Goal: Information Seeking & Learning: Check status

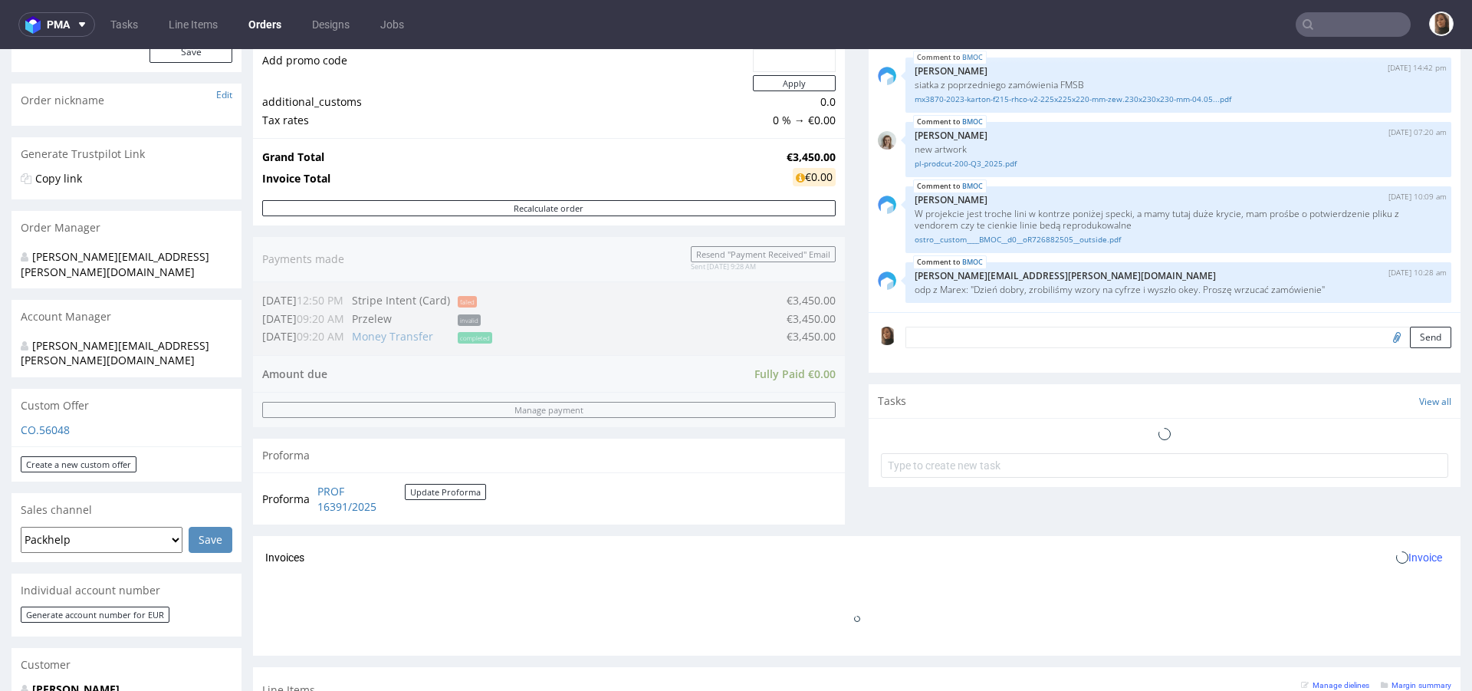
scroll to position [433, 0]
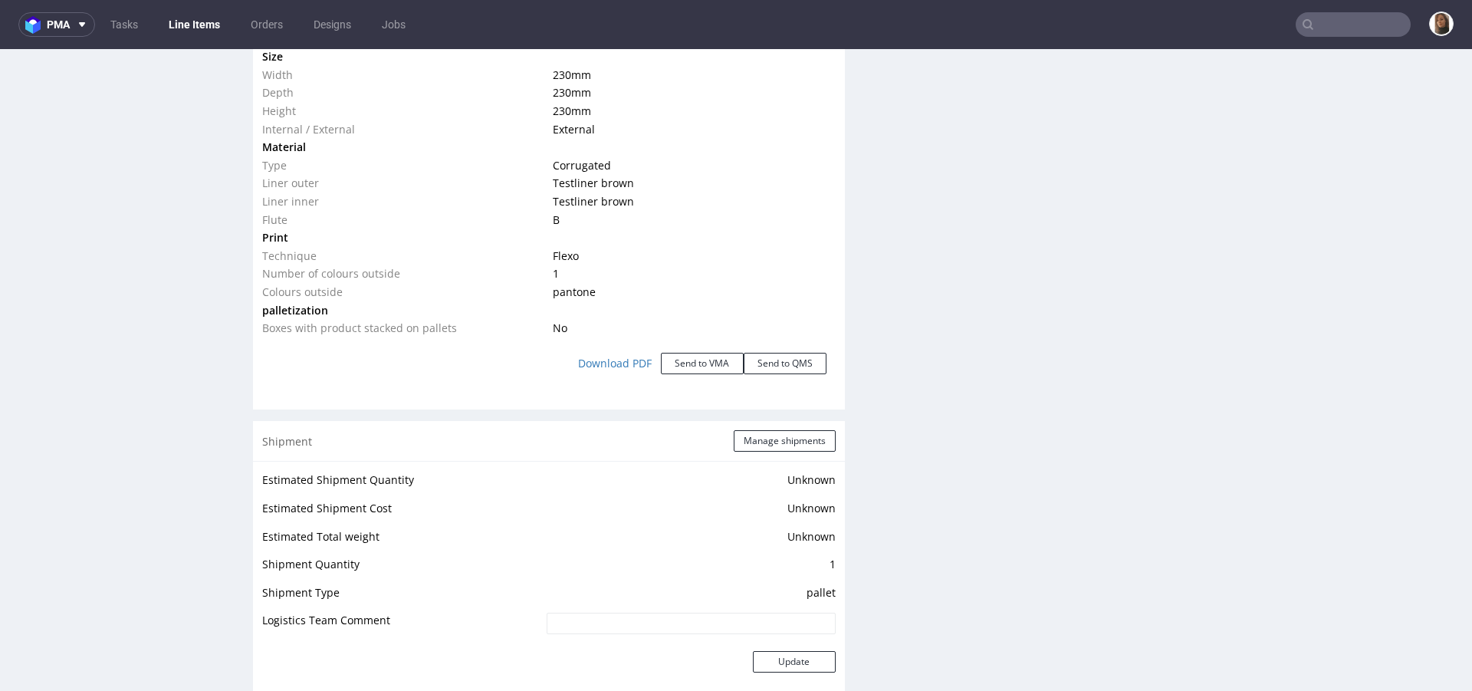
scroll to position [2118, 0]
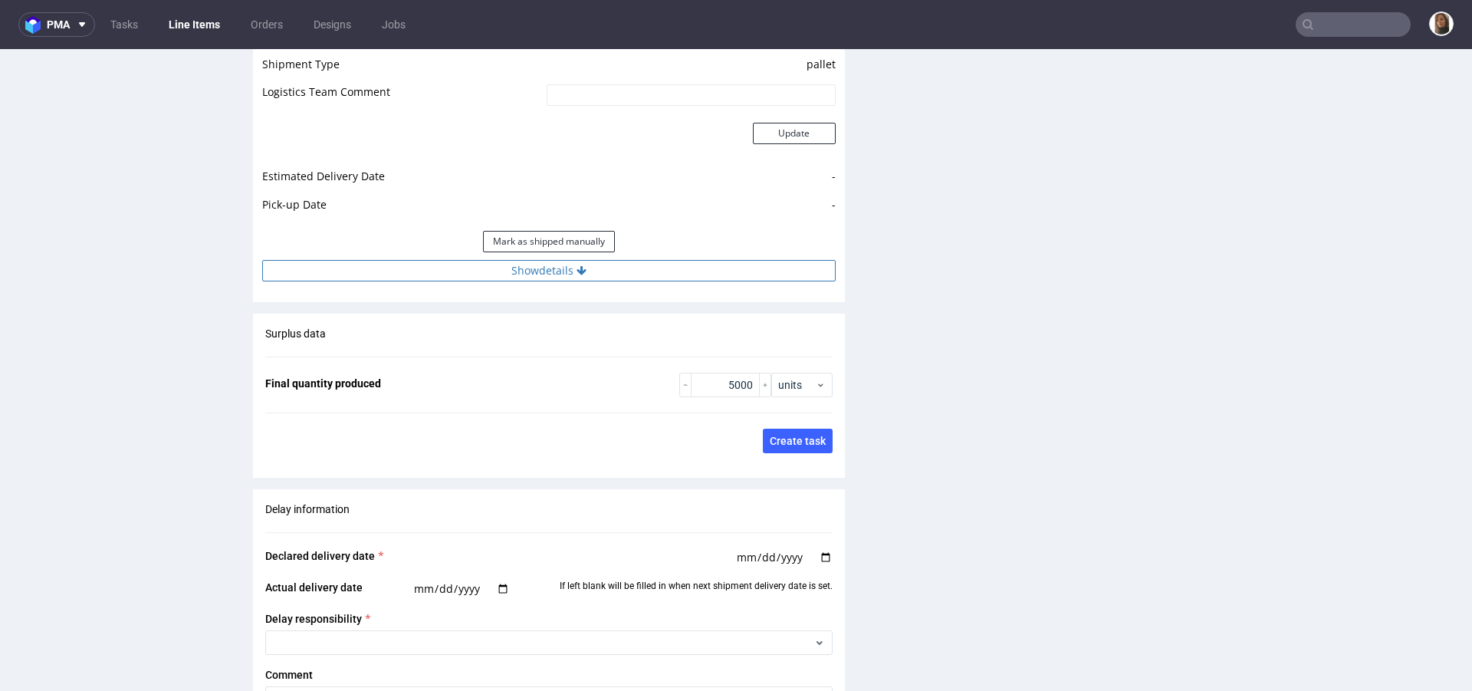
click at [529, 275] on button "Show details" at bounding box center [549, 270] width 574 height 21
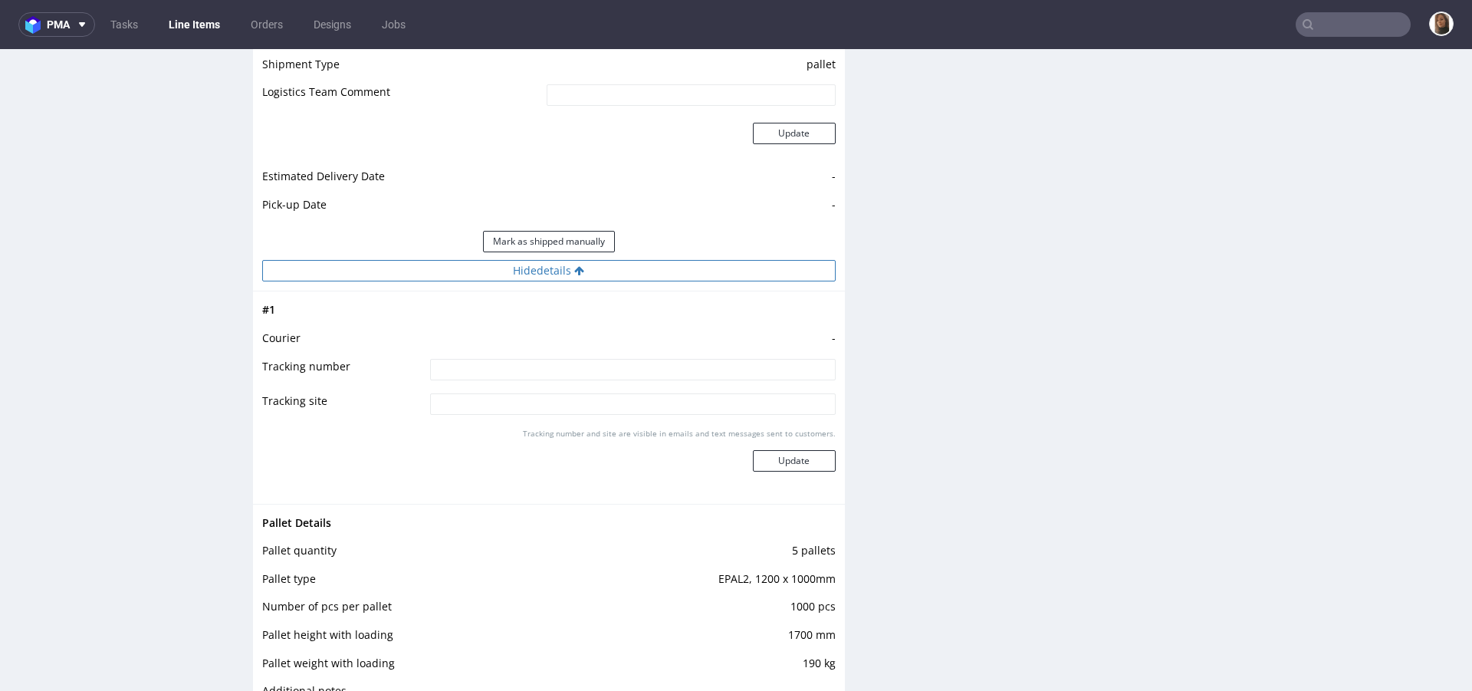
click at [529, 275] on button "Hide details" at bounding box center [549, 270] width 574 height 21
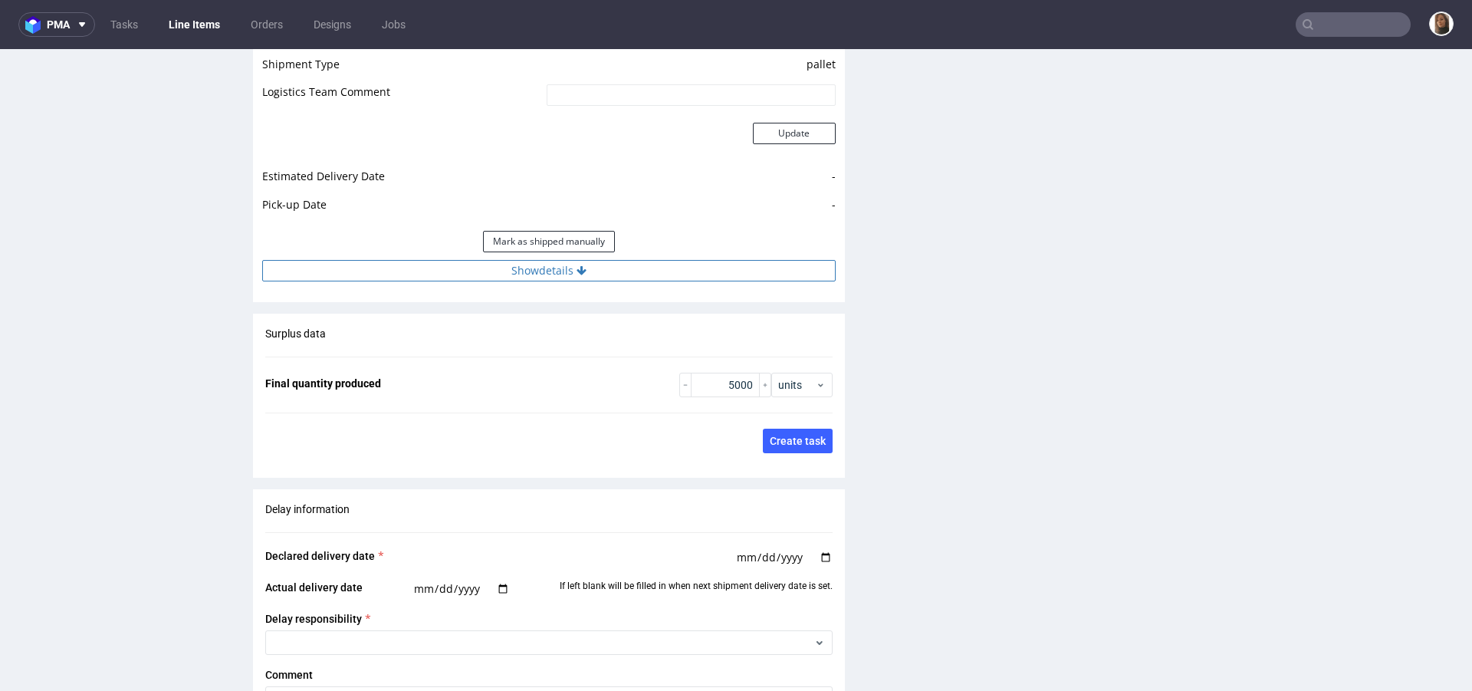
scroll to position [0, 0]
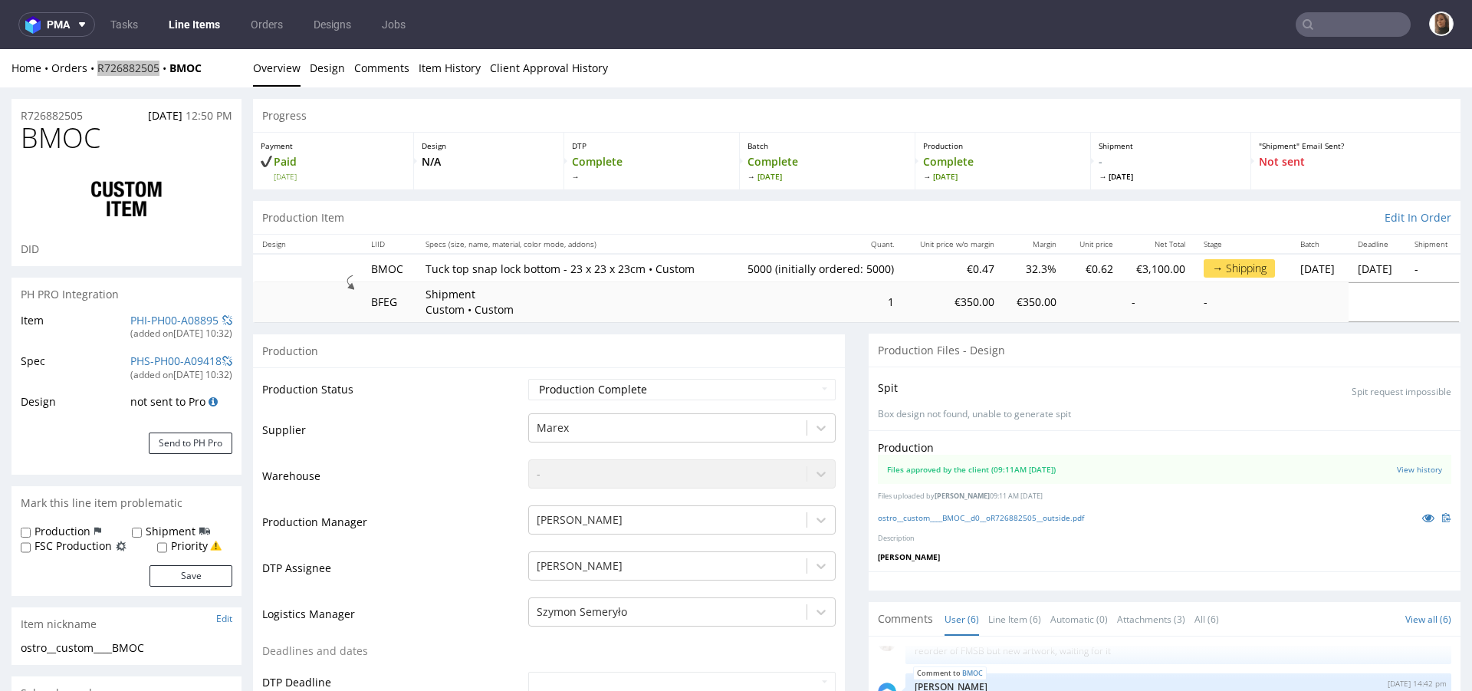
click at [1328, 23] on input "text" at bounding box center [1353, 24] width 115 height 25
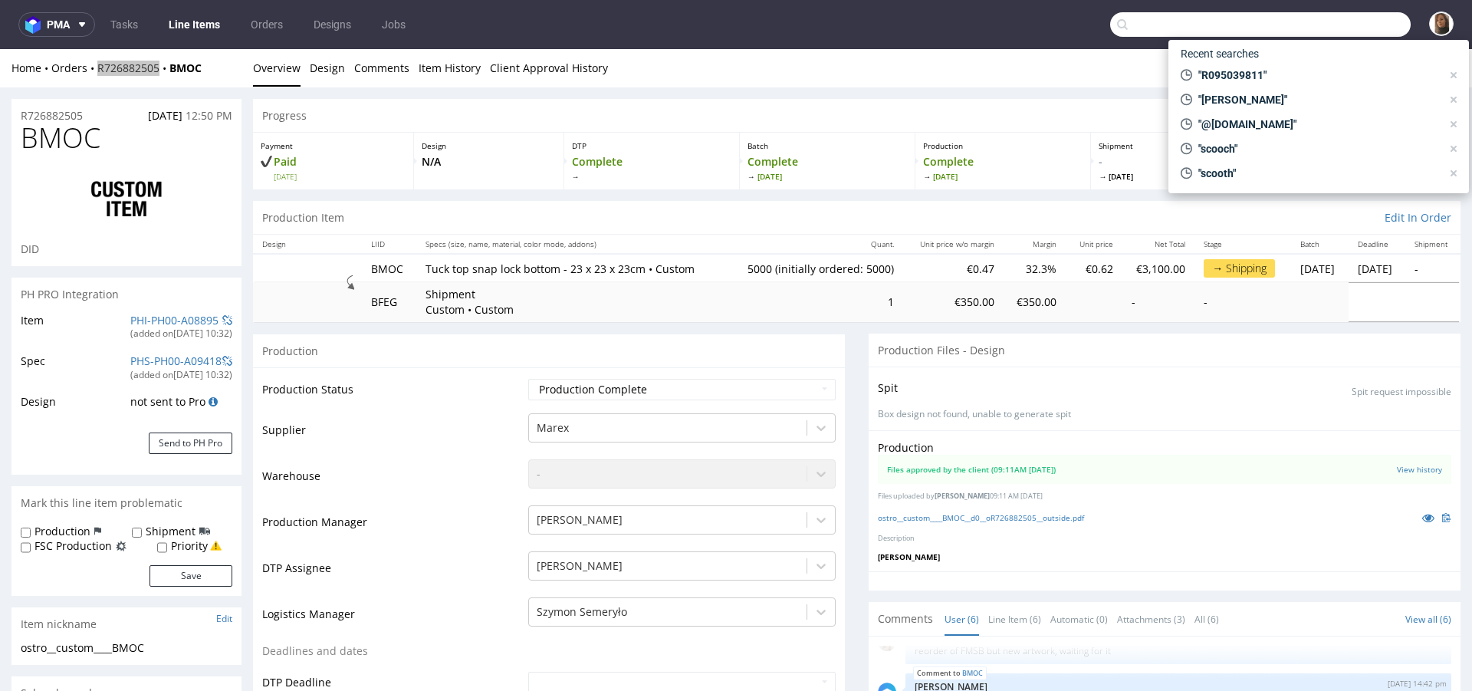
type input "s"
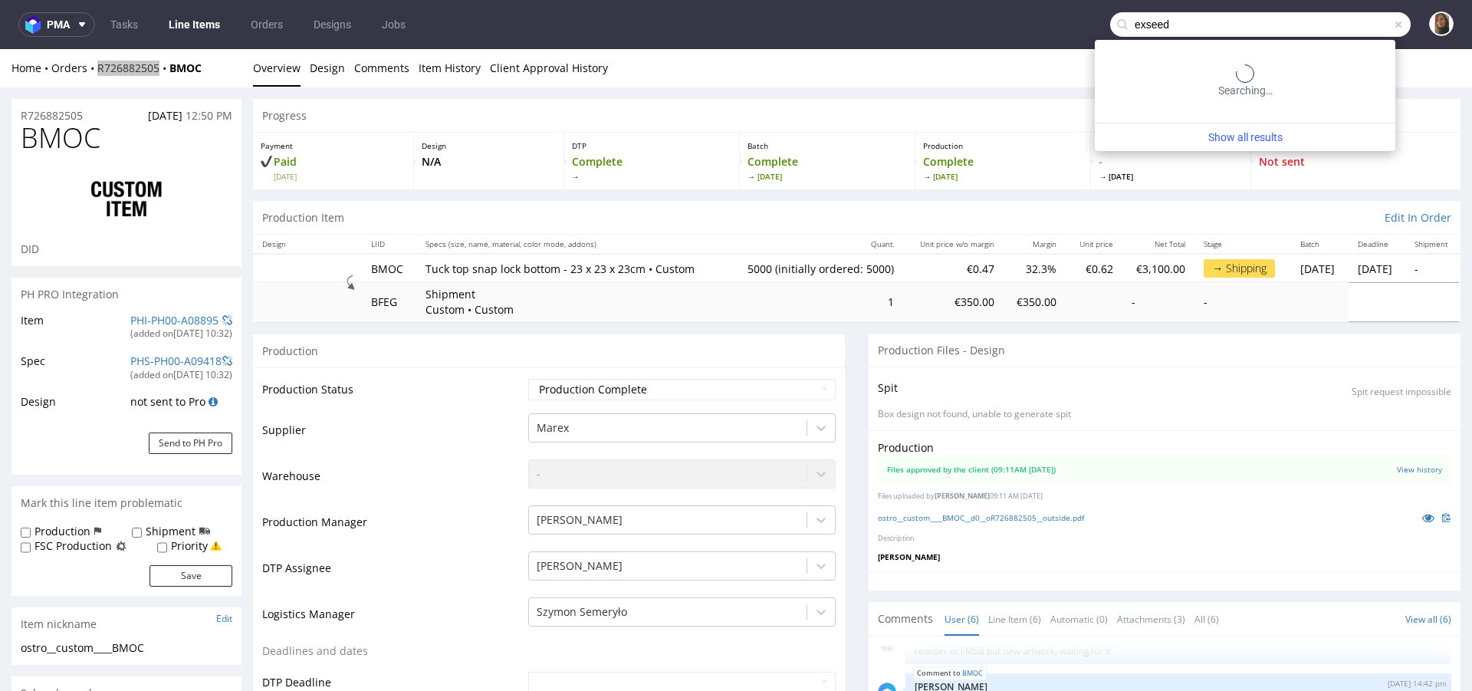
type input "exseed"
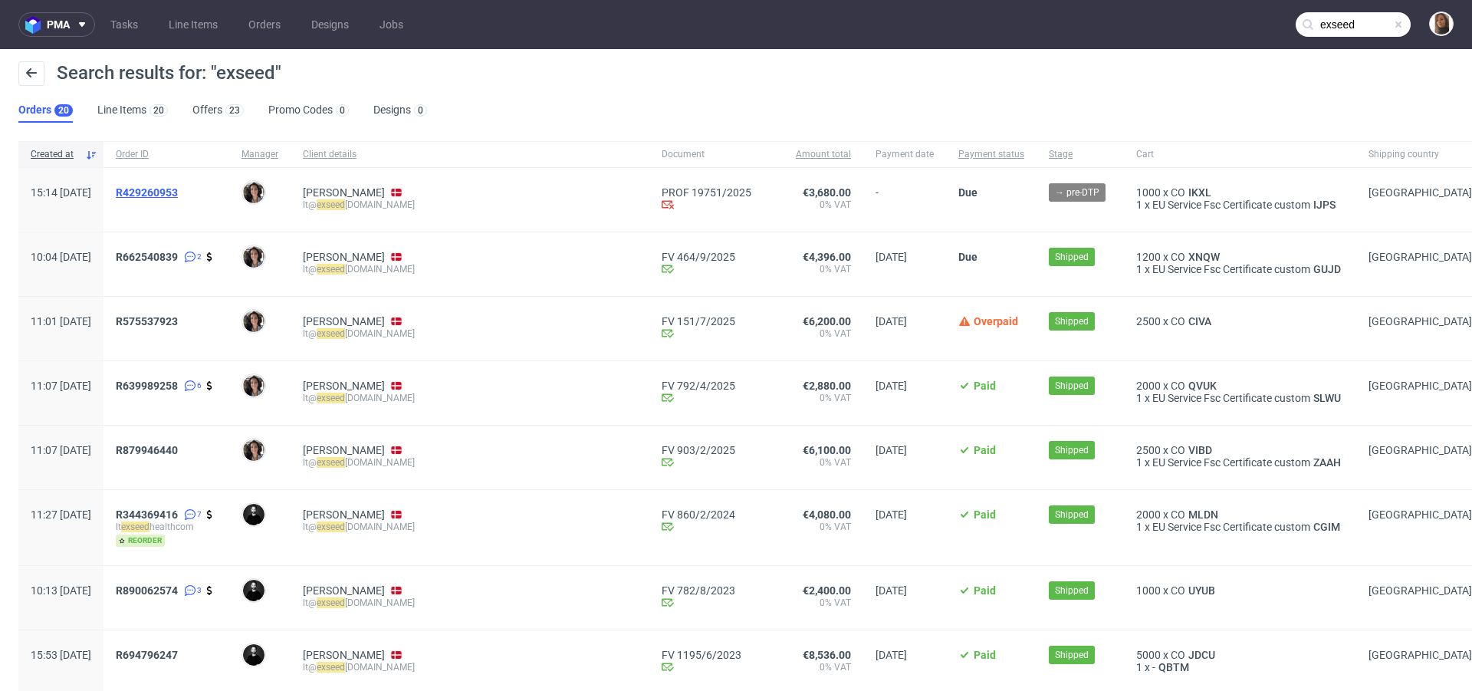
click at [178, 192] on span "R429260953" at bounding box center [147, 192] width 62 height 12
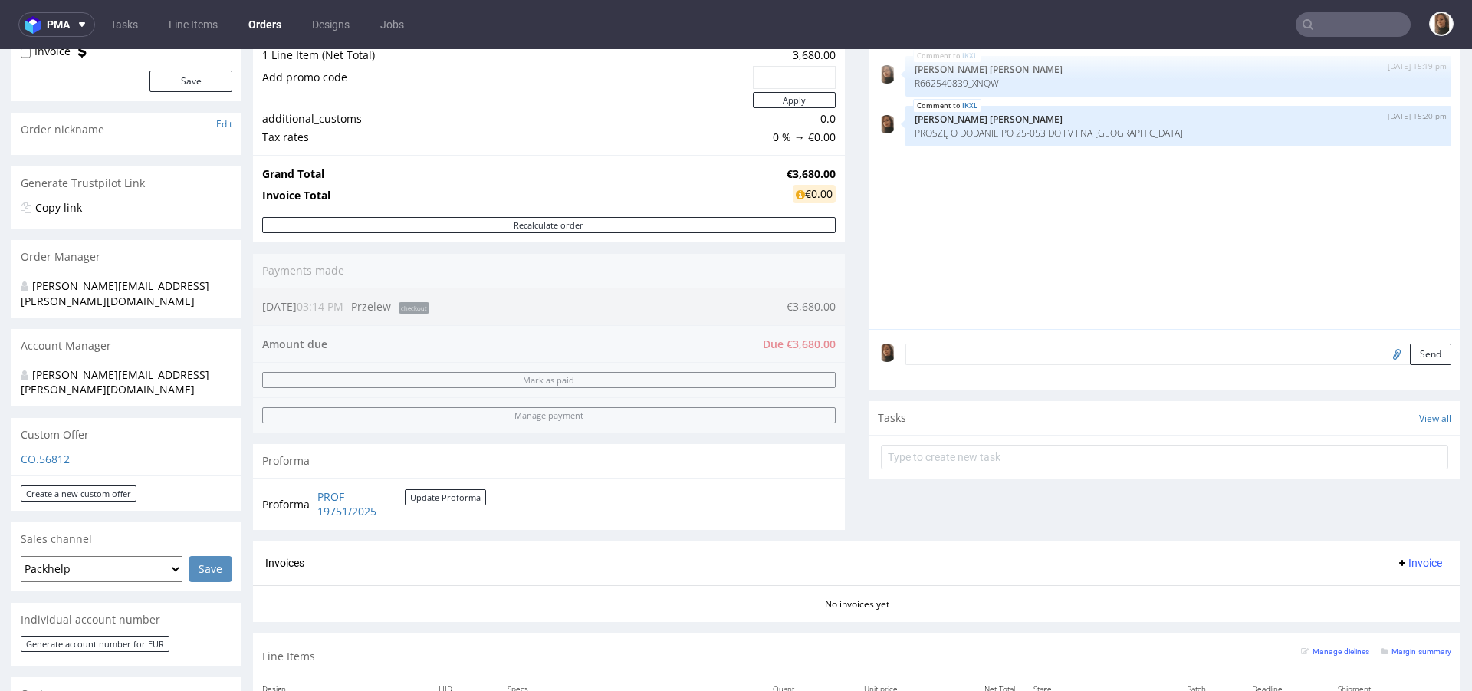
scroll to position [514, 0]
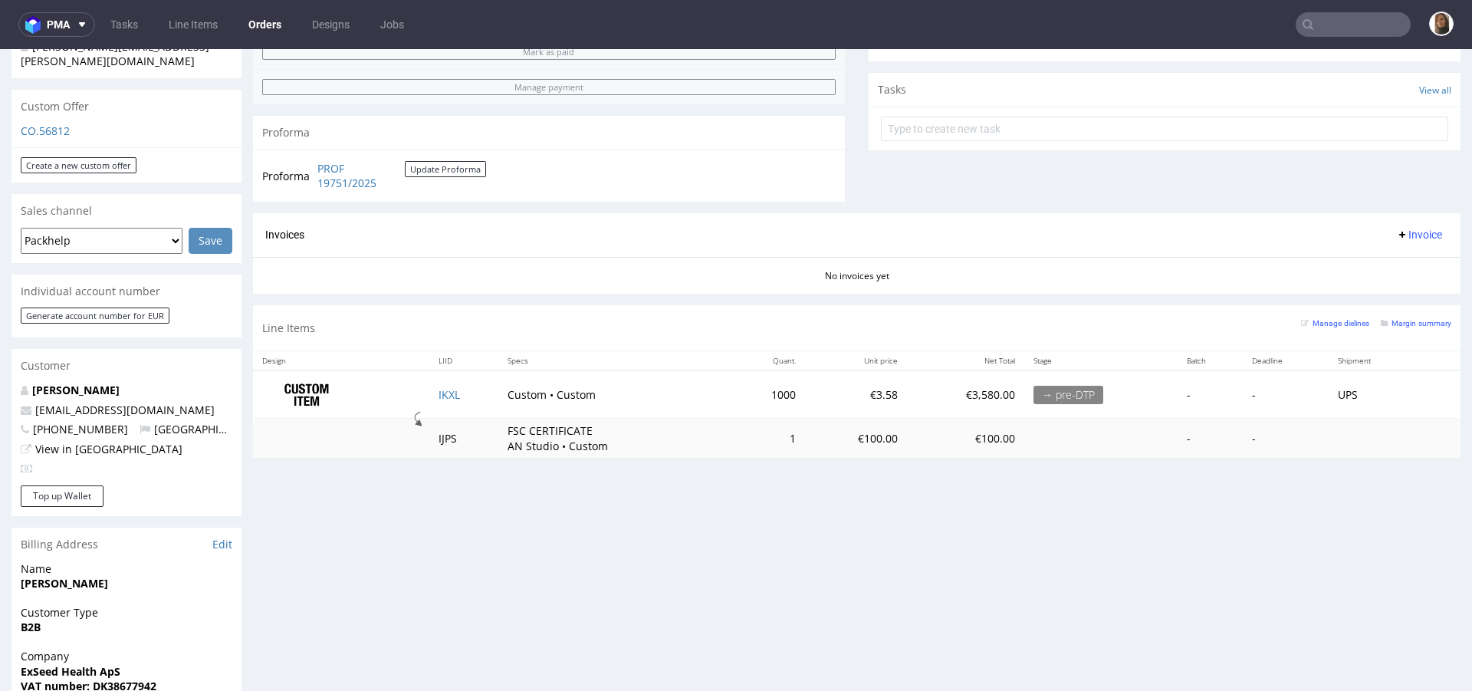
click at [1318, 31] on input "text" at bounding box center [1353, 24] width 115 height 25
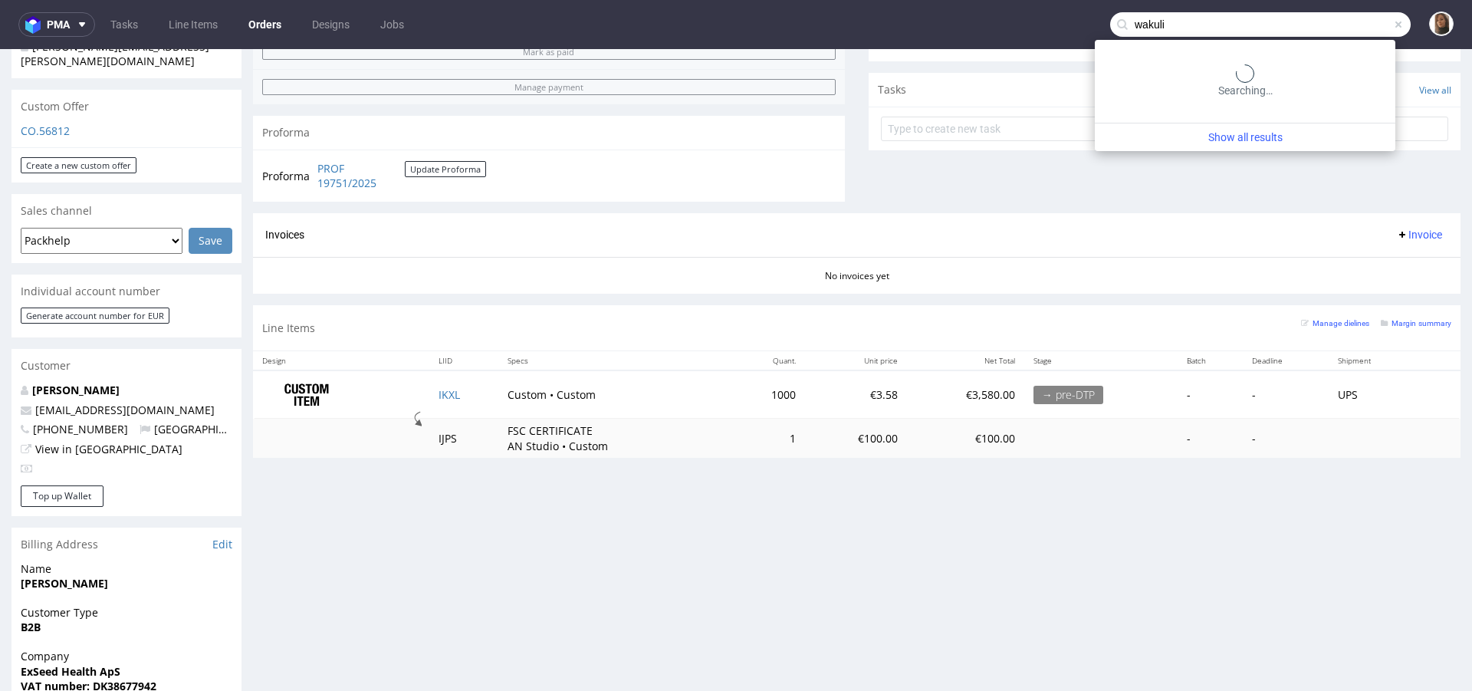
type input "wakuli"
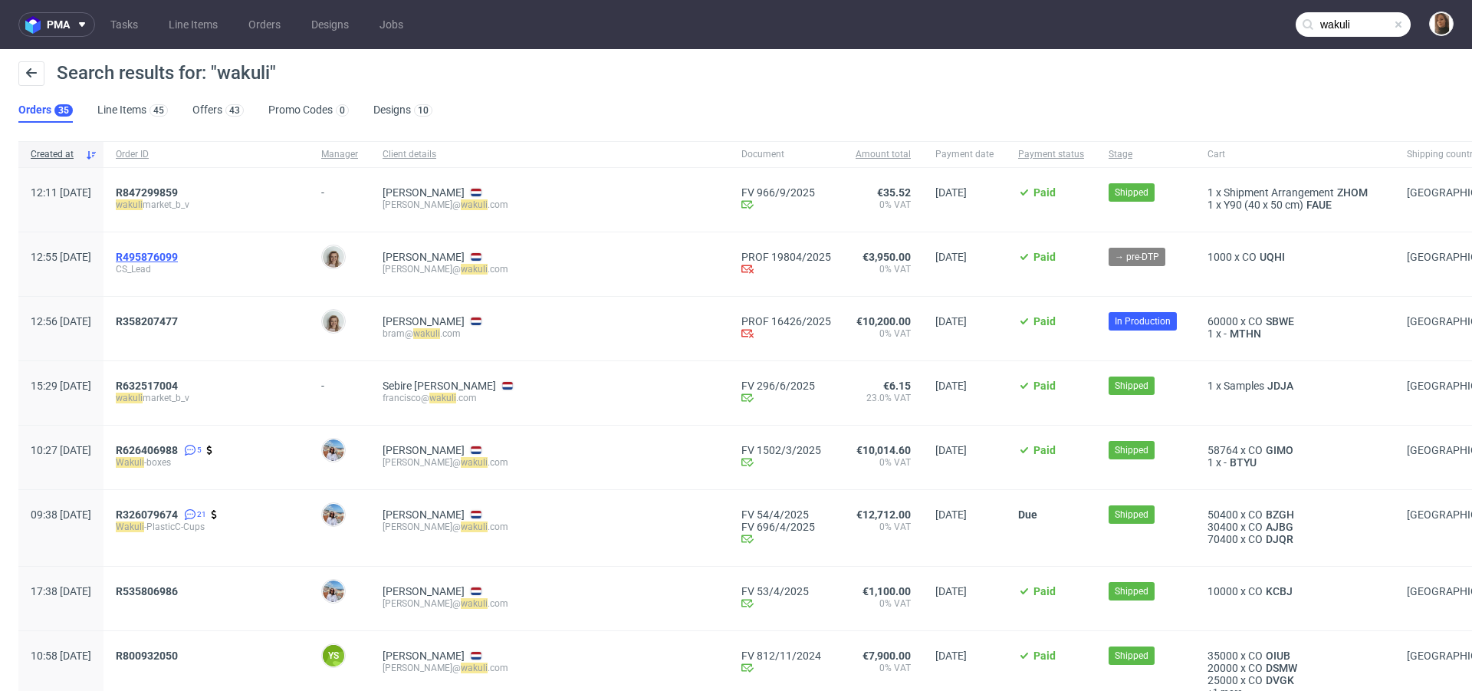
click at [178, 258] on span "R495876099" at bounding box center [147, 257] width 62 height 12
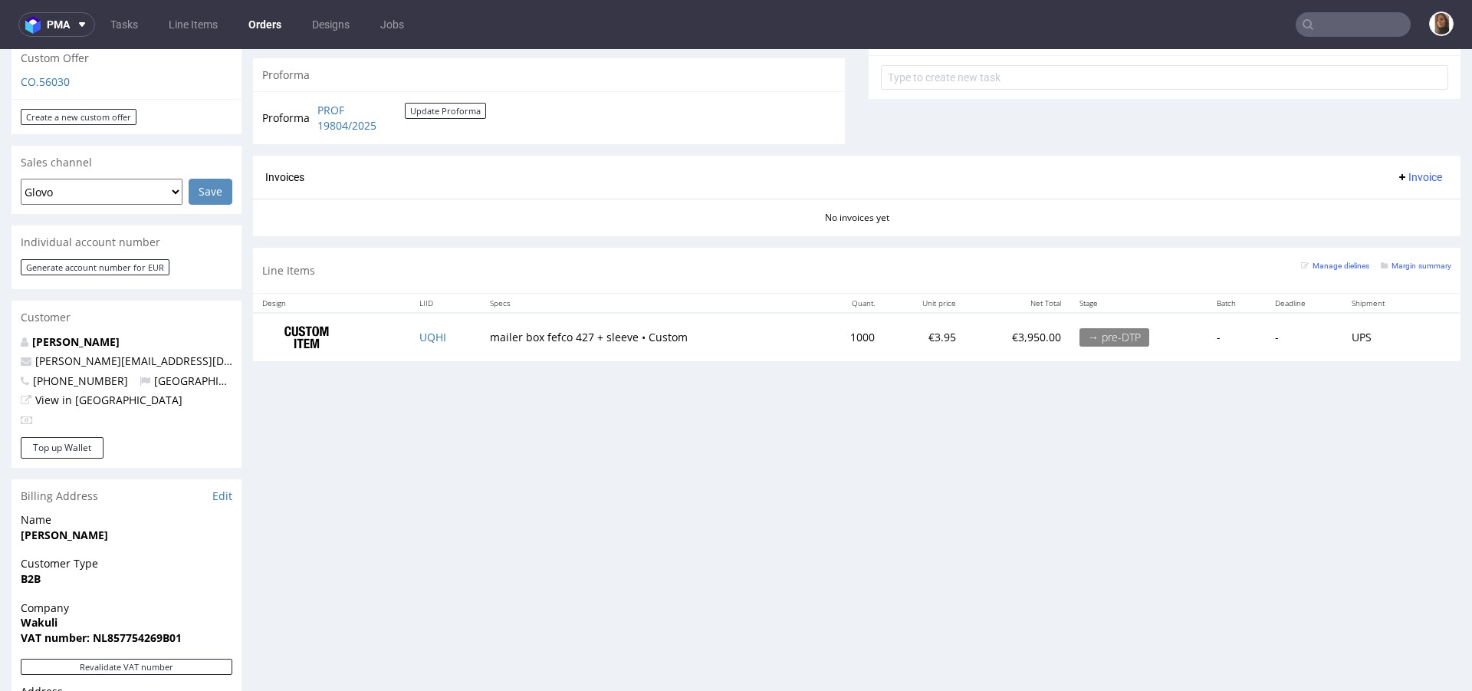
scroll to position [688, 0]
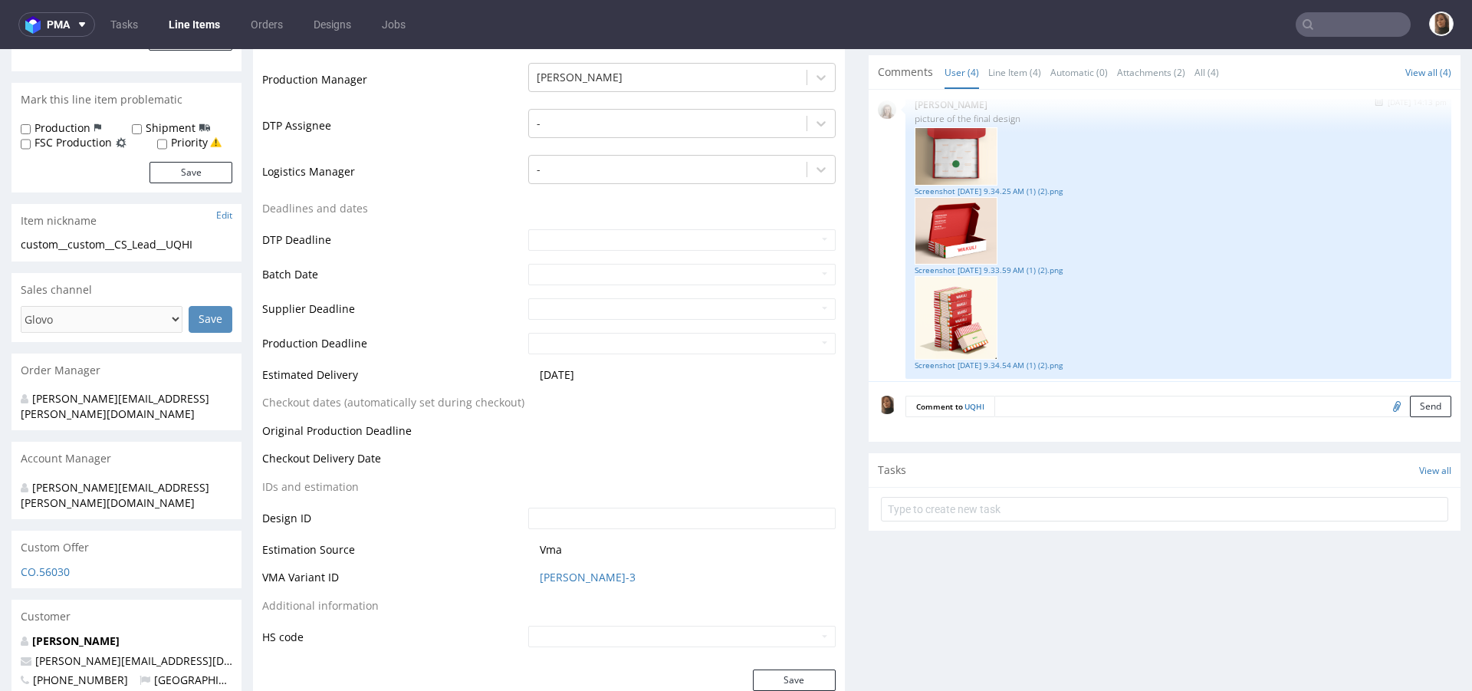
scroll to position [245, 0]
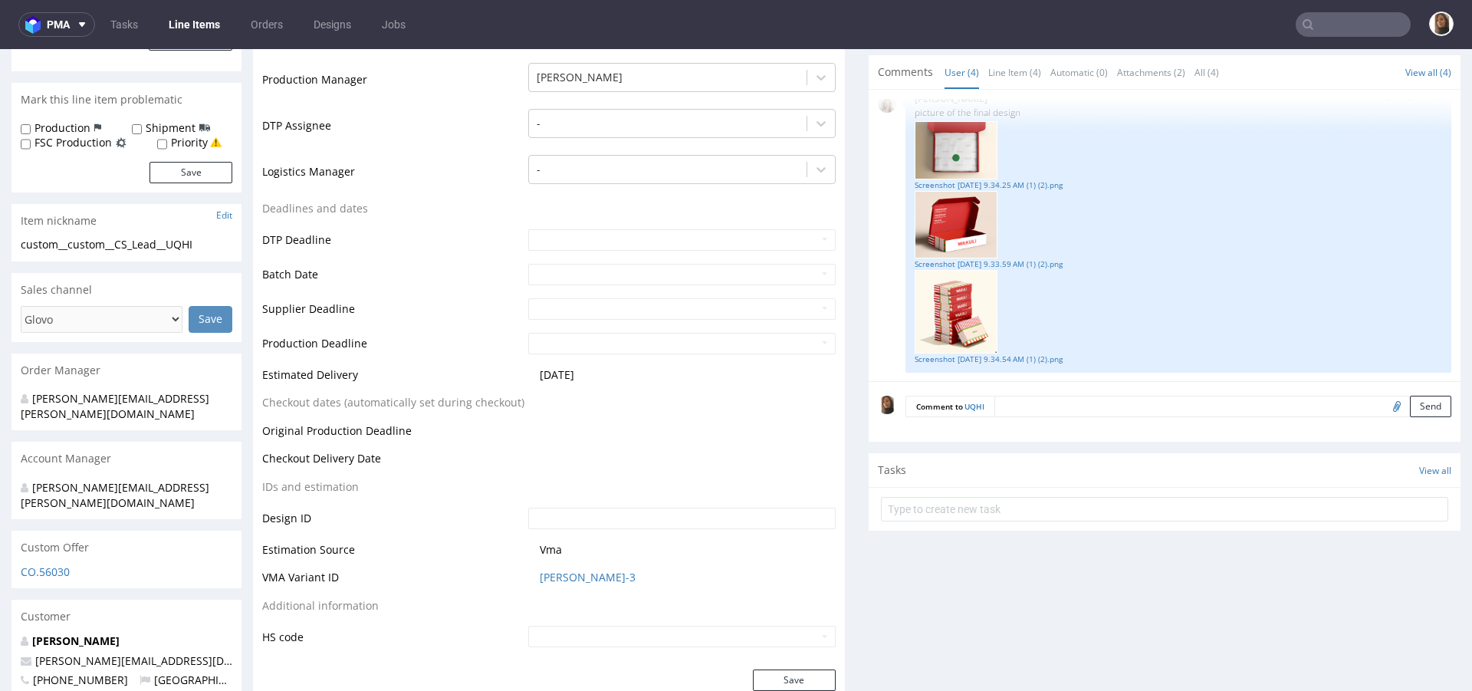
click at [1023, 403] on textarea at bounding box center [1223, 406] width 457 height 21
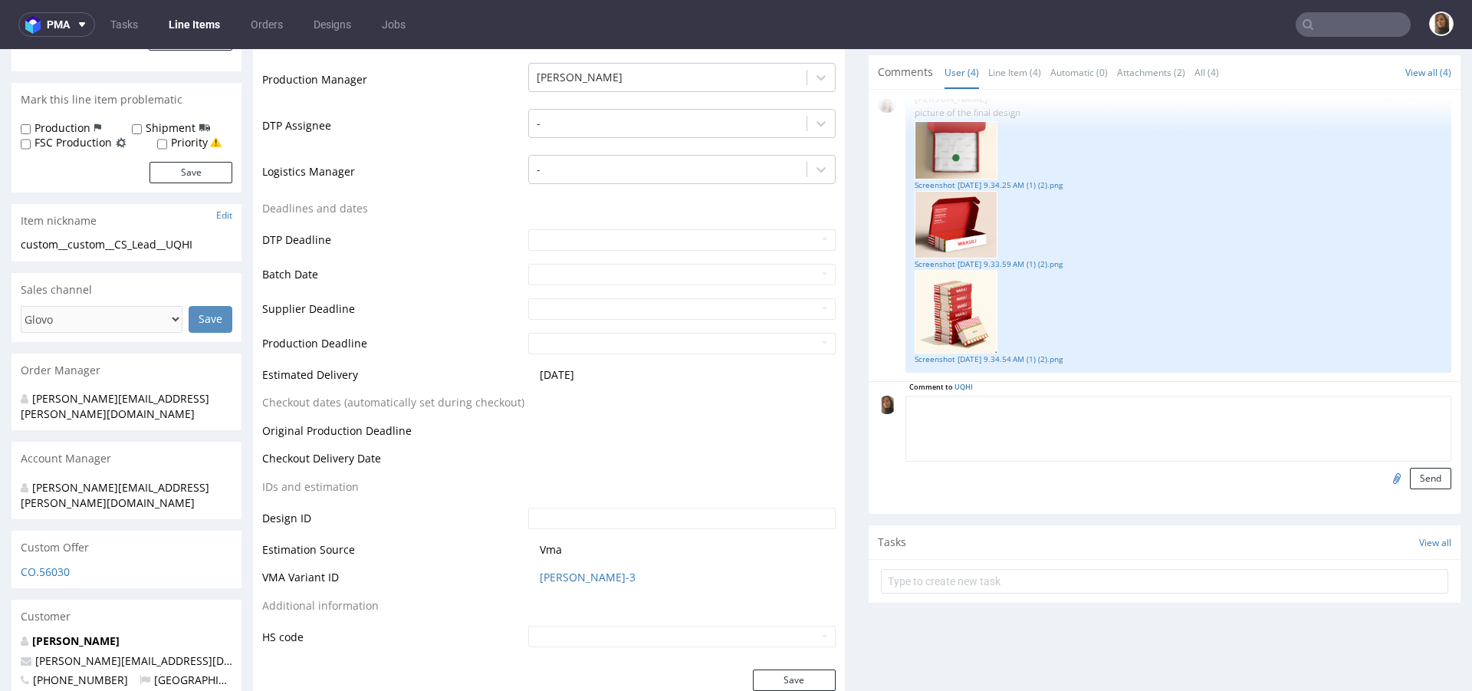
click at [1384, 479] on input "file" at bounding box center [1394, 478] width 21 height 20
type input "C:\fakepath\Box Design File-Wakuli-Inner+outer design.pdf"
click at [1051, 420] on textarea at bounding box center [1179, 429] width 546 height 66
type textarea "box design"
click at [1410, 472] on button "Send" at bounding box center [1430, 478] width 41 height 21
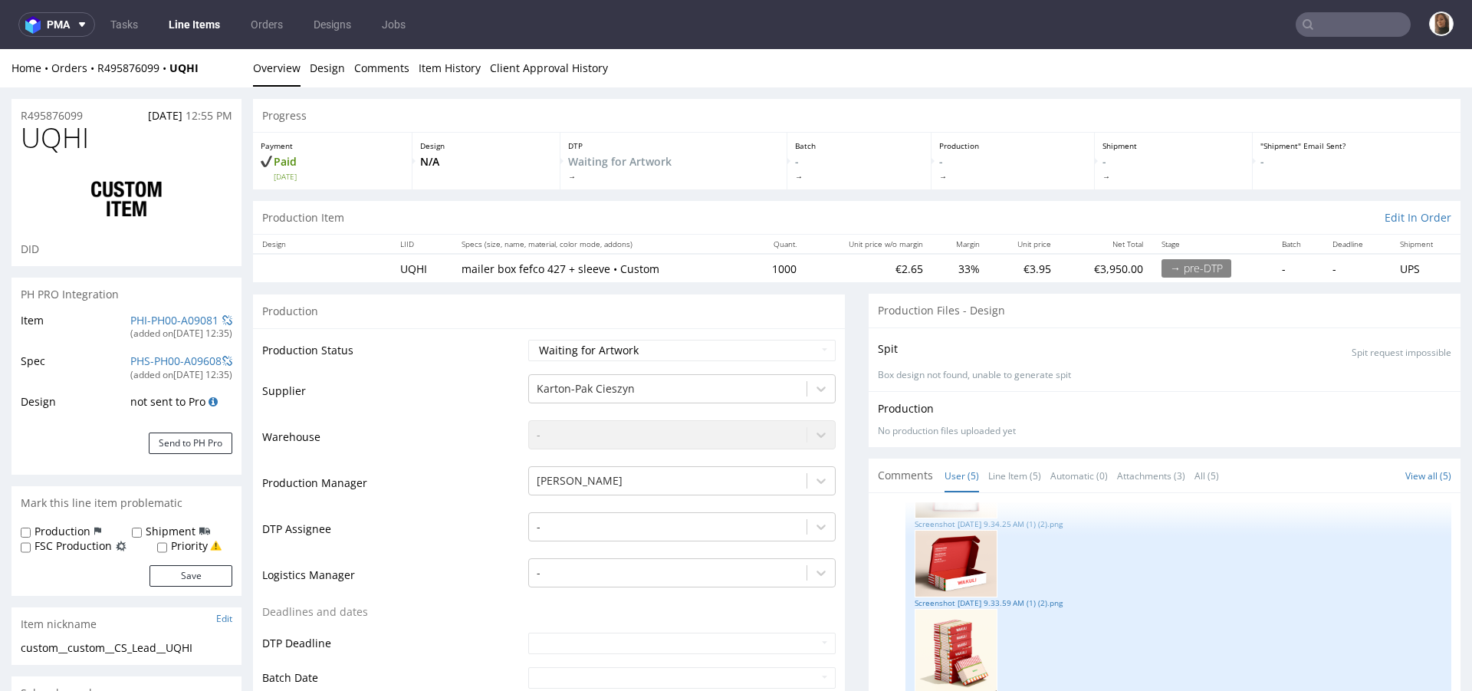
scroll to position [446, 0]
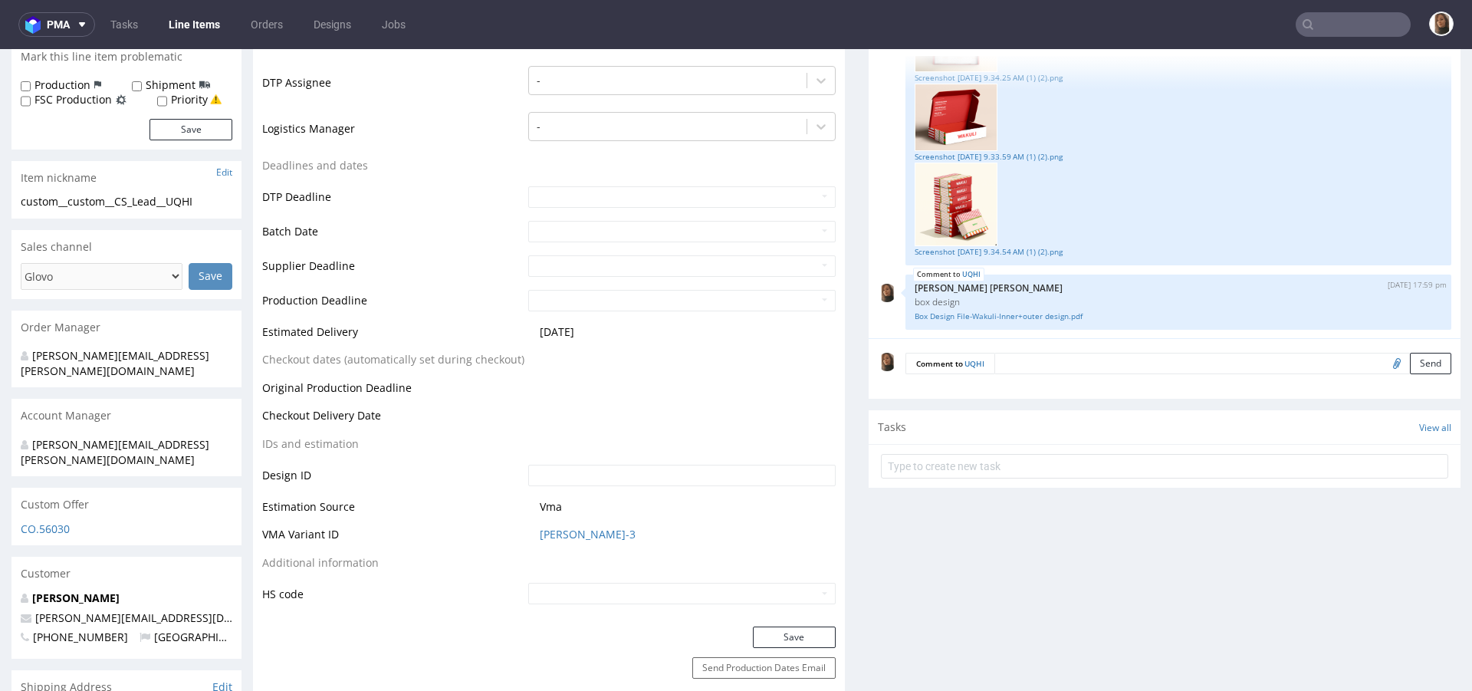
click at [1020, 366] on textarea at bounding box center [1223, 363] width 457 height 21
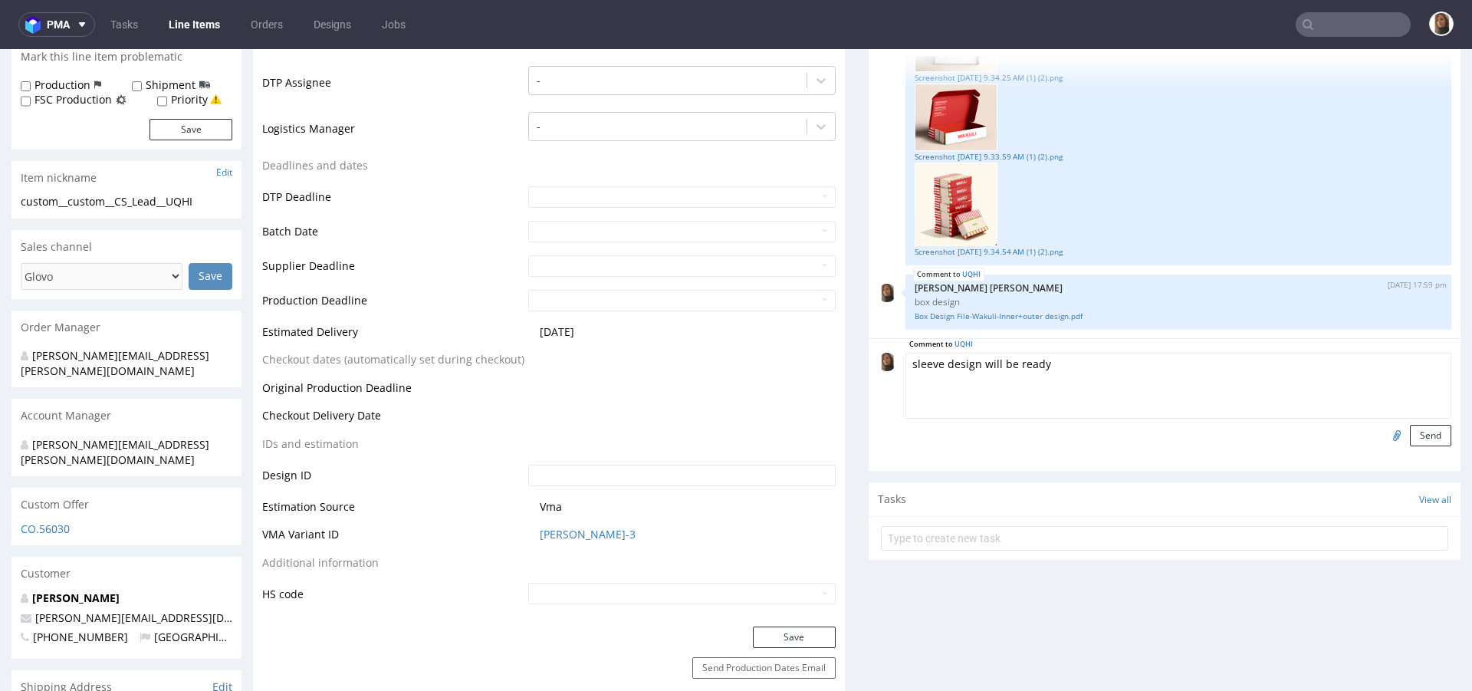
type textarea "sleeve design will be ready"
drag, startPoint x: 1142, startPoint y: 368, endPoint x: 726, endPoint y: 364, distance: 415.7
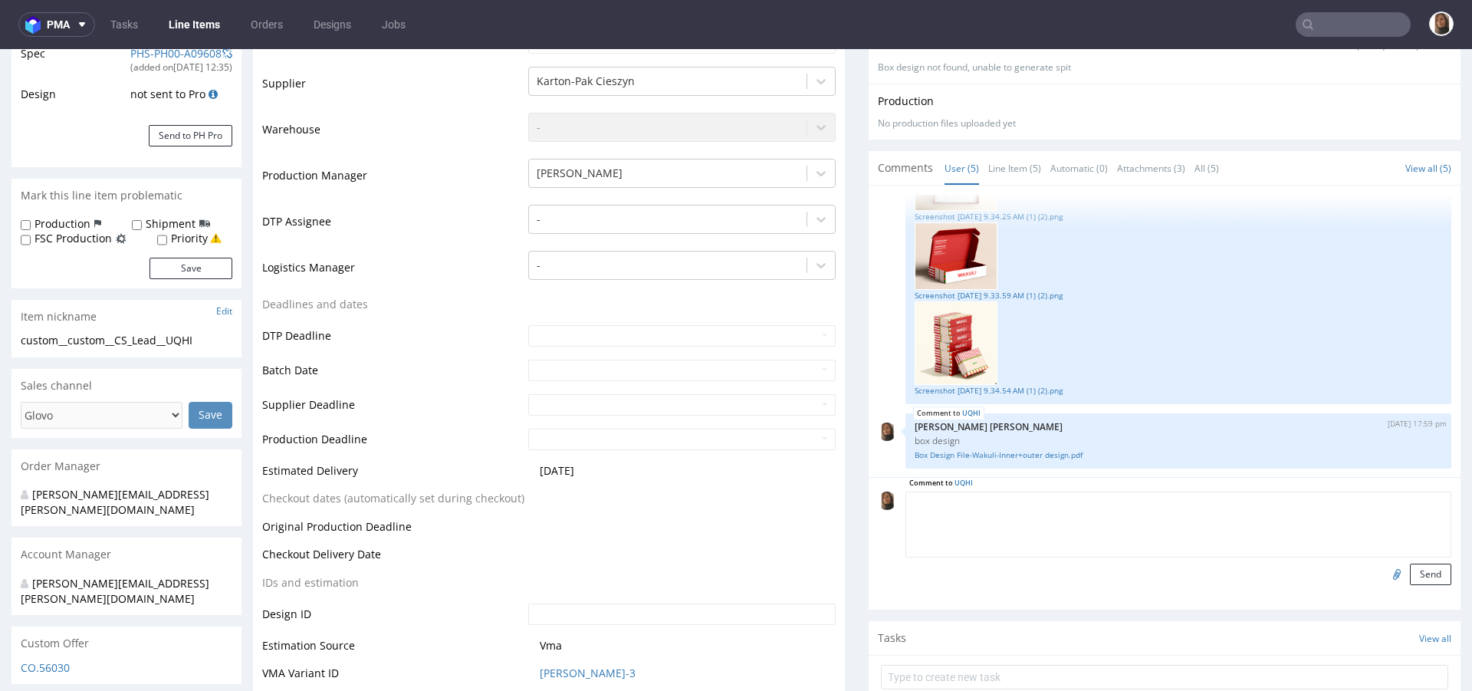
scroll to position [0, 0]
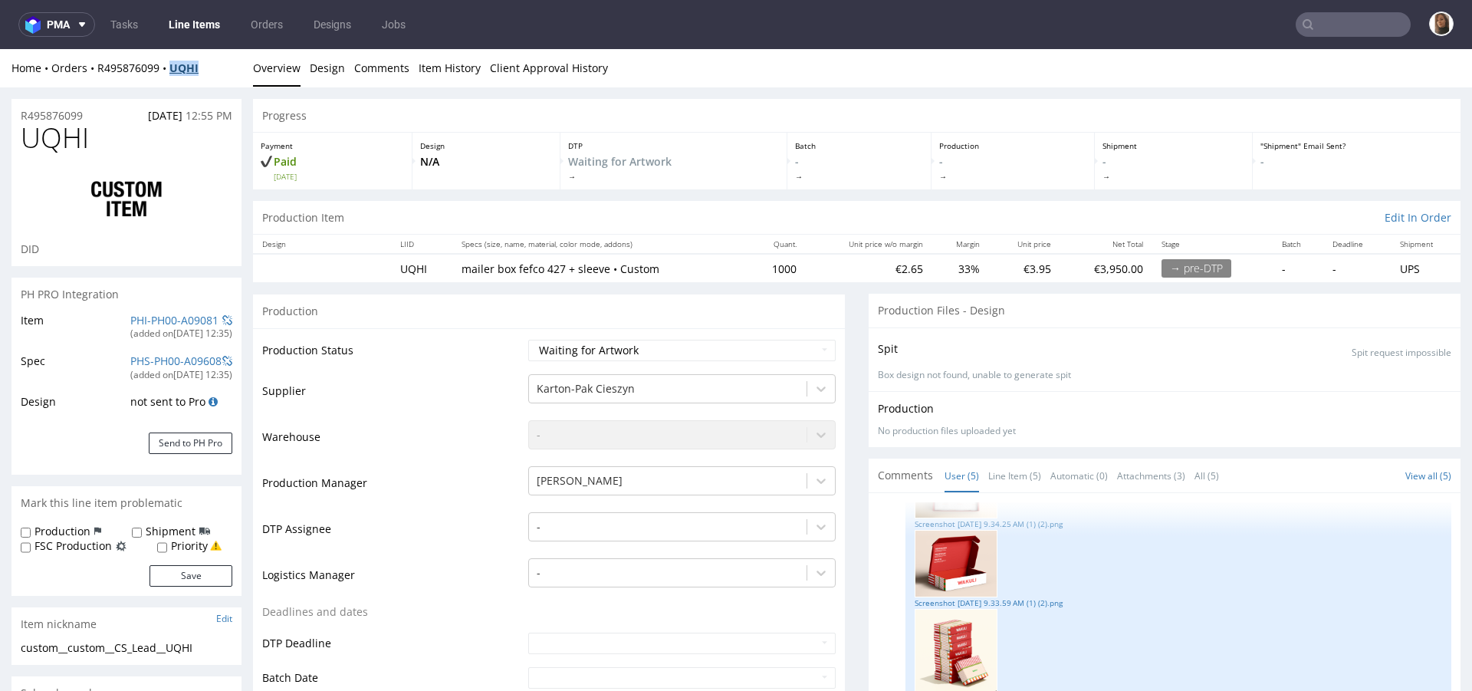
copy strong "UQHI"
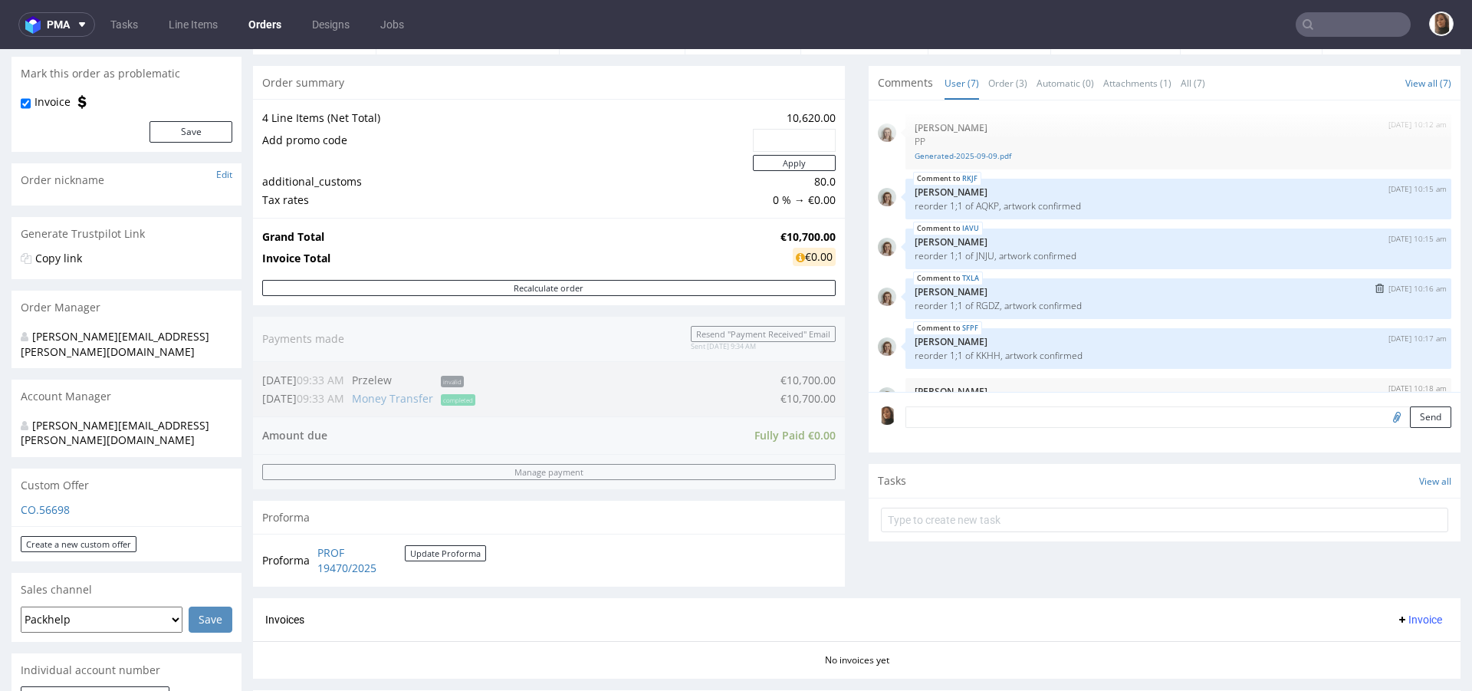
scroll to position [3, 0]
click at [966, 206] on p "reorder 1;1 of AQKP, artwork confirmed" at bounding box center [1179, 208] width 528 height 12
copy p "AQKP"
click at [975, 301] on p "reorder 1;1 of RGDZ, artwork confirmed" at bounding box center [1179, 307] width 528 height 12
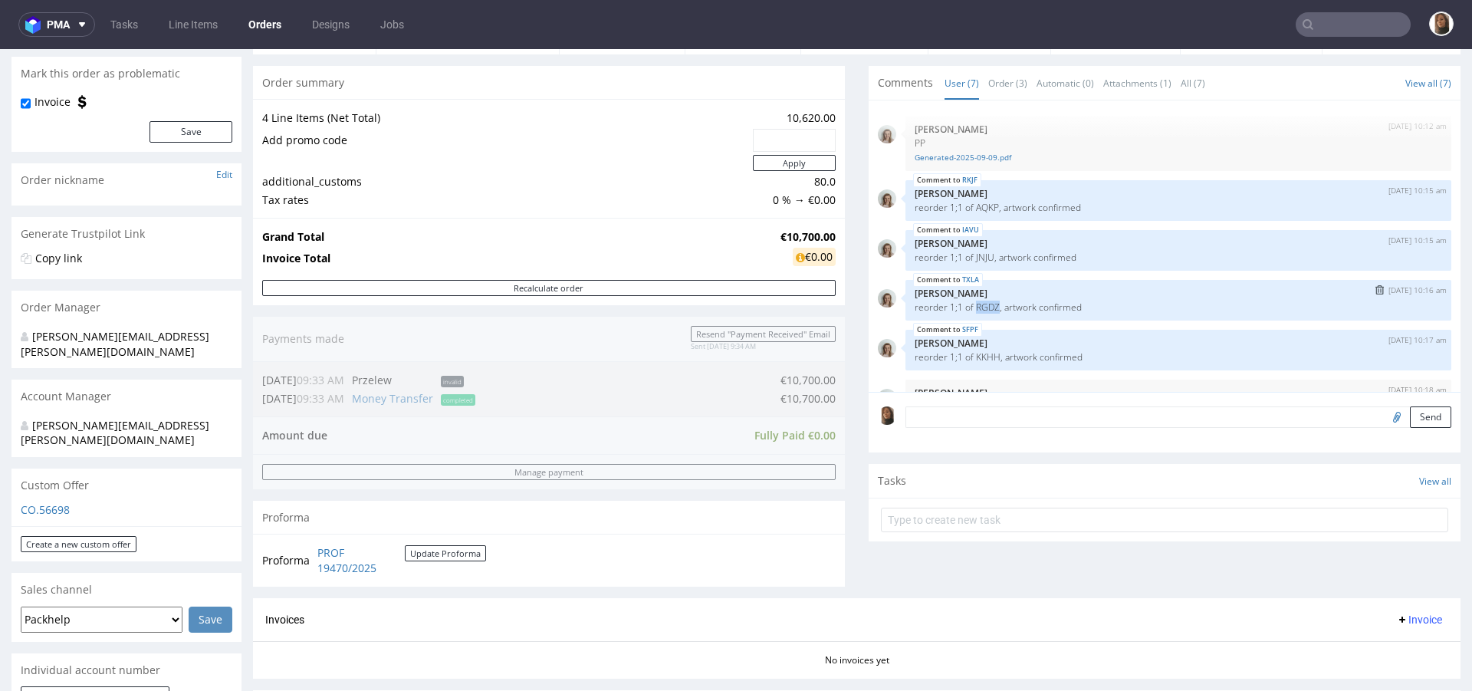
click at [975, 301] on p "reorder 1;1 of RGDZ, artwork confirmed" at bounding box center [1179, 307] width 528 height 12
copy p "RGDZ"
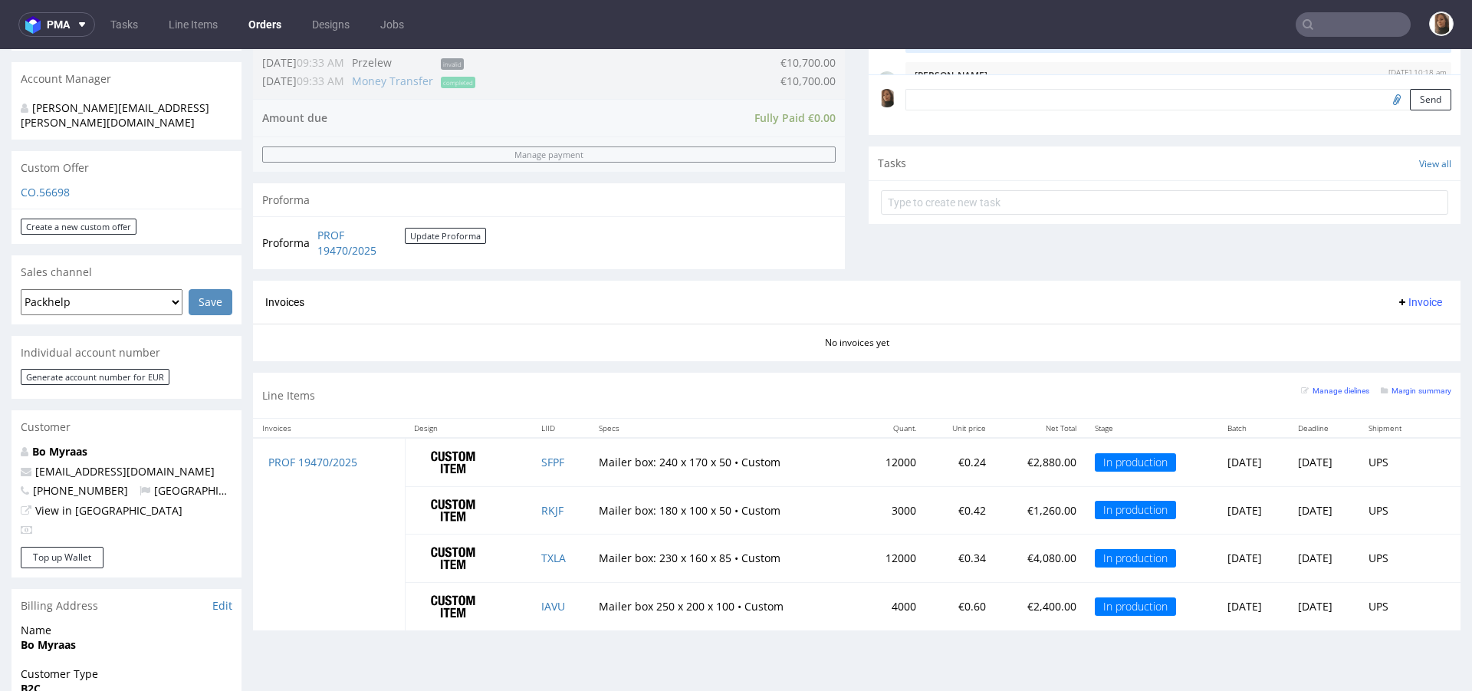
scroll to position [818, 0]
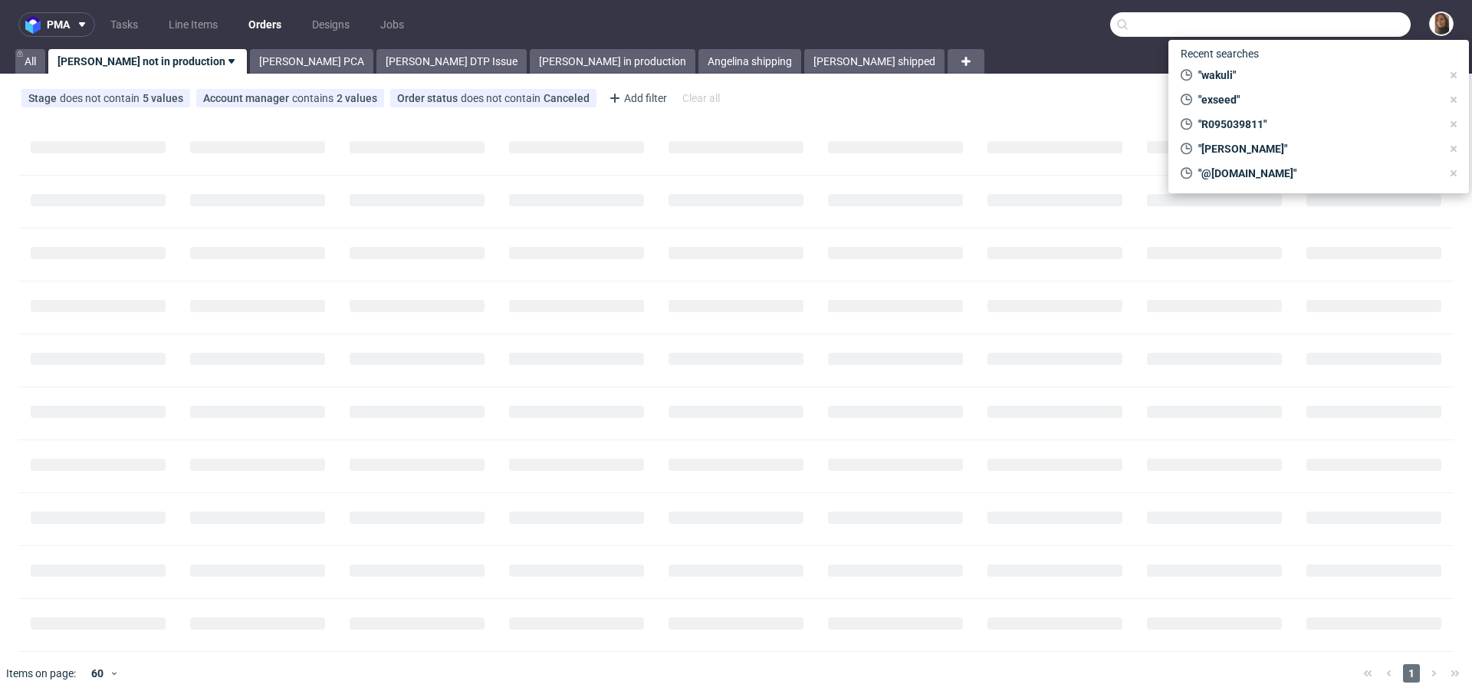
click at [1361, 24] on input "text" at bounding box center [1260, 24] width 301 height 25
paste input "AQKP"
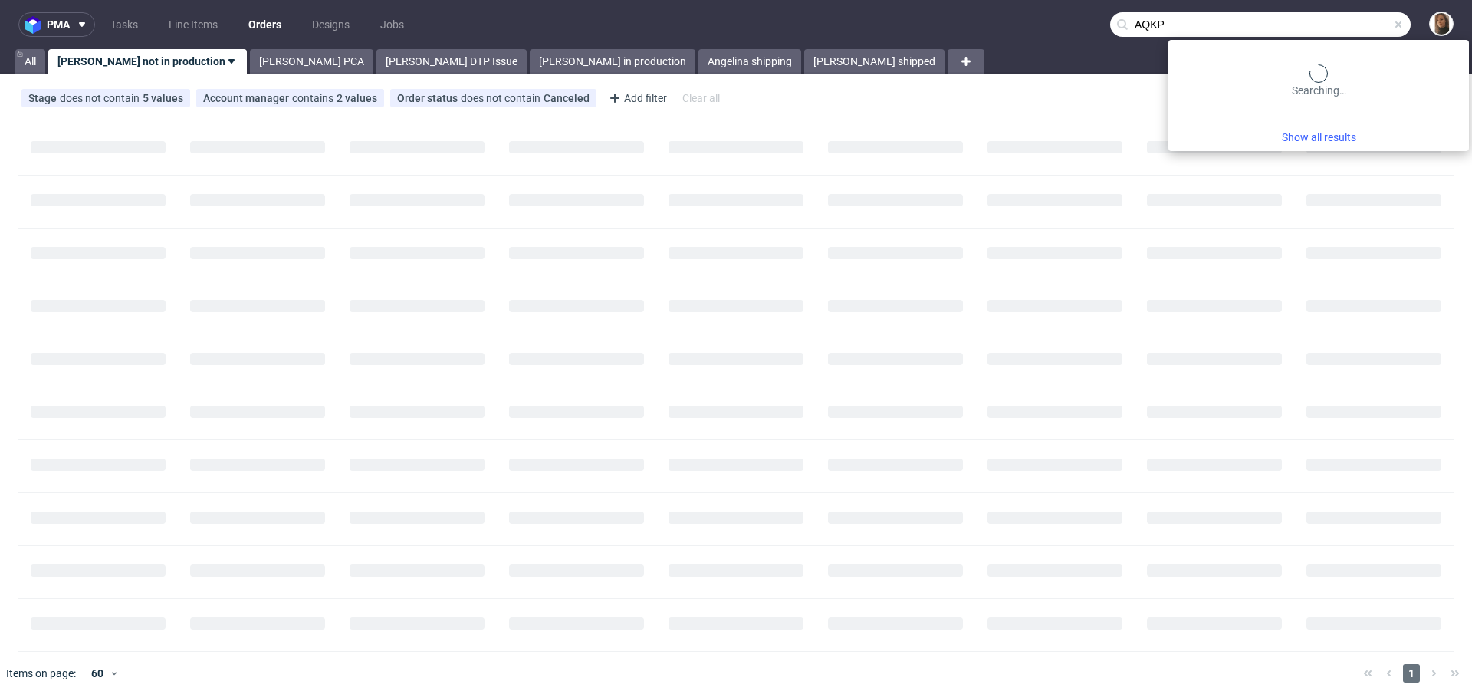
type input "AQKP"
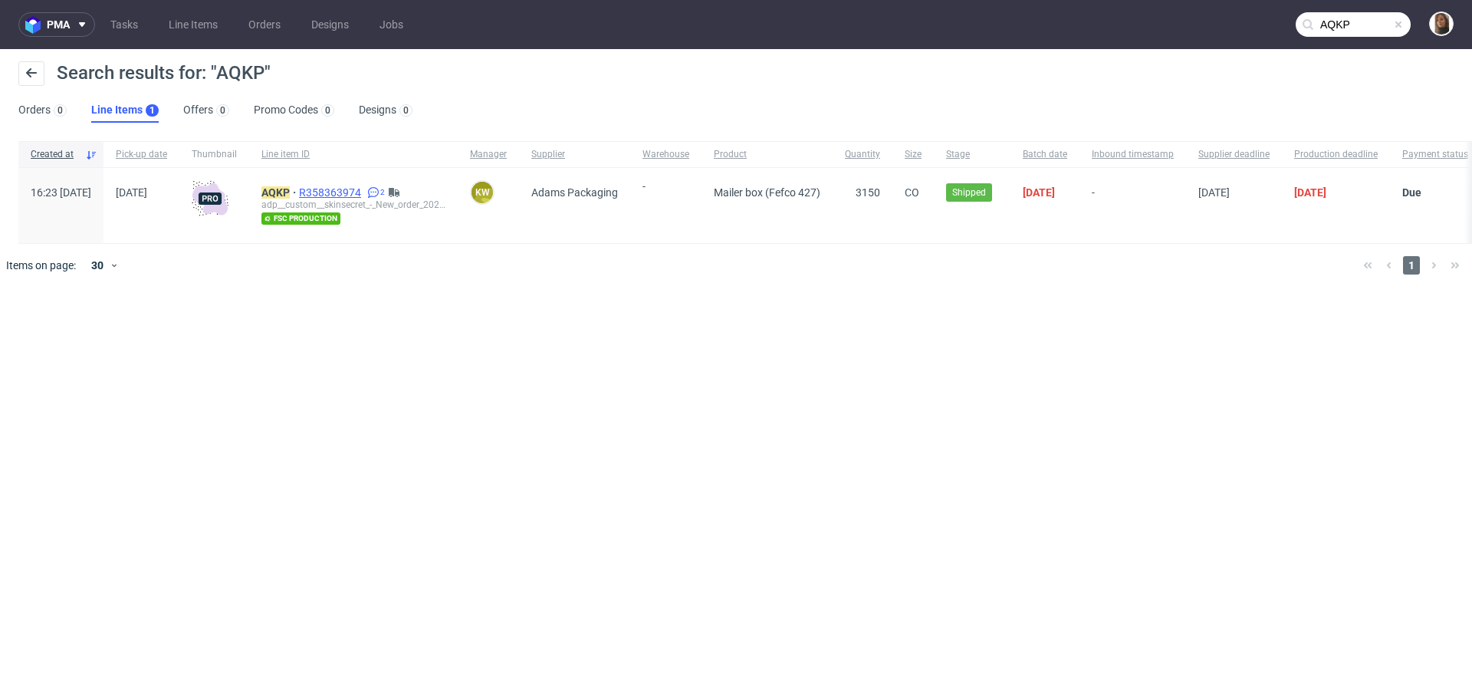
click at [364, 188] on span "R358363974" at bounding box center [331, 192] width 65 height 12
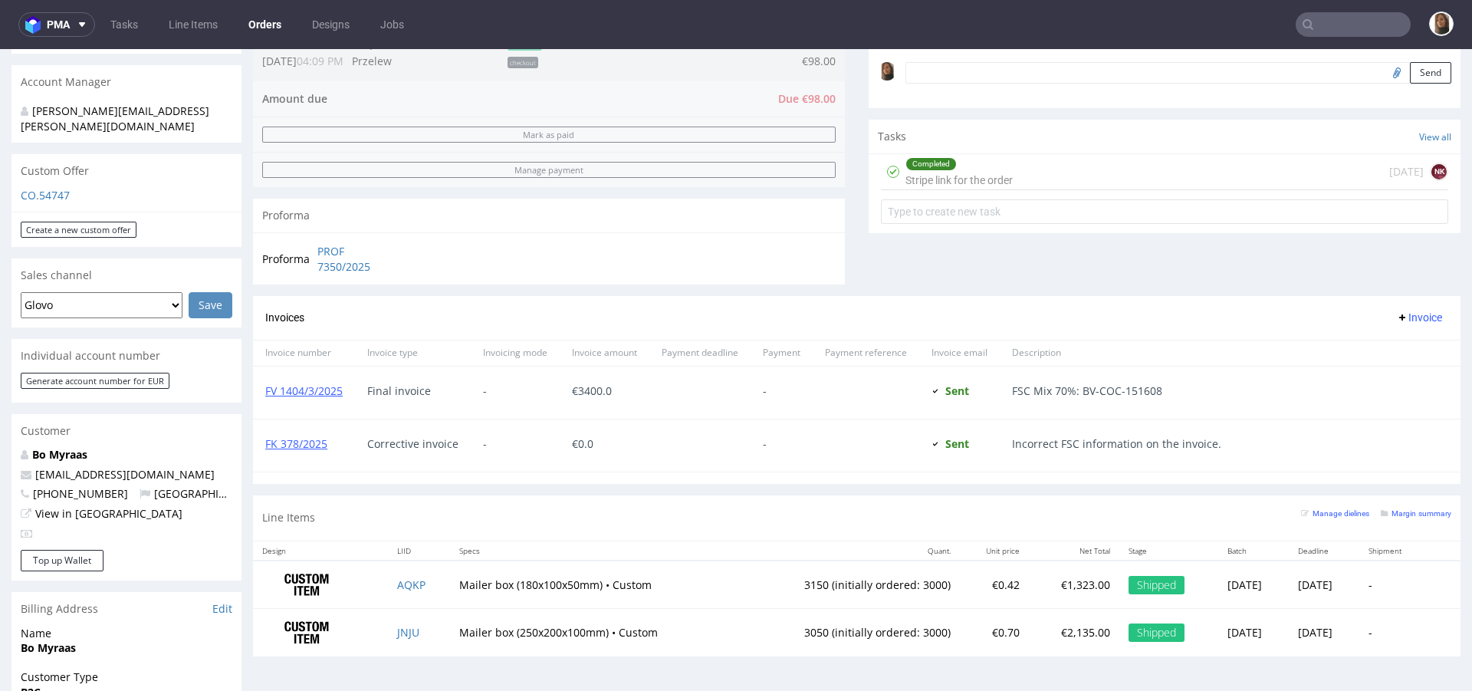
scroll to position [669, 0]
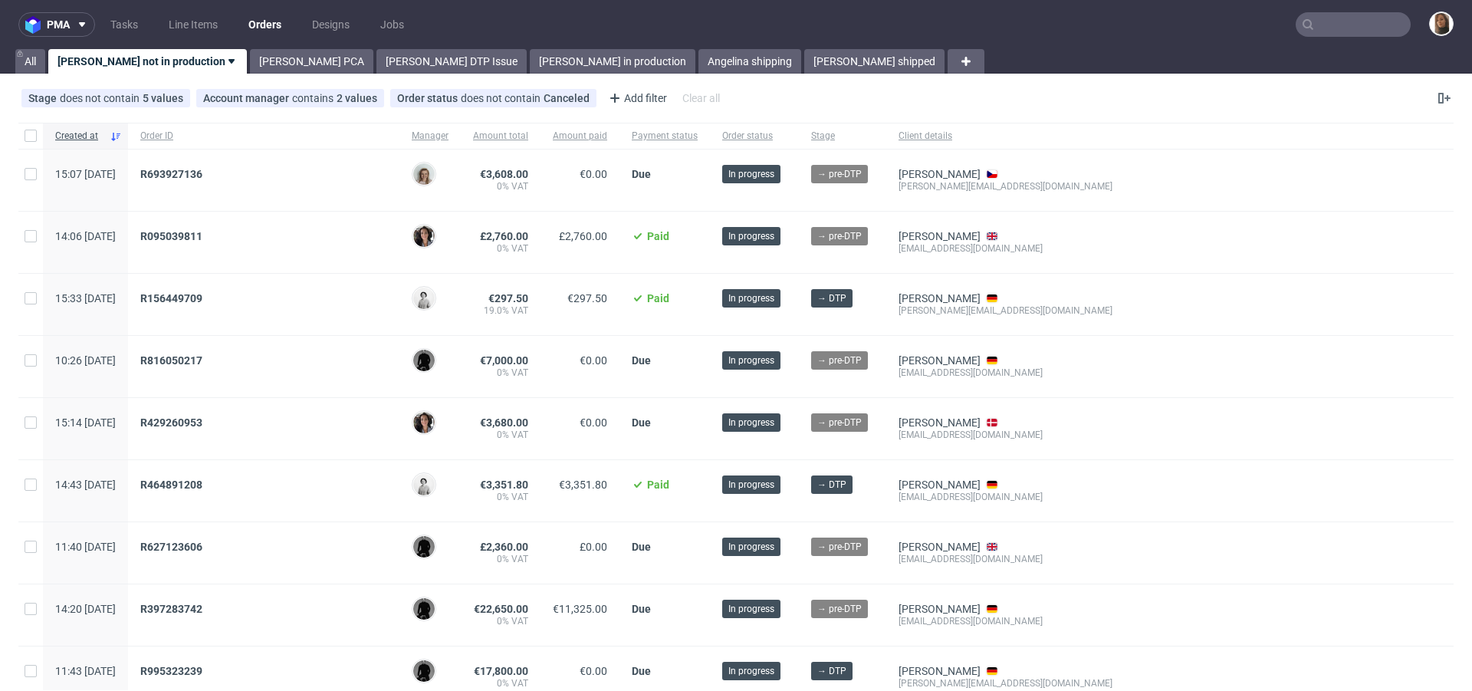
click at [1372, 26] on input "text" at bounding box center [1353, 24] width 115 height 25
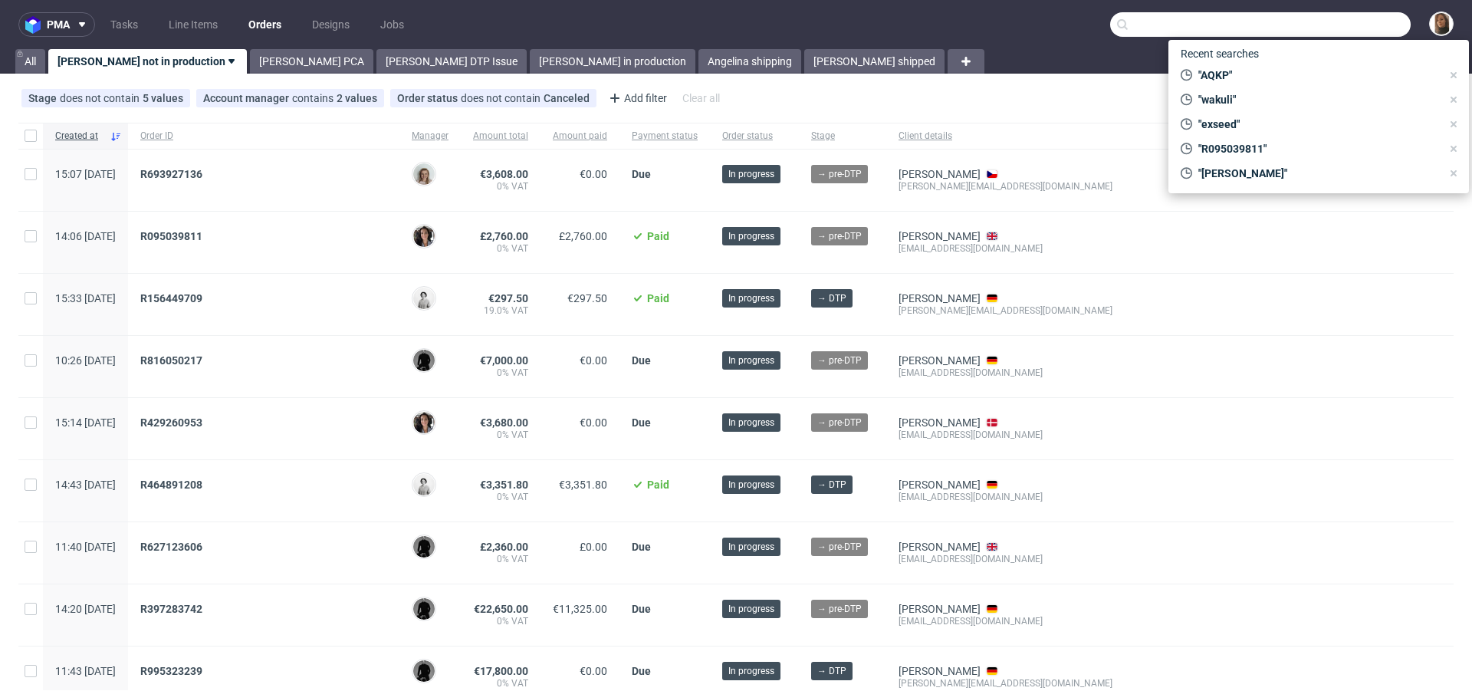
paste input "RGDZ"
type input "RGDZ"
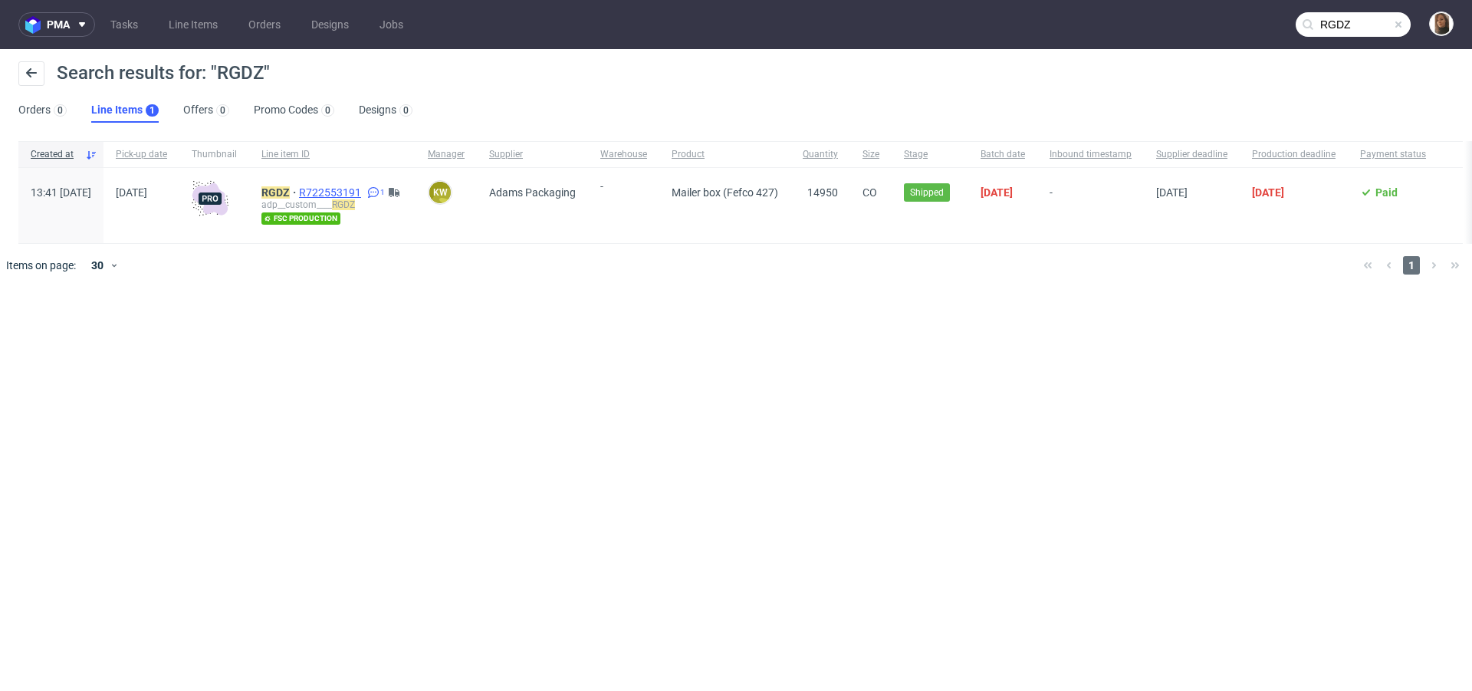
click at [364, 196] on span "R722553191" at bounding box center [331, 192] width 65 height 12
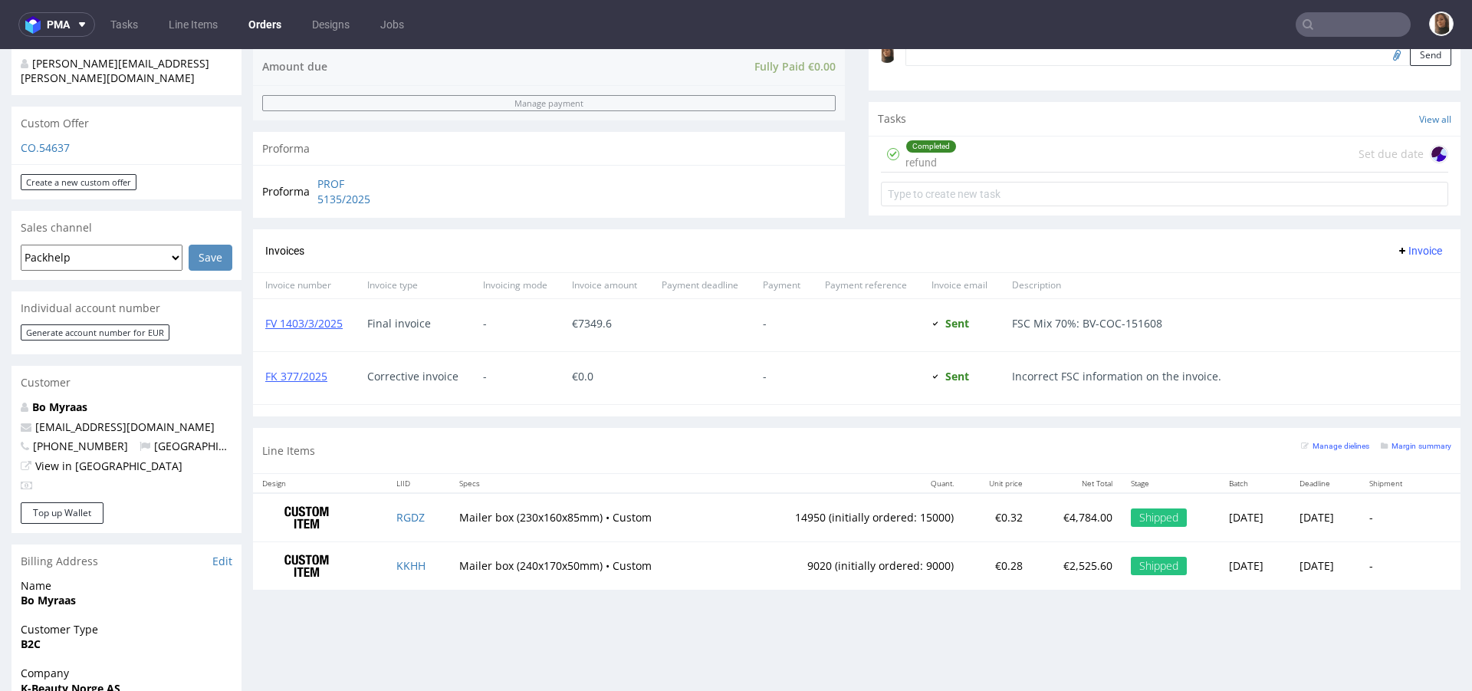
scroll to position [544, 0]
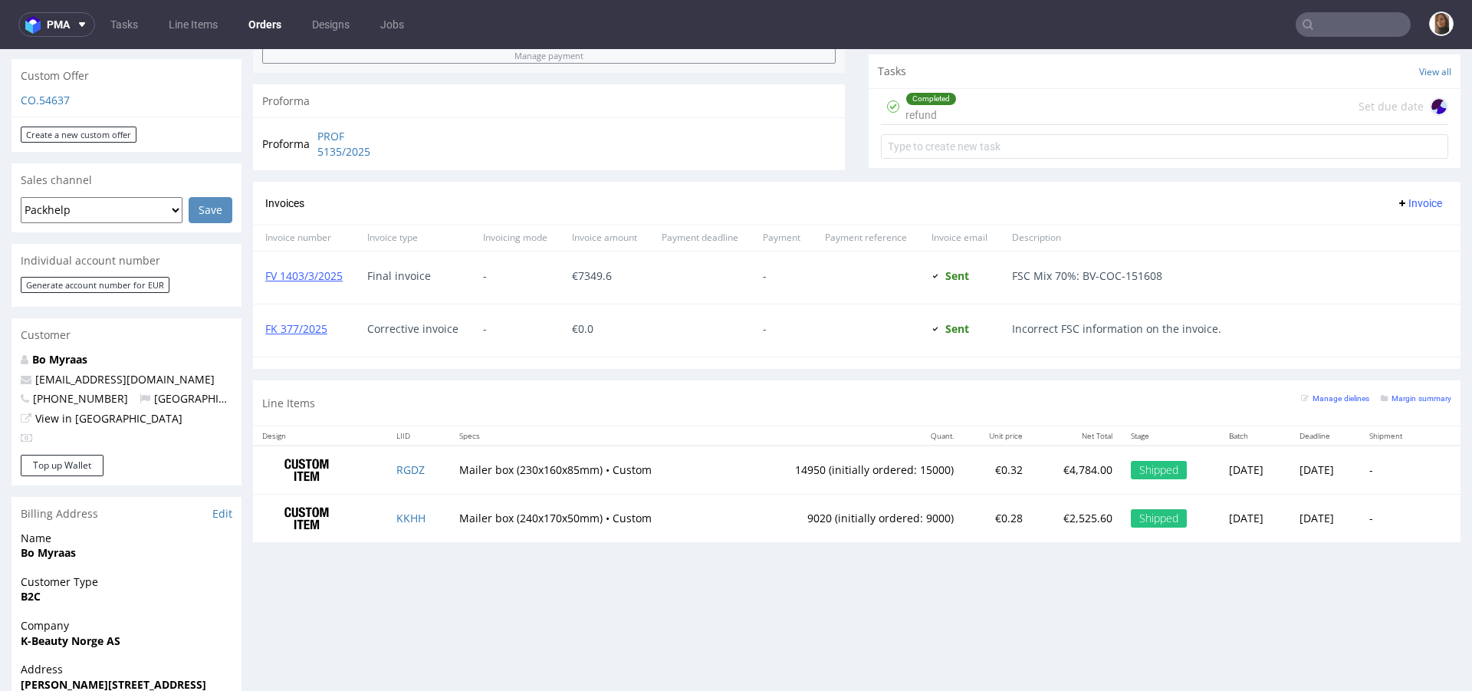
click at [794, 356] on section "Invoices Invoice Invoice number Invoice type Invoicing mode Invoice amount Paym…" at bounding box center [857, 276] width 1208 height 188
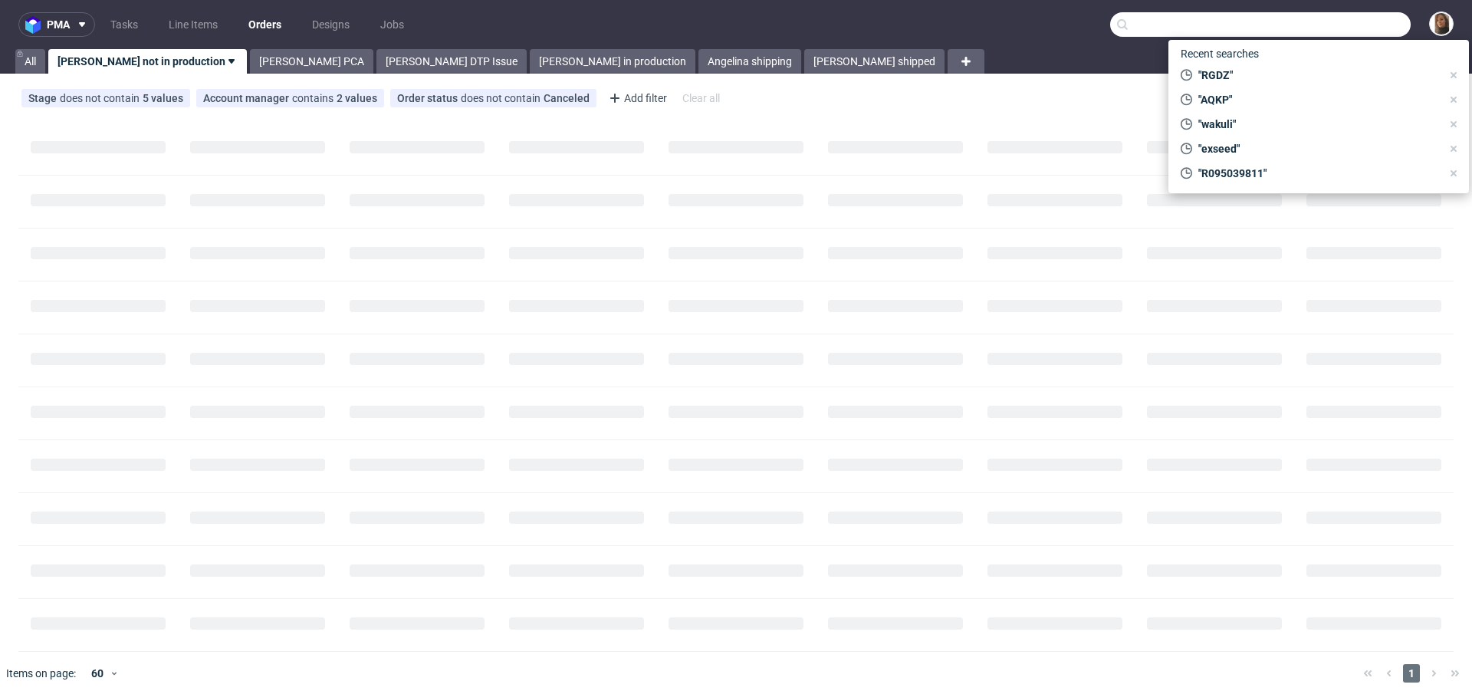
click at [1358, 22] on input "text" at bounding box center [1260, 24] width 301 height 25
paste input "[EMAIL_ADDRESS][DOMAIN_NAME]"
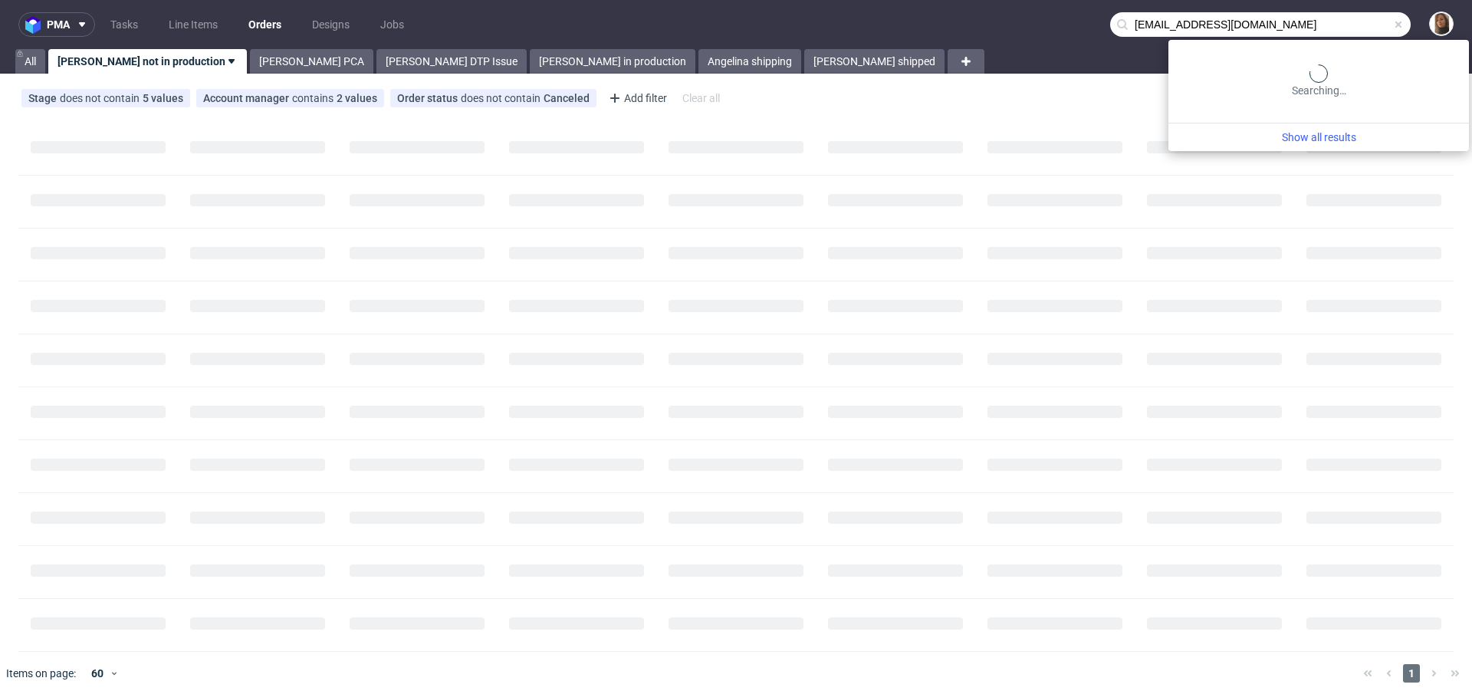
type input "[EMAIL_ADDRESS][DOMAIN_NAME]"
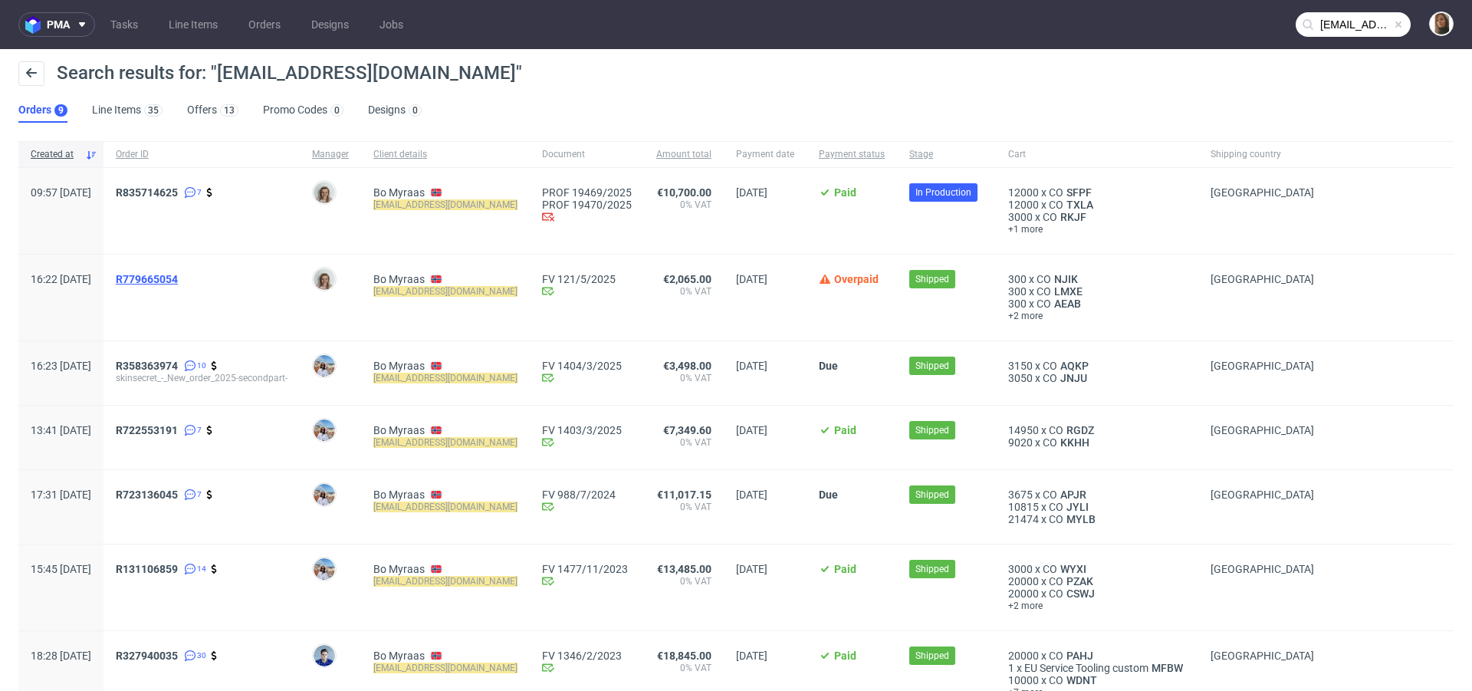
click at [178, 282] on span "R779665054" at bounding box center [147, 279] width 62 height 12
click at [178, 366] on span "R358363974" at bounding box center [147, 366] width 62 height 12
click at [178, 426] on span "R722553191" at bounding box center [147, 430] width 62 height 12
click at [178, 192] on span "R835714625" at bounding box center [147, 192] width 62 height 12
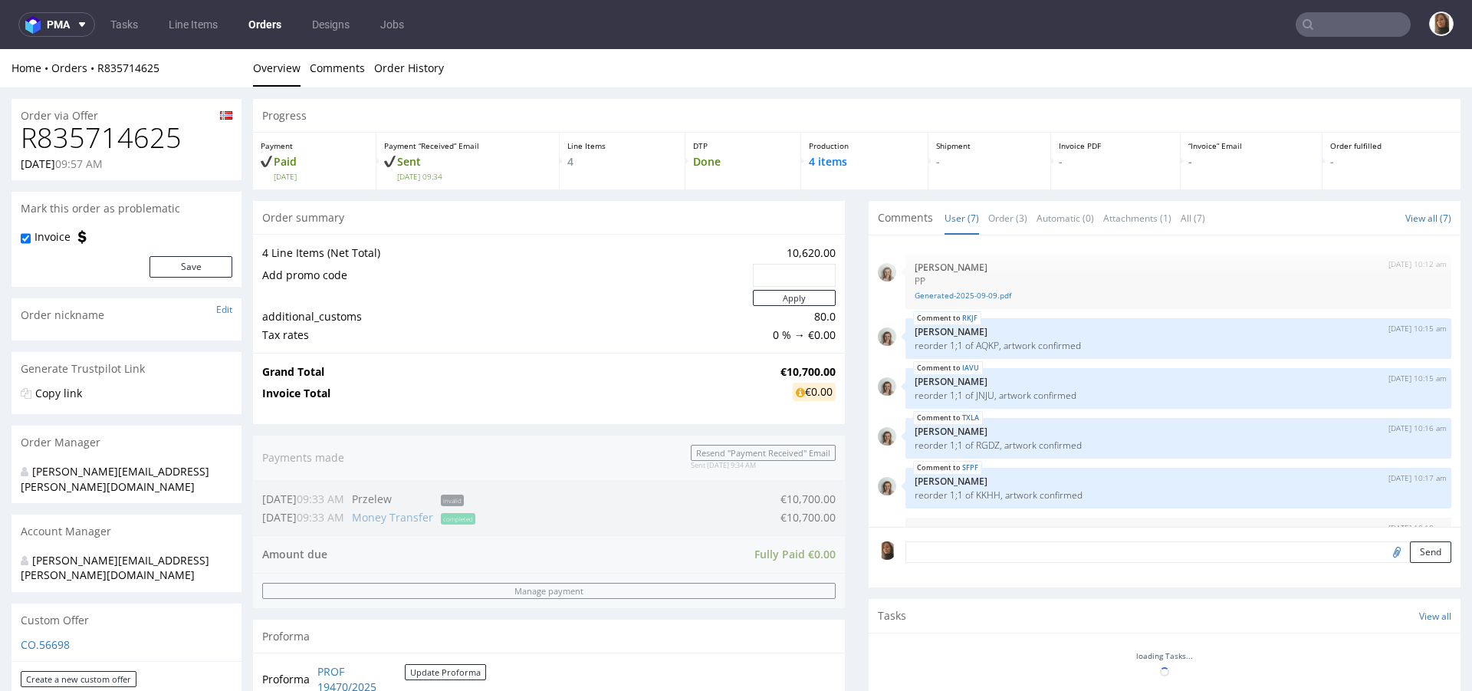
scroll to position [102, 0]
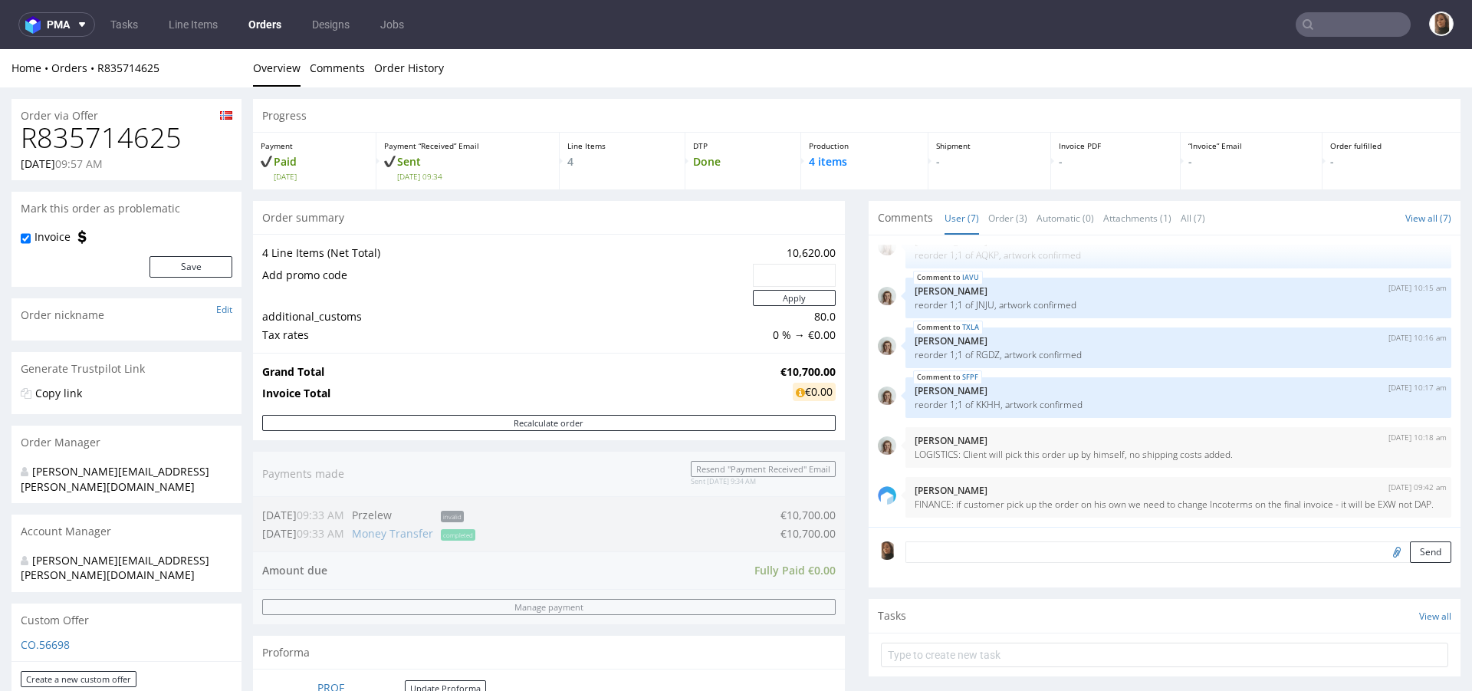
click at [1364, 20] on input "text" at bounding box center [1353, 24] width 115 height 25
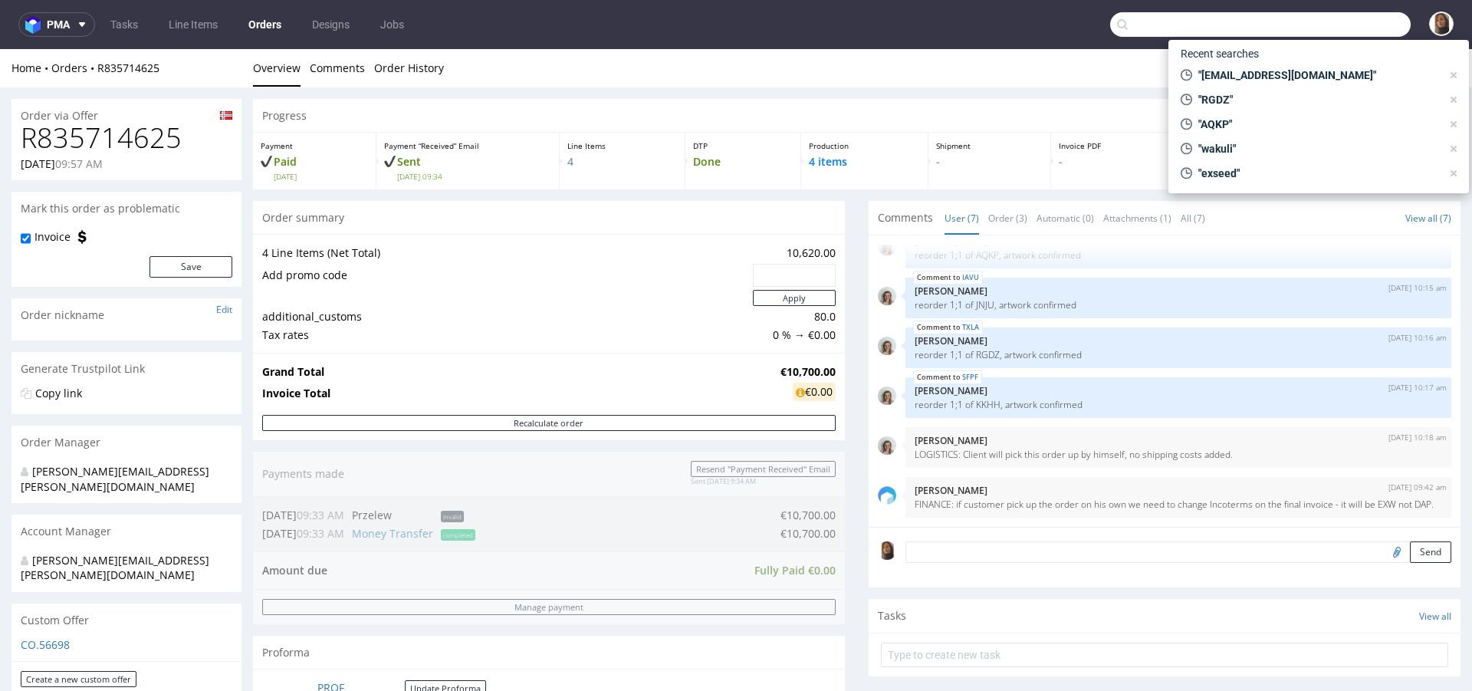
paste input "Hannes Geng"
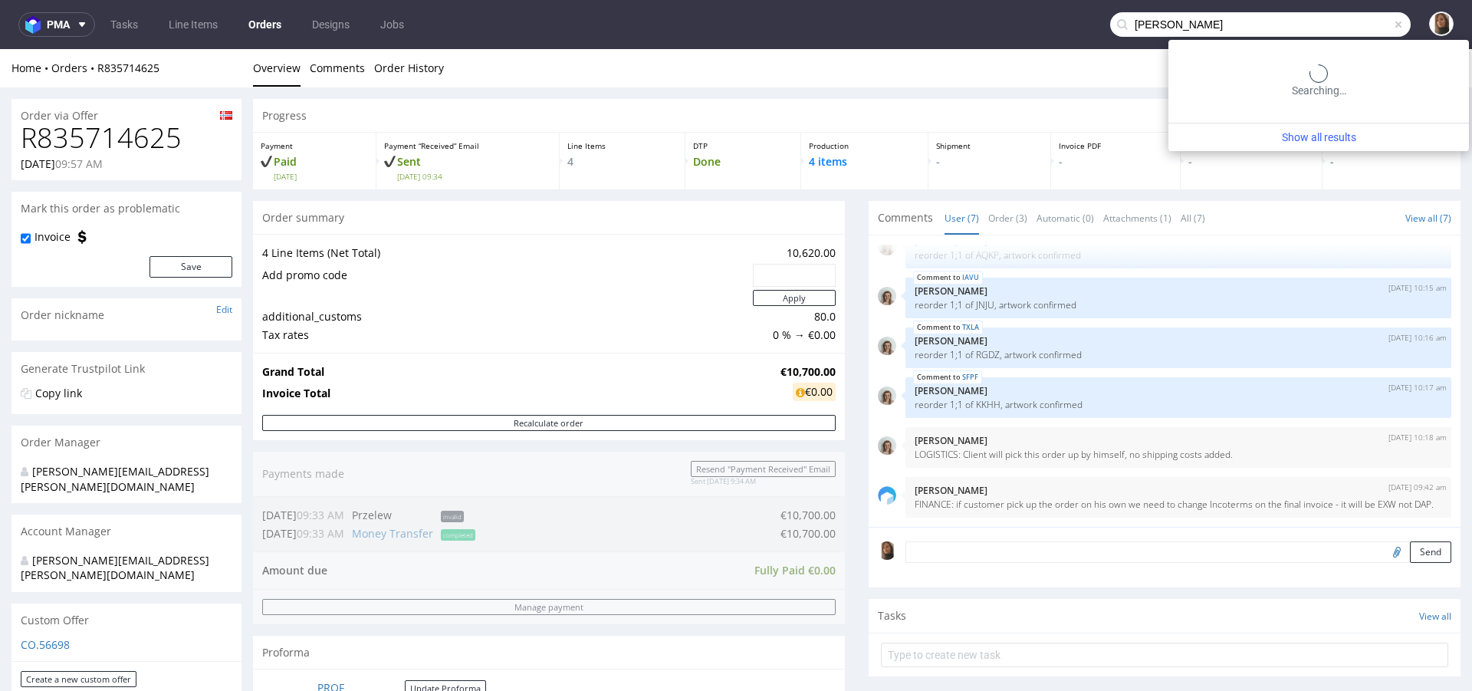
type input "Hannes Geng"
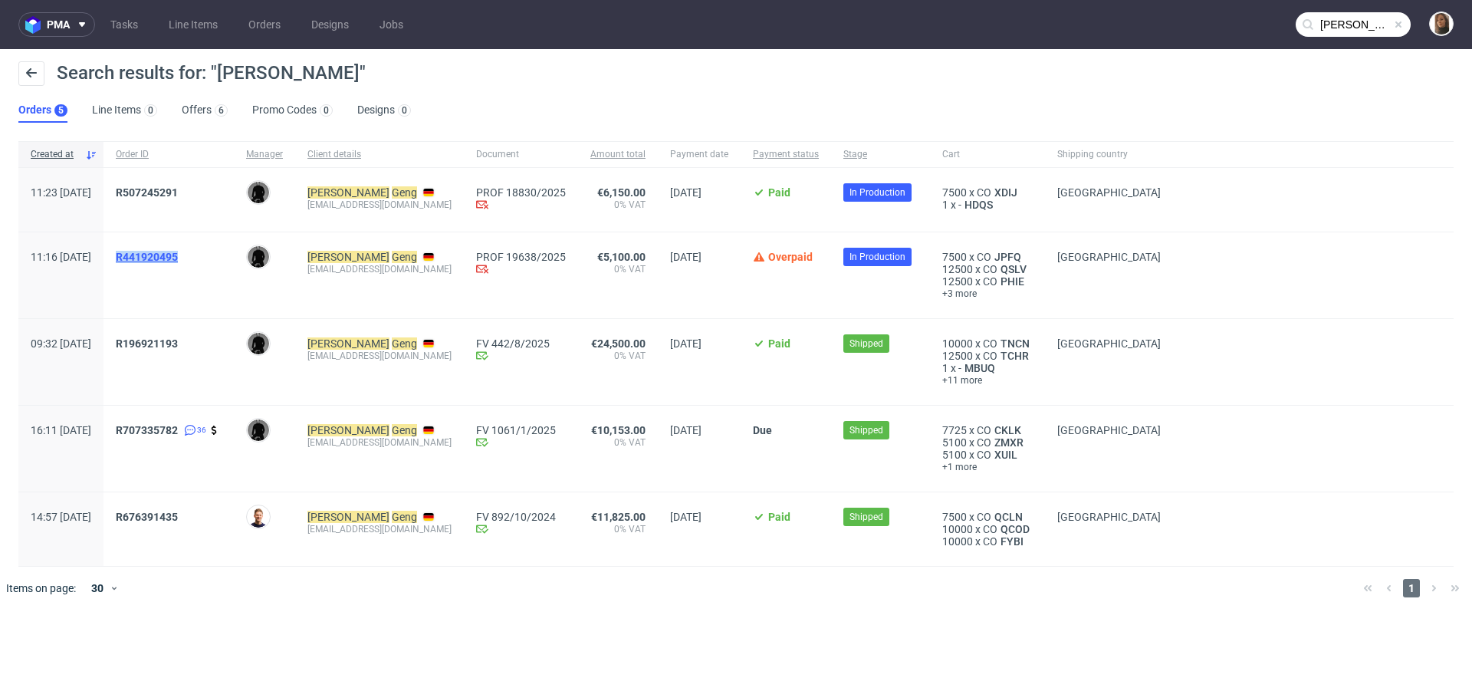
click at [178, 254] on span "R441920495" at bounding box center [147, 257] width 62 height 12
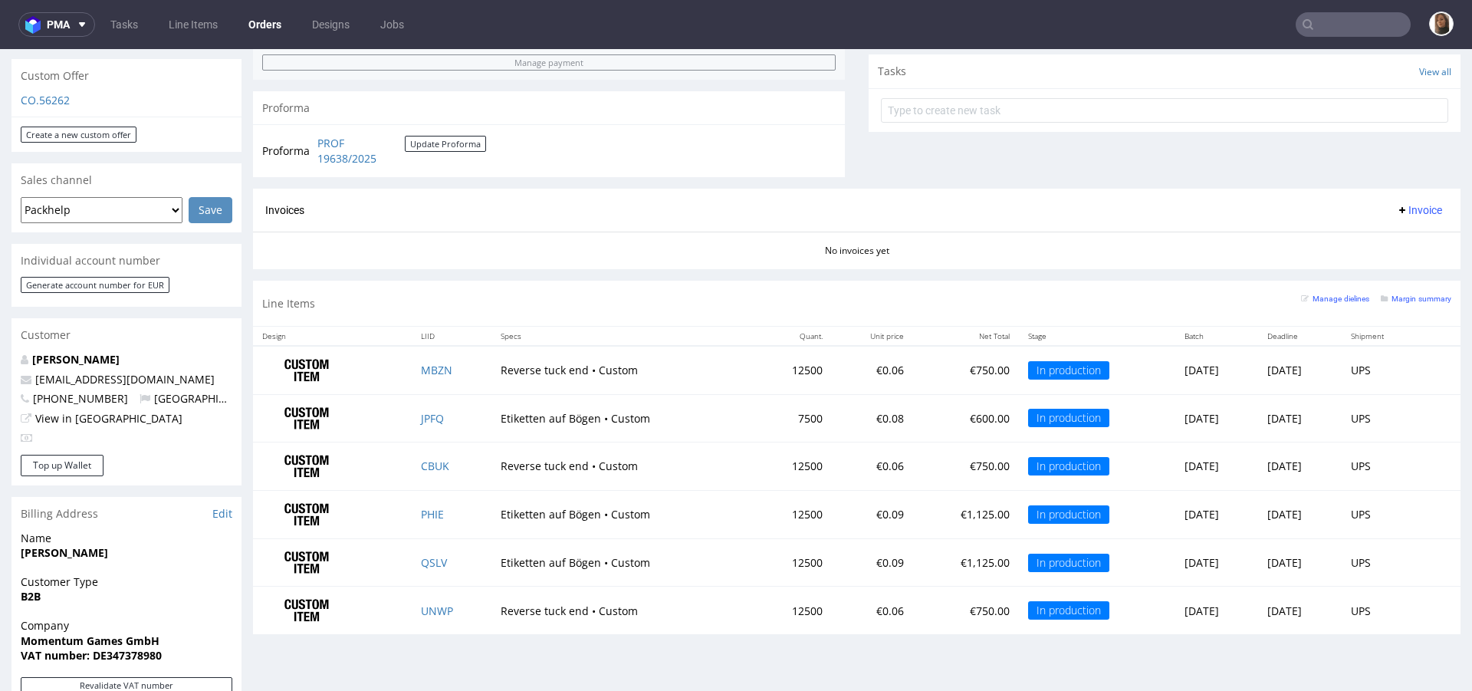
scroll to position [546, 0]
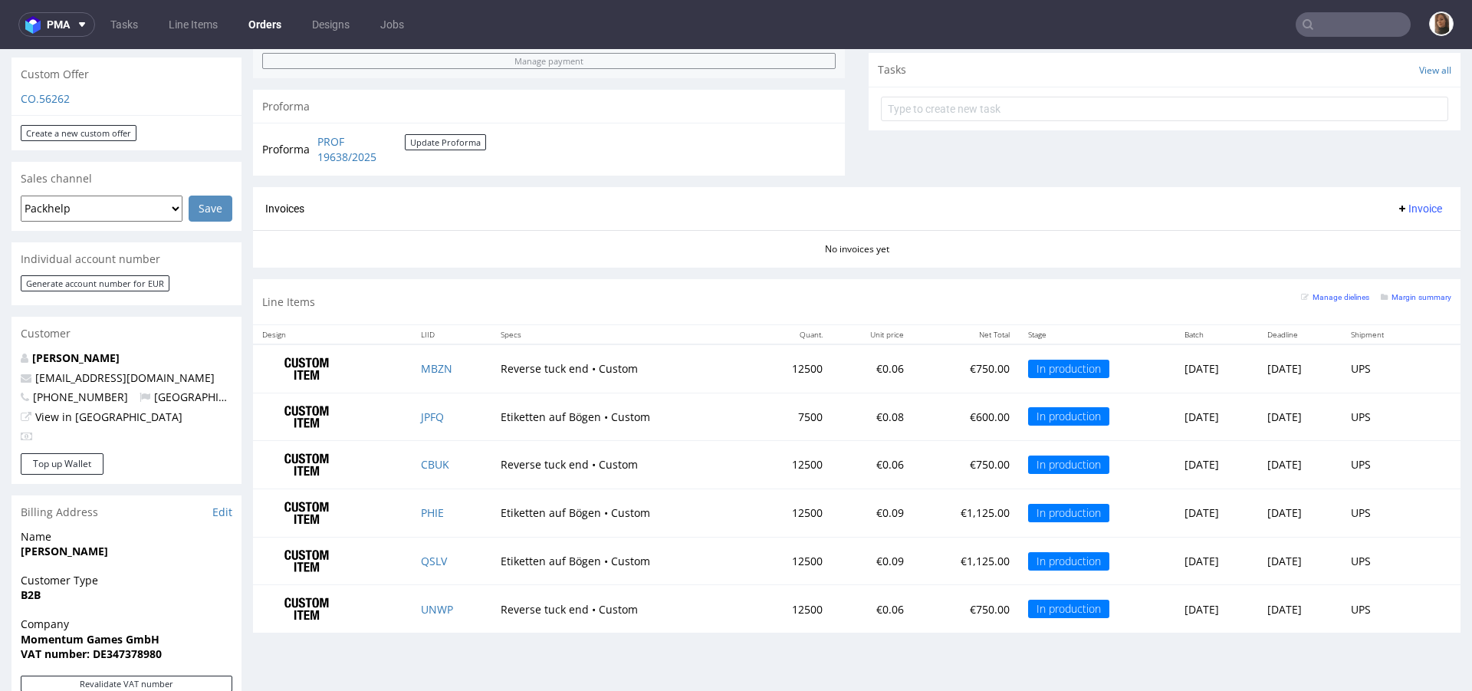
click at [1313, 5] on nav "pma Tasks Line Items Orders Designs Jobs" at bounding box center [736, 24] width 1472 height 49
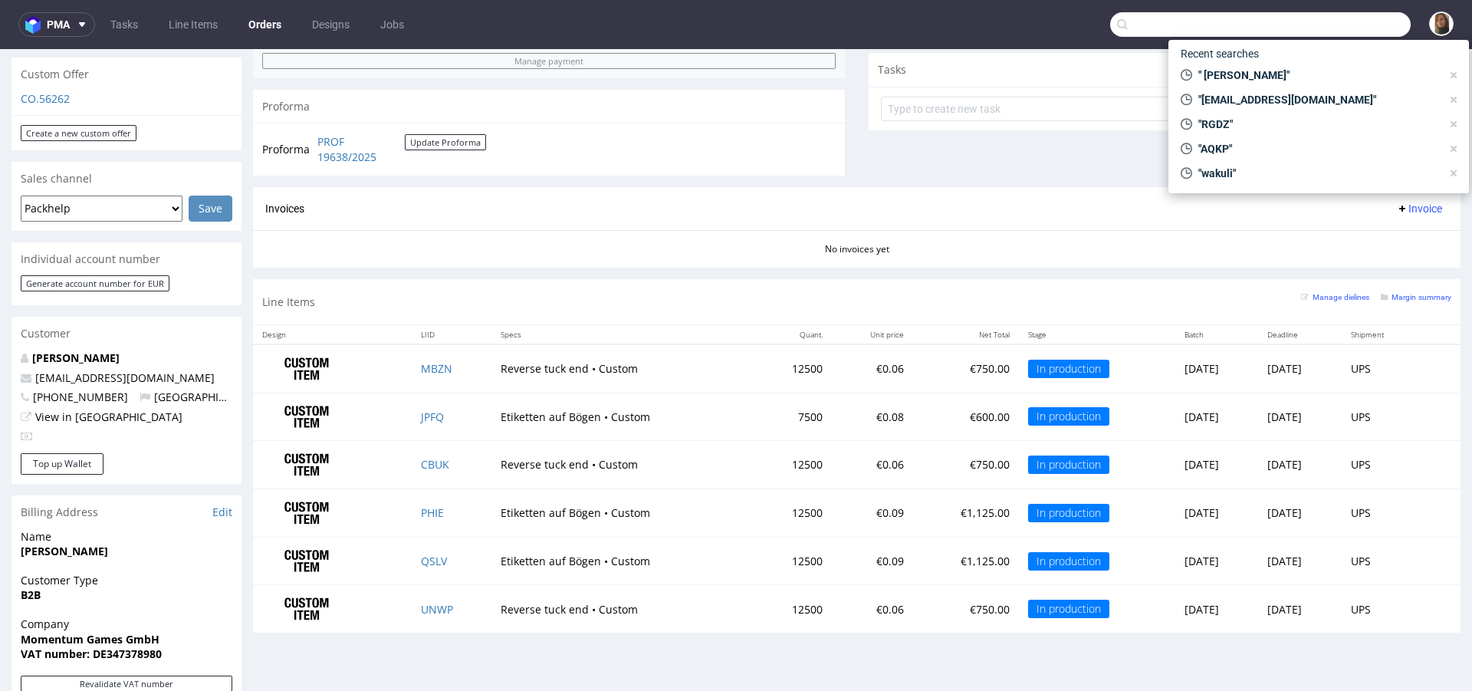
click at [1321, 18] on input "text" at bounding box center [1260, 24] width 301 height 25
paste input "R249137287"
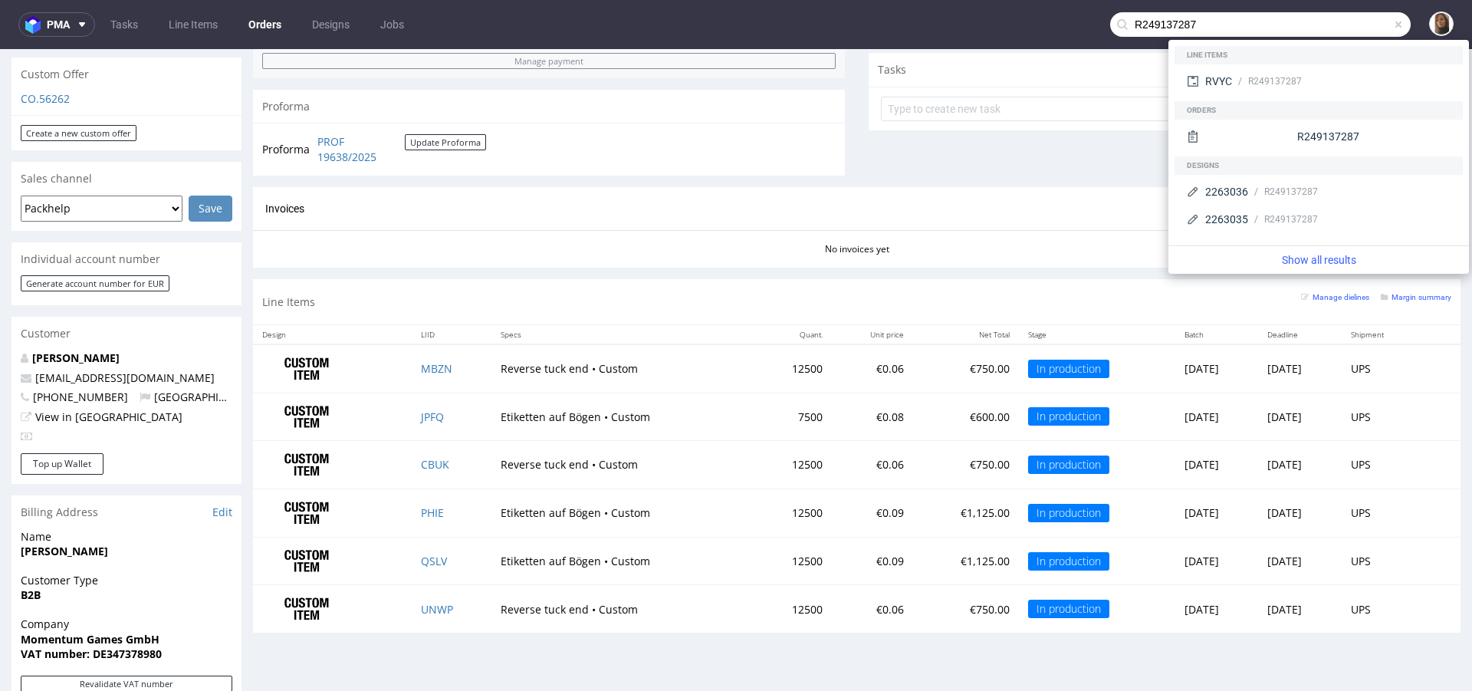
type input "R249137287"
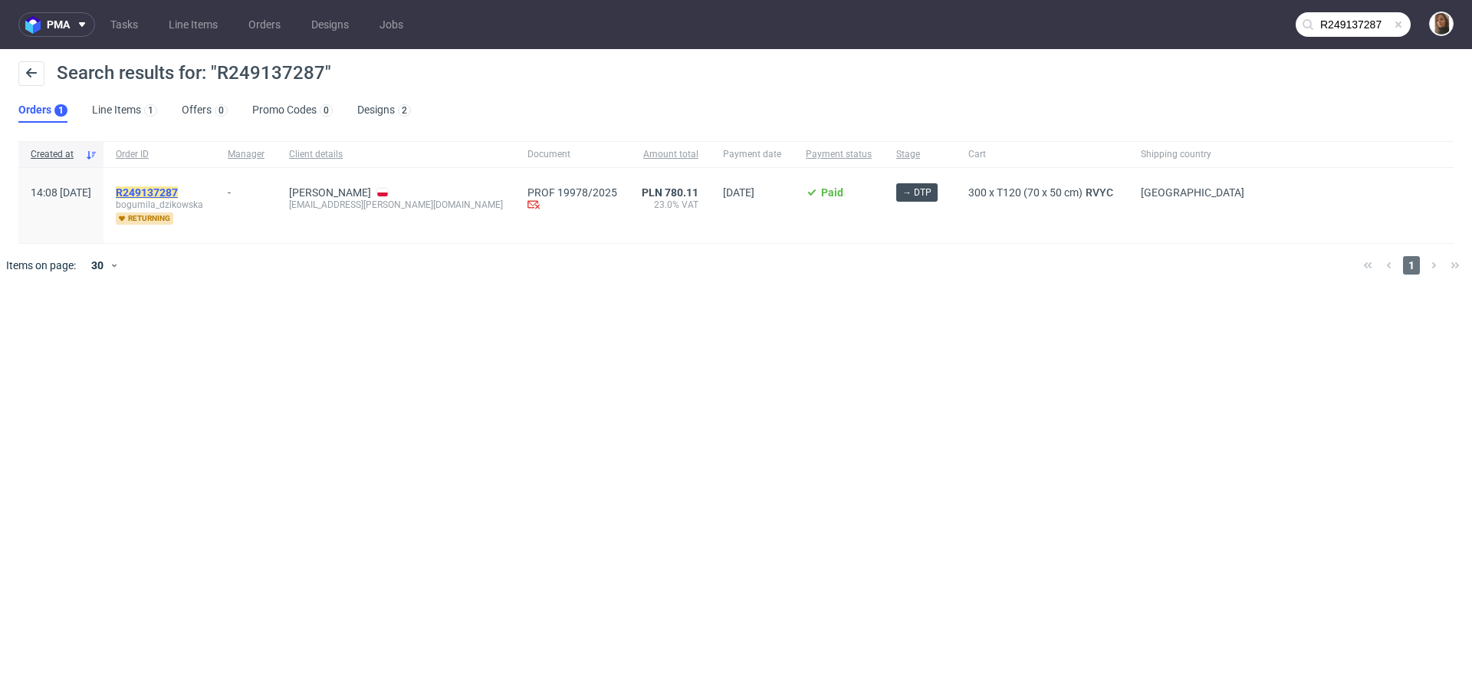
click at [178, 192] on mark "R249137287" at bounding box center [147, 192] width 62 height 12
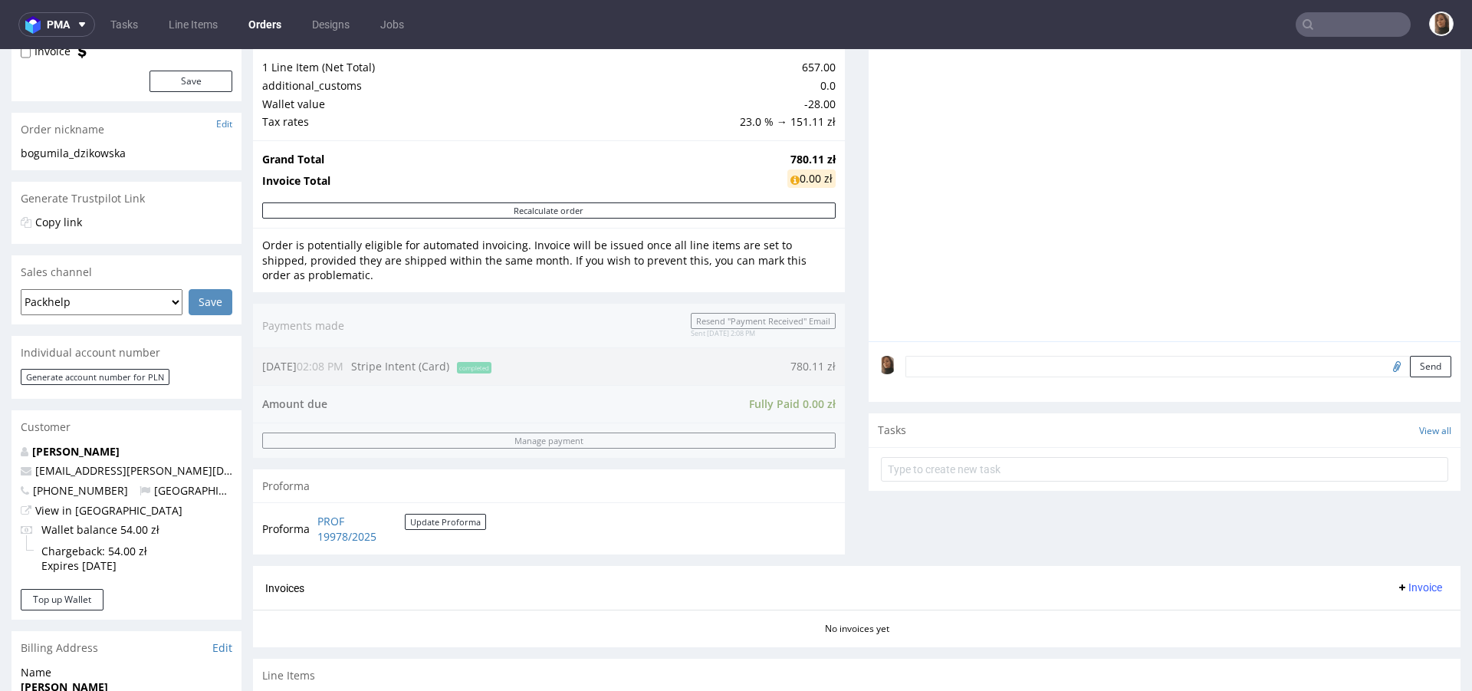
scroll to position [439, 0]
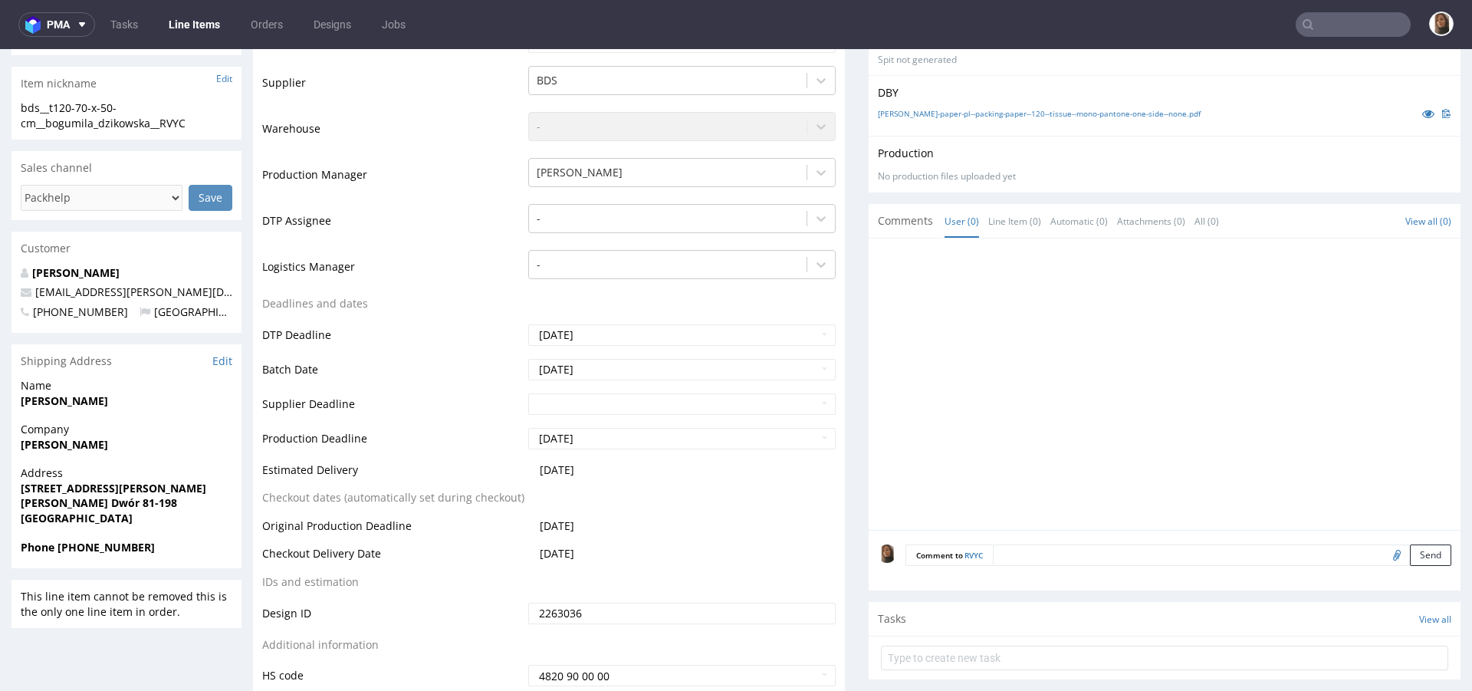
scroll to position [347, 0]
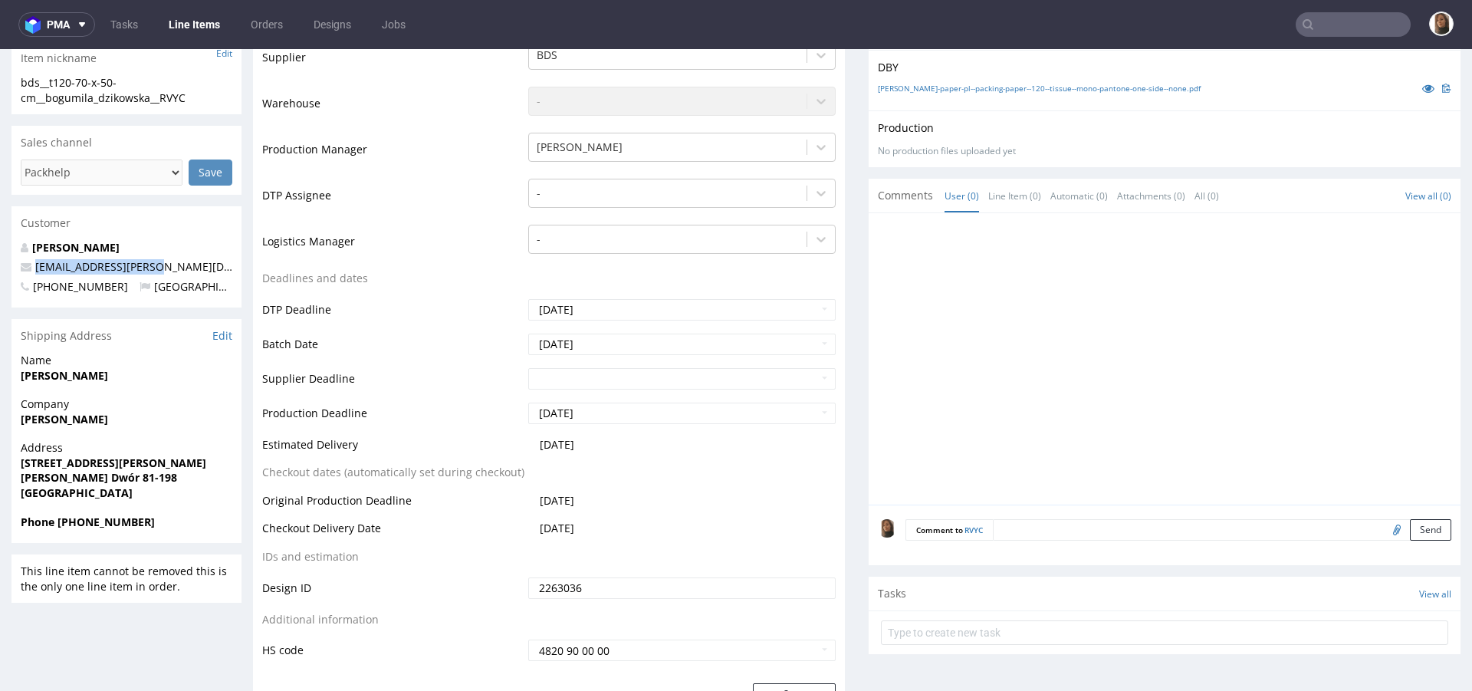
drag, startPoint x: 166, startPoint y: 257, endPoint x: 218, endPoint y: 262, distance: 51.7
click at [218, 262] on div "Karolina Barańska karolina@jaskolka.eco +48790433325 Poland" at bounding box center [127, 274] width 230 height 68
copy span "karolina@jaskolka.eco"
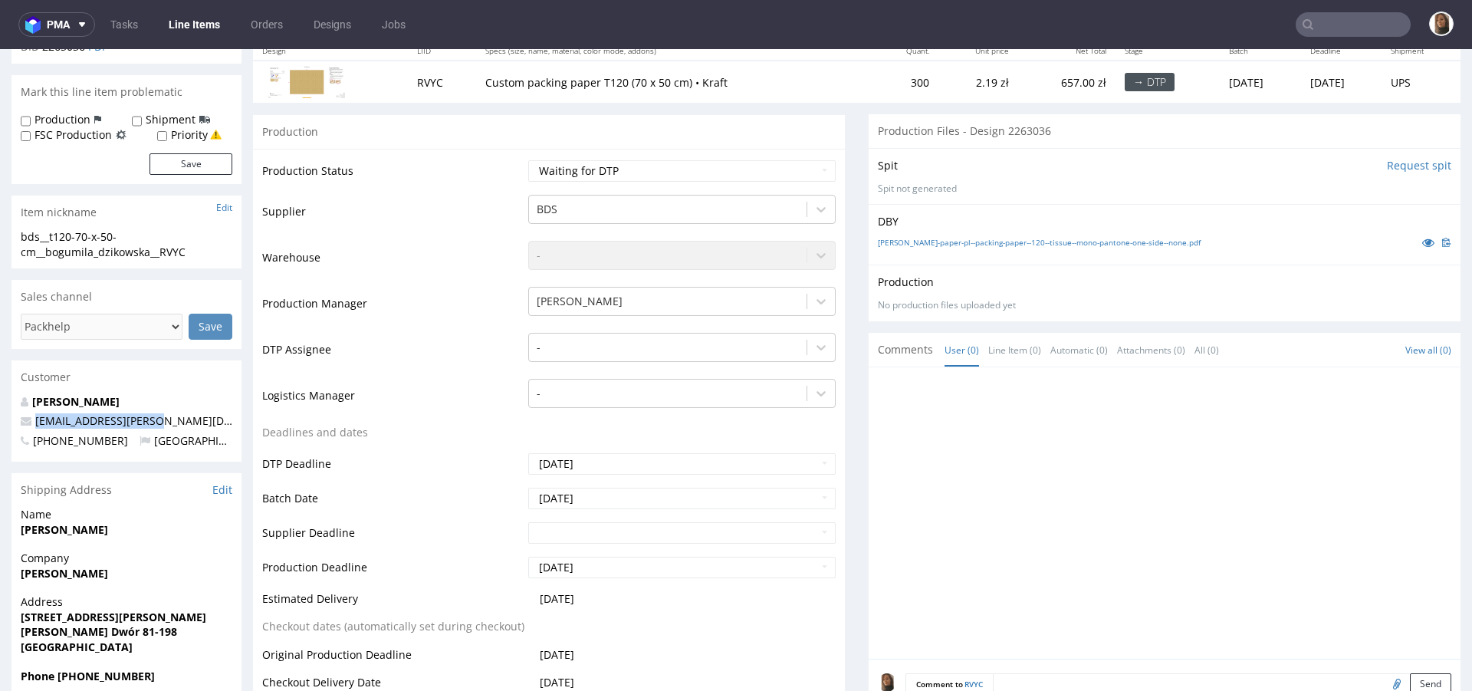
scroll to position [75, 0]
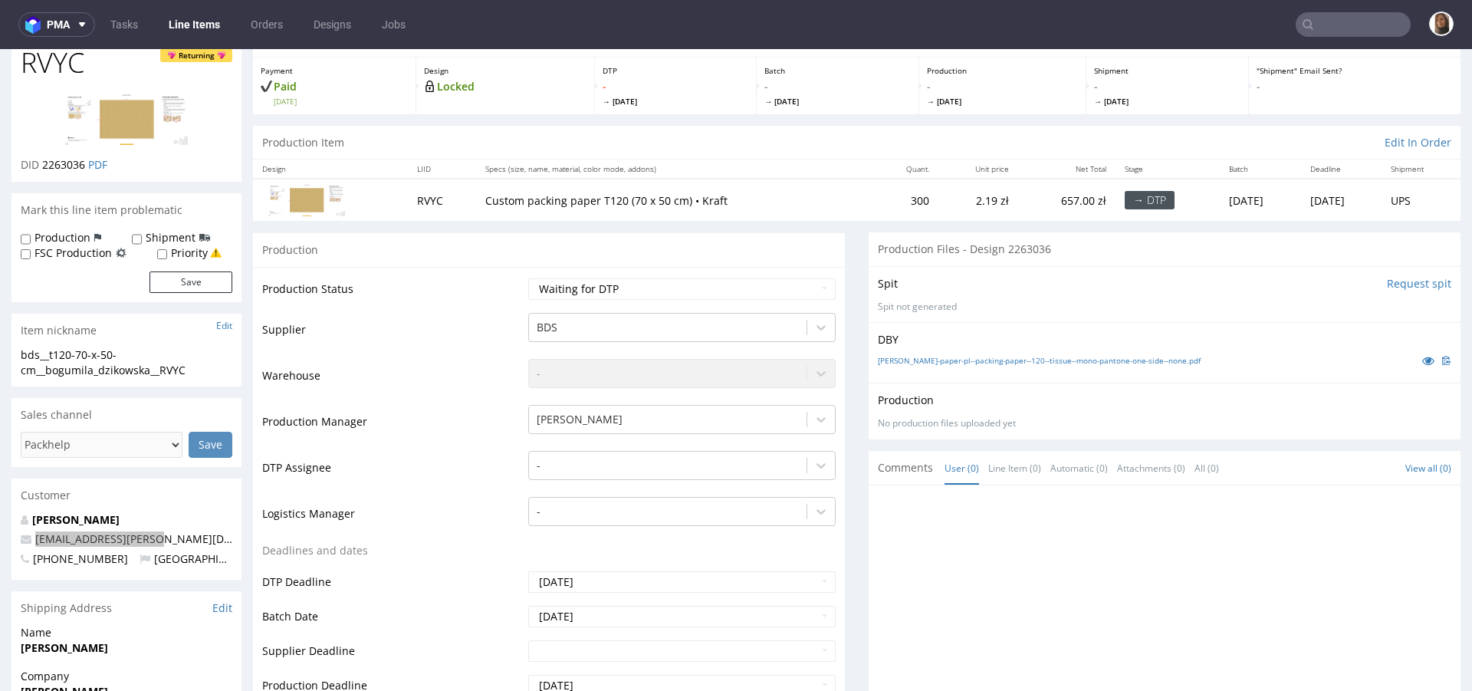
click at [1352, 21] on input "text" at bounding box center [1353, 24] width 115 height 25
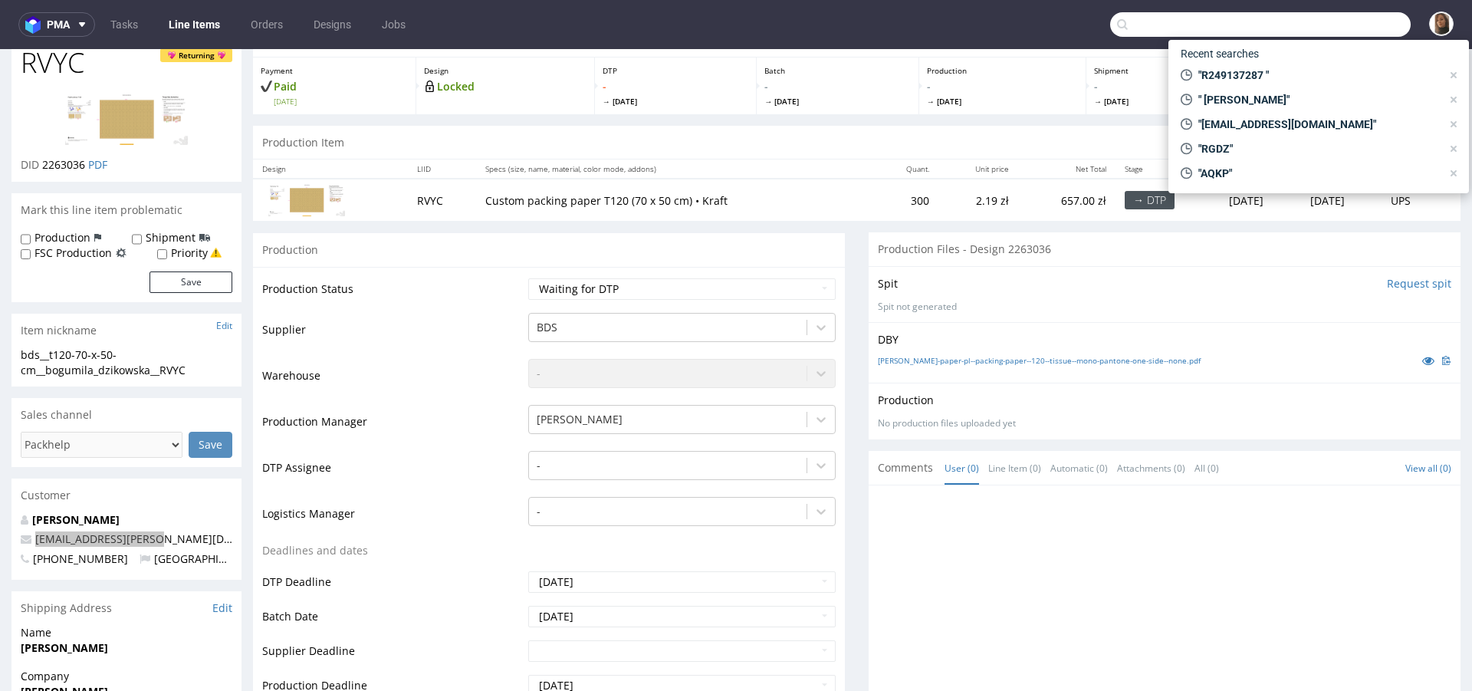
paste input "Katharina Bauer"
type input "Katharina Bauer"
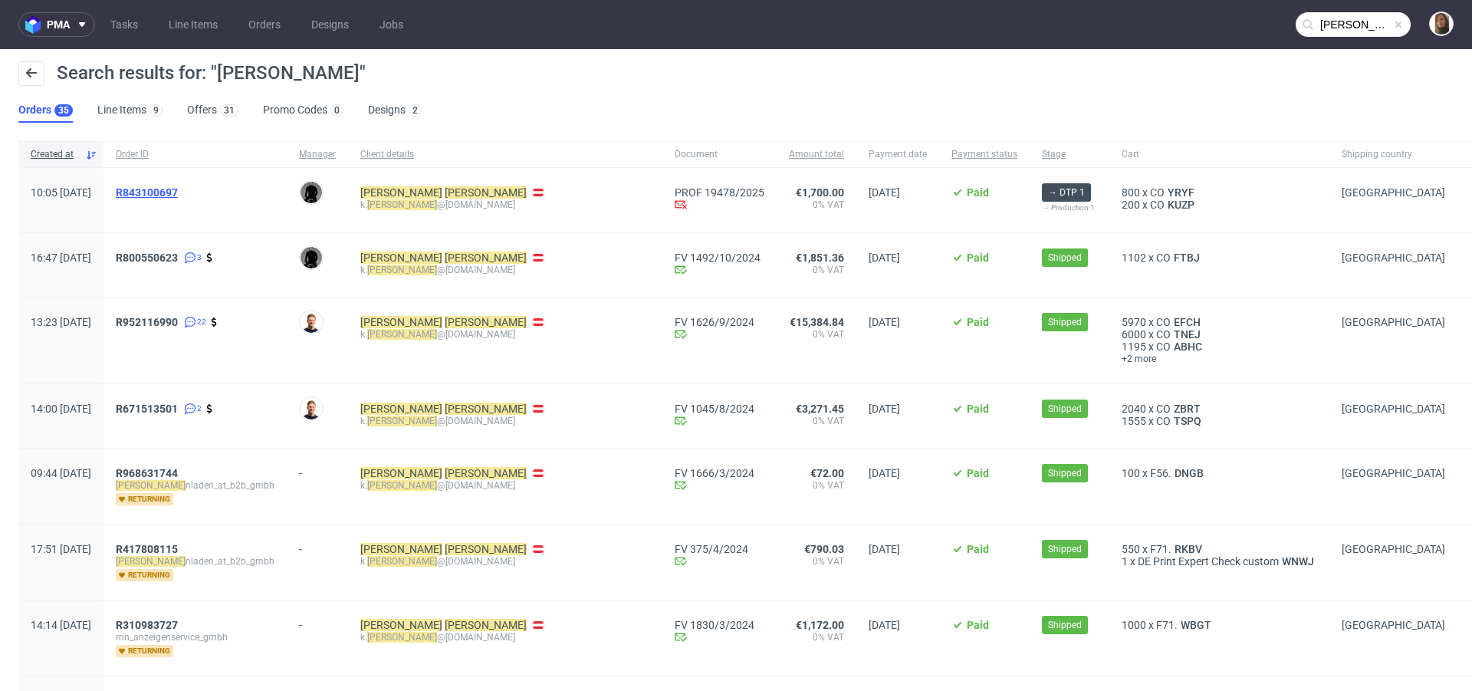
click at [178, 190] on span "R843100697" at bounding box center [147, 192] width 62 height 12
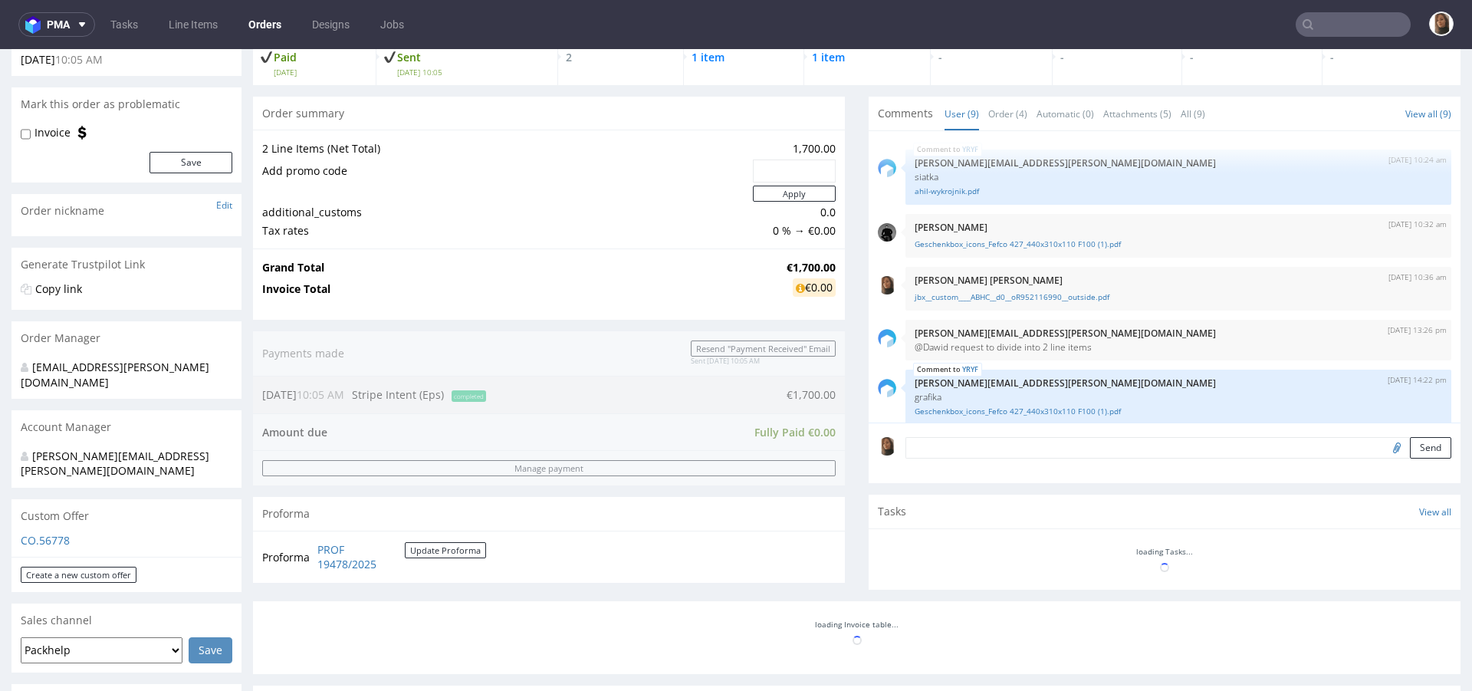
scroll to position [237, 0]
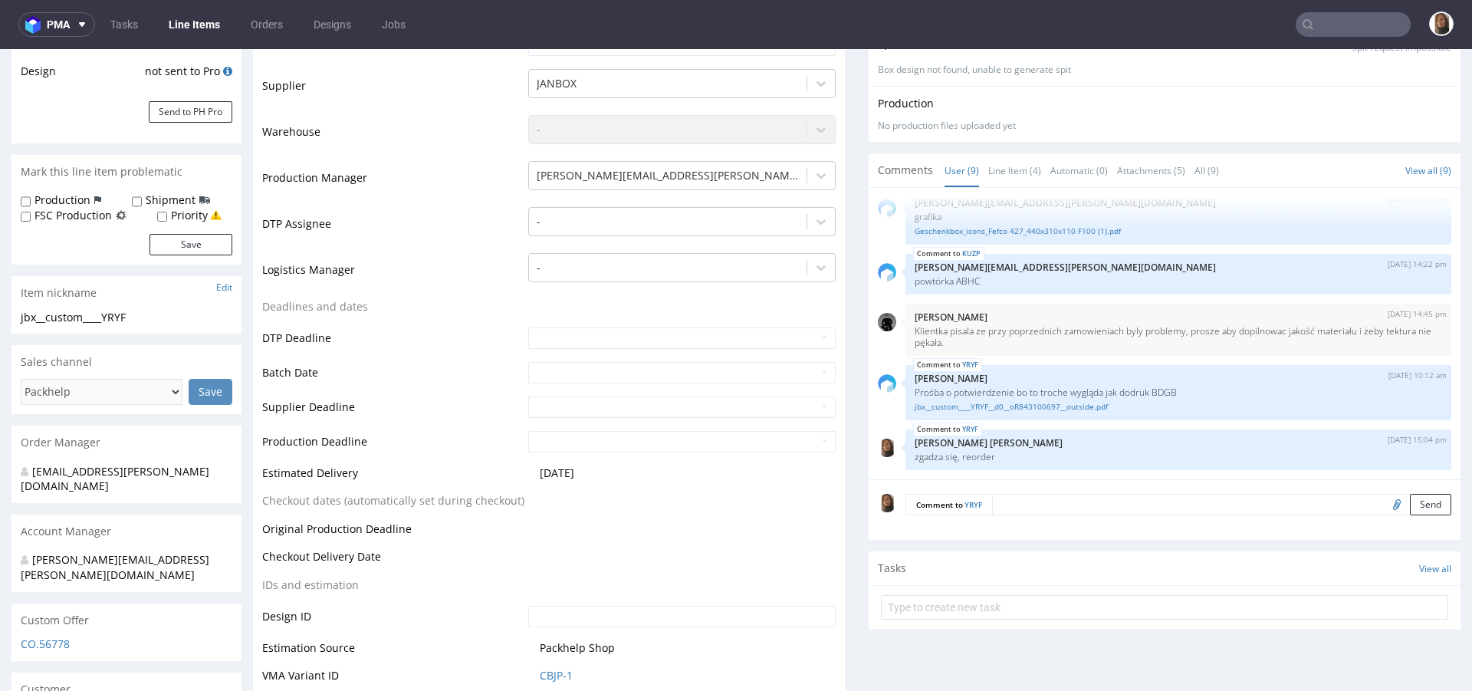
scroll to position [325, 0]
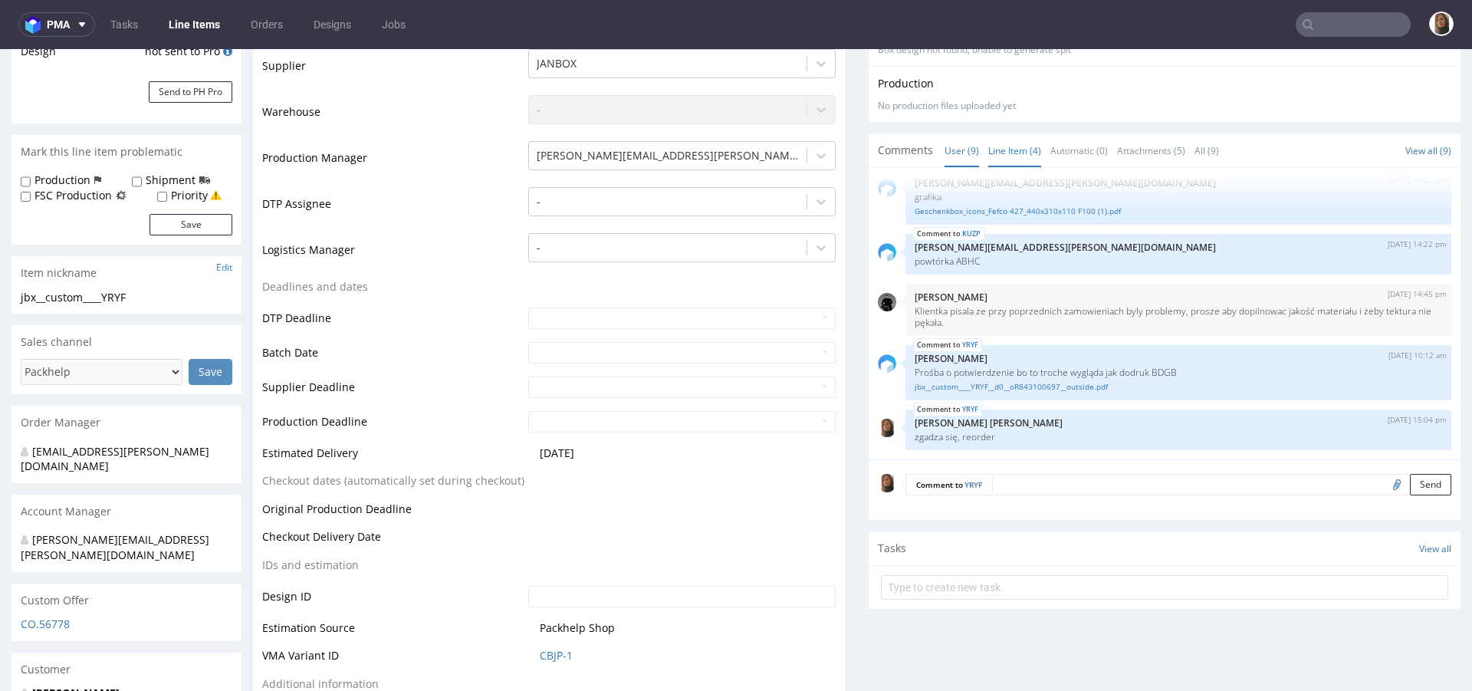
click at [1021, 145] on link "Line Item (4)" at bounding box center [1015, 150] width 53 height 33
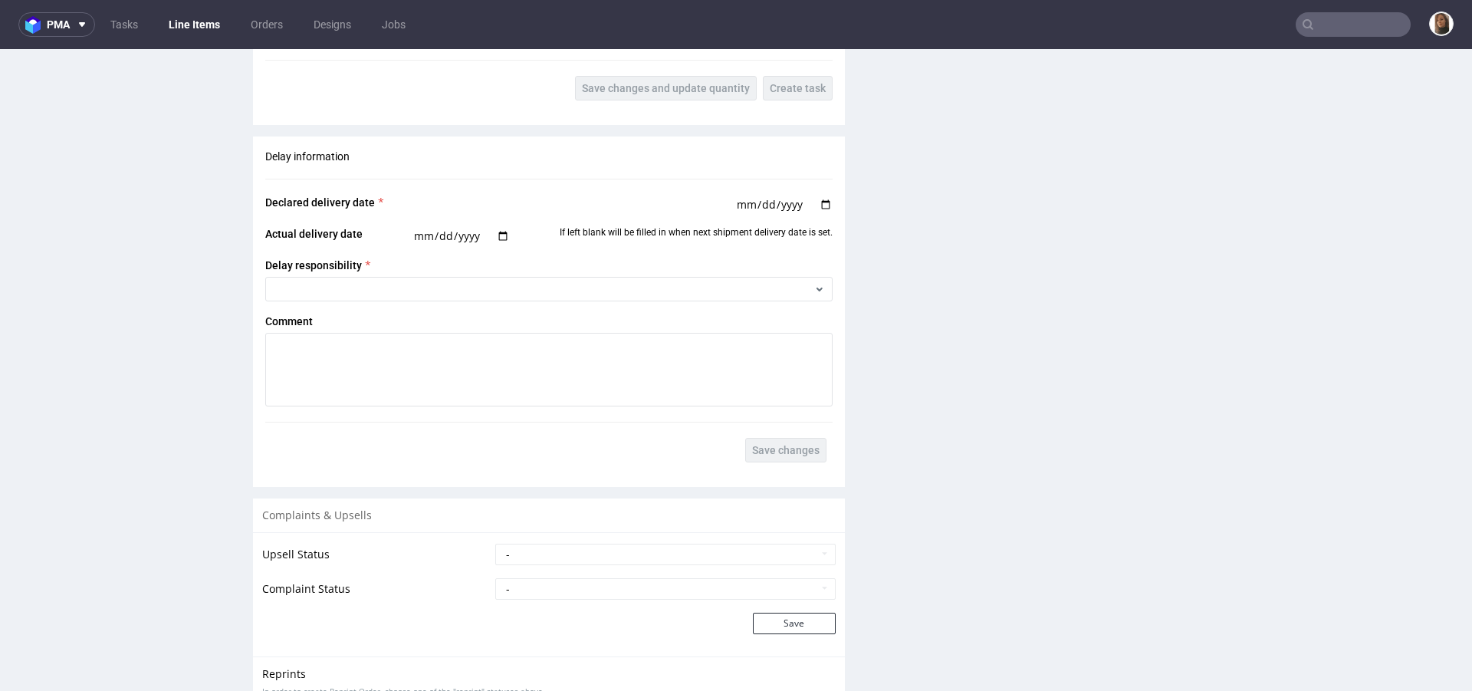
scroll to position [2525, 0]
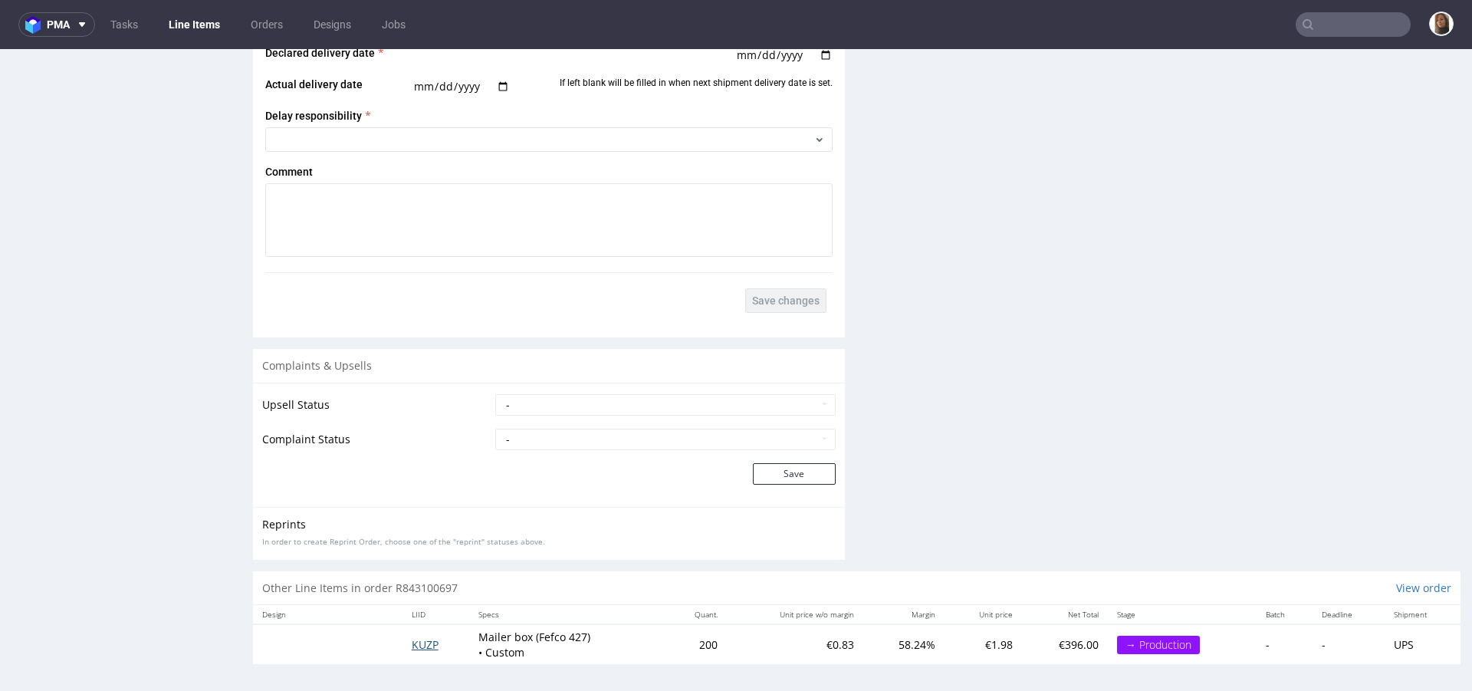
click at [415, 641] on span "KUZP" at bounding box center [425, 644] width 27 height 15
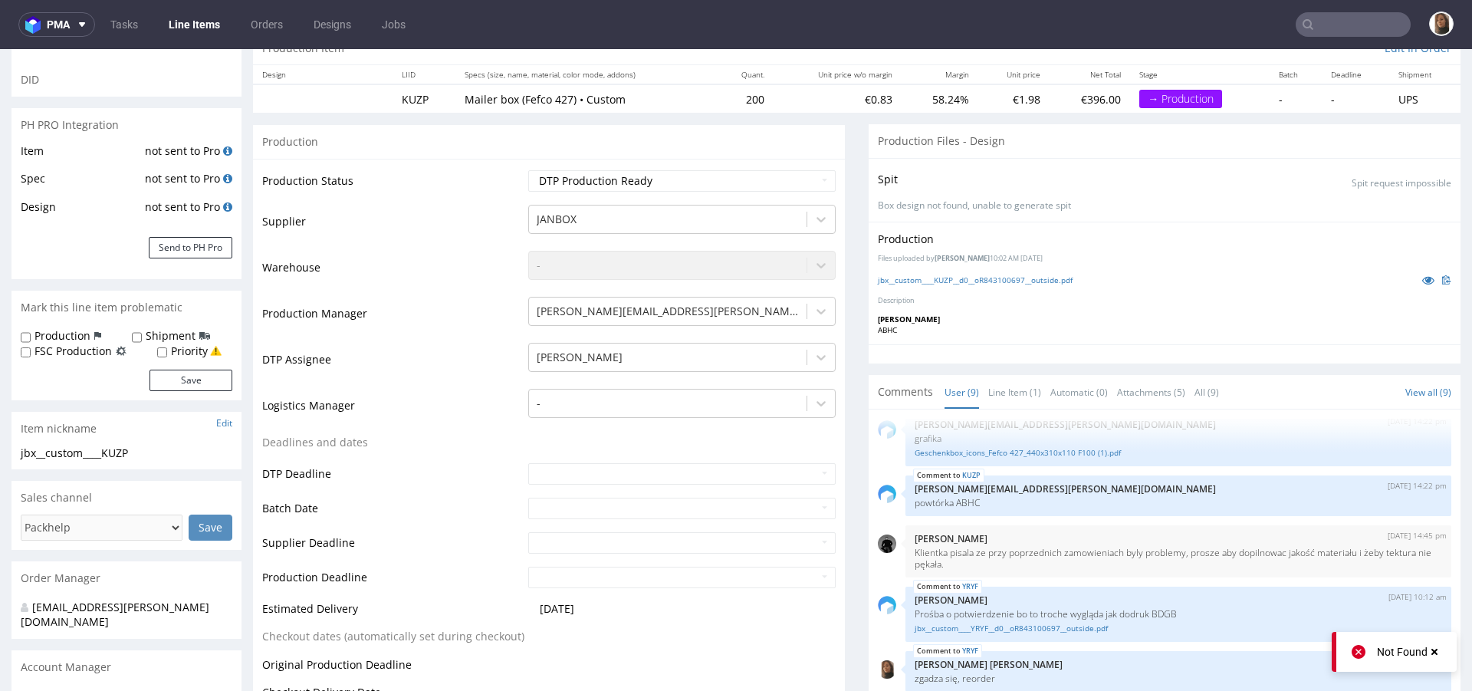
scroll to position [204, 0]
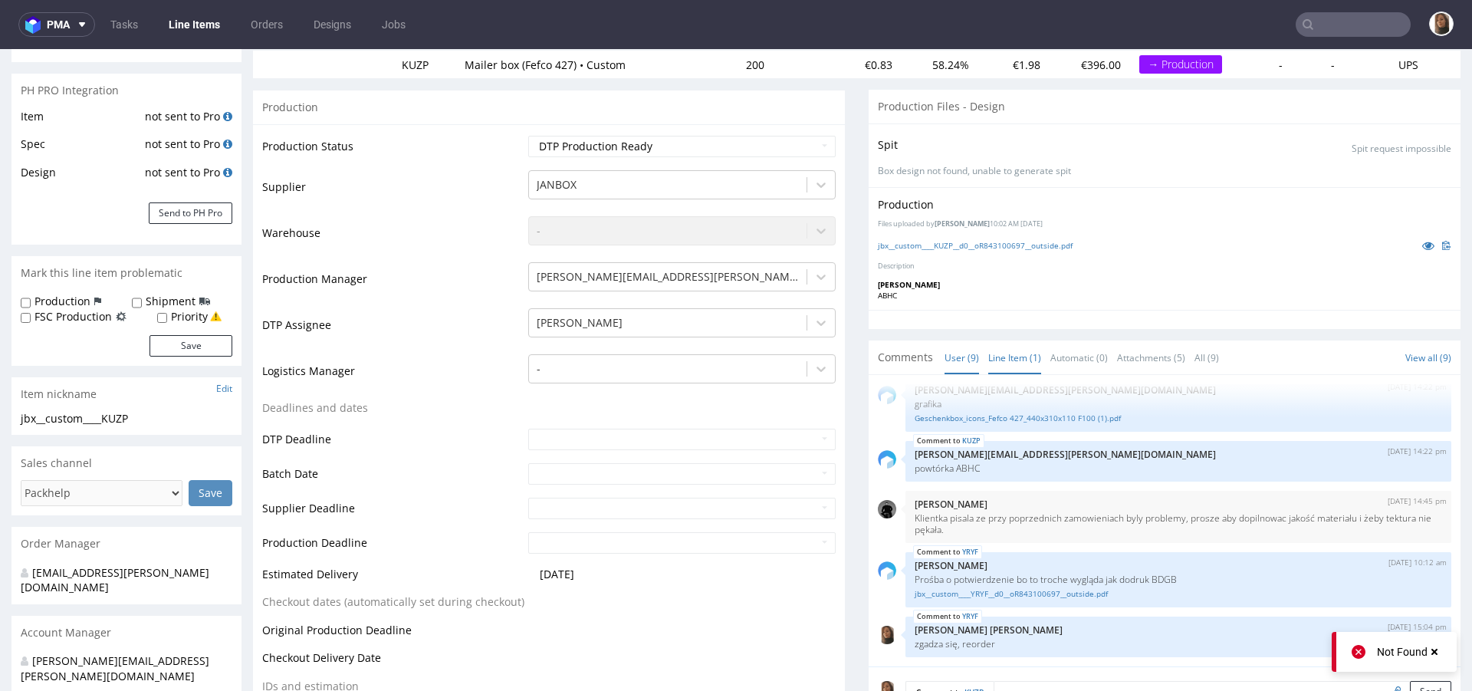
click at [1002, 364] on link "Line Item (1)" at bounding box center [1015, 357] width 53 height 33
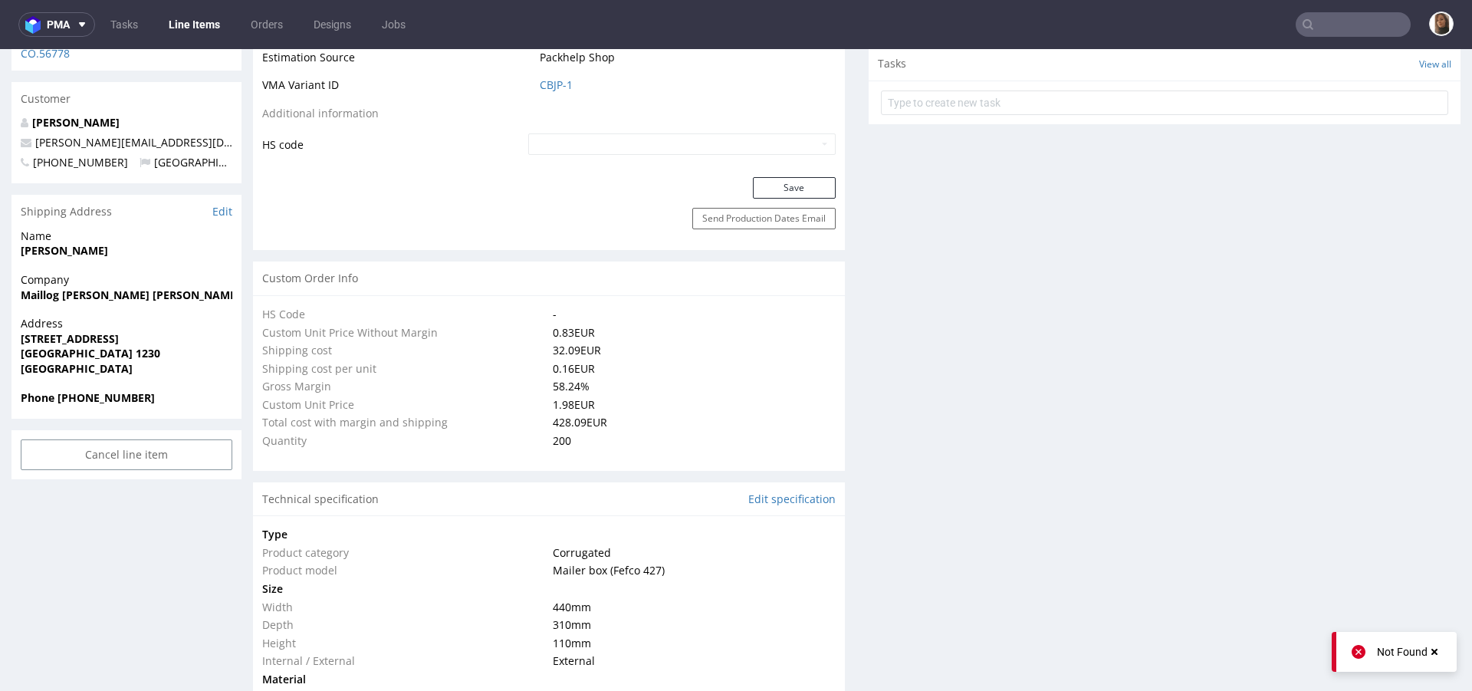
scroll to position [0, 0]
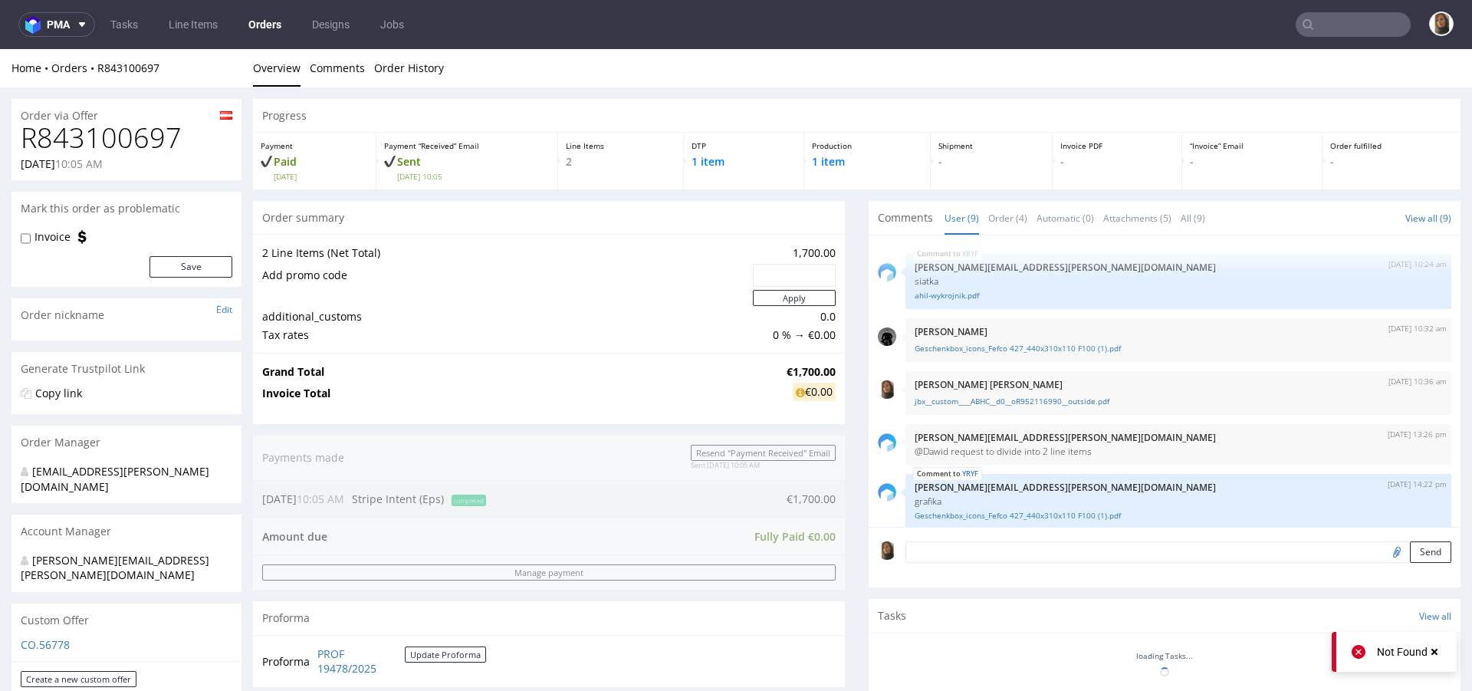
scroll to position [237, 0]
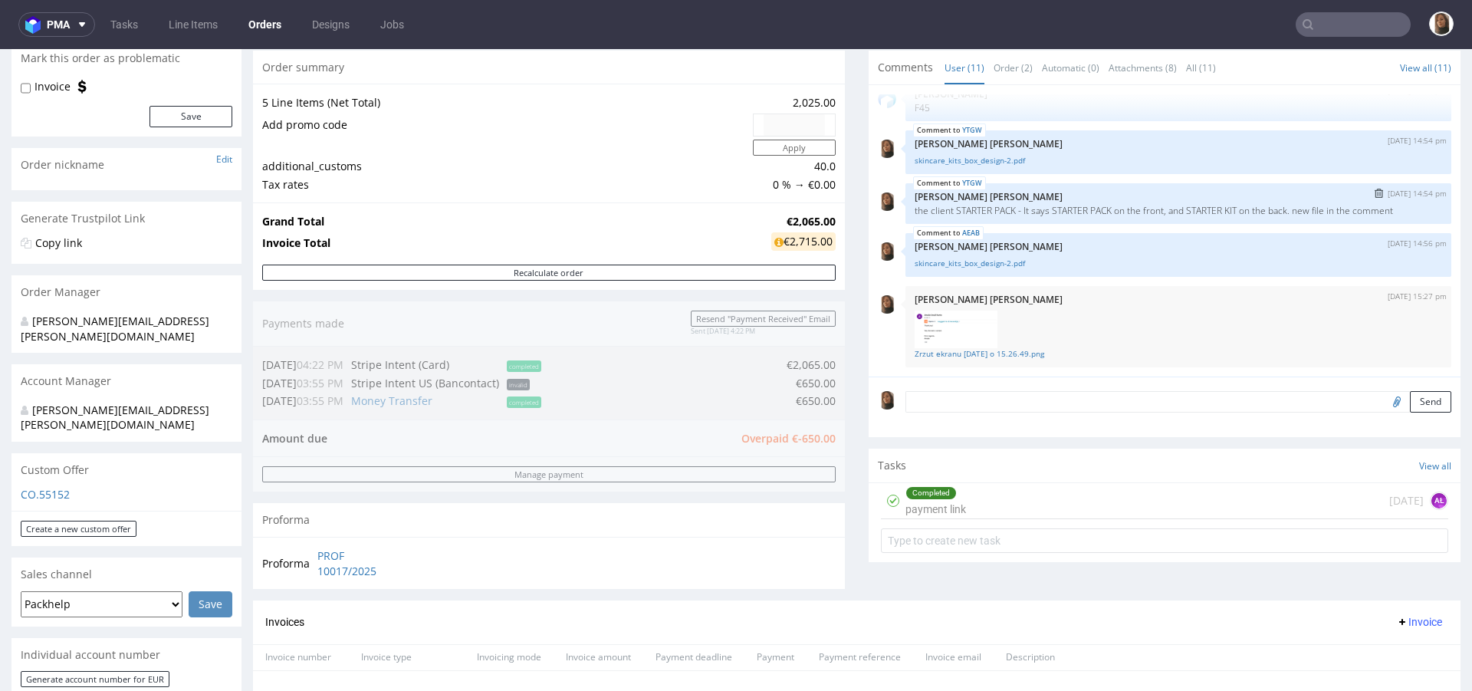
scroll to position [417, 0]
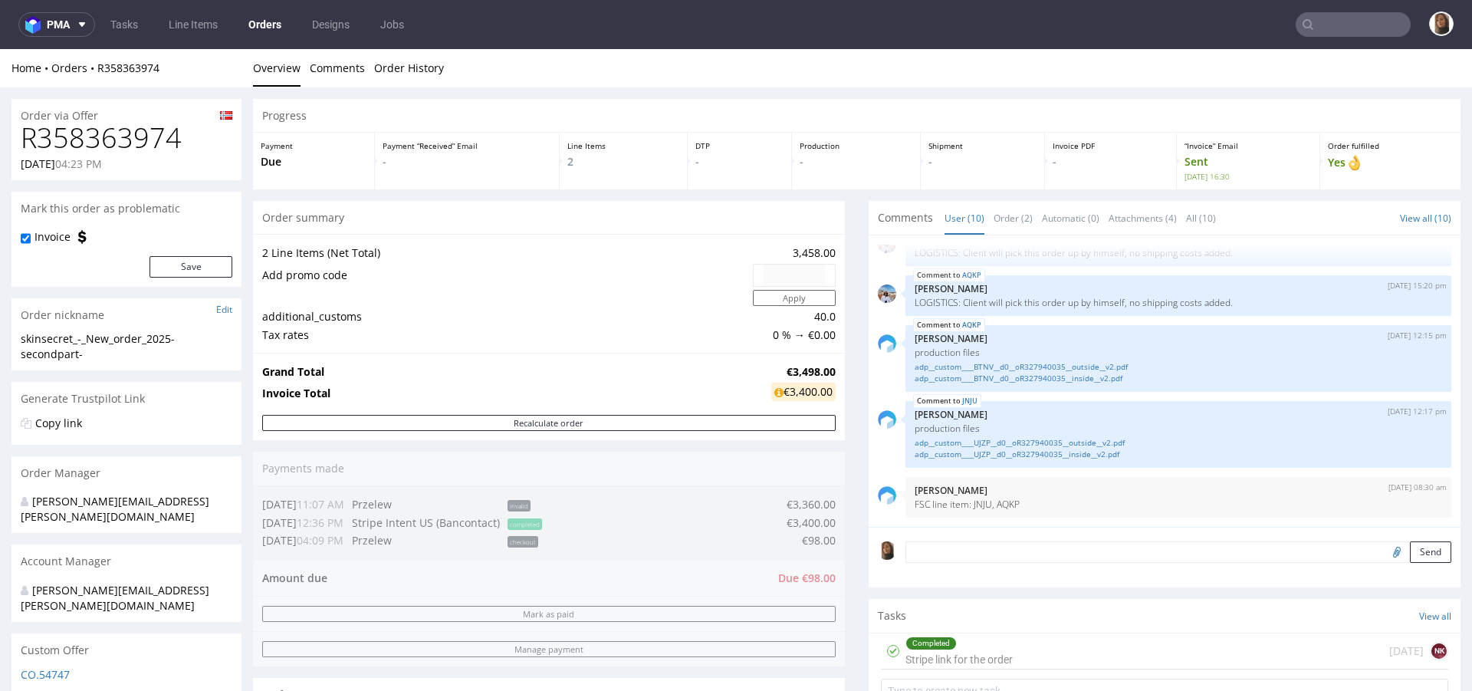
scroll to position [669, 0]
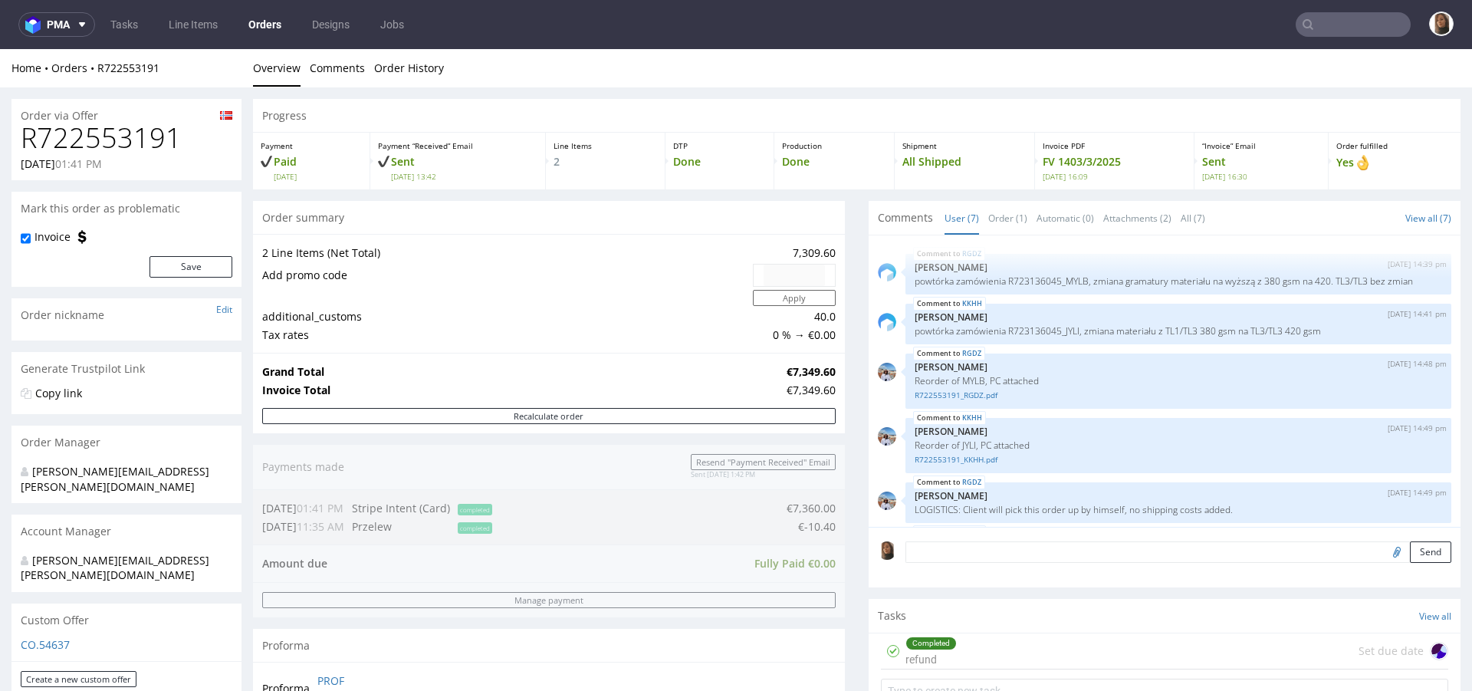
scroll to position [117, 0]
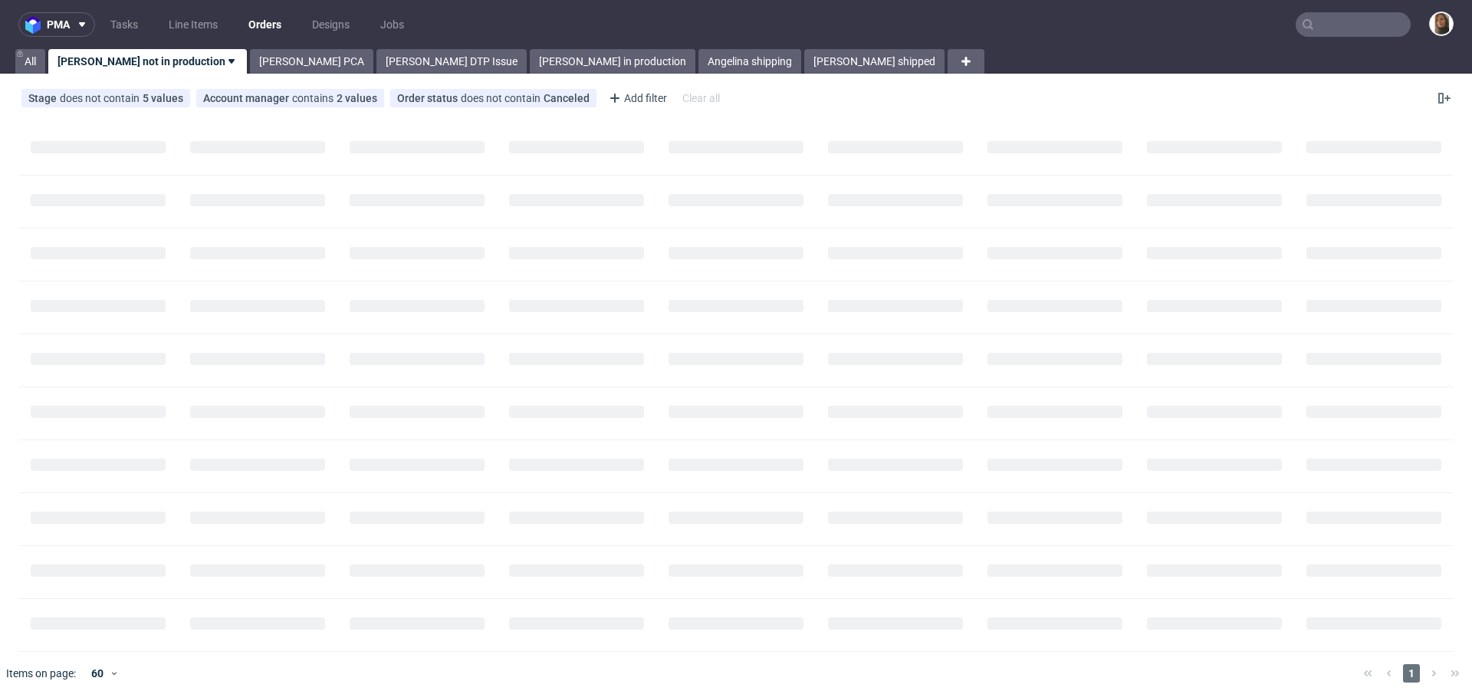
click at [1341, 30] on input "text" at bounding box center [1353, 24] width 115 height 25
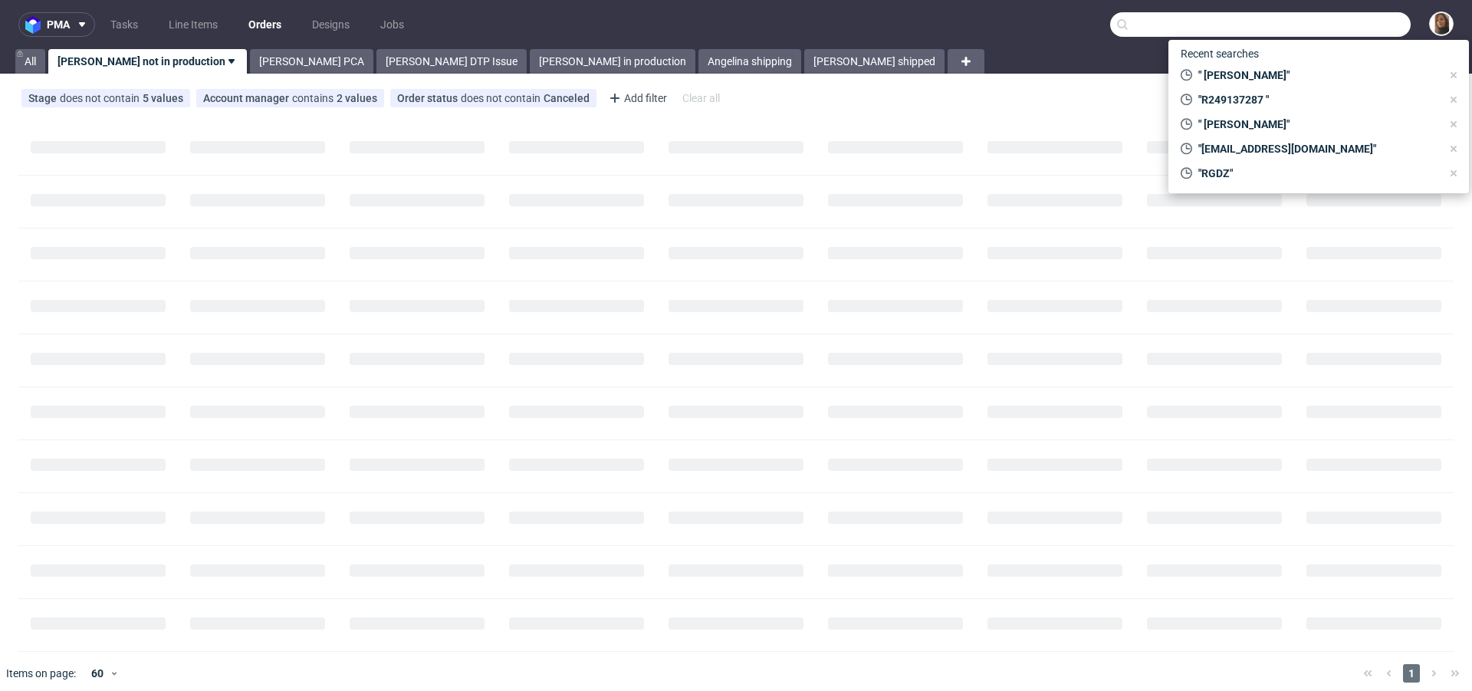
paste input "R212873061"
type input "R212873061"
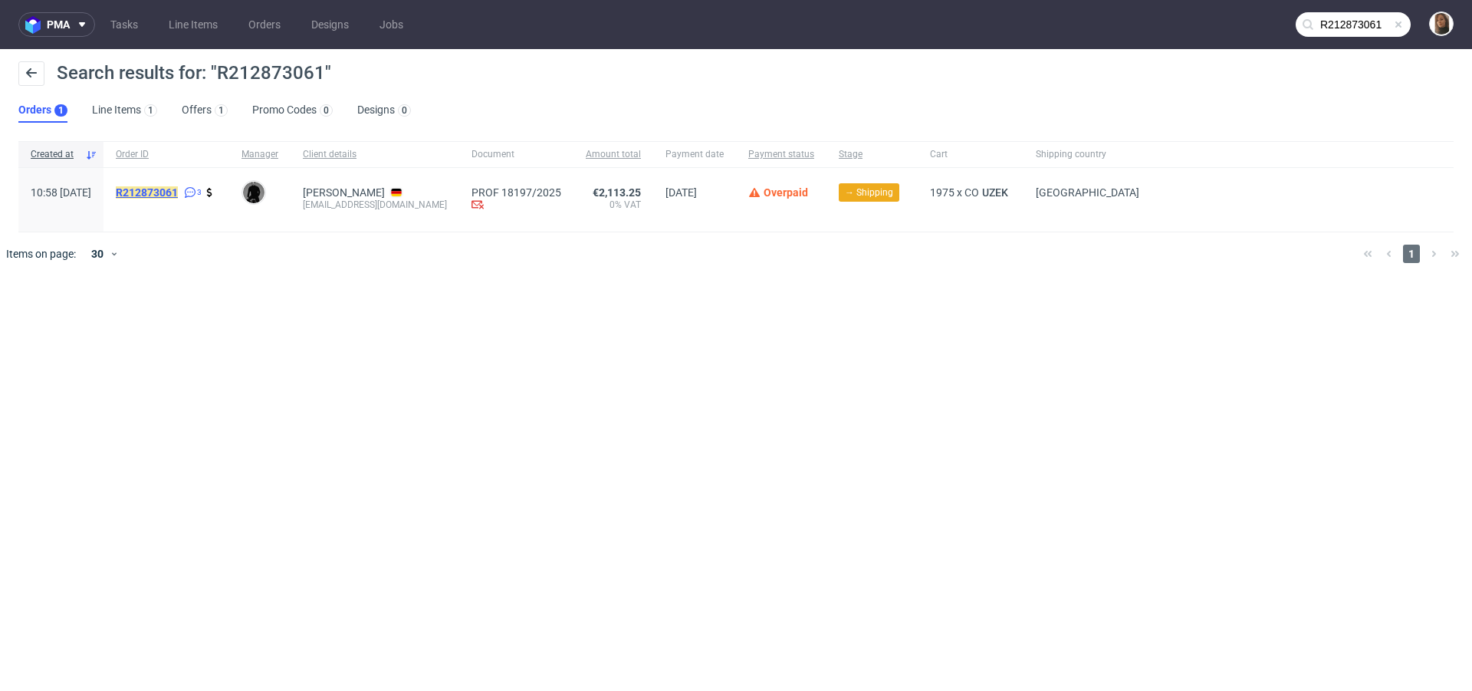
click at [178, 196] on mark "R212873061" at bounding box center [147, 192] width 62 height 12
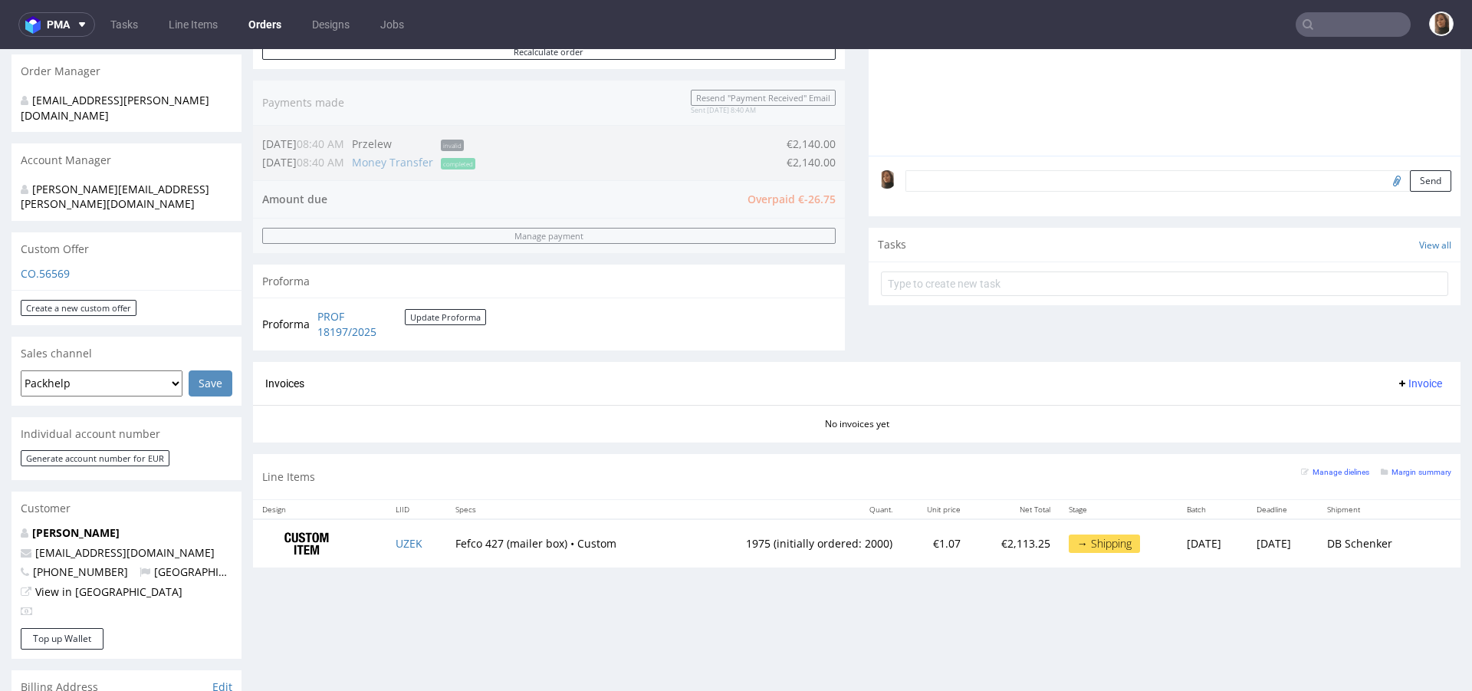
scroll to position [495, 0]
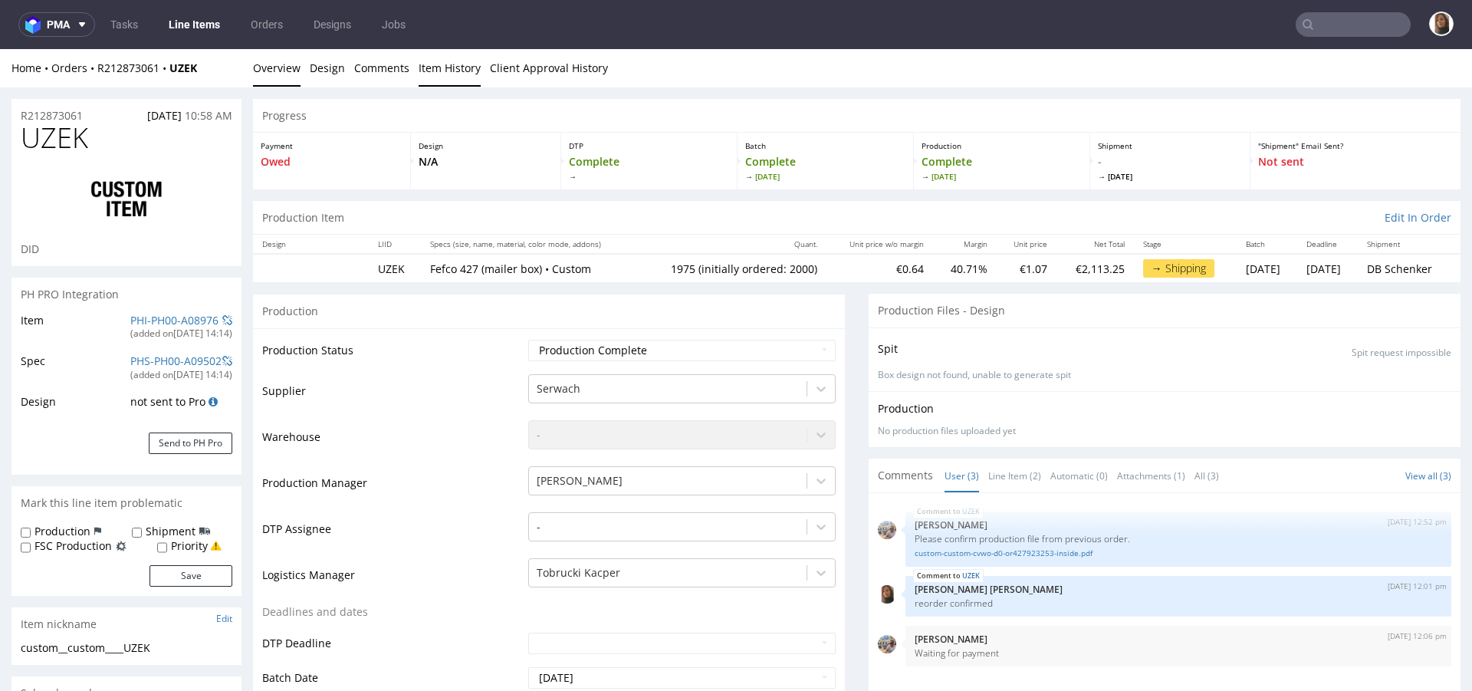
click at [461, 66] on link "Item History" at bounding box center [450, 68] width 62 height 38
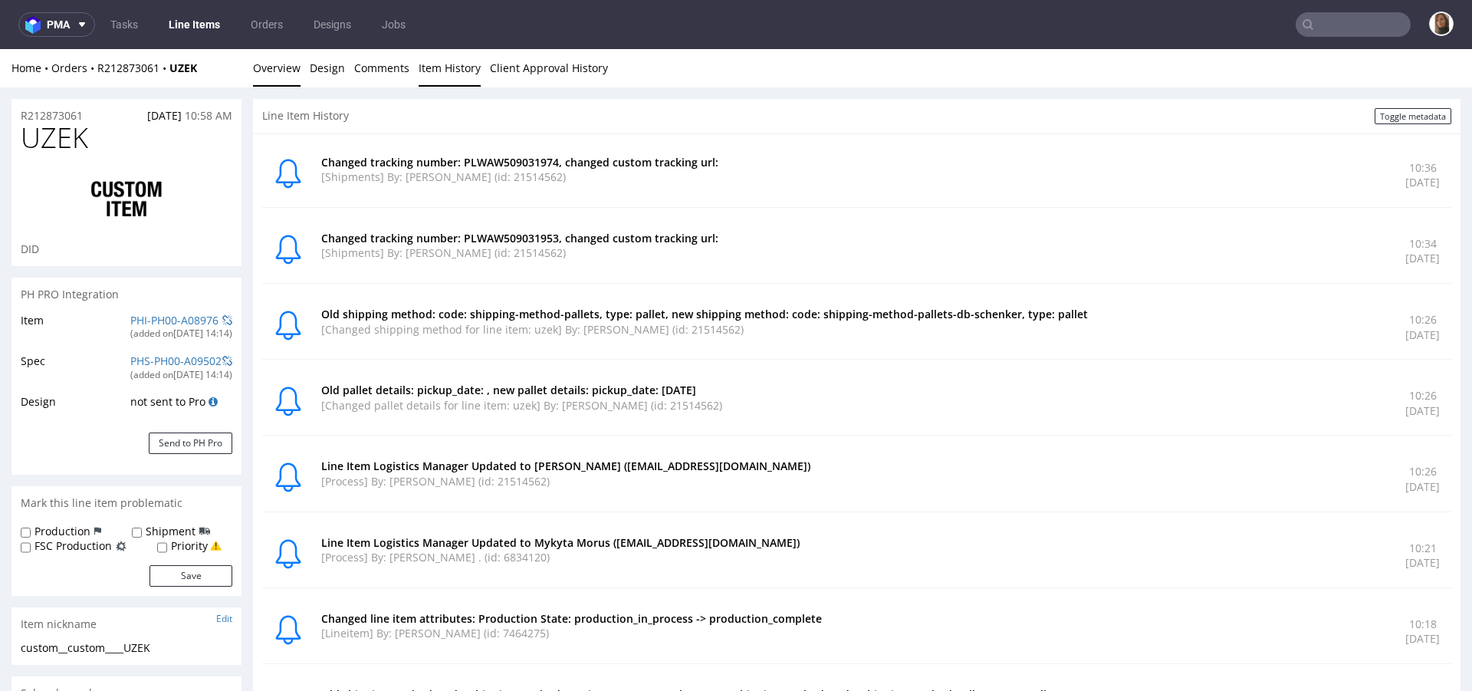
click at [290, 64] on link "Overview" at bounding box center [277, 68] width 48 height 38
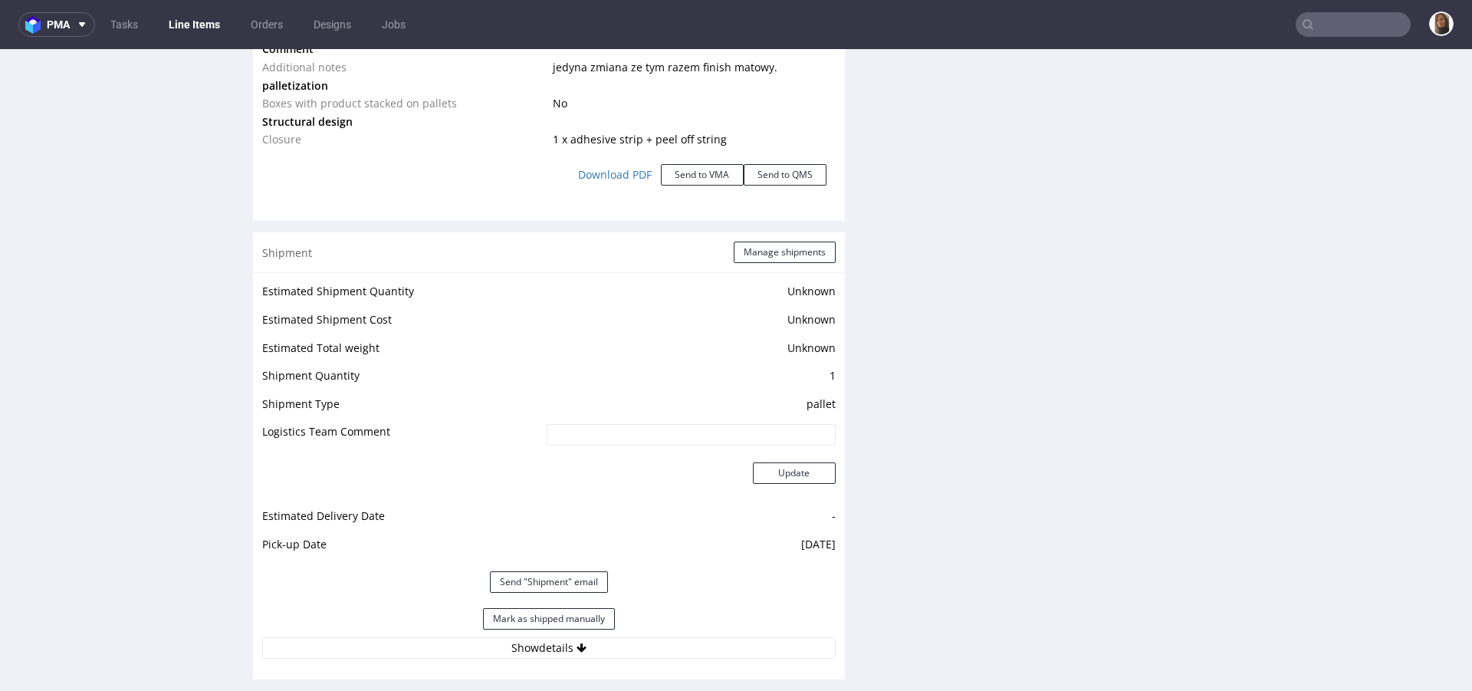
scroll to position [2320, 0]
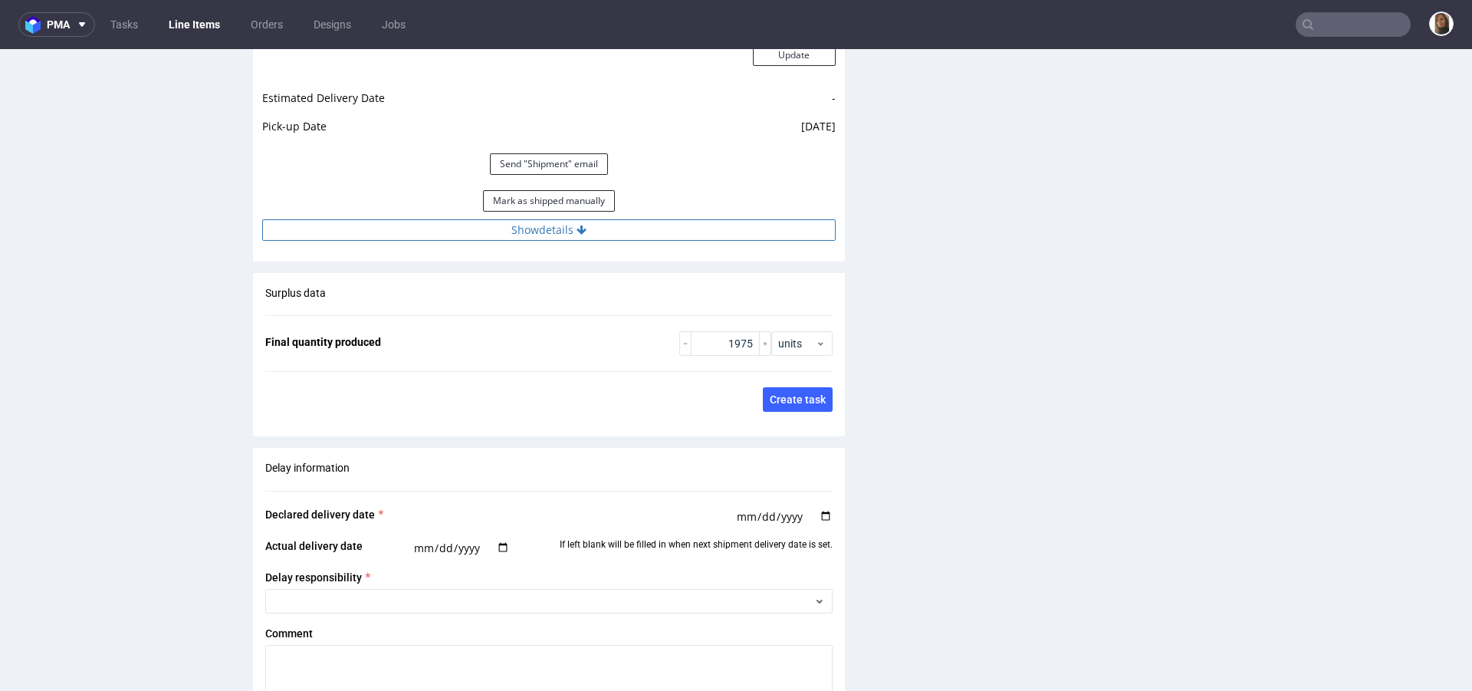
click at [536, 236] on button "Show details" at bounding box center [549, 229] width 574 height 21
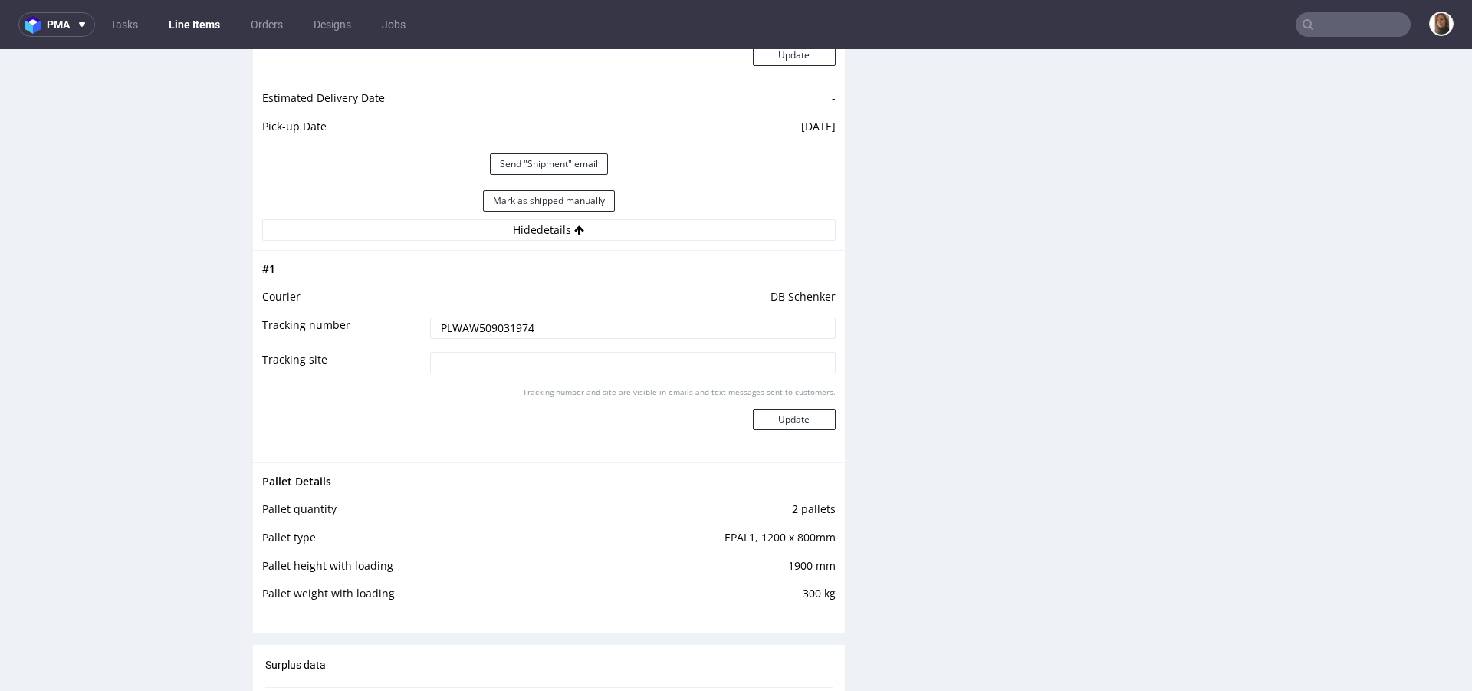
drag, startPoint x: 545, startPoint y: 325, endPoint x: 373, endPoint y: 325, distance: 172.6
click at [373, 325] on tr "Tracking number PLWAW509031974" at bounding box center [549, 333] width 574 height 35
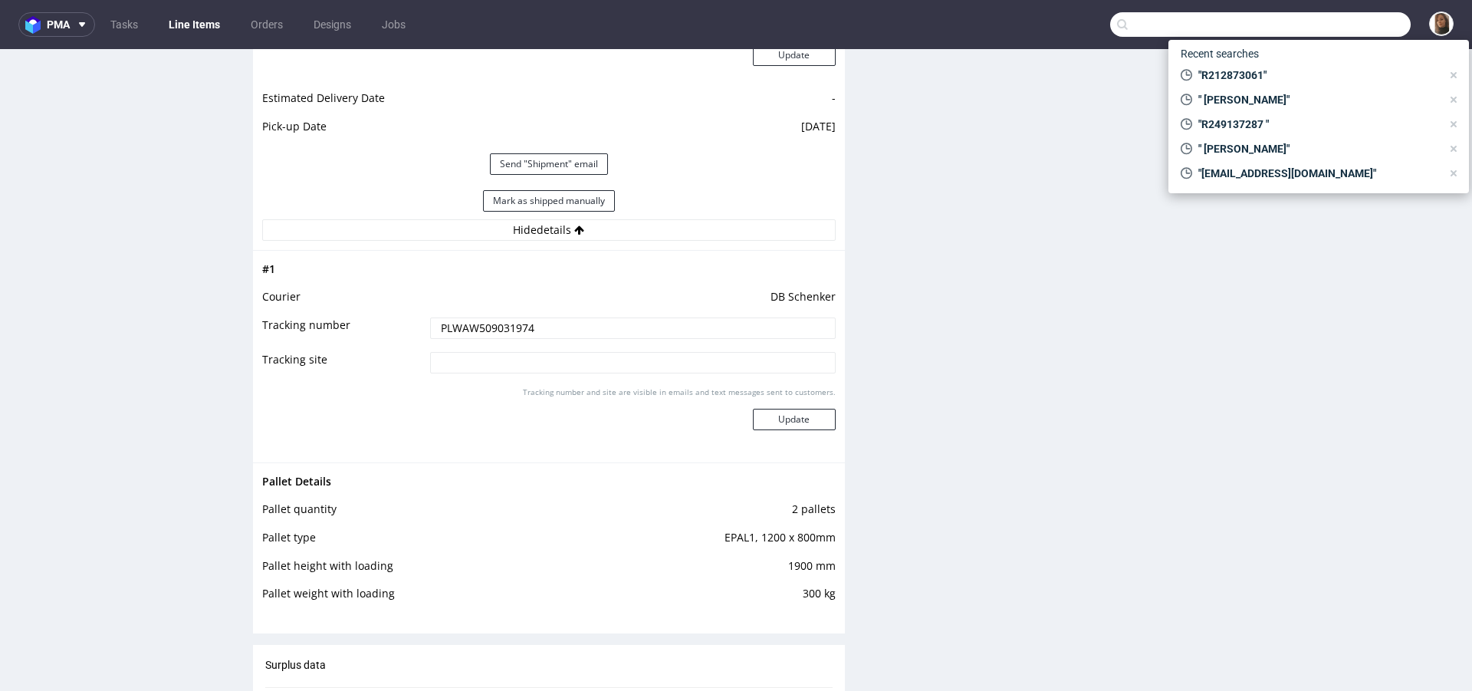
click at [1337, 27] on input "text" at bounding box center [1260, 24] width 301 height 25
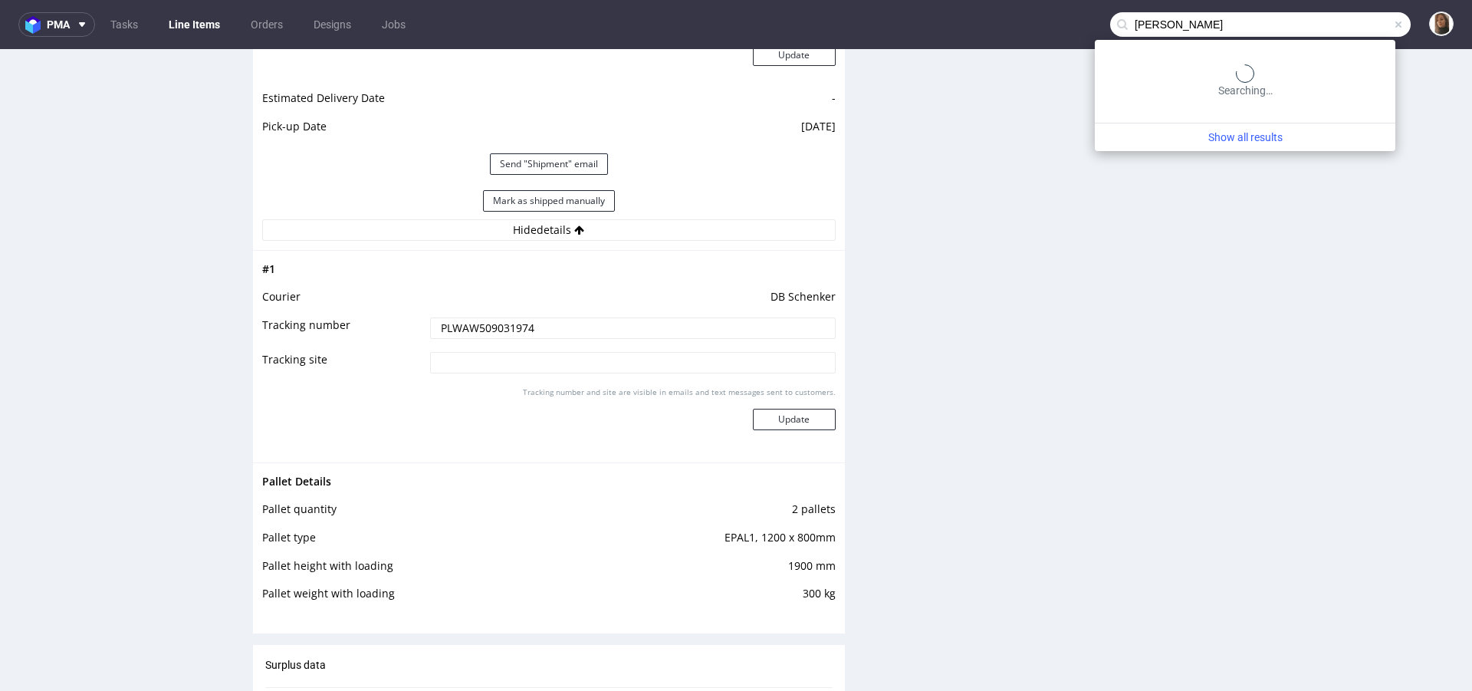
type input "irene"
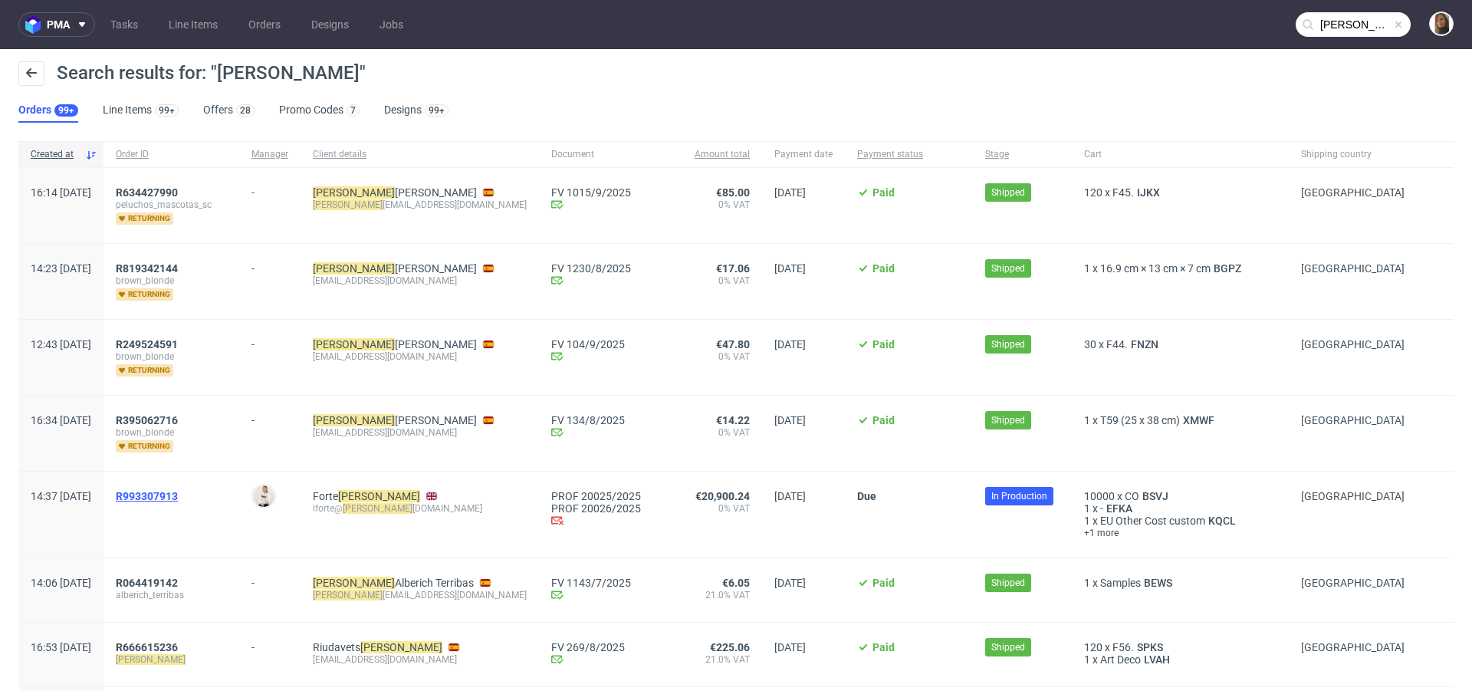
click at [178, 490] on span "R993307913" at bounding box center [147, 496] width 62 height 12
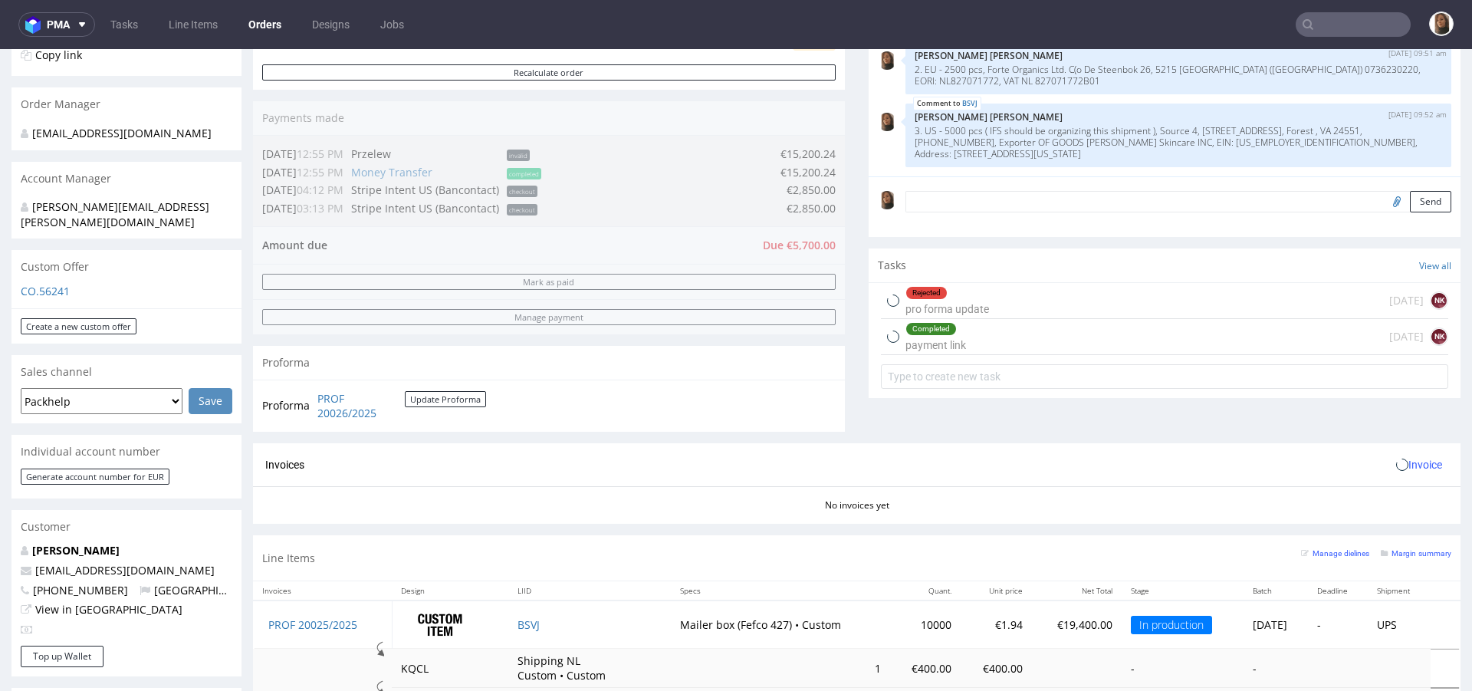
scroll to position [514, 0]
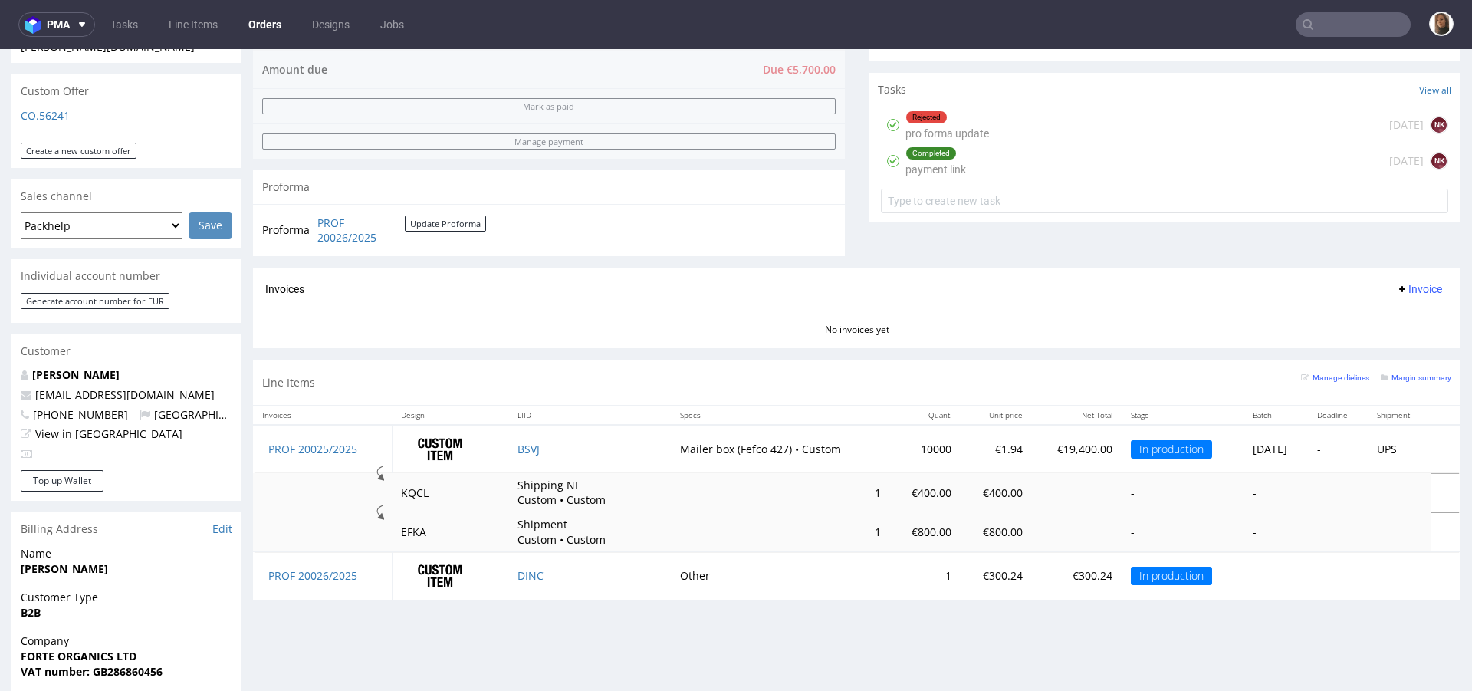
click at [1337, 37] on nav "pma Tasks Line Items Orders Designs Jobs" at bounding box center [736, 24] width 1472 height 49
click at [1338, 23] on input "text" at bounding box center [1353, 24] width 115 height 25
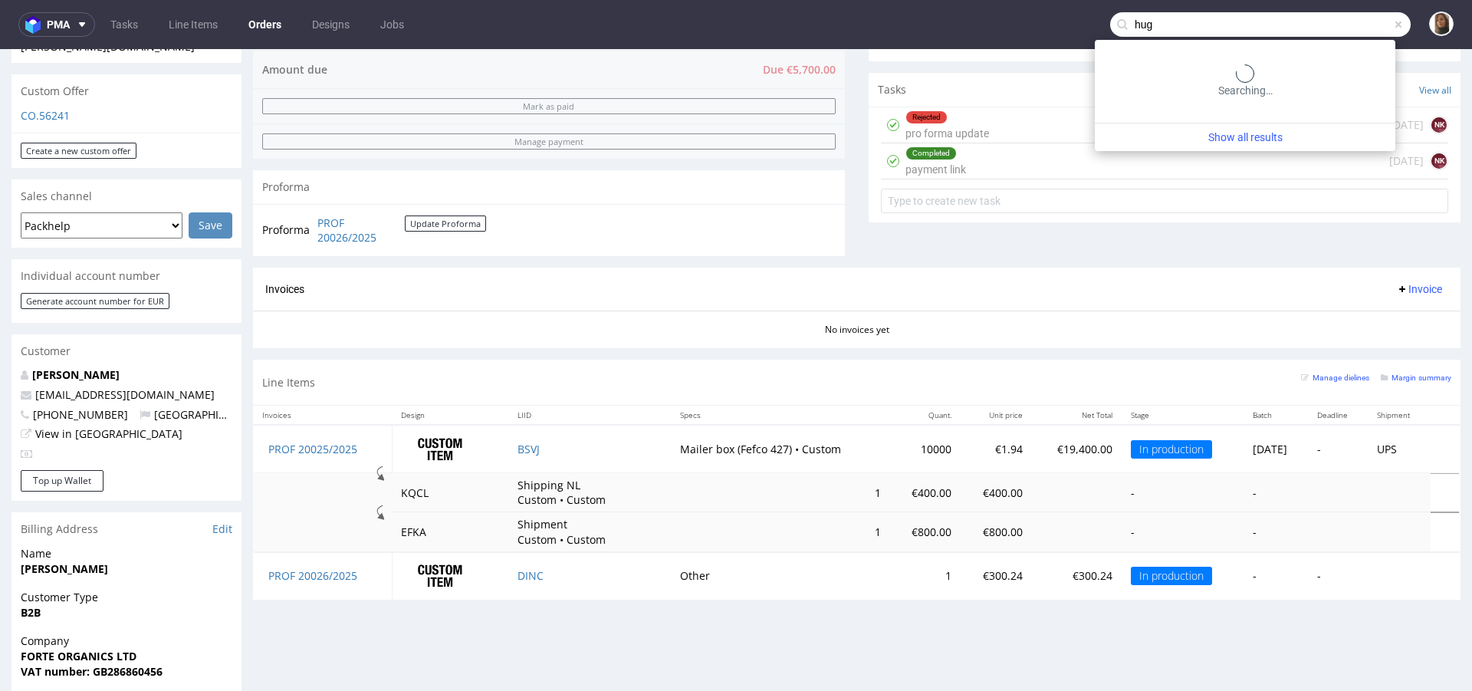
type input "hug"
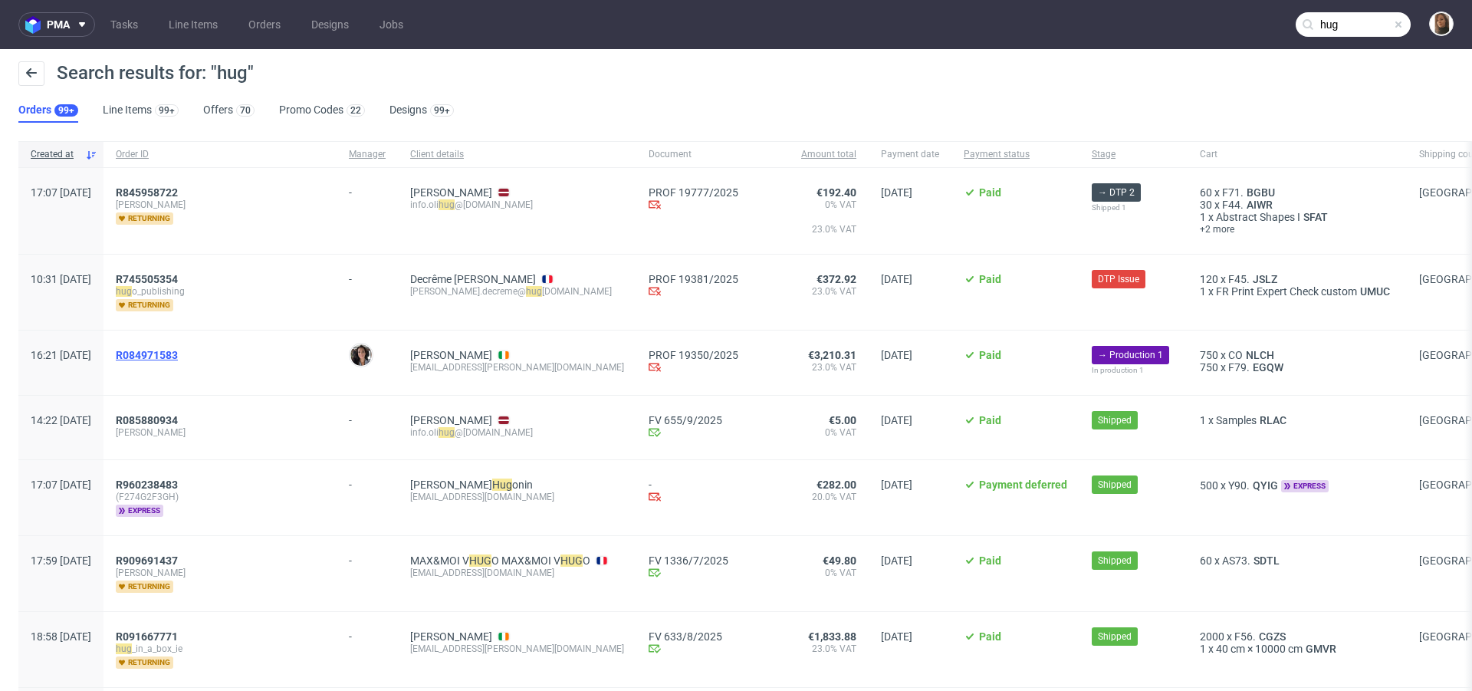
click at [178, 354] on span "R084971583" at bounding box center [147, 355] width 62 height 12
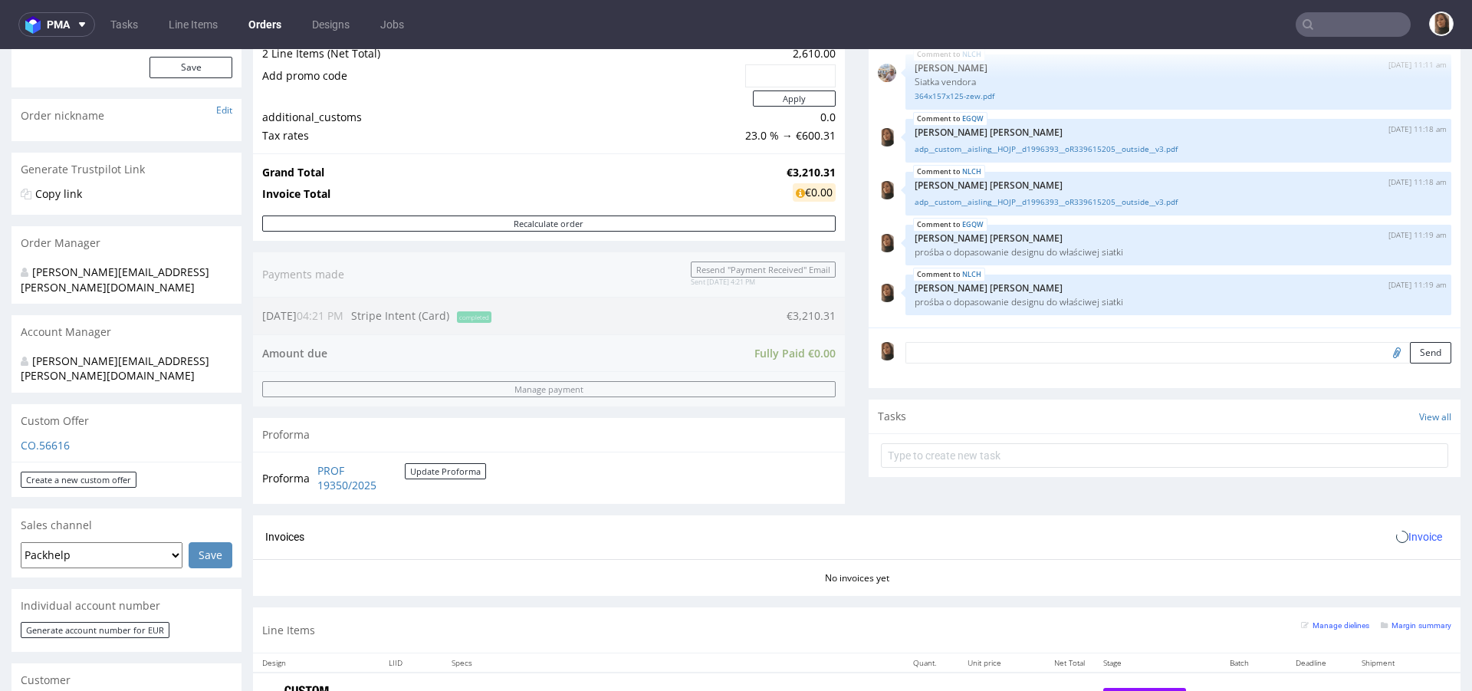
scroll to position [494, 0]
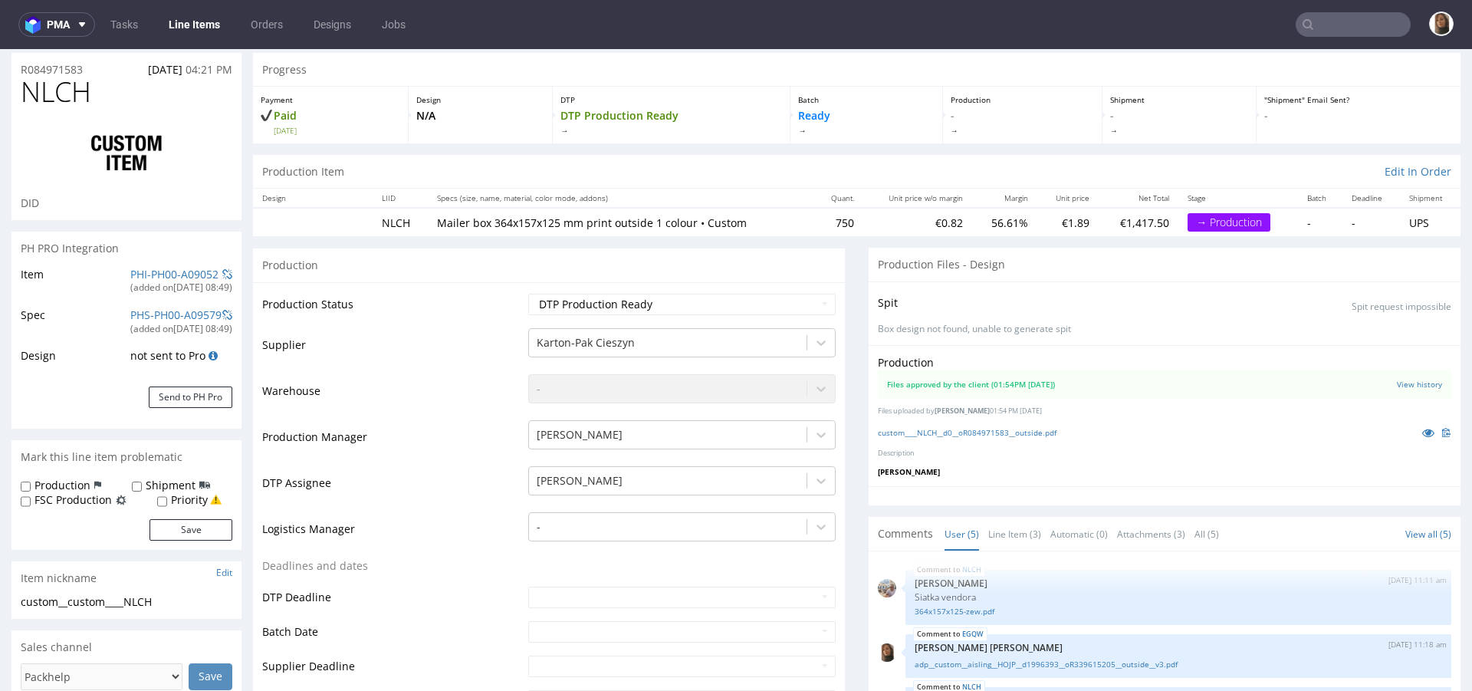
scroll to position [17, 0]
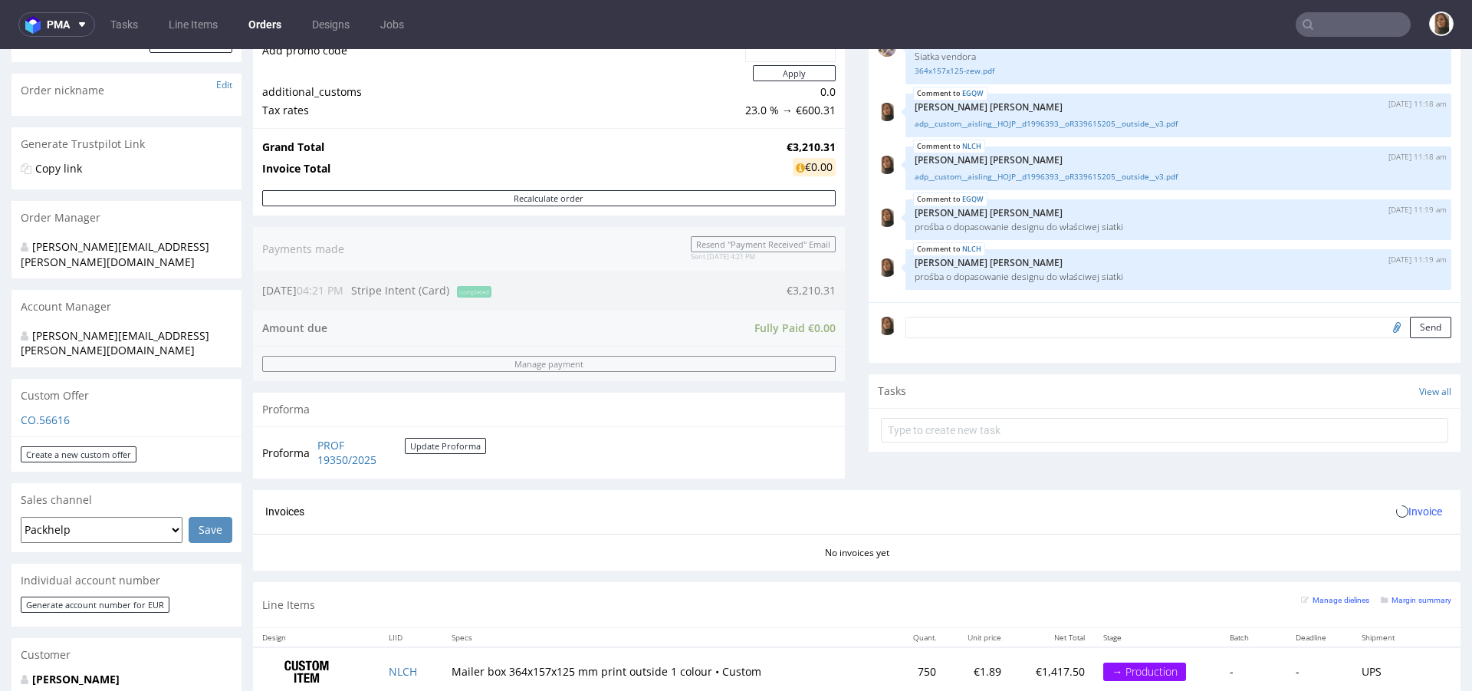
scroll to position [676, 0]
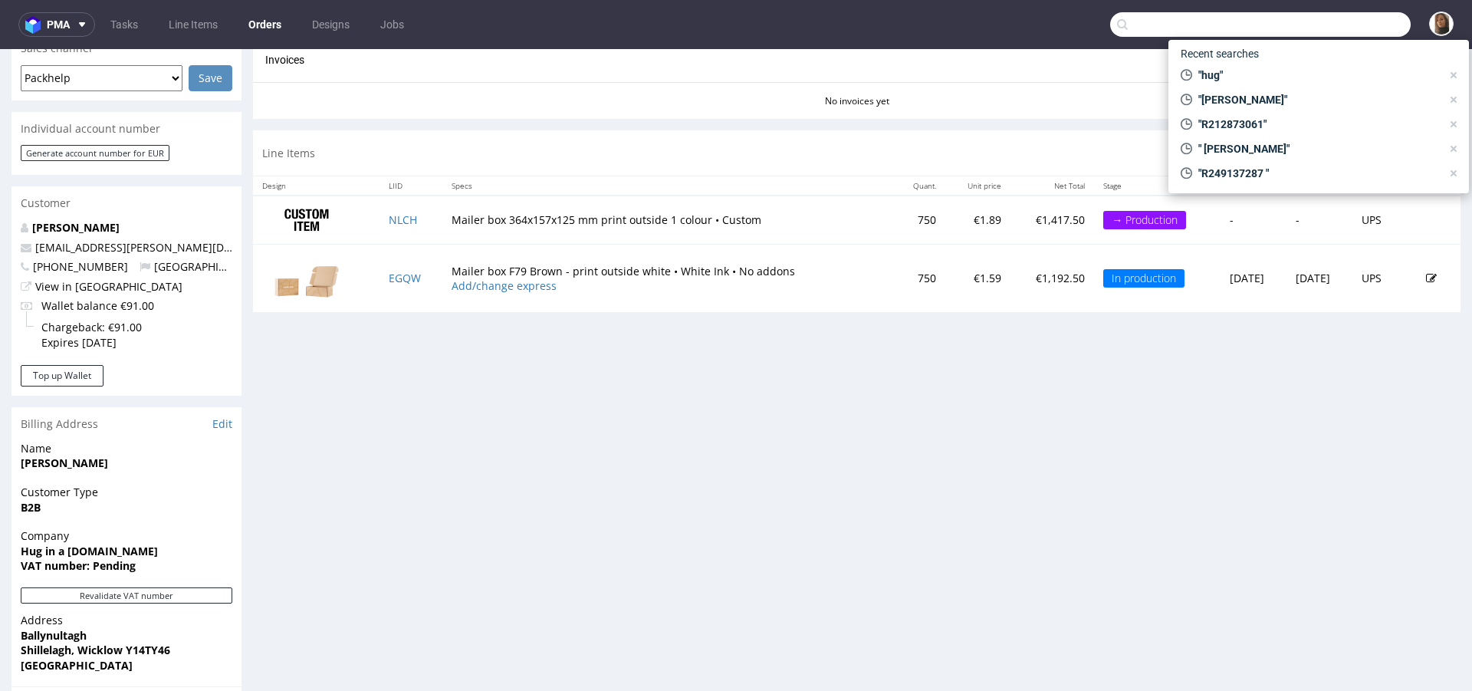
click at [1344, 23] on input "text" at bounding box center [1260, 24] width 301 height 25
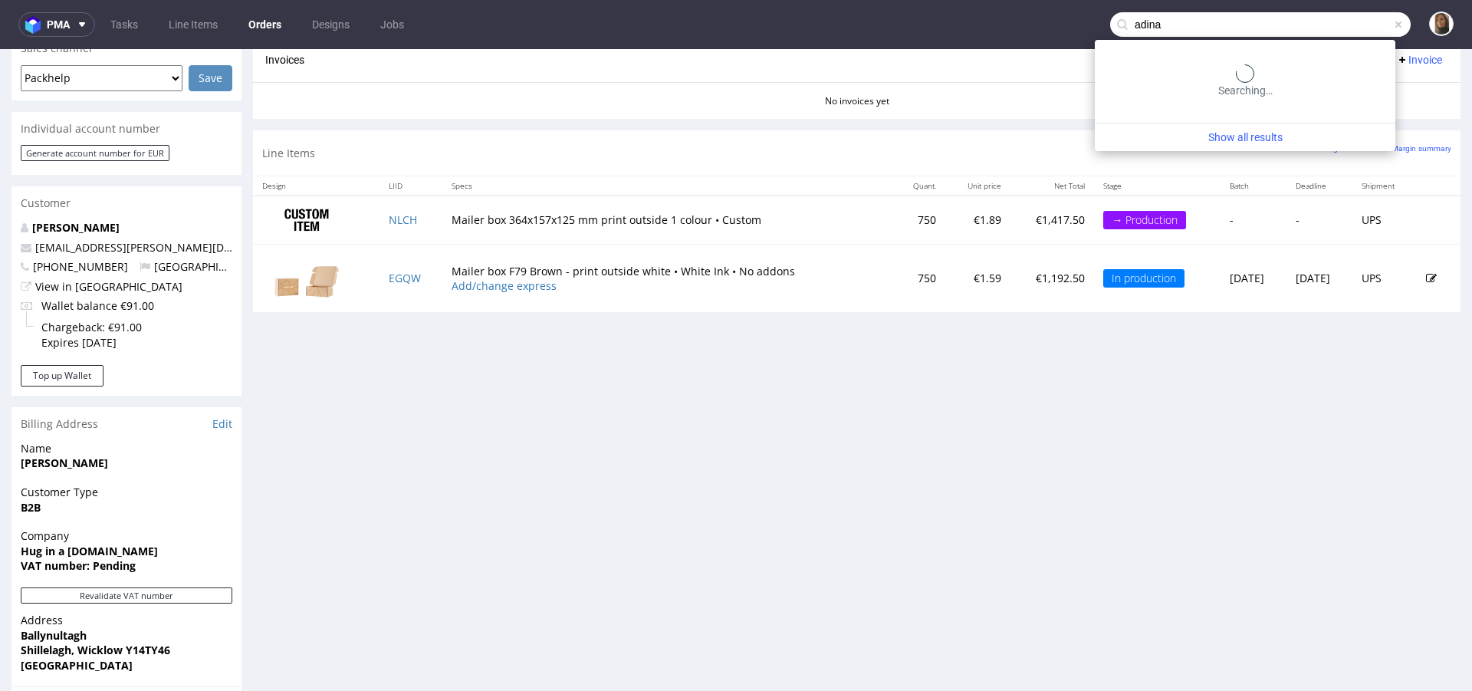
type input "adina"
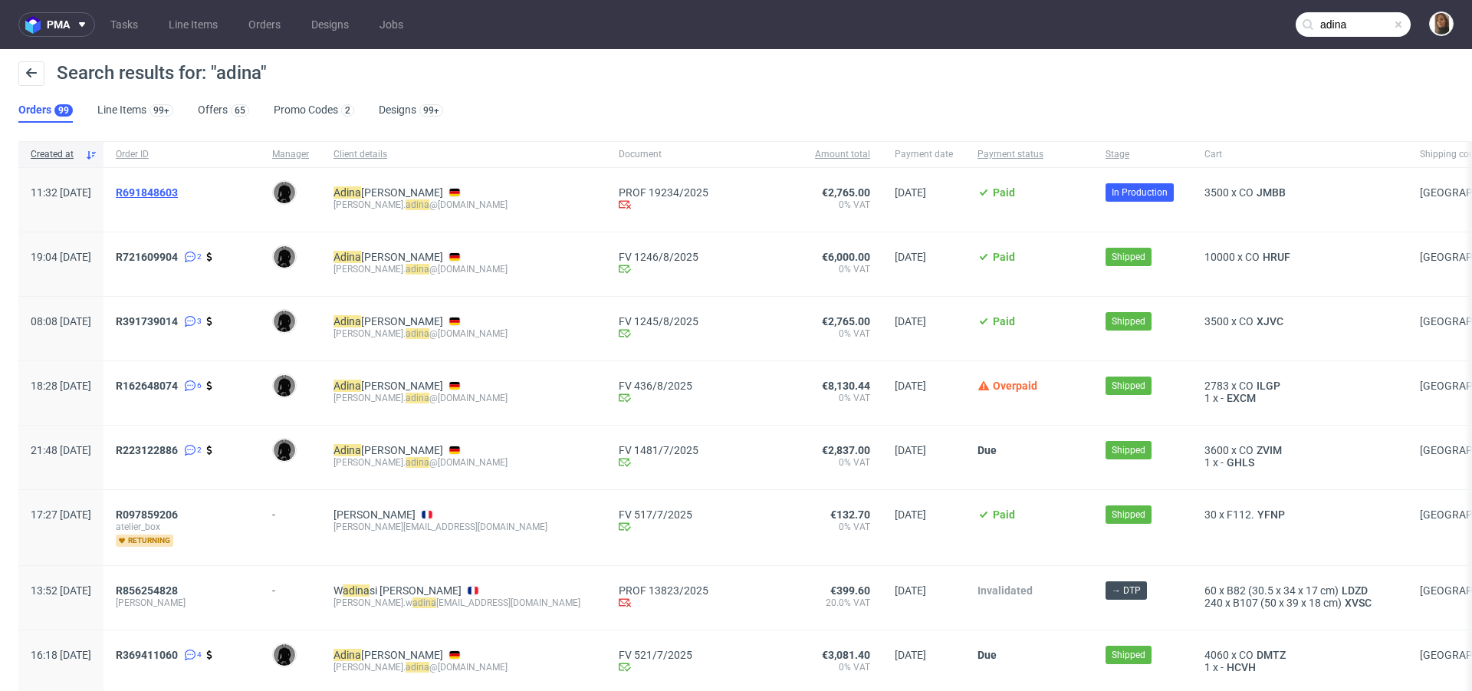
click at [178, 187] on span "R691848603" at bounding box center [147, 192] width 62 height 12
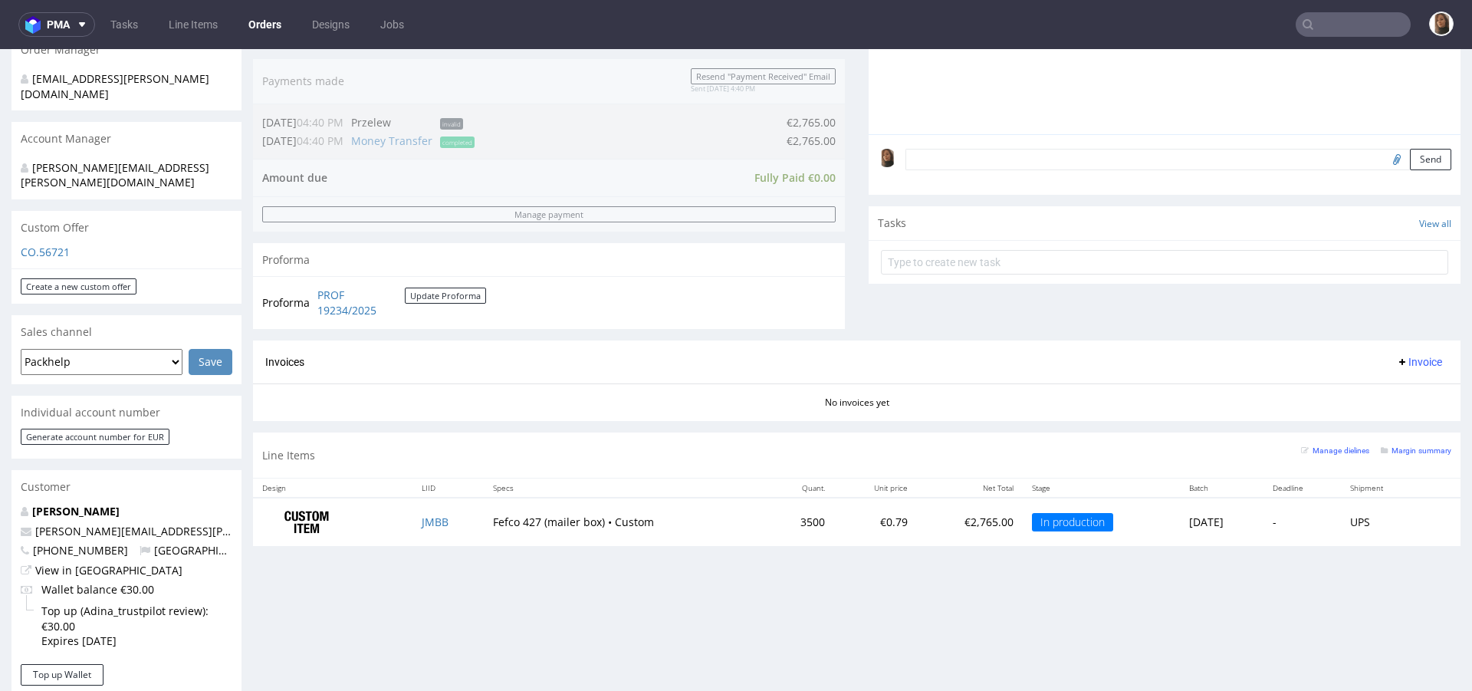
scroll to position [430, 0]
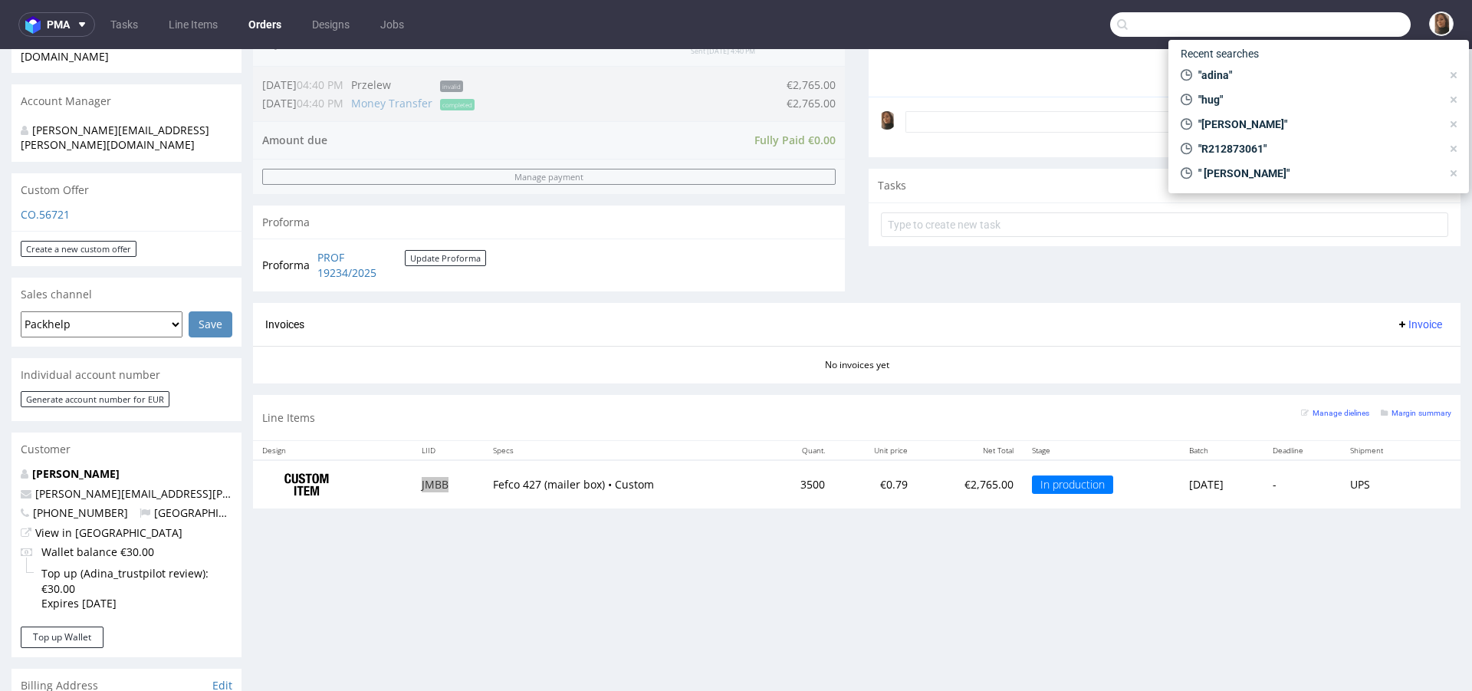
click at [1341, 16] on input "text" at bounding box center [1260, 24] width 301 height 25
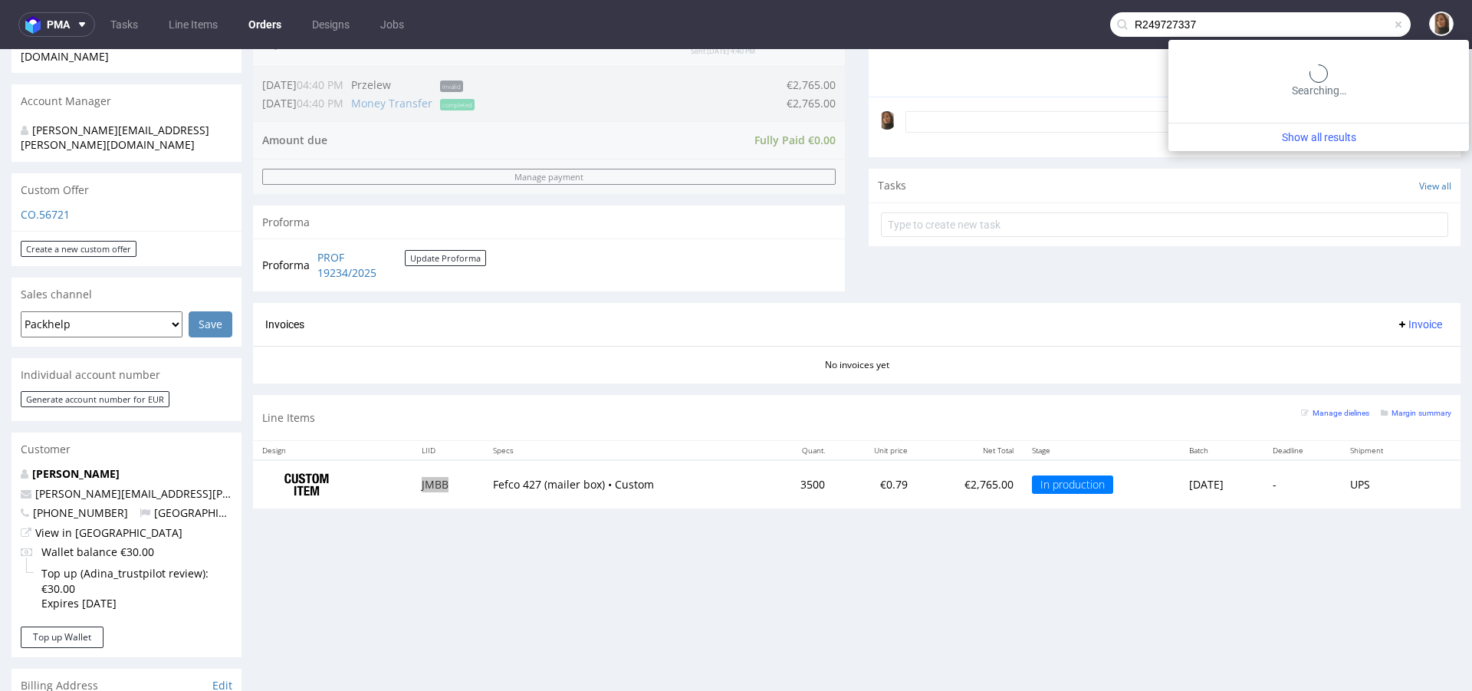
type input "R249727337"
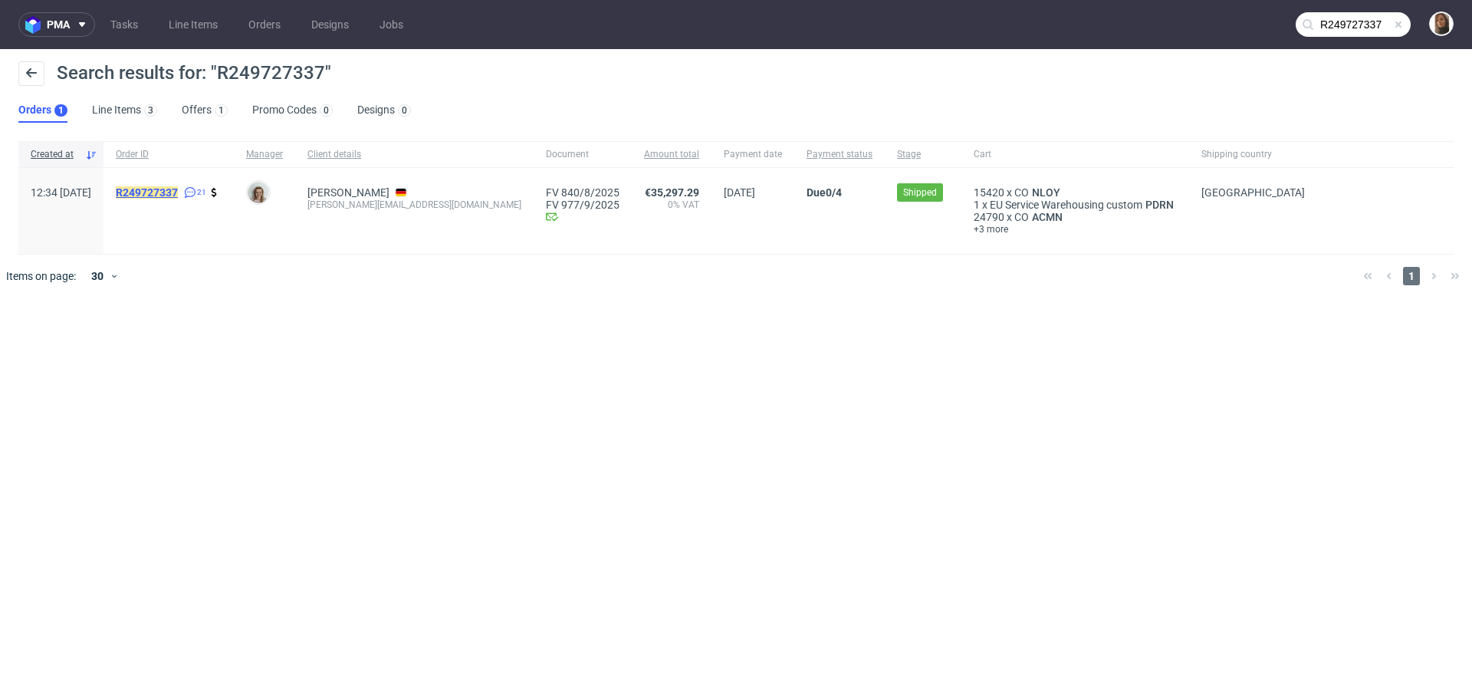
click at [178, 191] on mark "R249727337" at bounding box center [147, 192] width 62 height 12
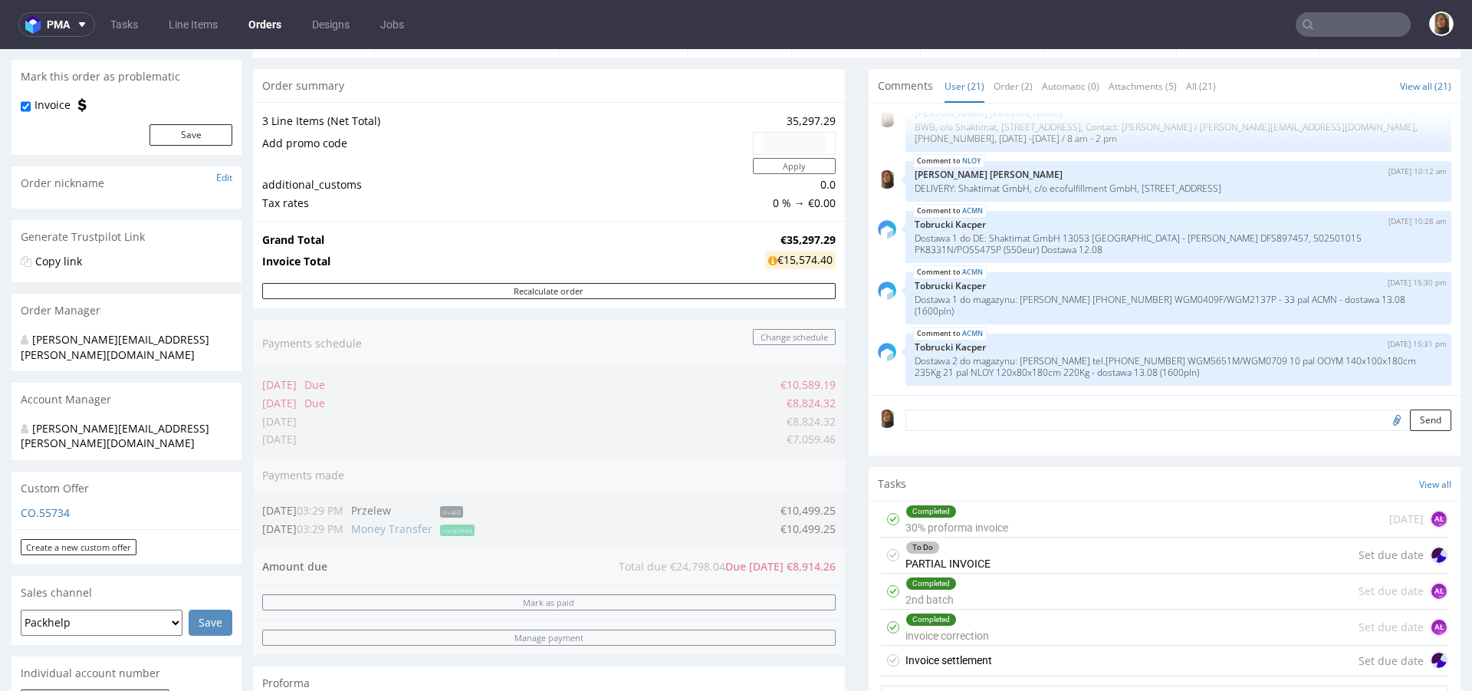
scroll to position [325, 0]
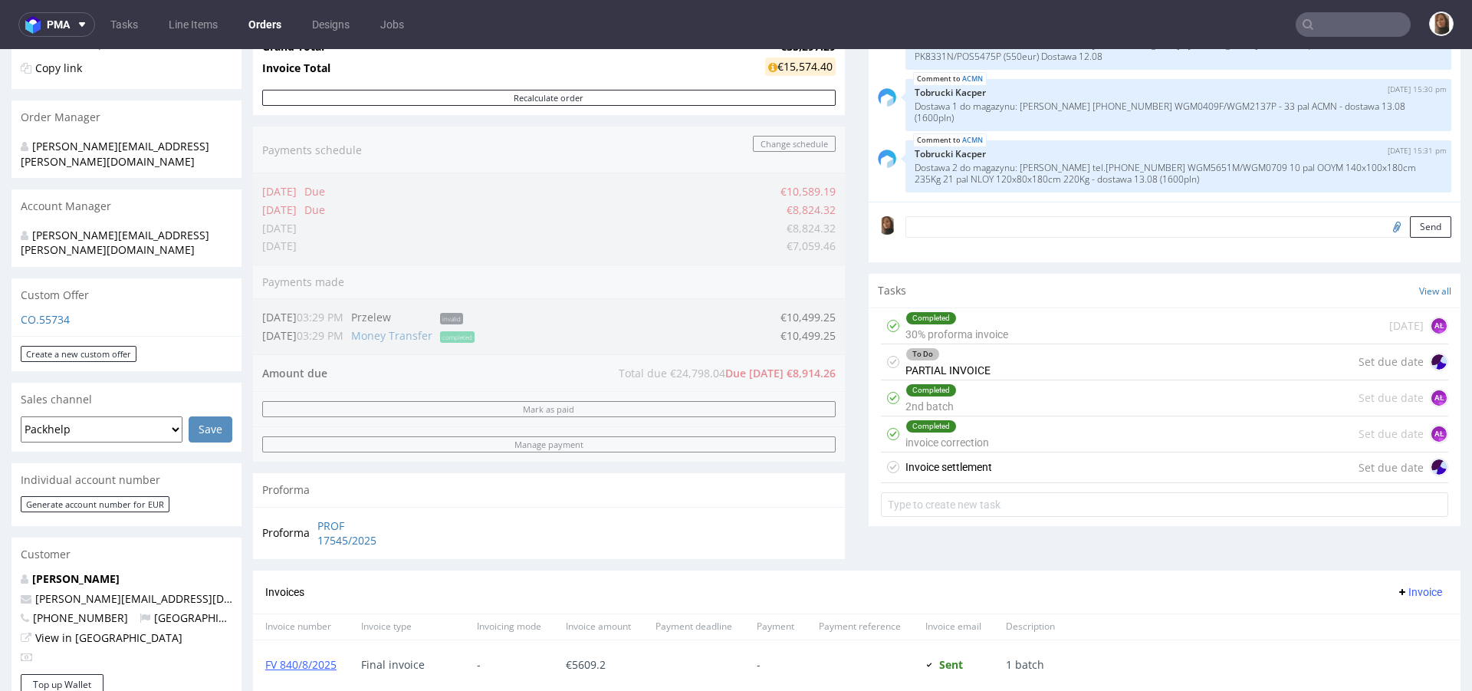
click at [1088, 468] on div "Invoice settlement Set due date" at bounding box center [1164, 467] width 567 height 31
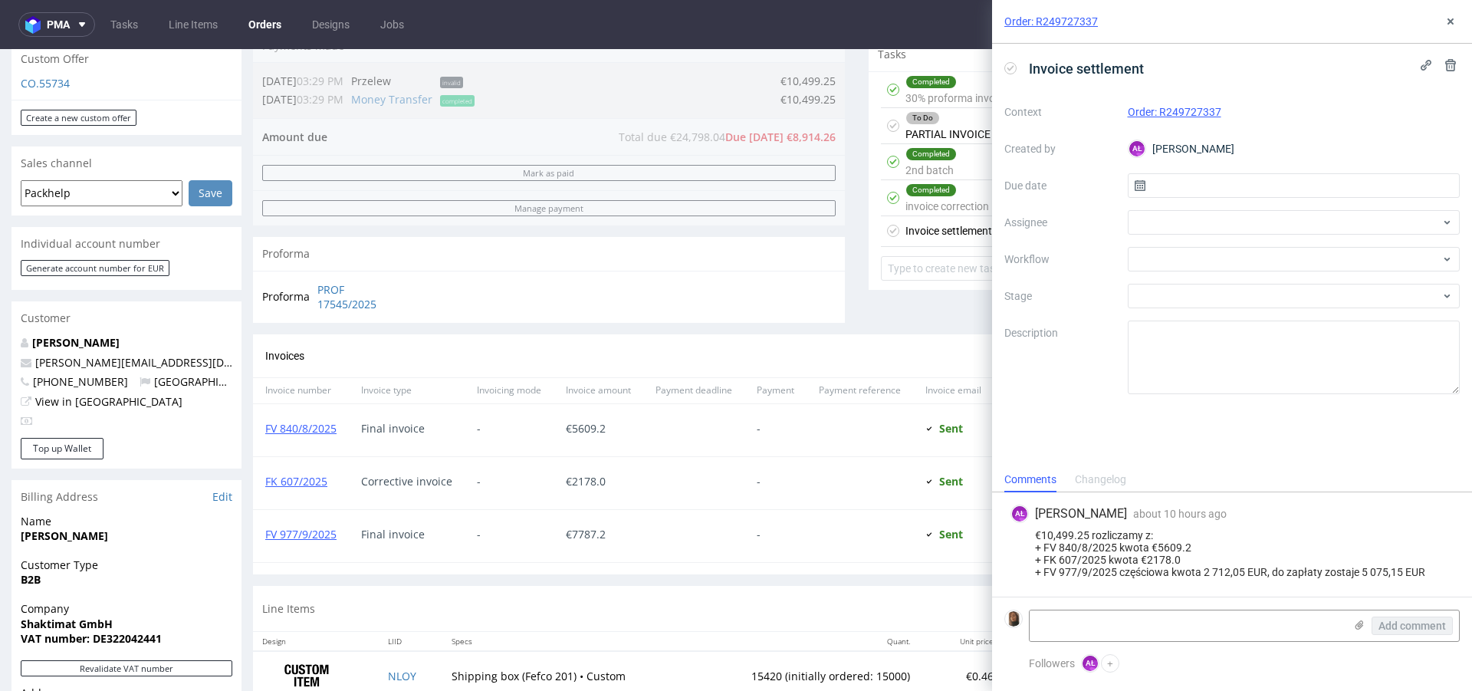
scroll to position [737, 0]
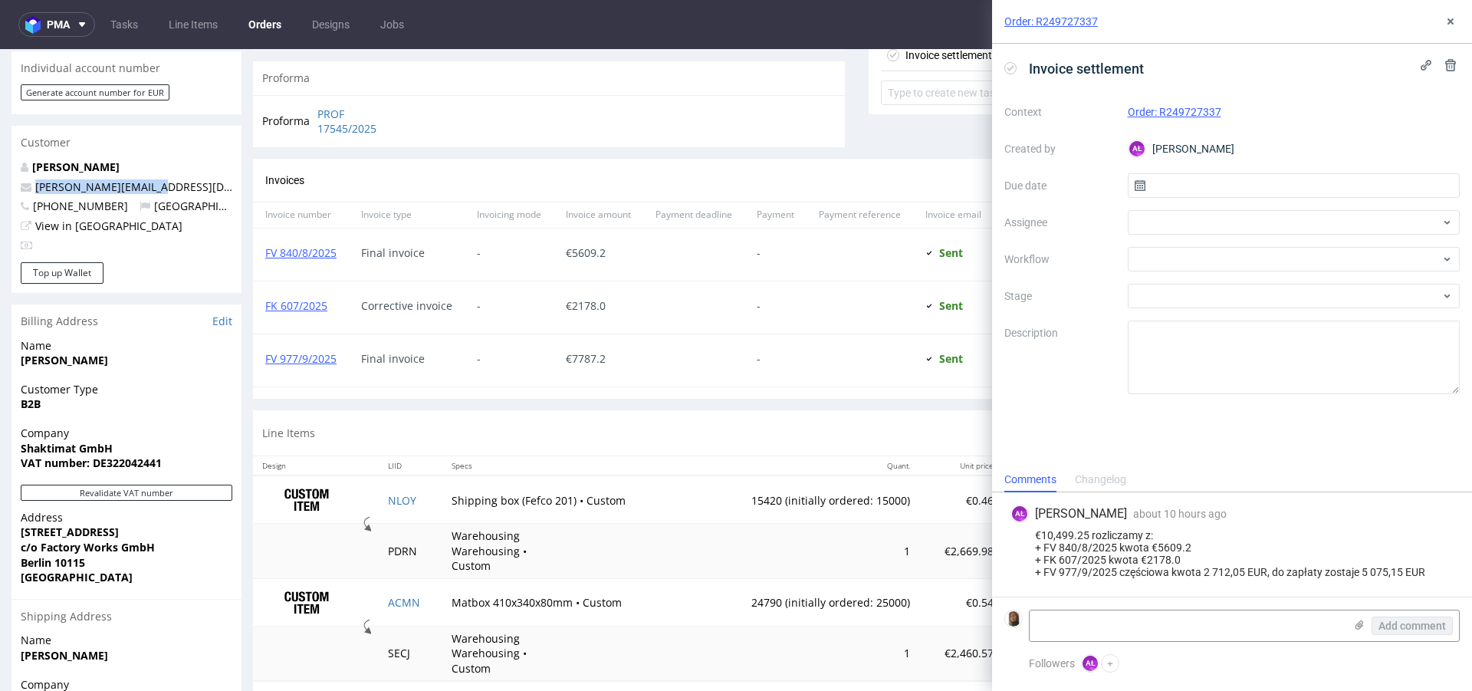
drag, startPoint x: 156, startPoint y: 155, endPoint x: 13, endPoint y: 155, distance: 142.6
click at [13, 160] on div "Nikolaus Weber nikolaus@shaktimat.de +4917666931852 Germany View in Hubspot" at bounding box center [127, 211] width 230 height 103
copy span "nikolaus@shaktimat.de"
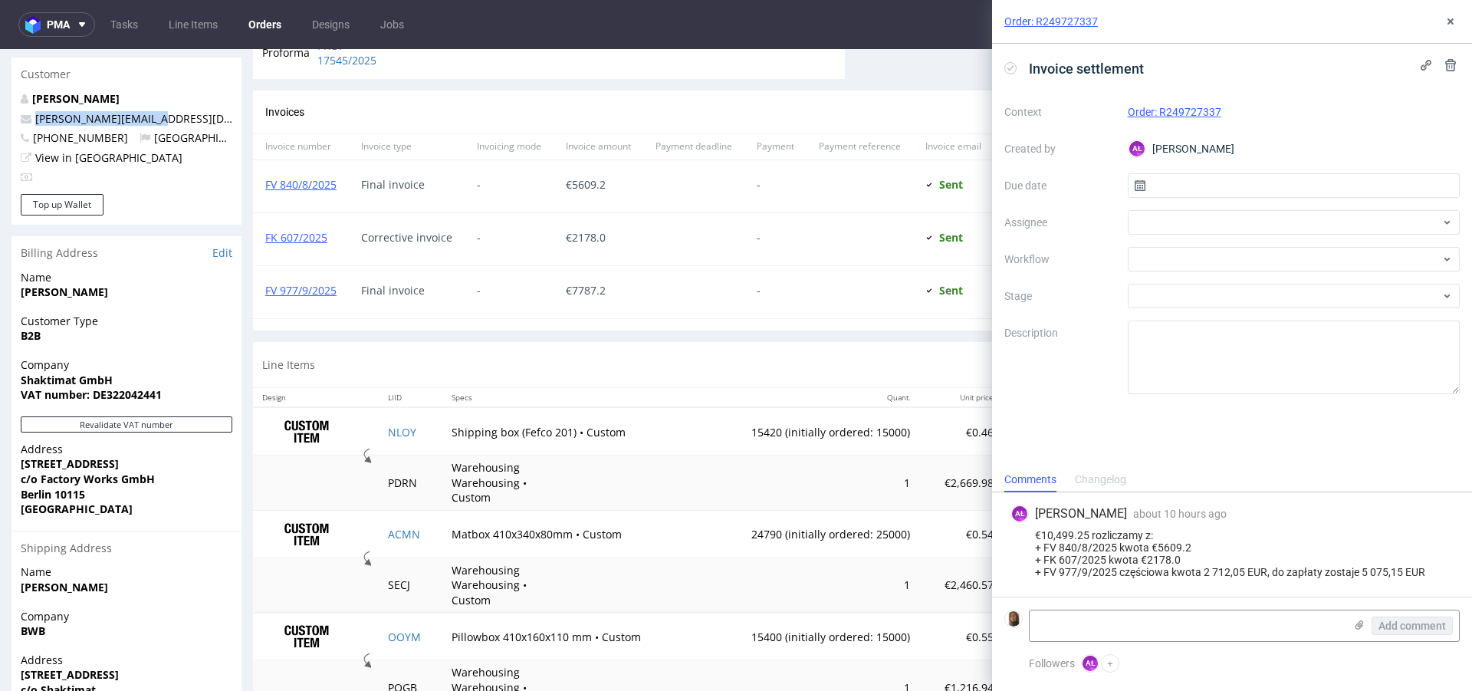
scroll to position [817, 0]
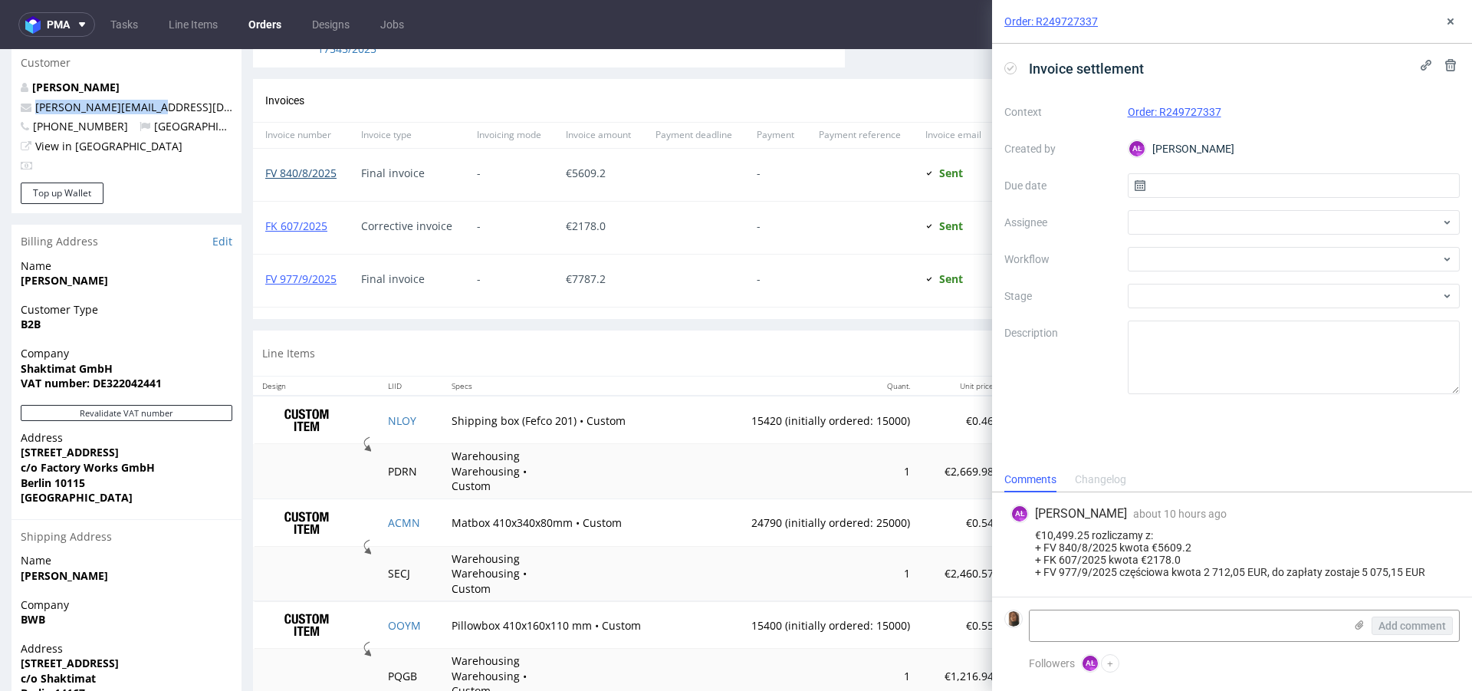
click at [303, 172] on link "FV 840/8/2025" at bounding box center [300, 173] width 71 height 15
copy link "FV 840/8/2025"
drag, startPoint x: 344, startPoint y: 174, endPoint x: 267, endPoint y: 167, distance: 77.8
click at [267, 167] on div "FV 840/8/2025" at bounding box center [301, 175] width 96 height 52
click at [309, 167] on link "FV 840/8/2025" at bounding box center [300, 173] width 71 height 15
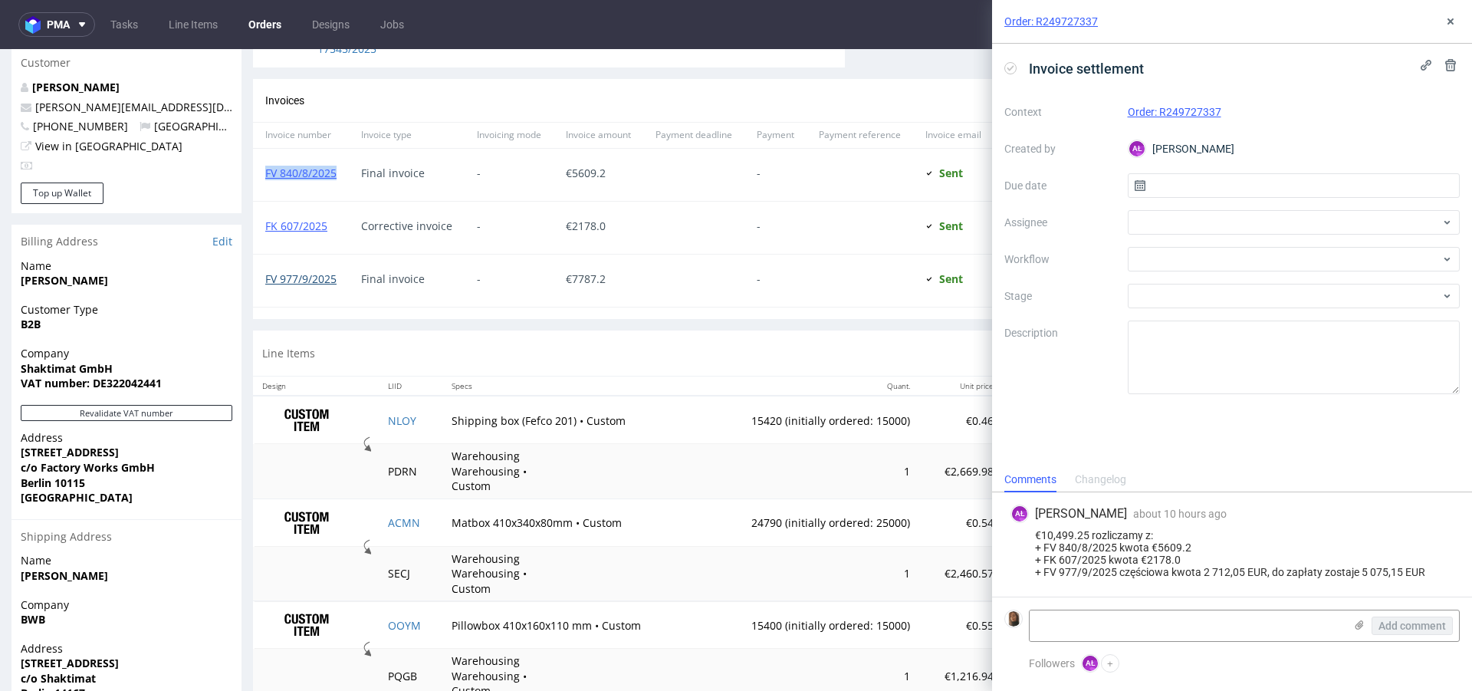
click at [322, 277] on link "FV 977/9/2025" at bounding box center [300, 278] width 71 height 15
click at [305, 173] on link "FV 840/8/2025" at bounding box center [300, 173] width 71 height 15
click at [311, 219] on link "FK 607/2025" at bounding box center [296, 226] width 62 height 15
click at [324, 271] on link "FV 977/9/2025" at bounding box center [300, 278] width 71 height 15
click at [1449, 18] on icon at bounding box center [1451, 21] width 12 height 12
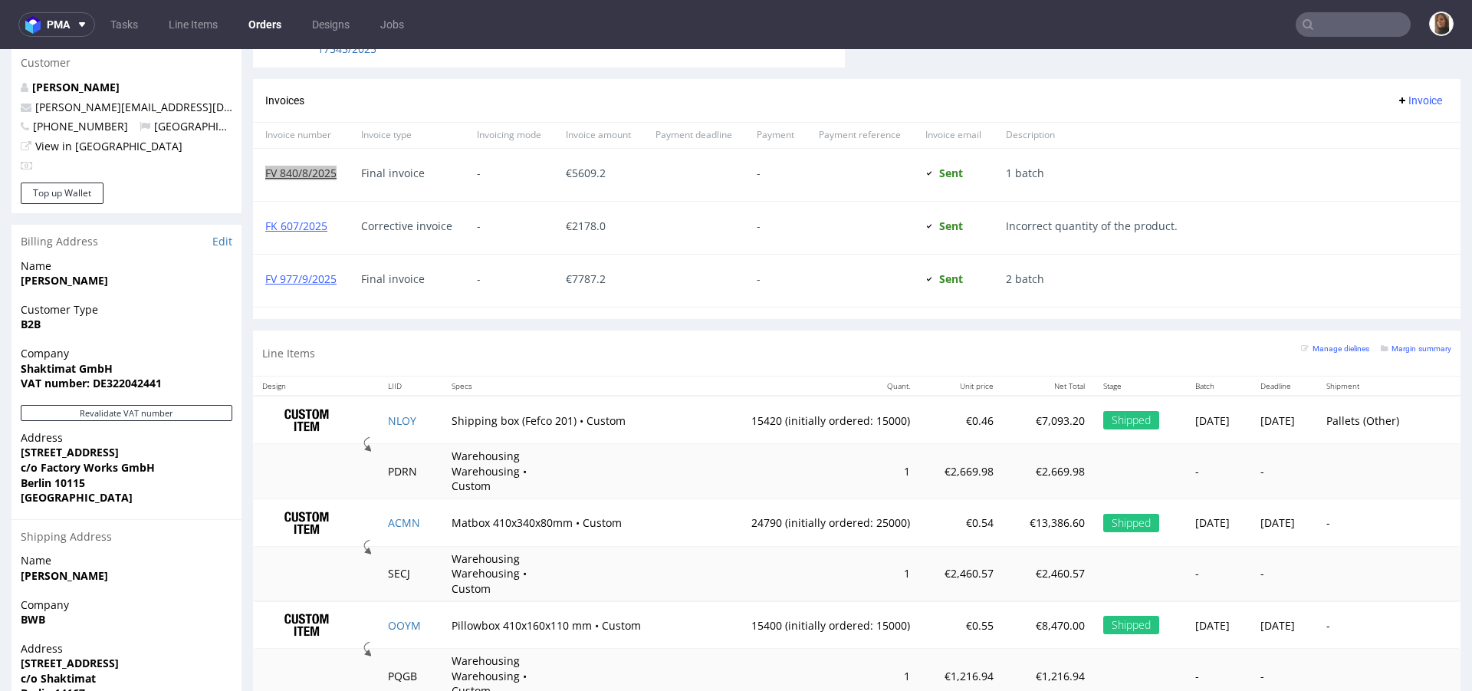
click at [1371, 21] on input "text" at bounding box center [1353, 24] width 115 height 25
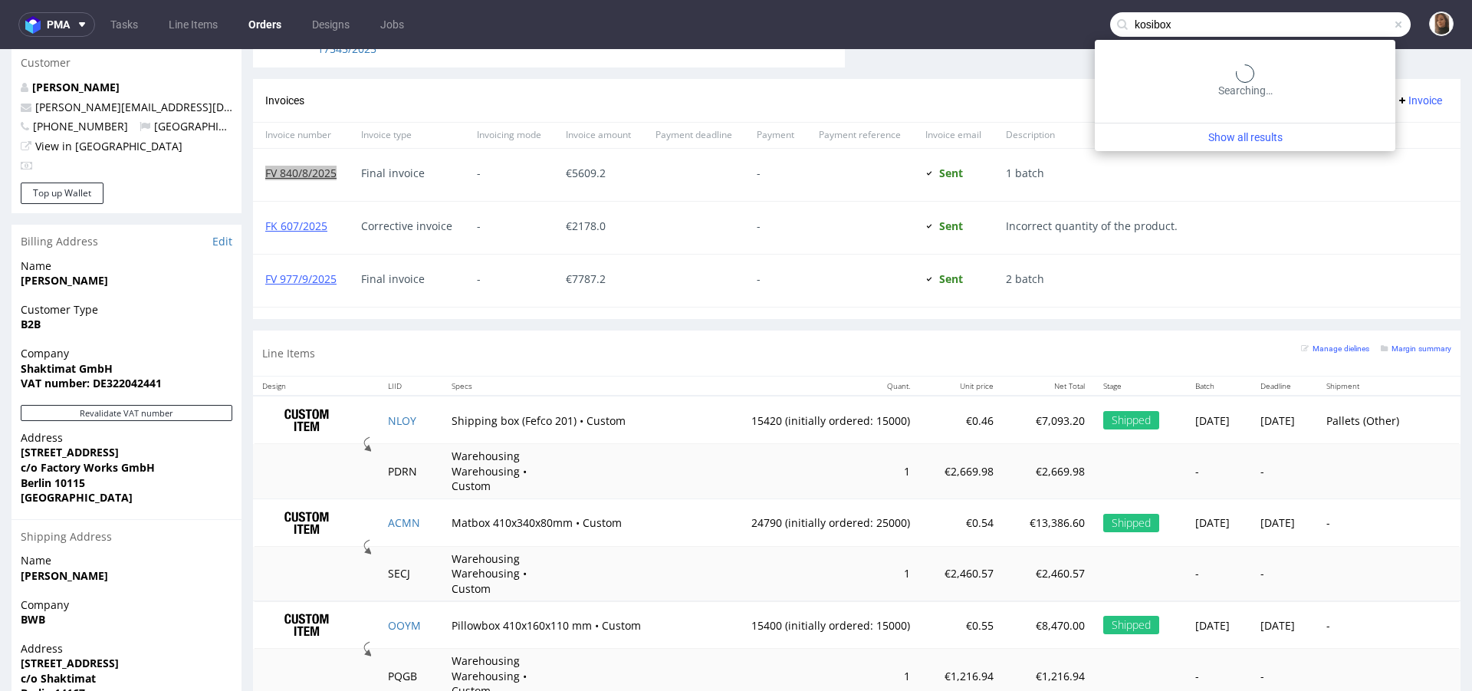
type input "kosibox"
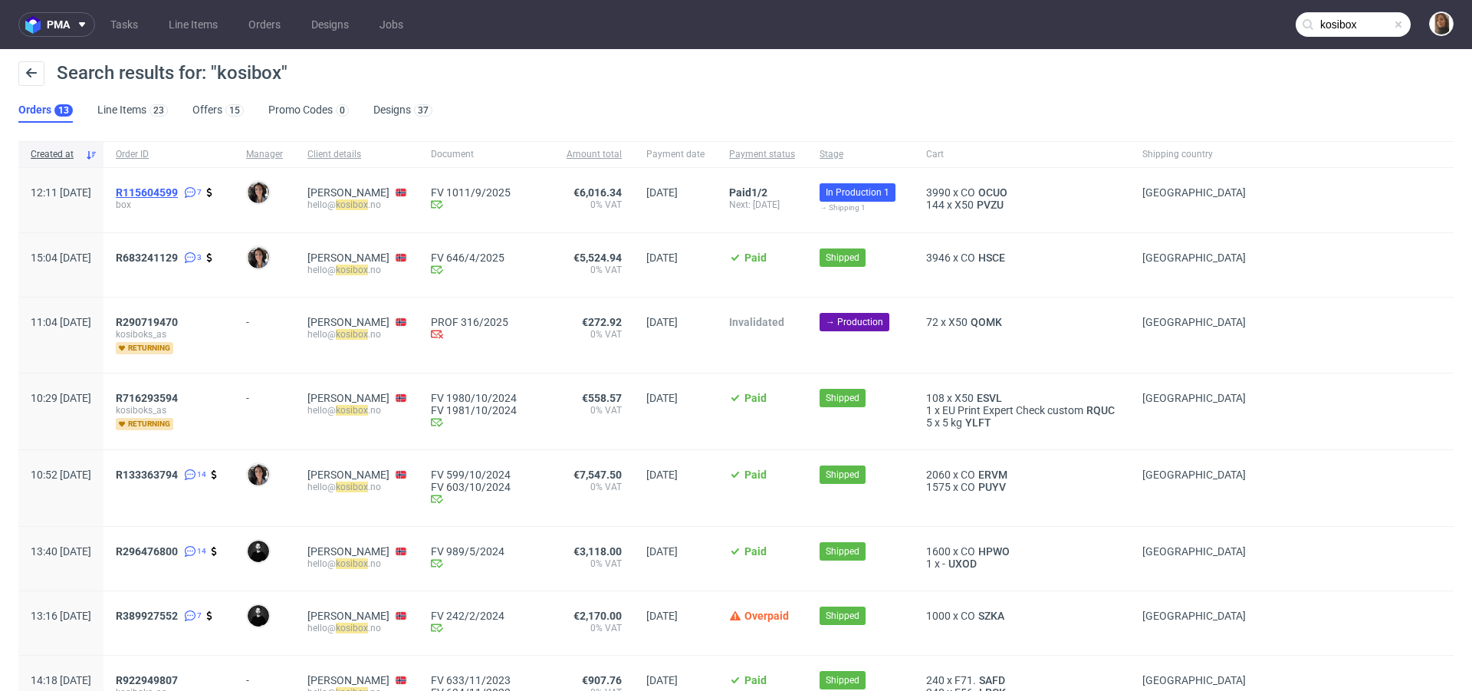
click at [178, 192] on span "R115604599" at bounding box center [147, 192] width 62 height 12
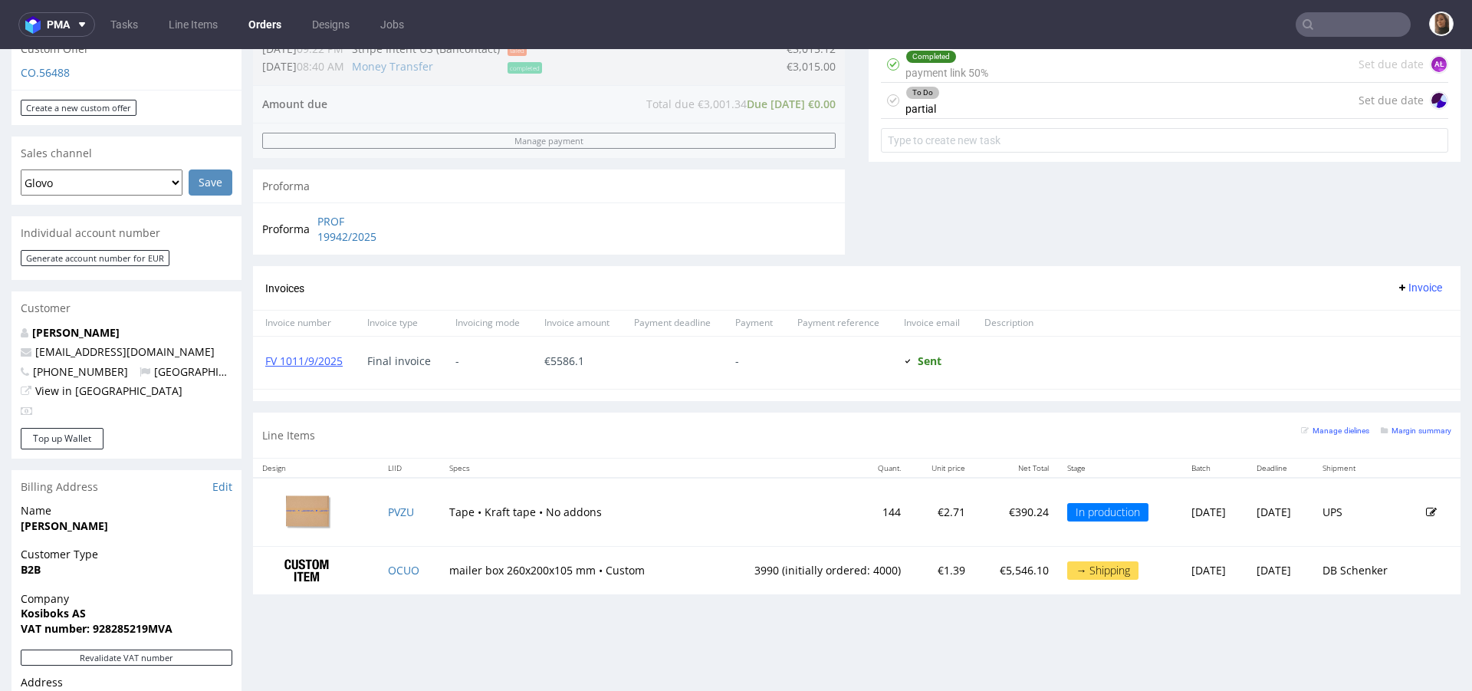
scroll to position [624, 0]
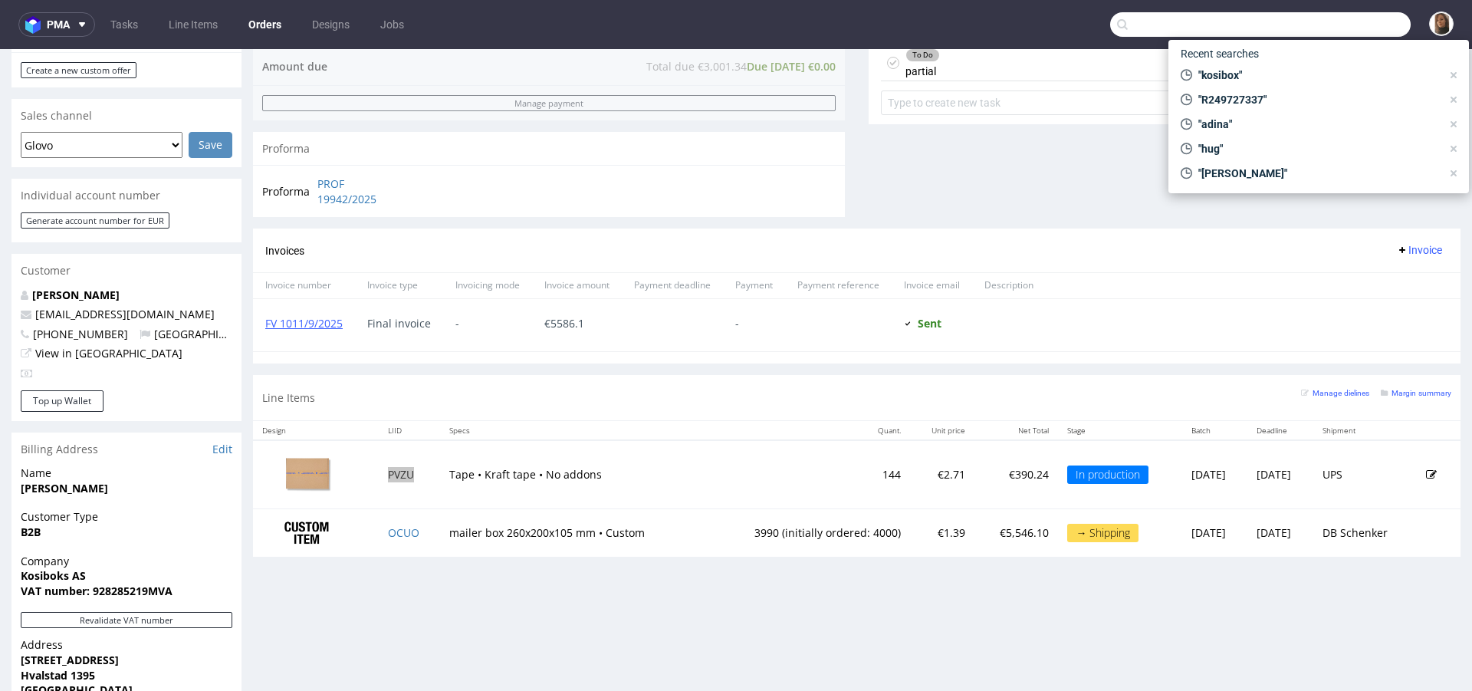
click at [1327, 12] on input "text" at bounding box center [1260, 24] width 301 height 25
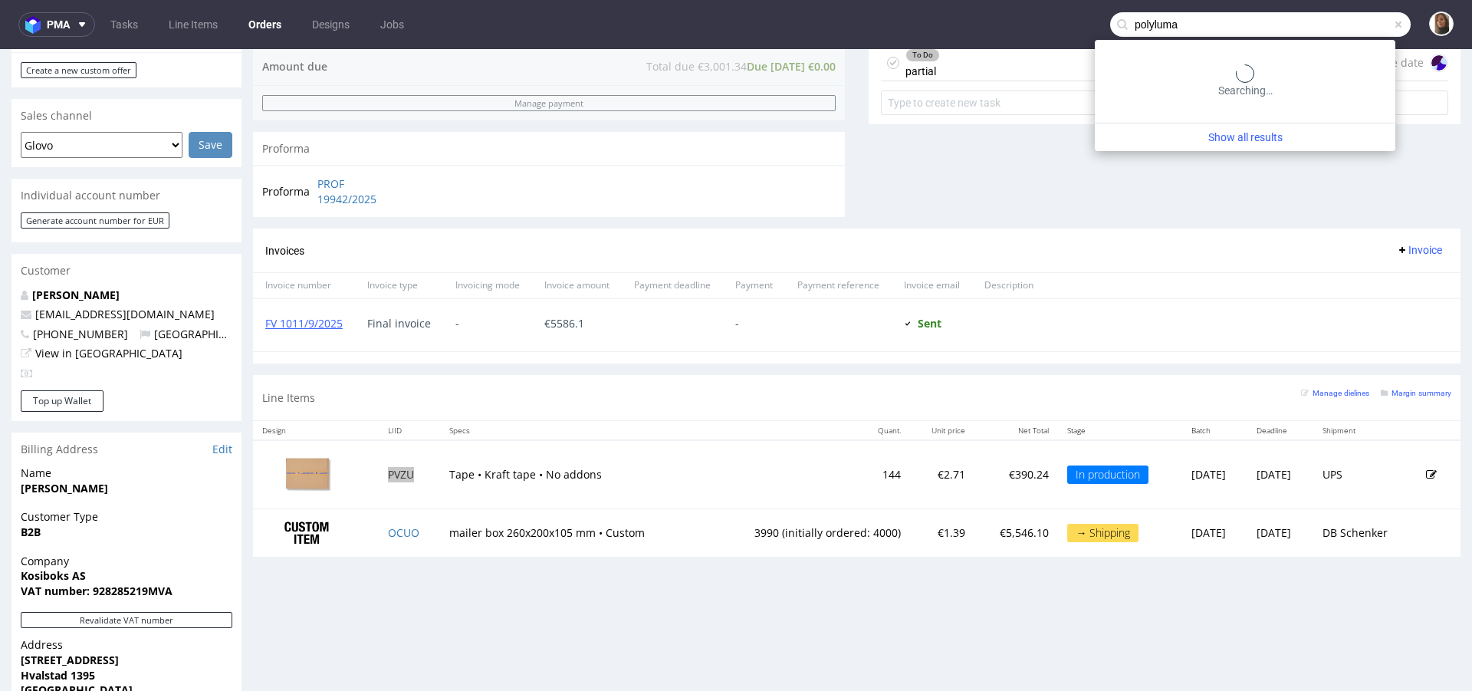
type input "polyluma"
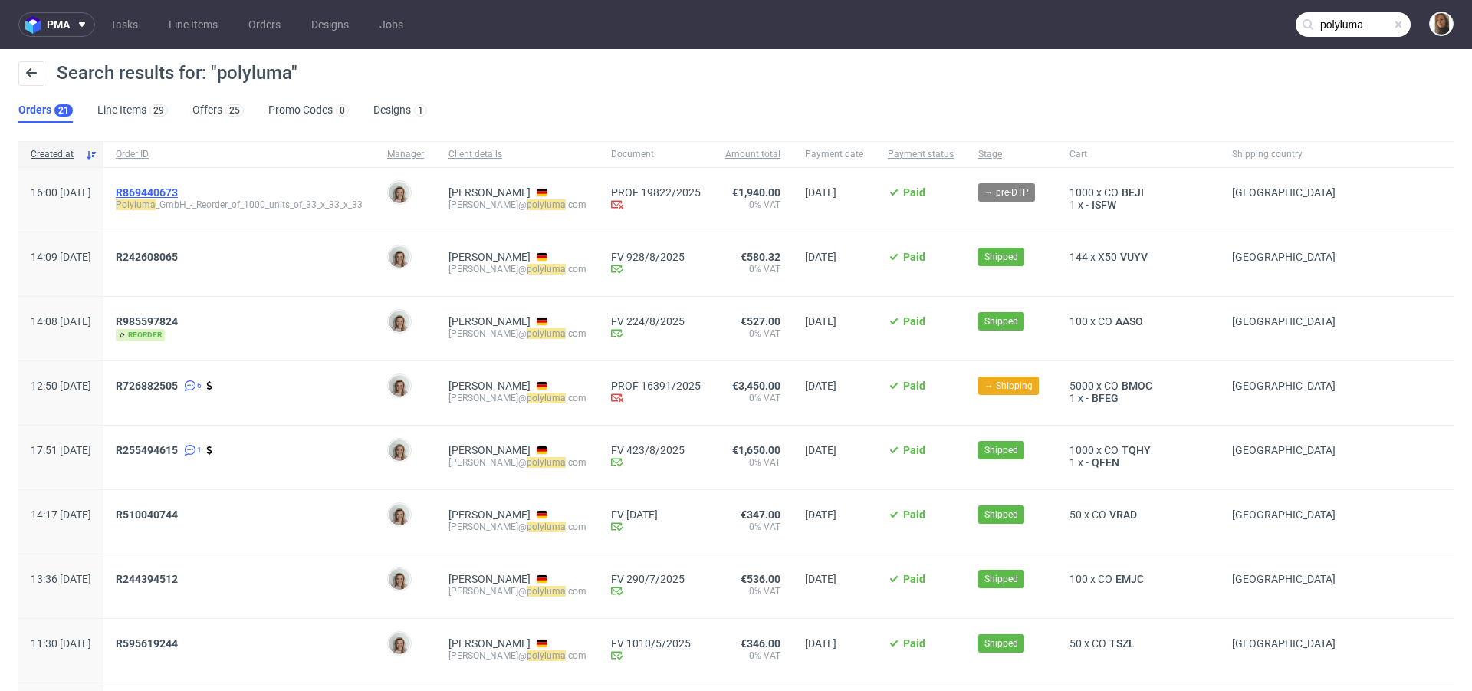
click at [178, 192] on span "R869440673" at bounding box center [147, 192] width 62 height 12
click at [178, 385] on span "R726882505" at bounding box center [147, 386] width 62 height 12
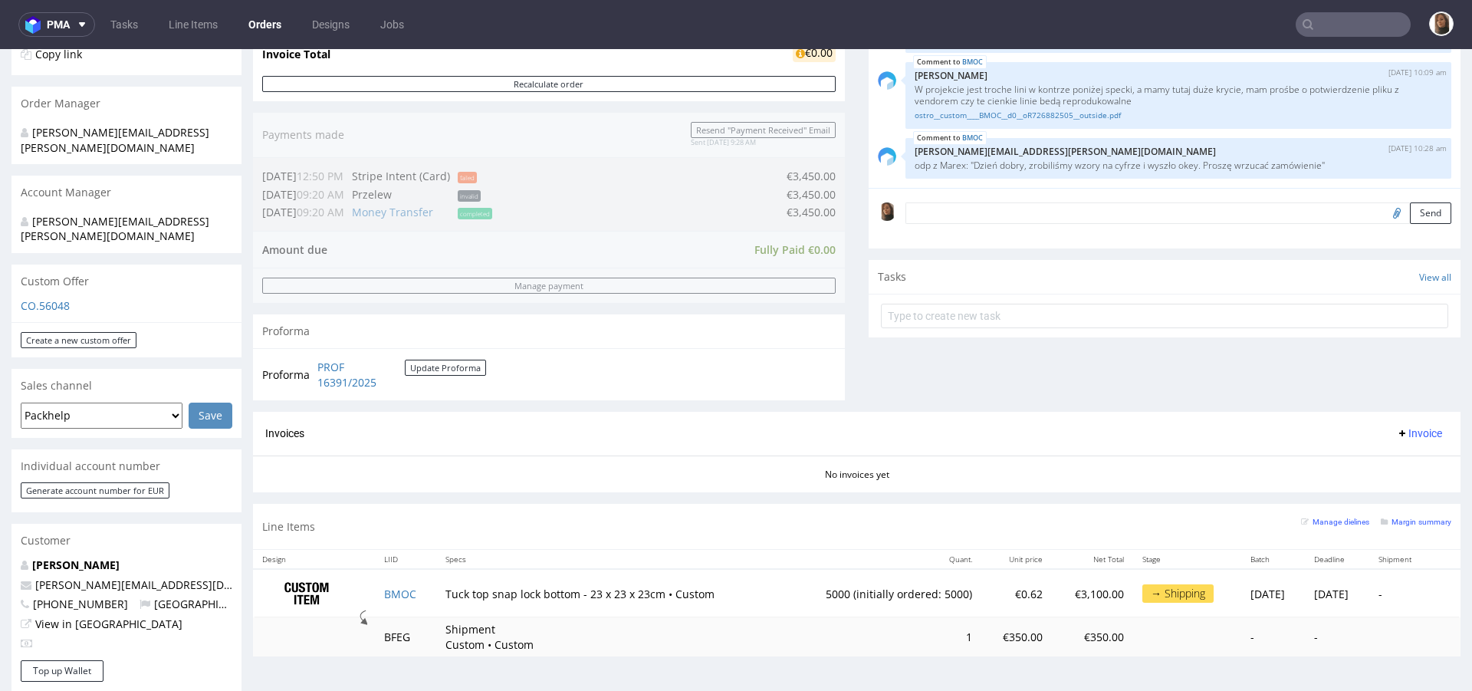
scroll to position [413, 0]
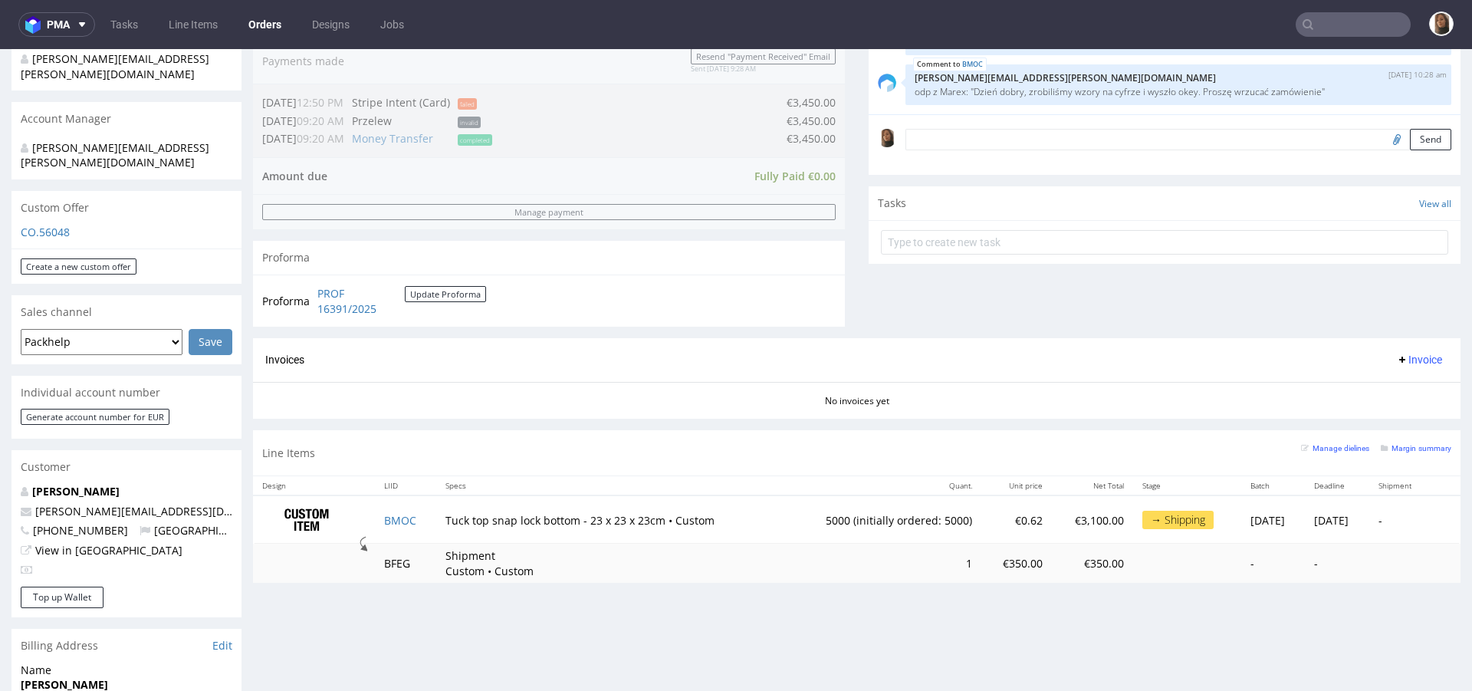
click at [1333, 28] on input "text" at bounding box center [1353, 24] width 115 height 25
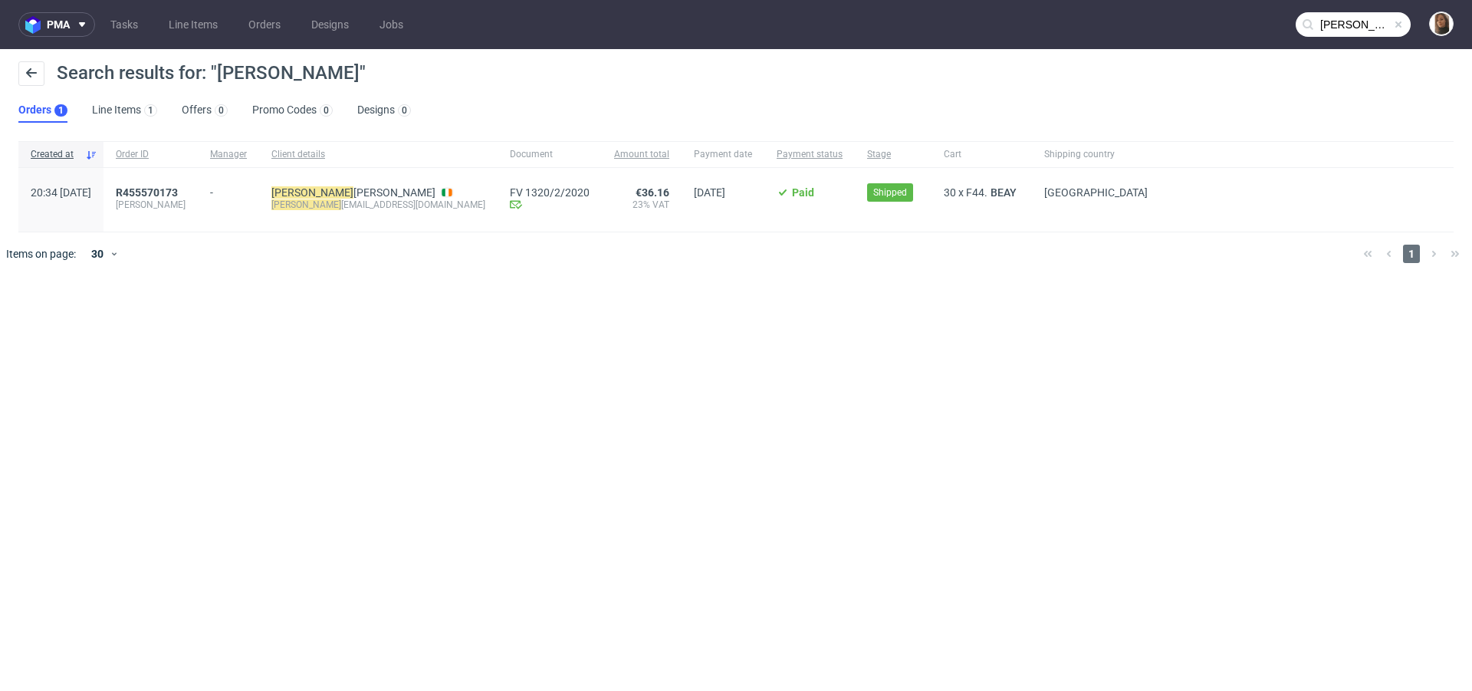
click at [1379, 37] on nav "pma Tasks Line Items Orders Designs Jobs corrine" at bounding box center [736, 24] width 1472 height 49
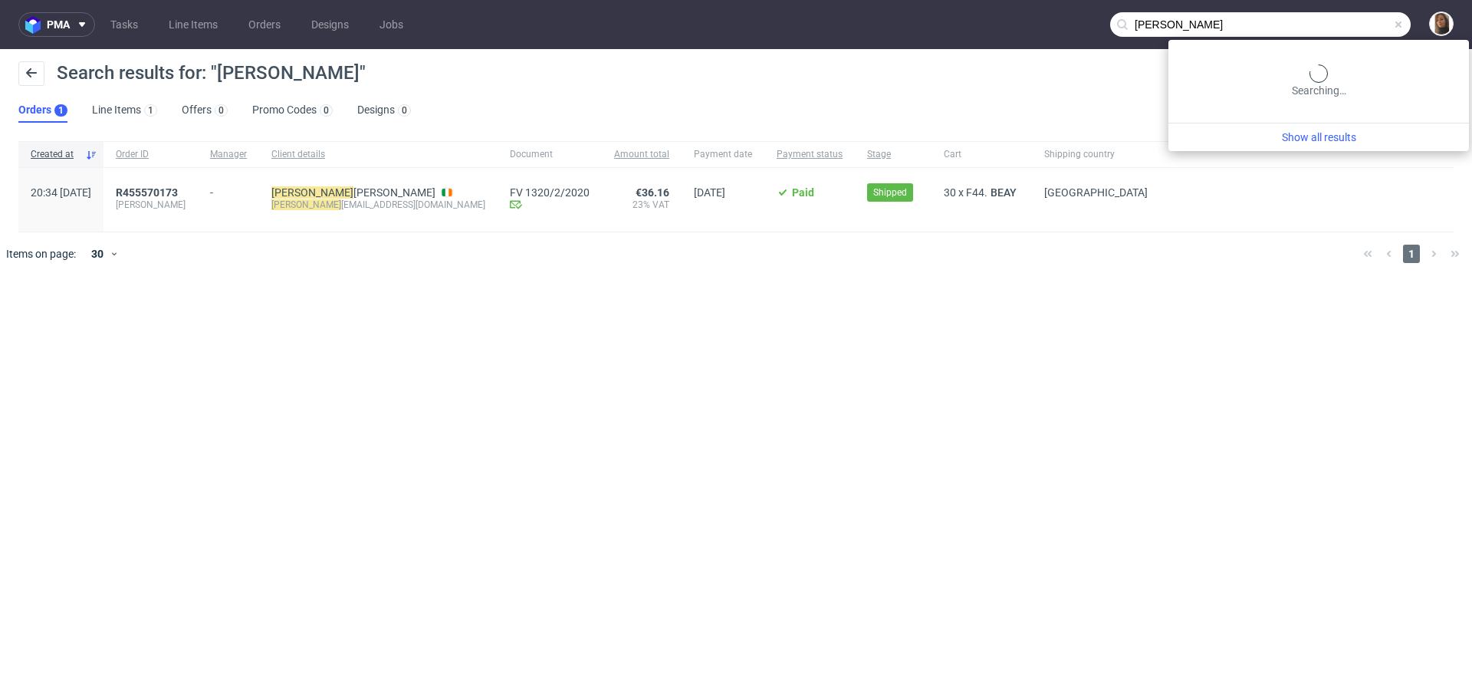
click at [1369, 27] on input "corrine" at bounding box center [1260, 24] width 301 height 25
type input "corinne"
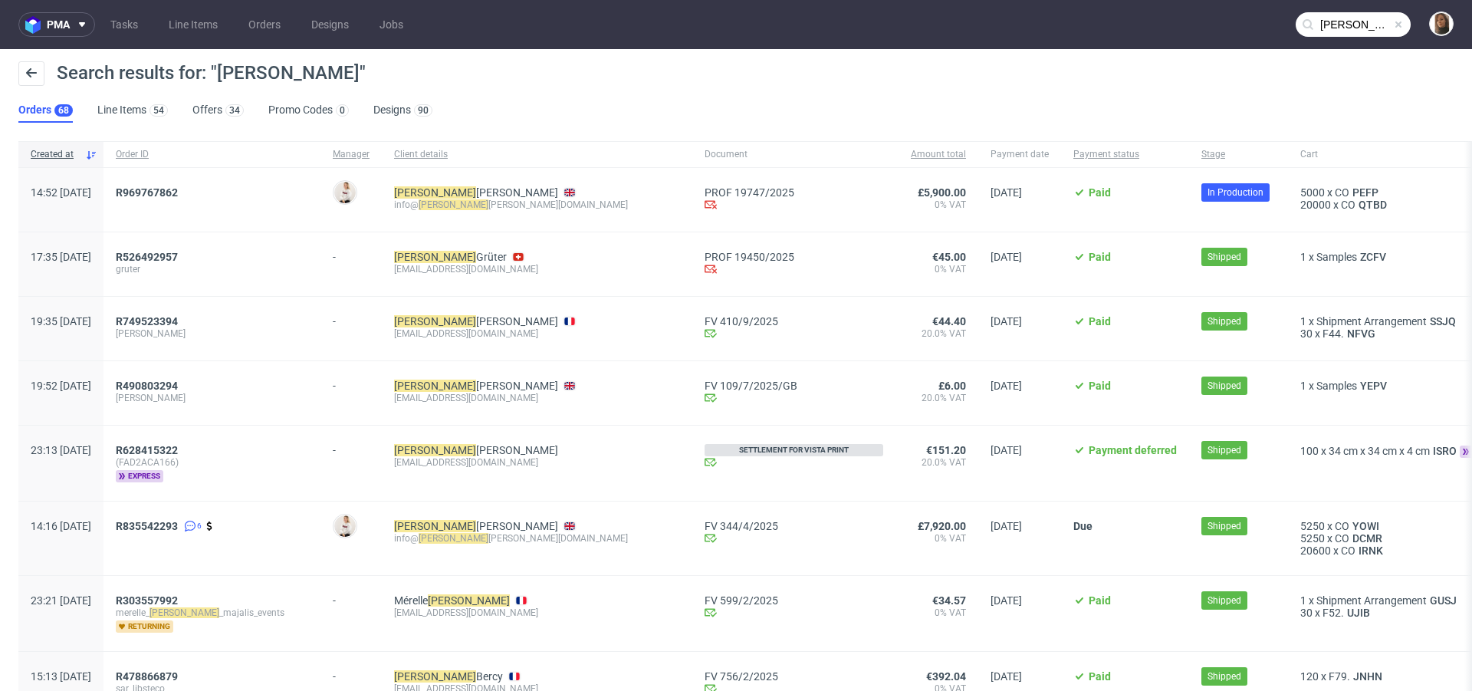
click at [180, 185] on div "R969767862" at bounding box center [212, 200] width 217 height 64
click at [178, 190] on span "R969767862" at bounding box center [147, 192] width 62 height 12
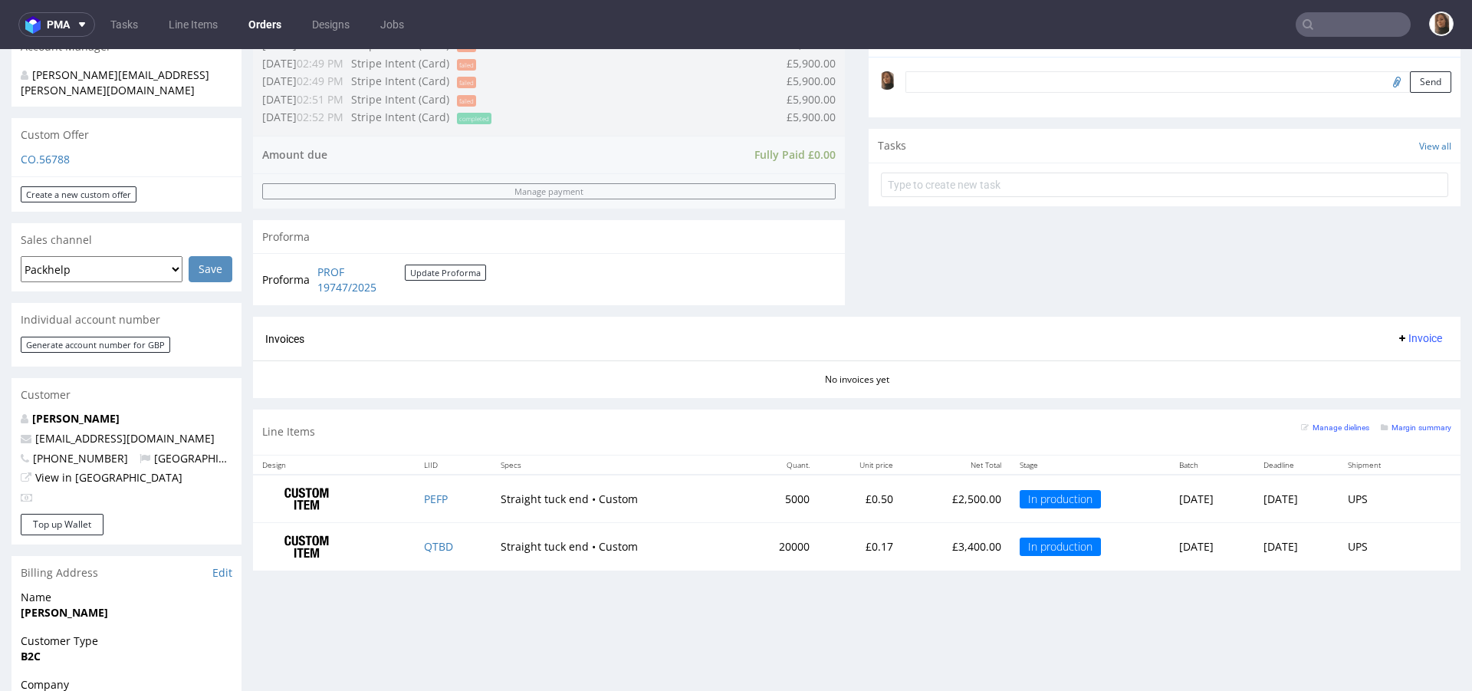
scroll to position [608, 0]
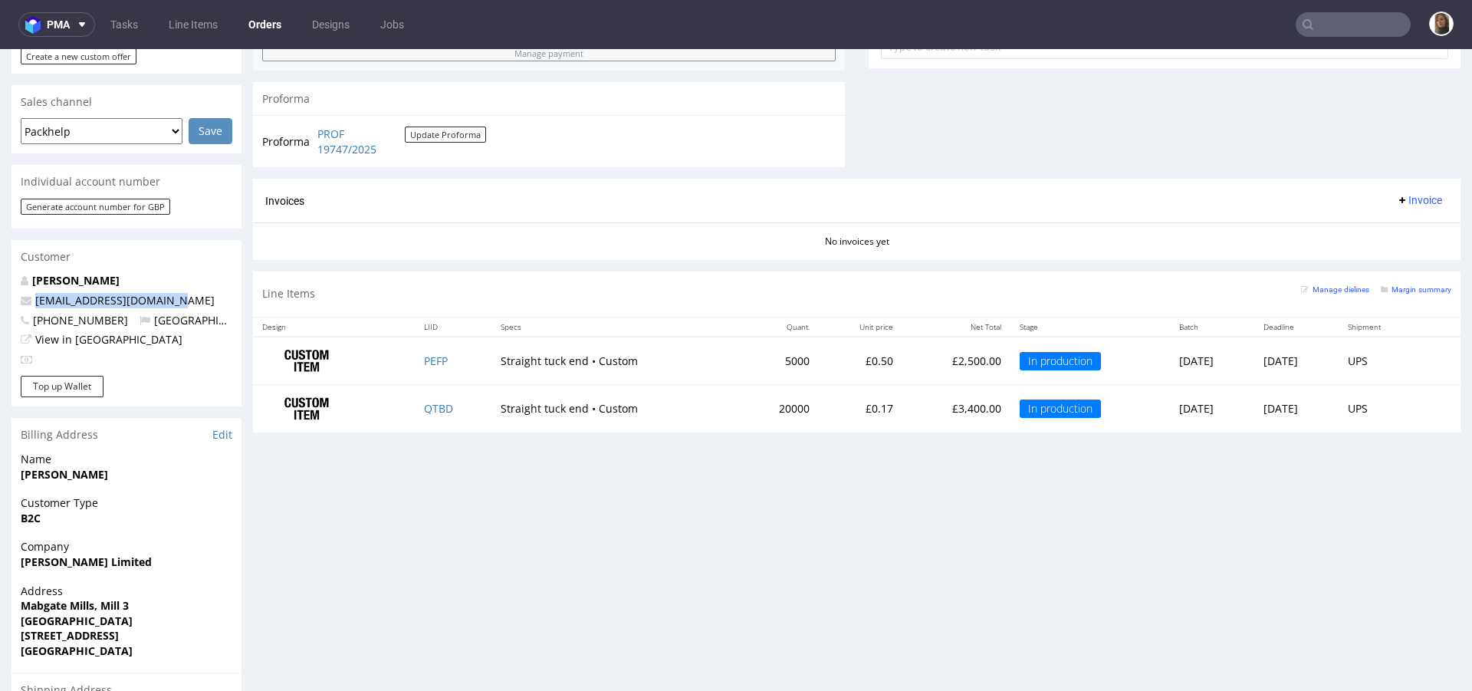
drag, startPoint x: 174, startPoint y: 281, endPoint x: 5, endPoint y: 281, distance: 169.5
click at [5, 281] on div "Order via Offer R969767862 16.09.2025 02:52 PM Mark this order as problematic I…" at bounding box center [736, 223] width 1472 height 1489
copy span "info@corinnelapierre.com"
click at [502, 317] on th "Specs" at bounding box center [616, 326] width 249 height 19
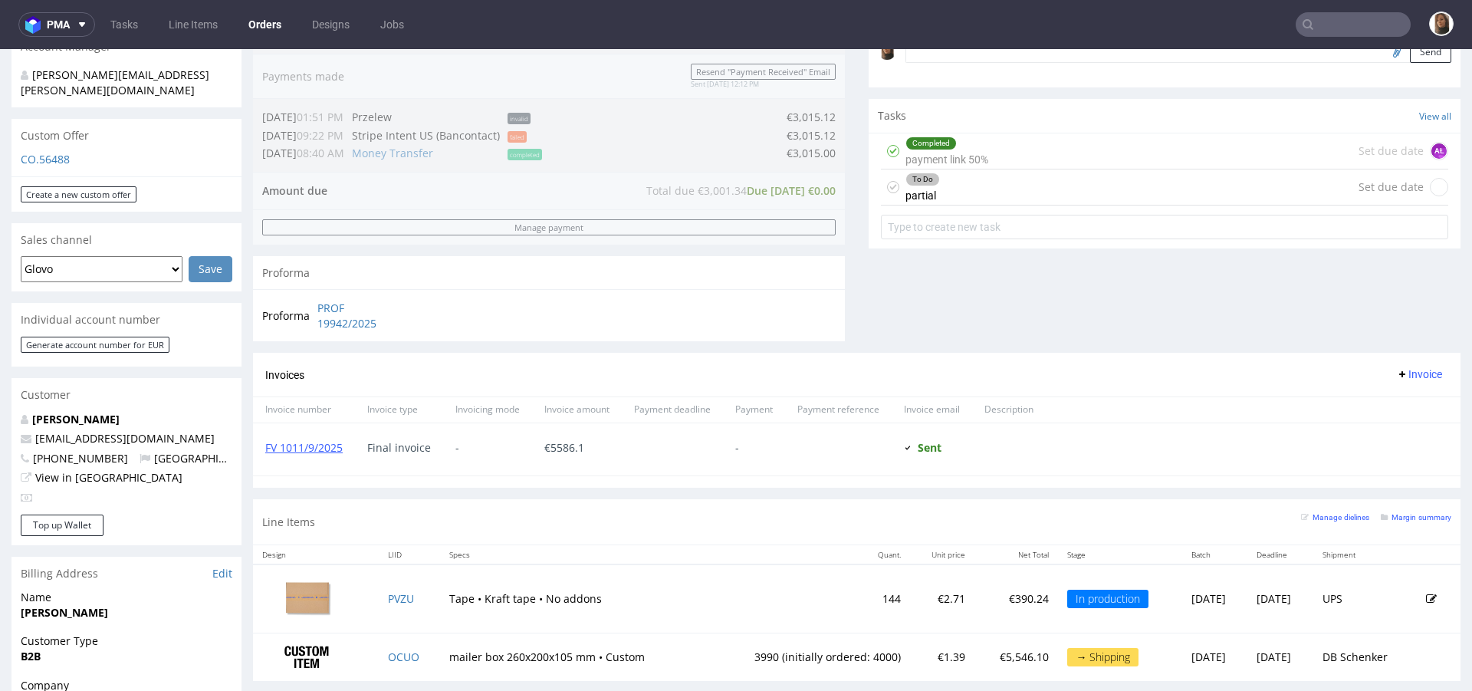
scroll to position [544, 0]
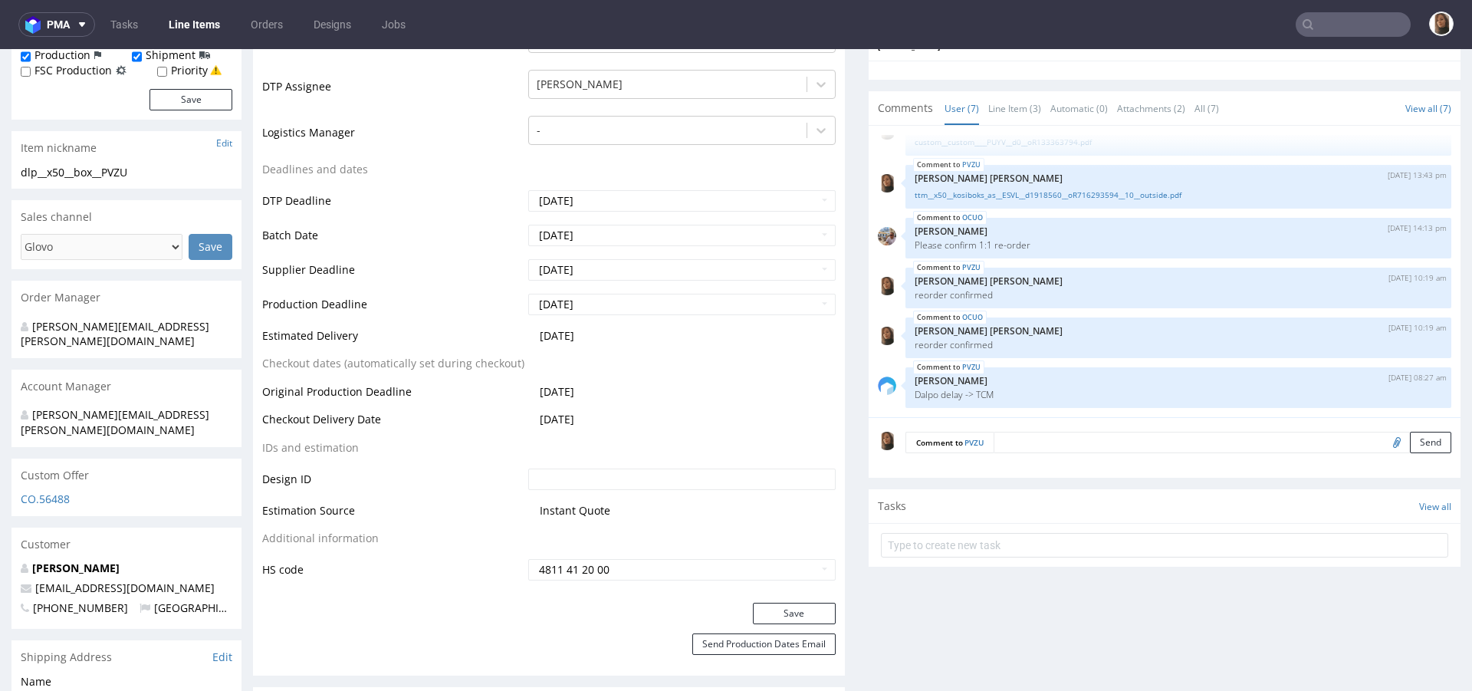
scroll to position [676, 0]
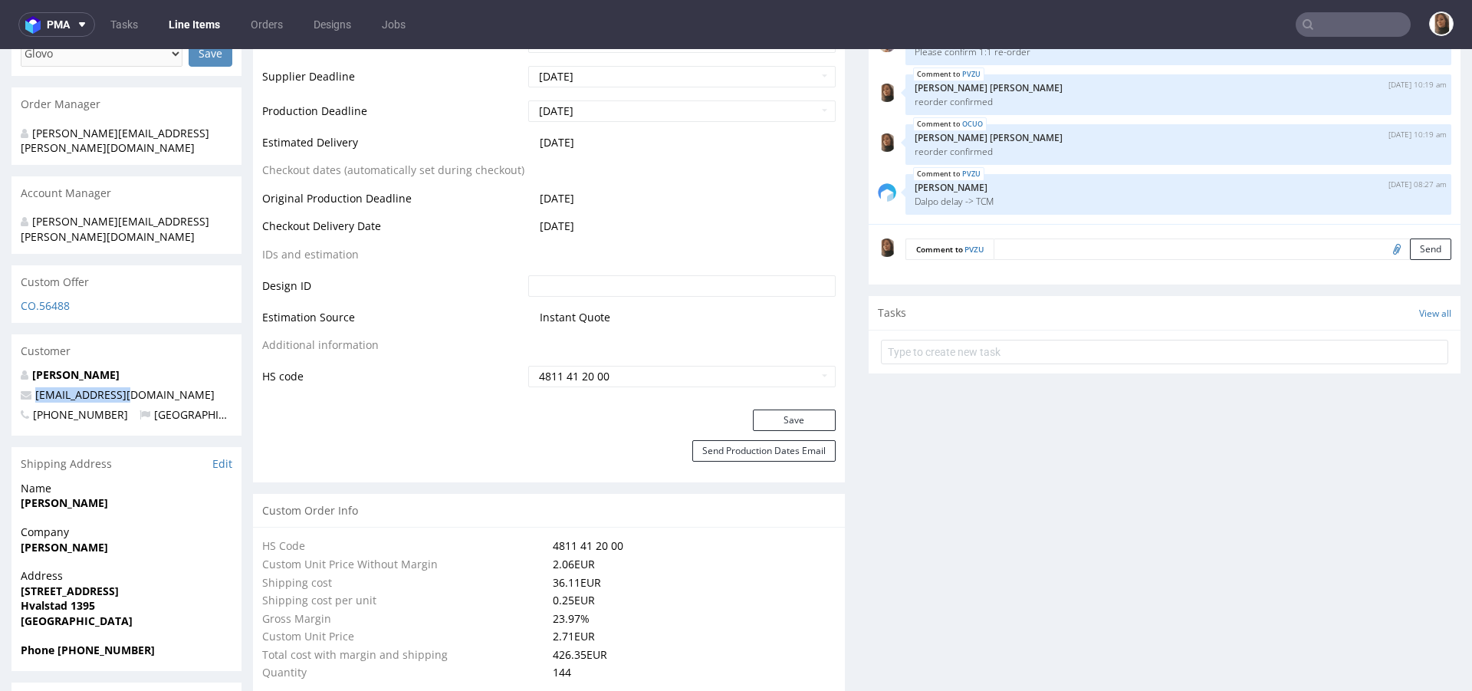
drag, startPoint x: 140, startPoint y: 364, endPoint x: 5, endPoint y: 365, distance: 135.0
copy span "[EMAIL_ADDRESS][DOMAIN_NAME]"
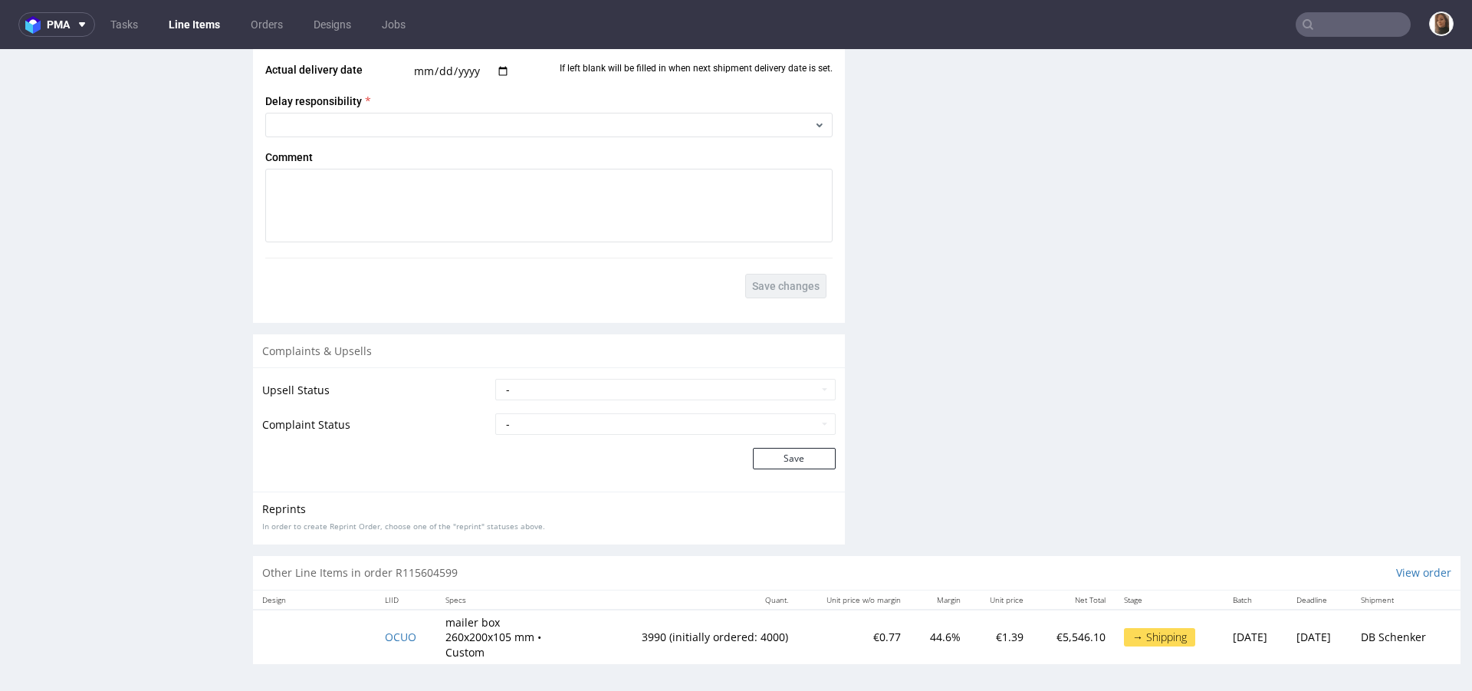
scroll to position [4, 0]
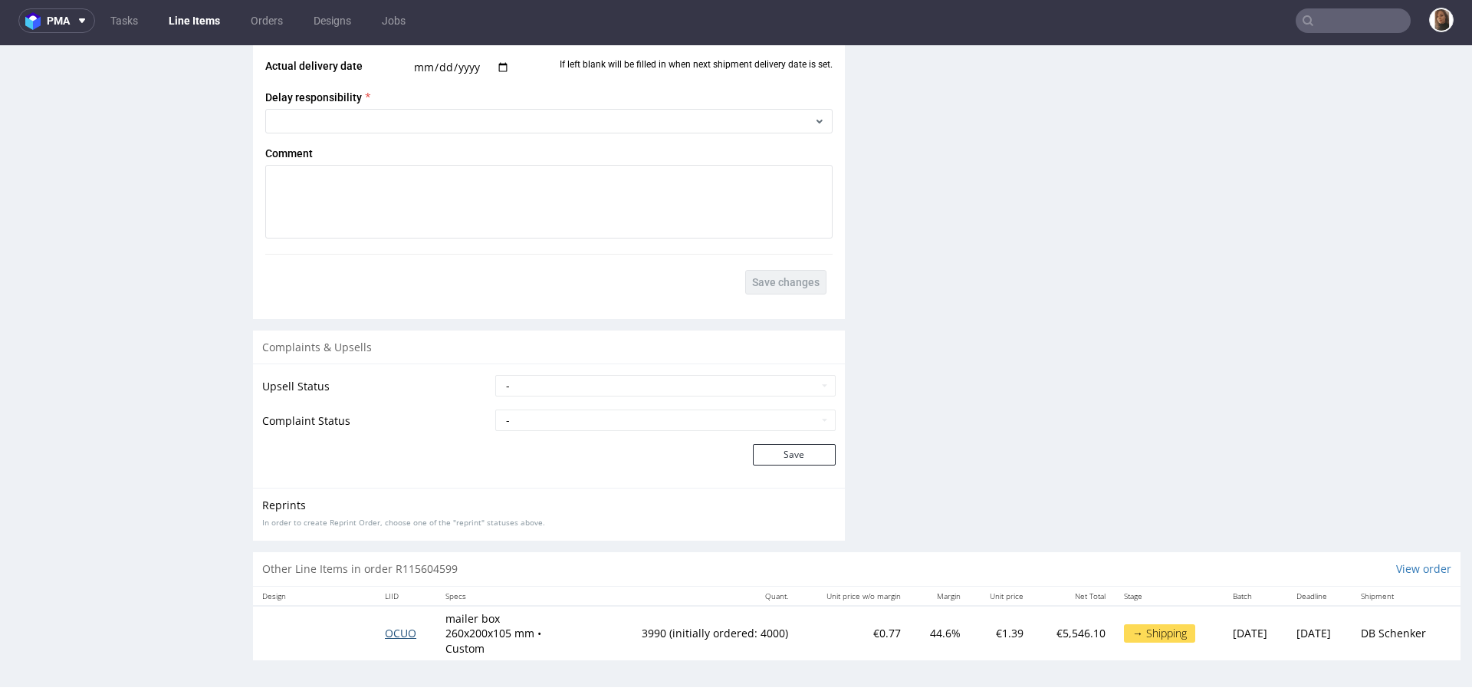
click at [393, 626] on span "OCUO" at bounding box center [400, 633] width 31 height 15
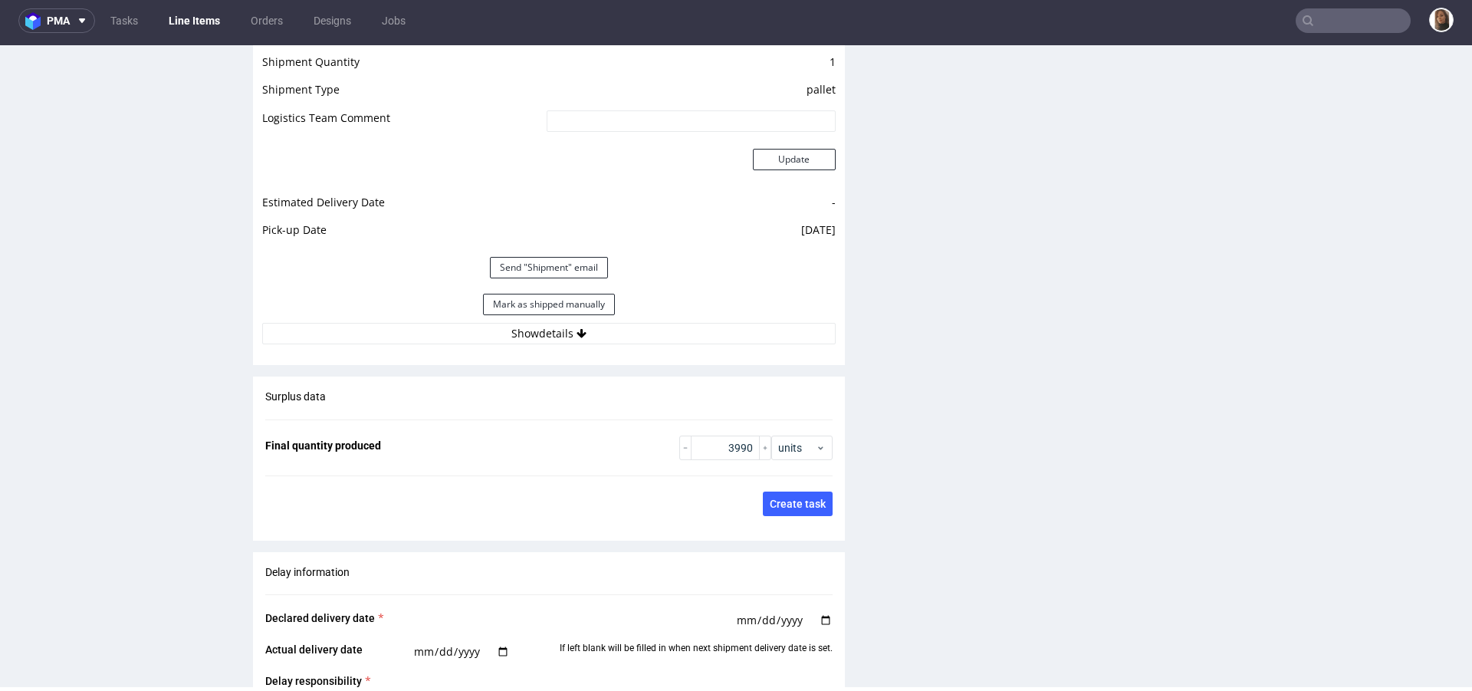
scroll to position [2267, 0]
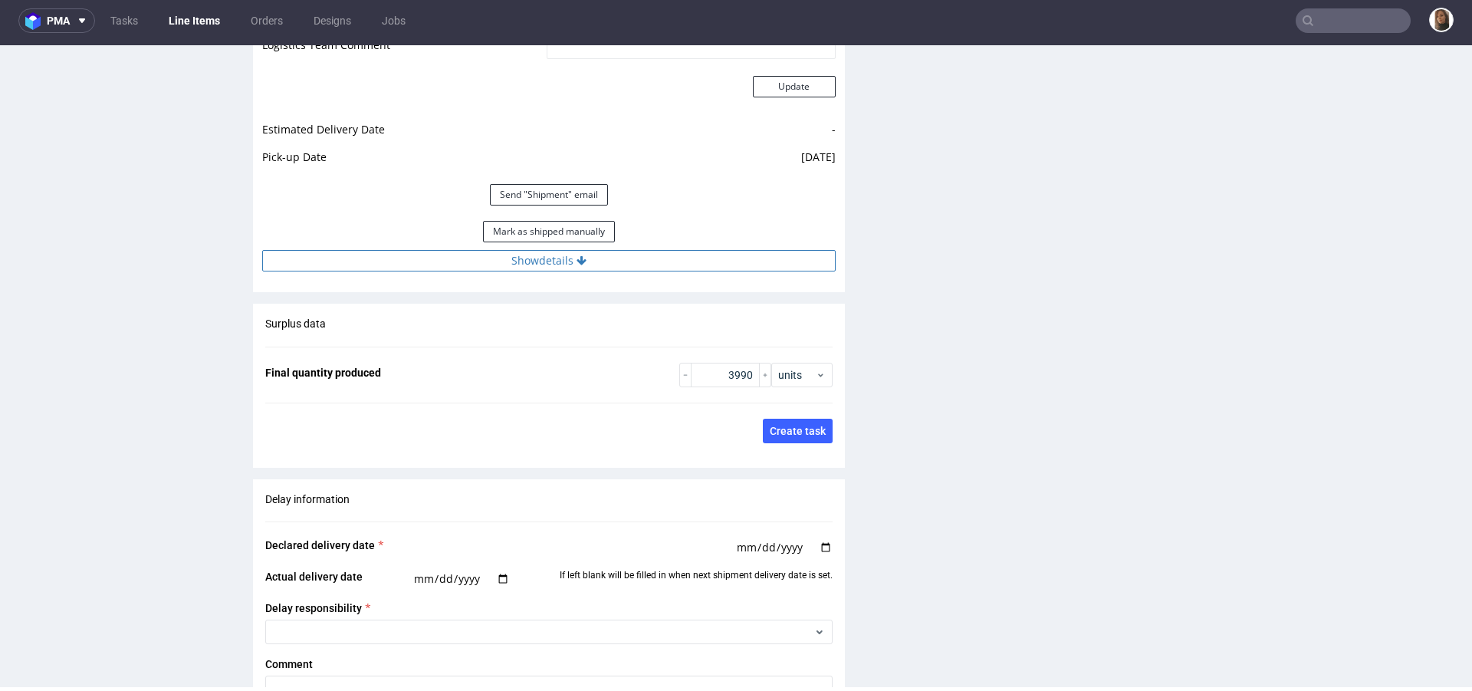
click at [571, 251] on button "Show details" at bounding box center [549, 260] width 574 height 21
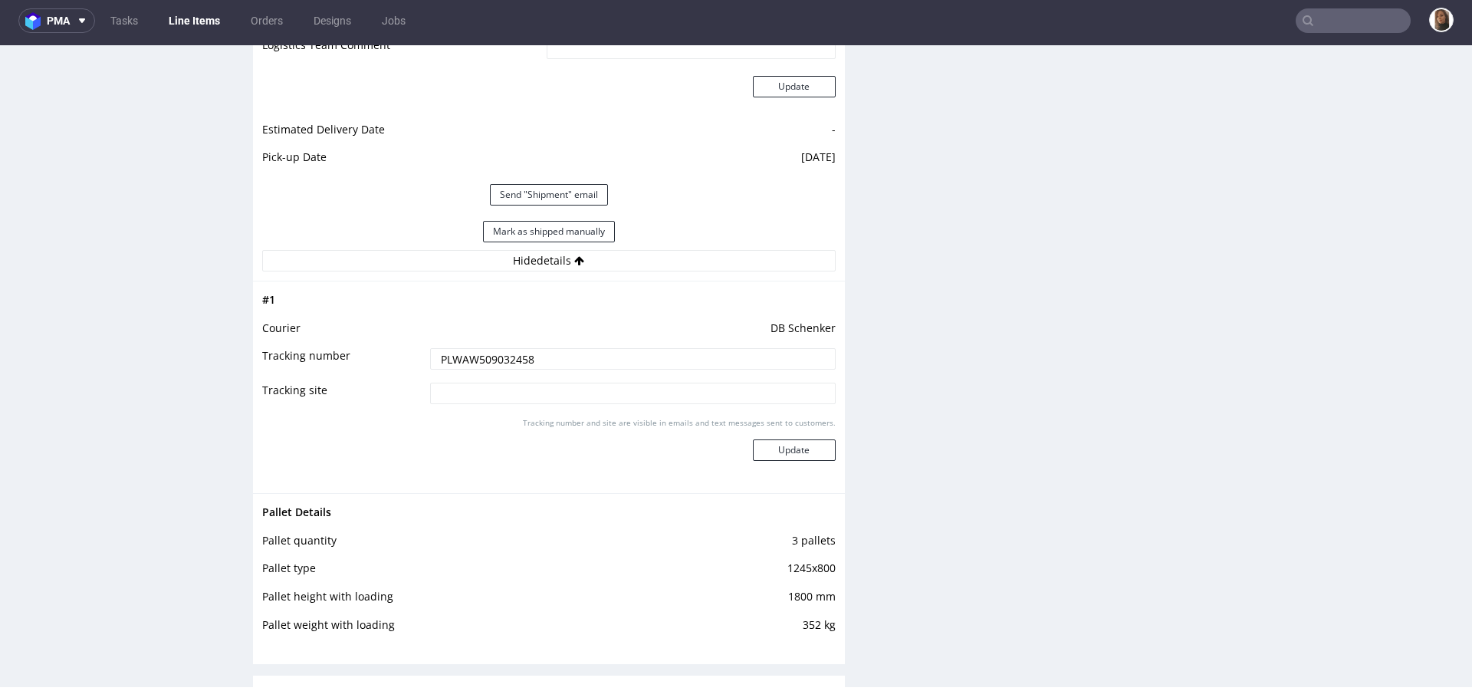
drag, startPoint x: 534, startPoint y: 363, endPoint x: 395, endPoint y: 357, distance: 138.9
click at [393, 357] on tr "Tracking number PLWAW509032458" at bounding box center [549, 364] width 574 height 35
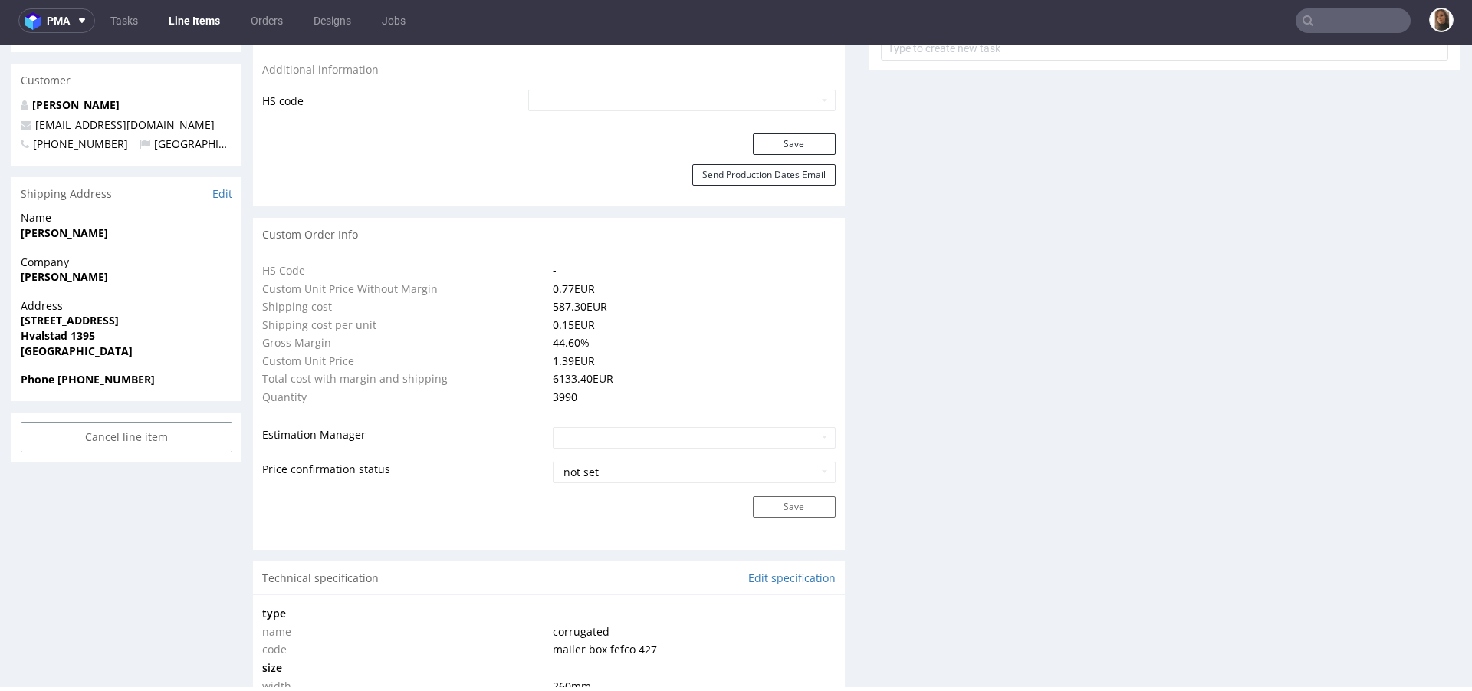
scroll to position [262, 0]
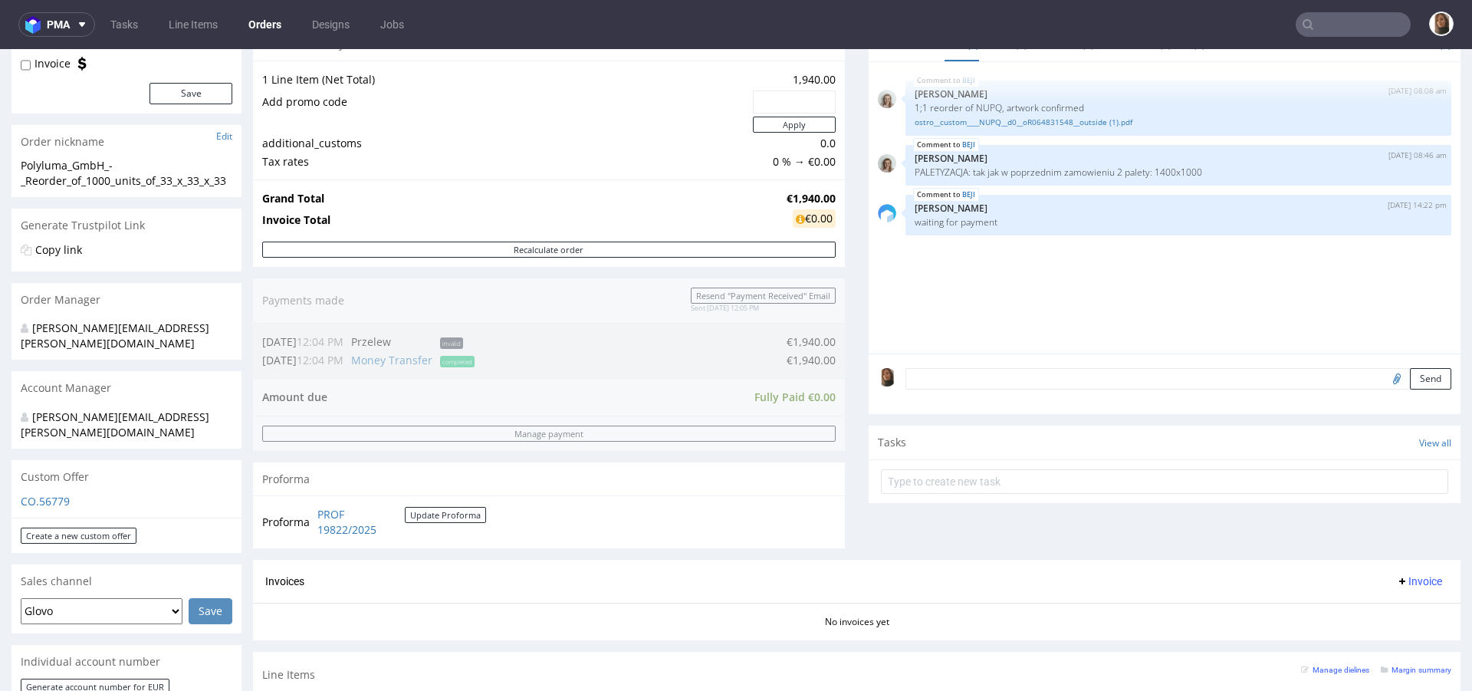
scroll to position [369, 0]
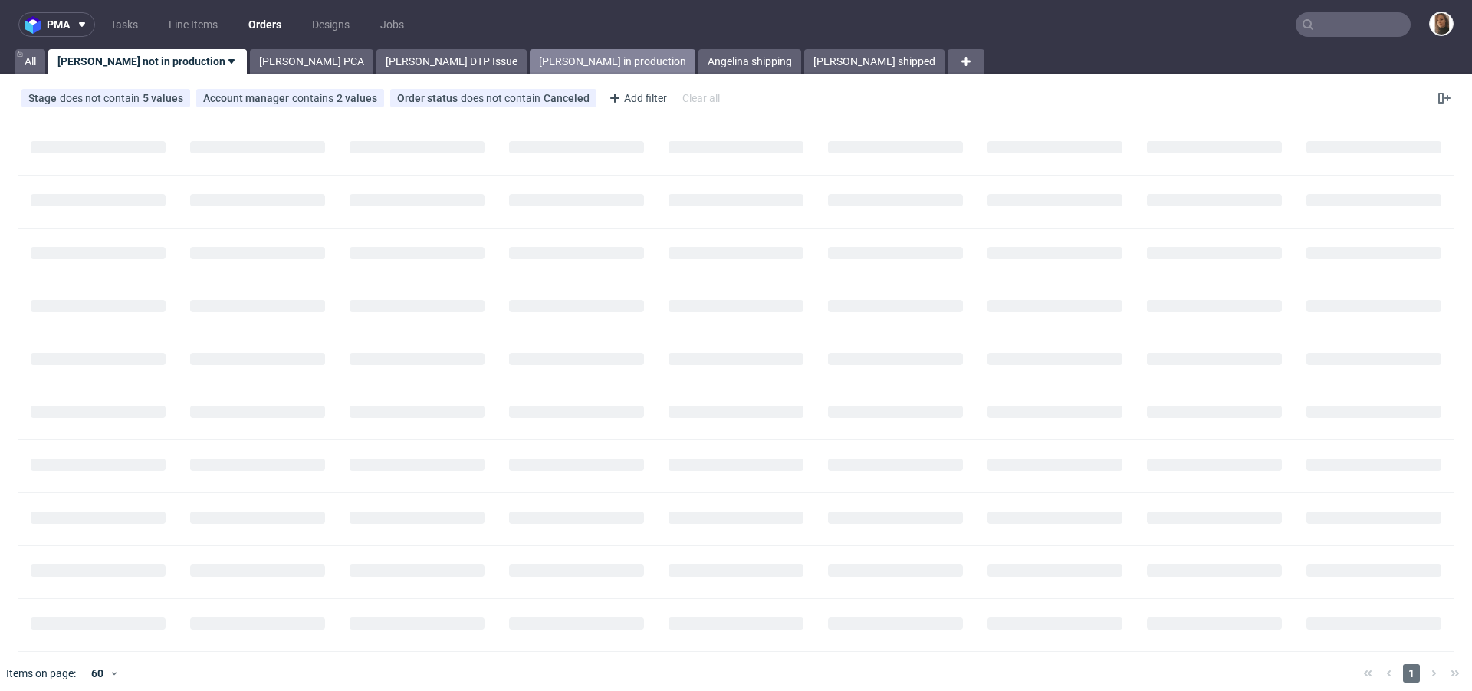
click at [530, 62] on link "[PERSON_NAME] in production" at bounding box center [613, 61] width 166 height 25
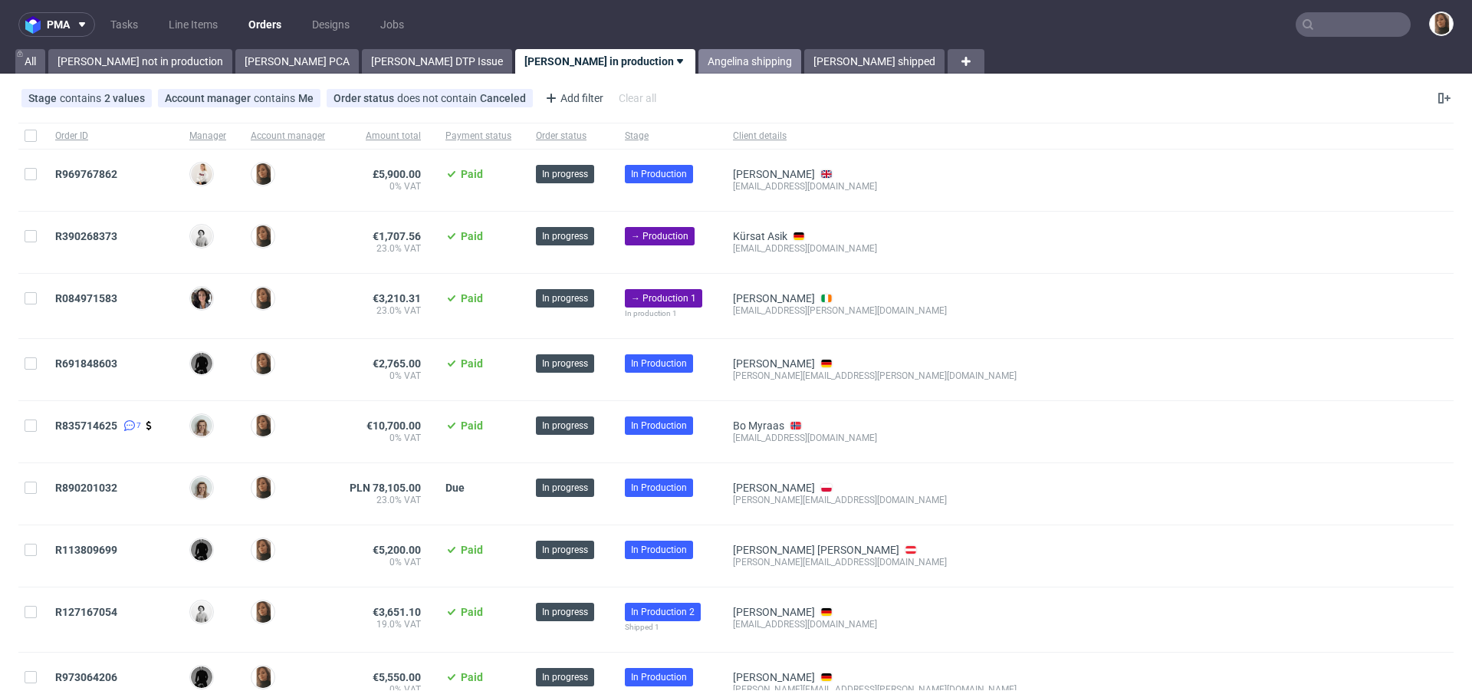
click at [699, 58] on link "Angelina shipping" at bounding box center [750, 61] width 103 height 25
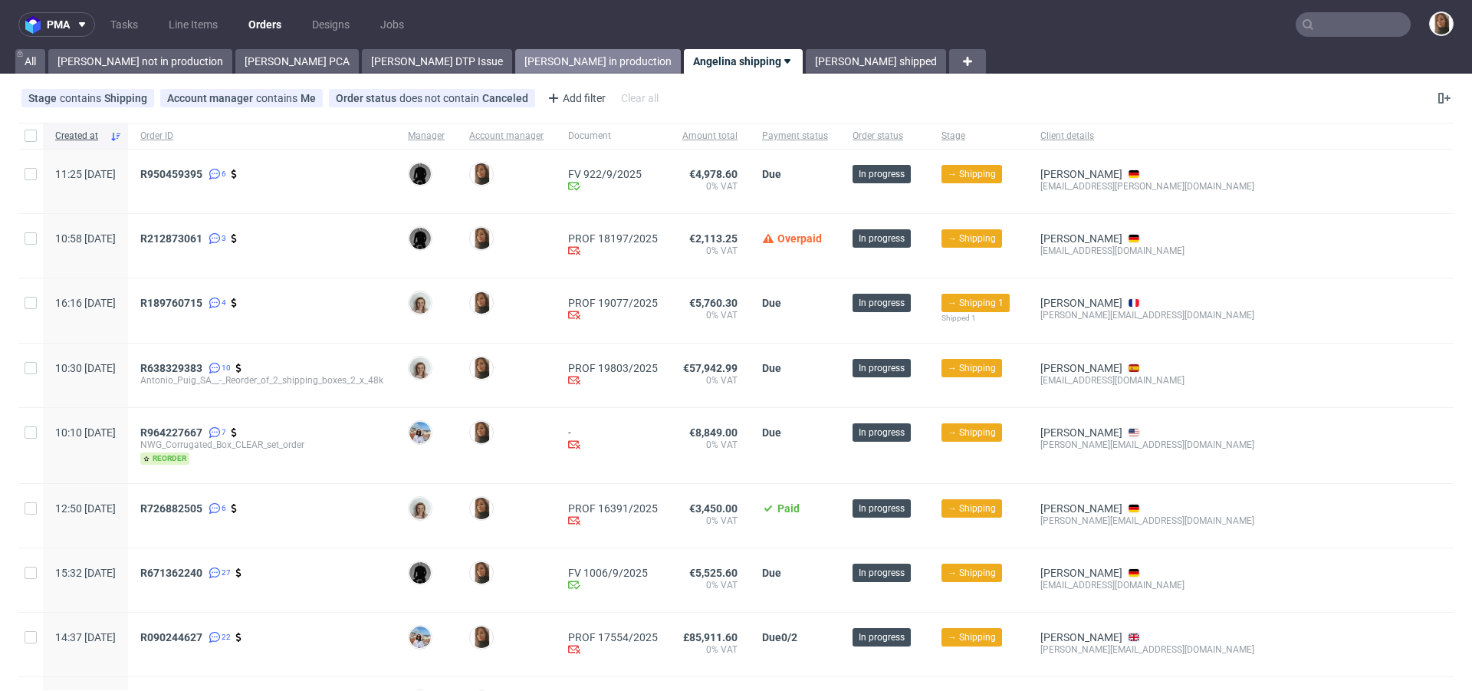
click at [515, 54] on link "[PERSON_NAME] in production" at bounding box center [598, 61] width 166 height 25
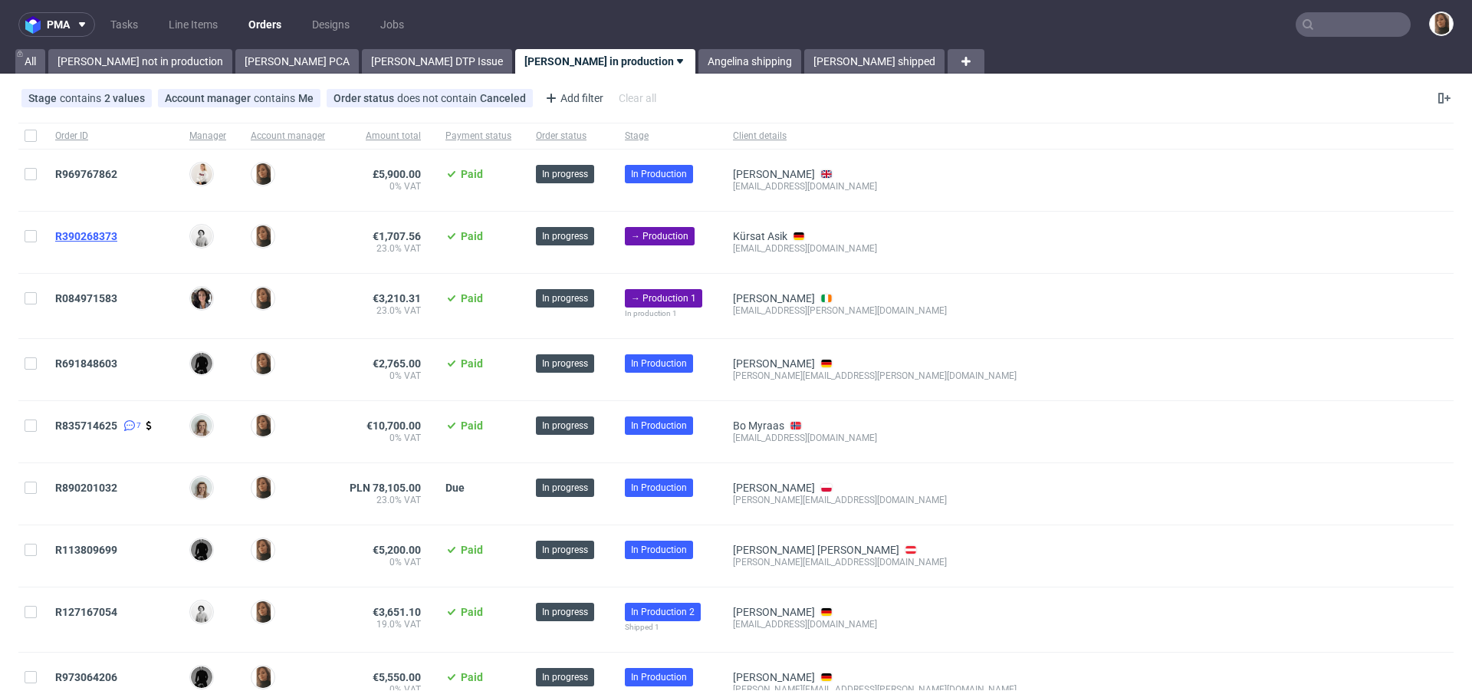
click at [90, 231] on span "R390268373" at bounding box center [86, 236] width 62 height 12
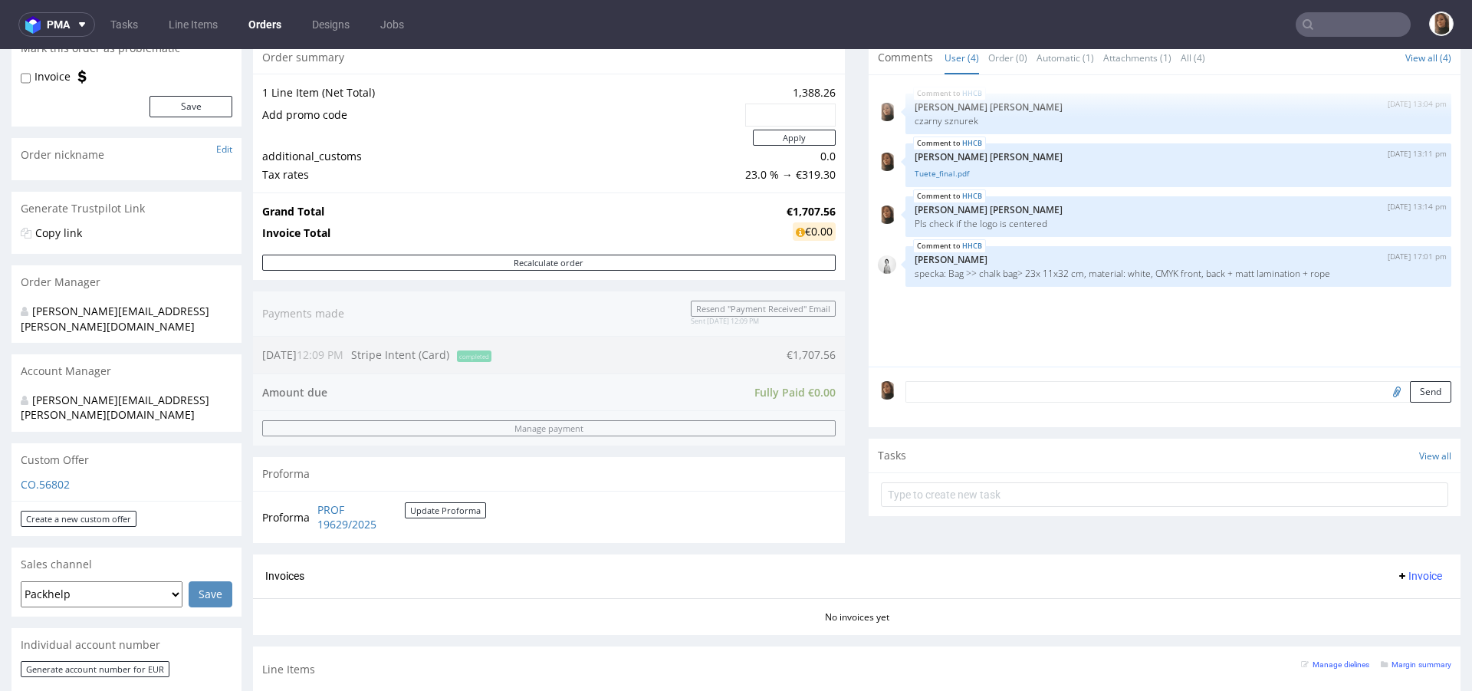
scroll to position [244, 0]
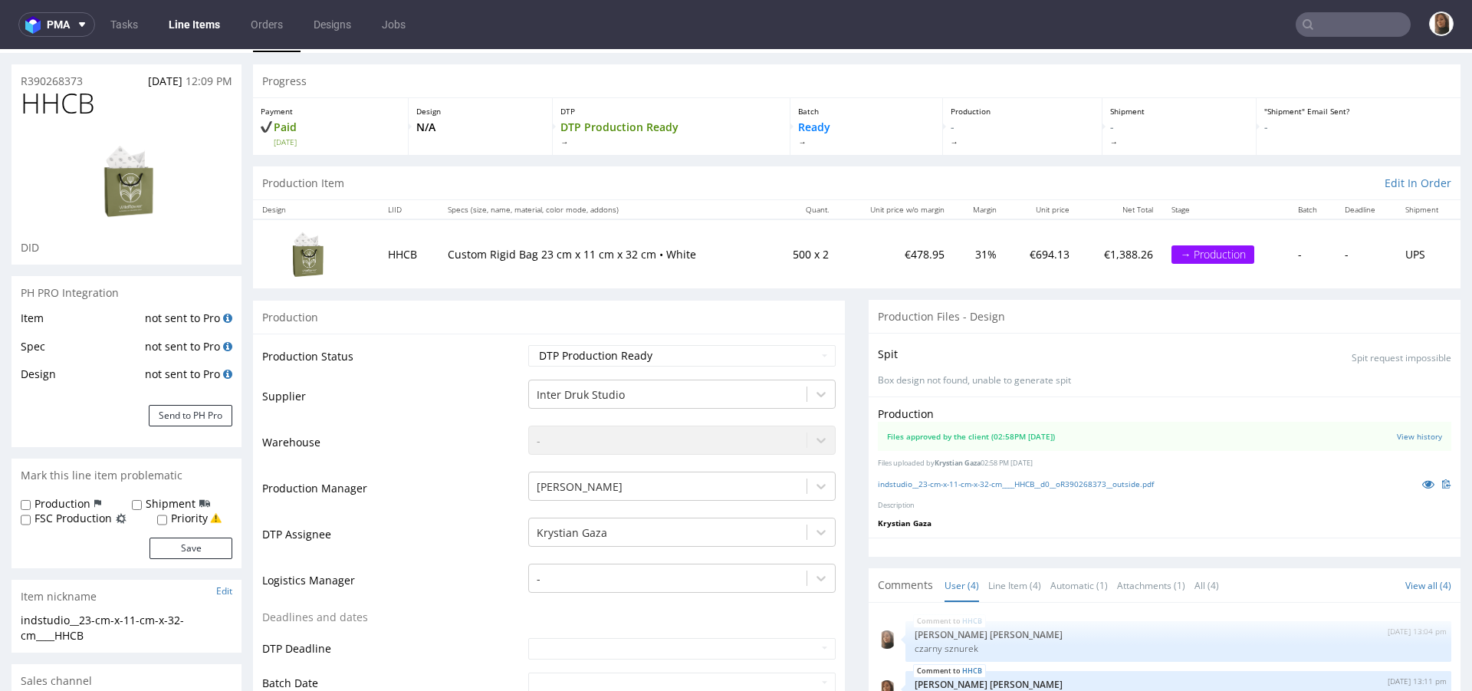
scroll to position [8, 0]
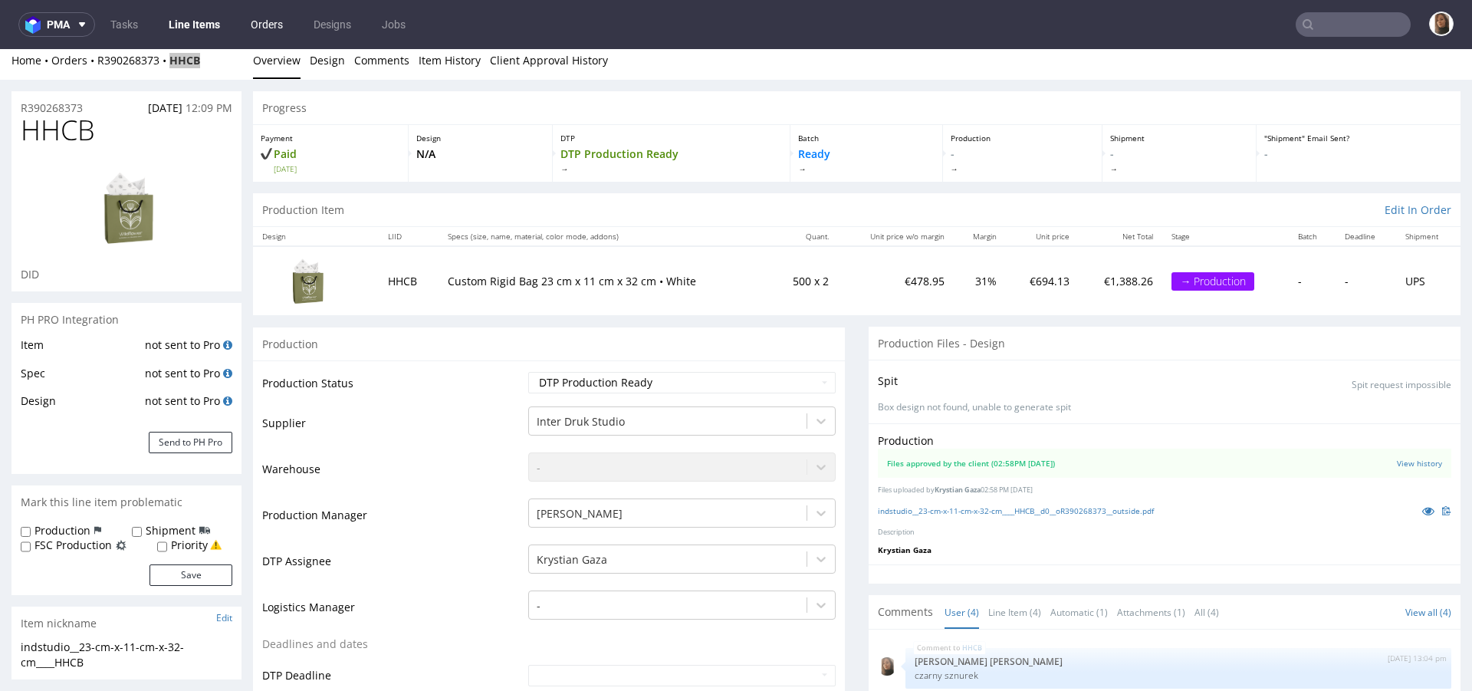
click at [265, 28] on link "Orders" at bounding box center [267, 24] width 51 height 25
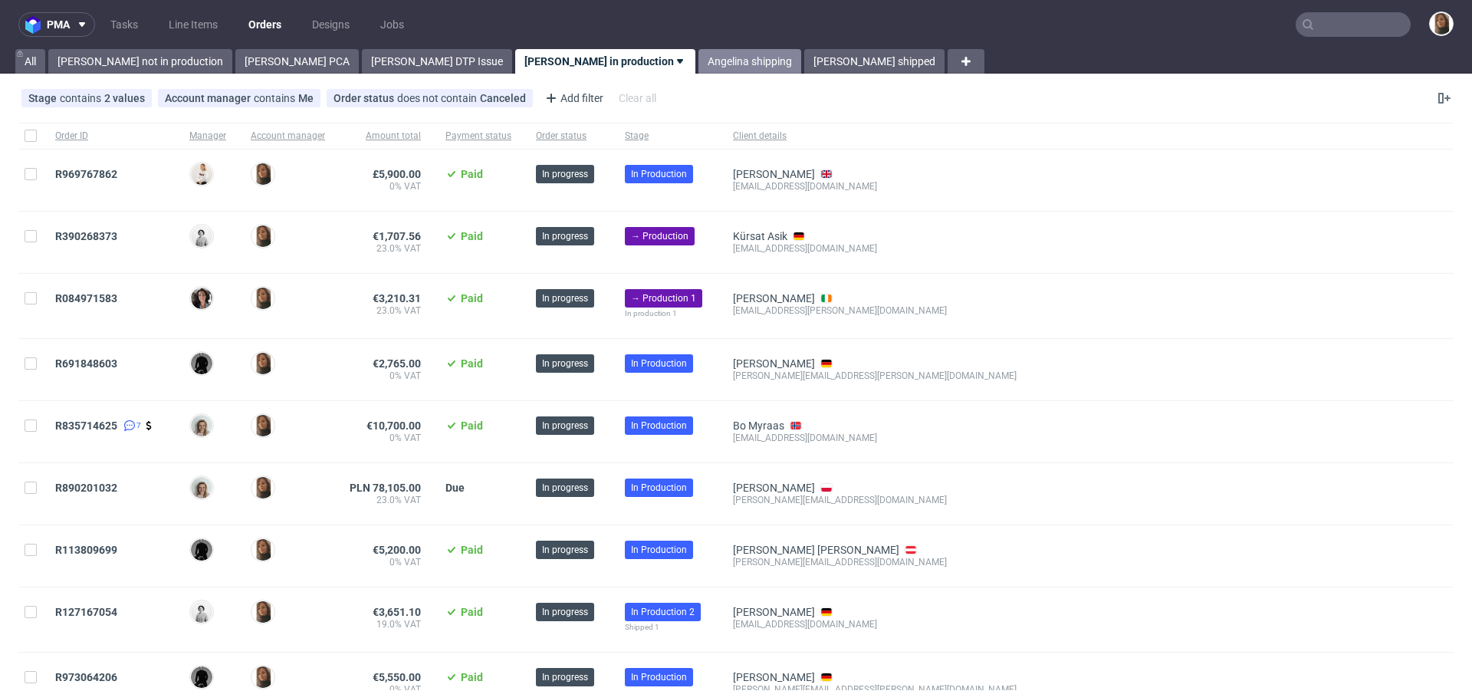
click at [699, 60] on link "Angelina shipping" at bounding box center [750, 61] width 103 height 25
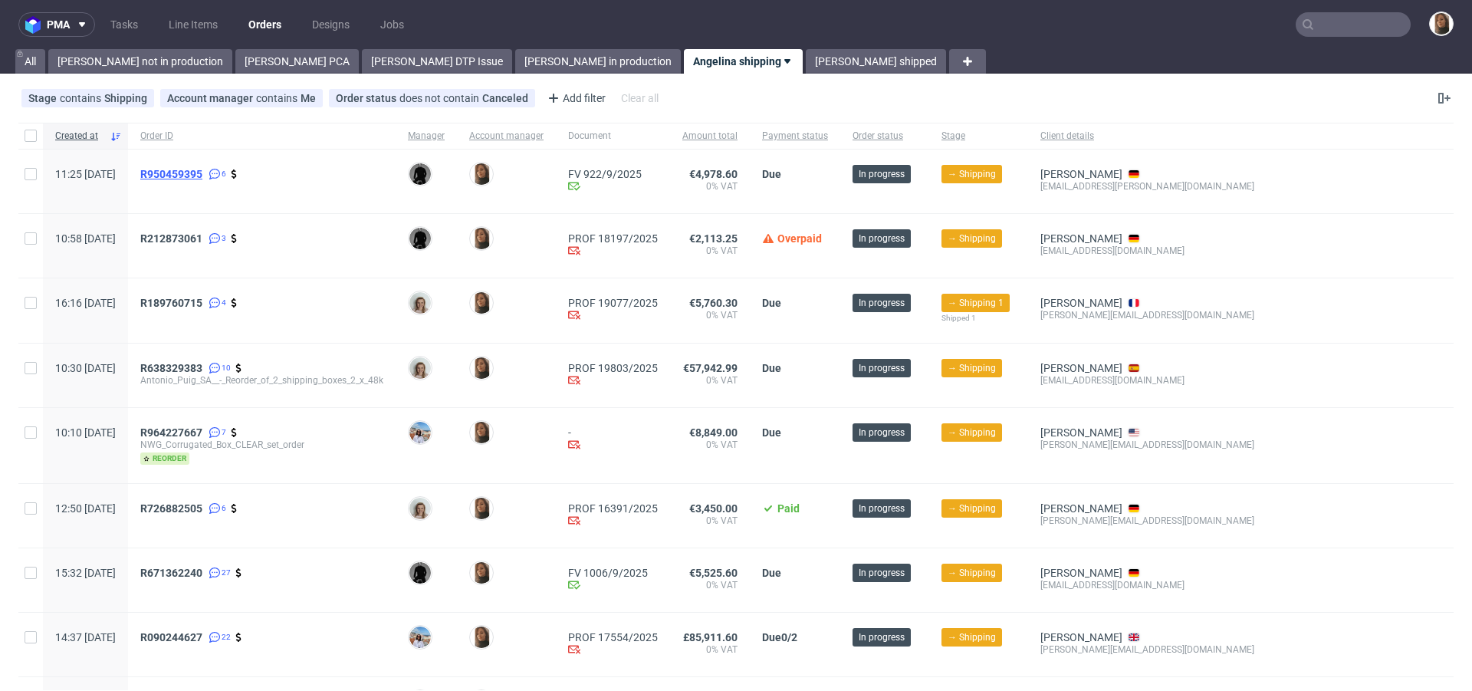
click at [202, 172] on span "R950459395" at bounding box center [171, 174] width 62 height 12
click at [202, 237] on span "R212873061" at bounding box center [171, 238] width 62 height 12
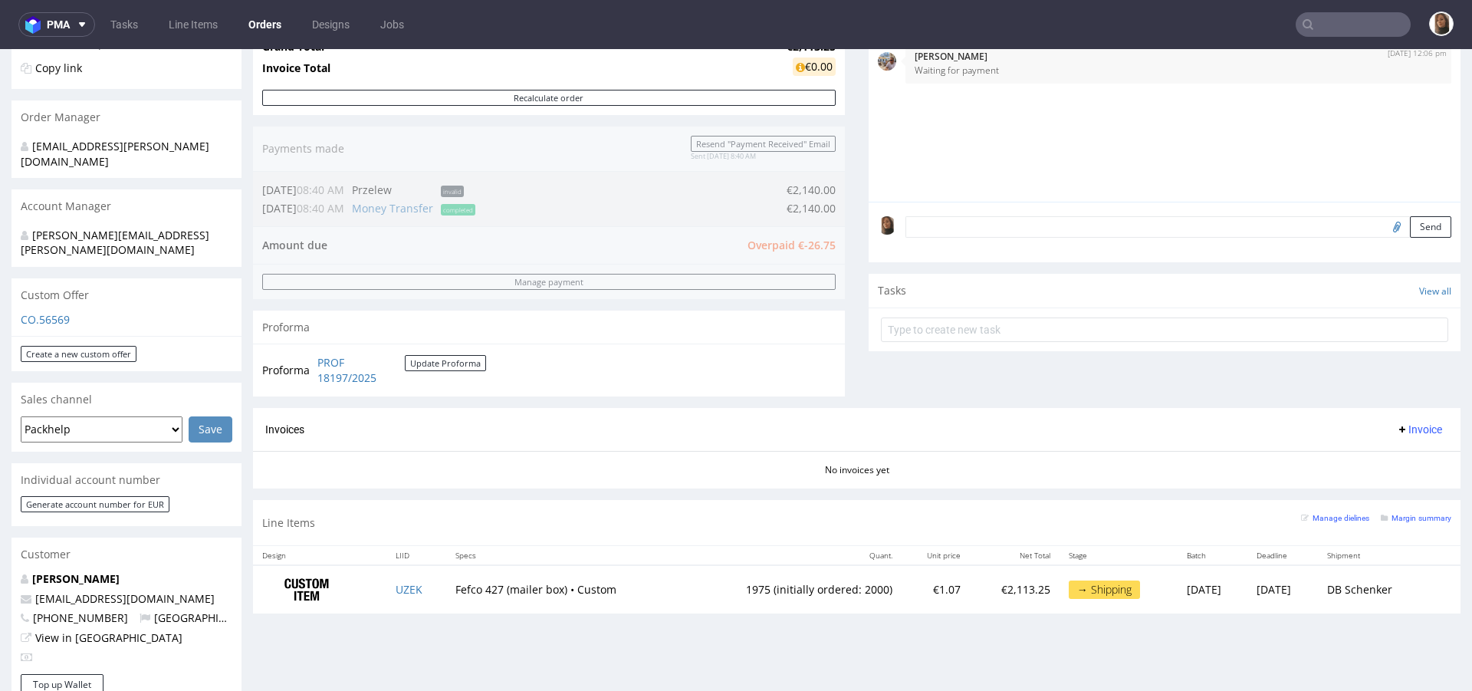
scroll to position [319, 0]
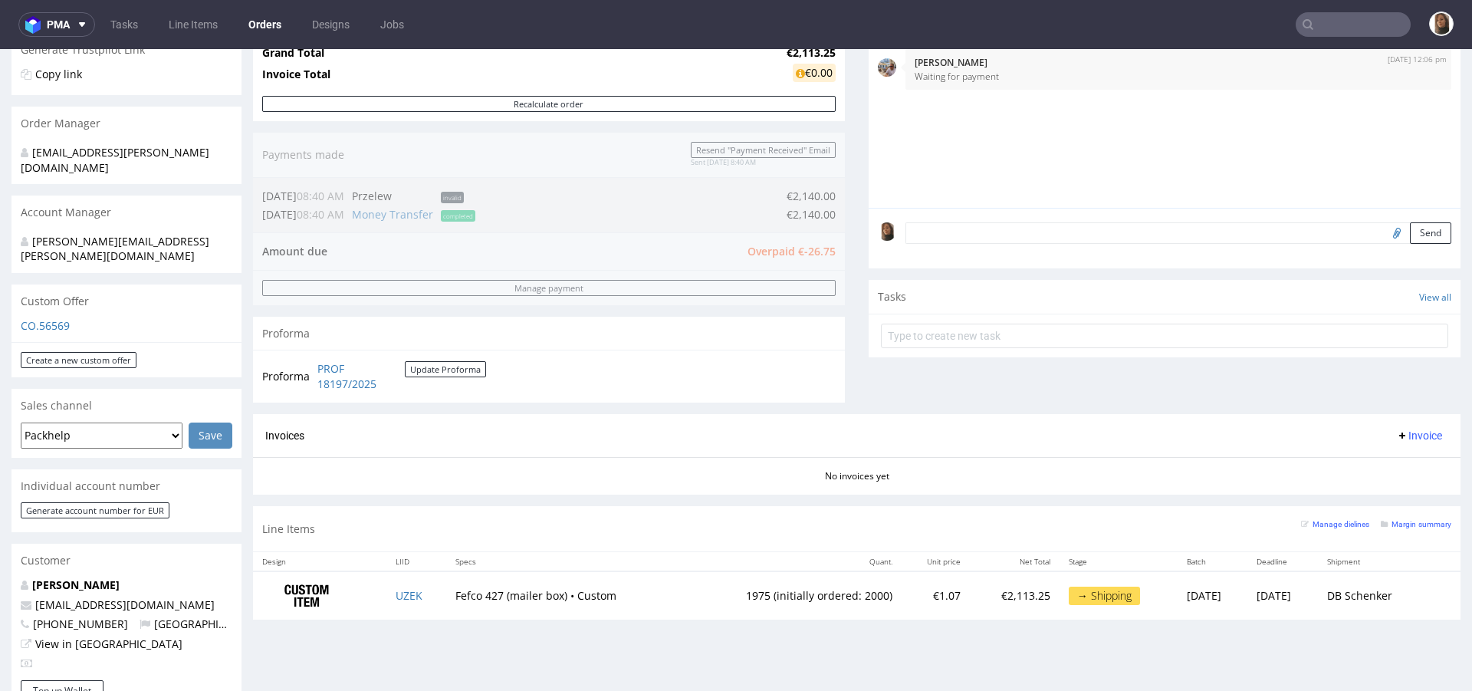
click at [260, 25] on link "Orders" at bounding box center [264, 24] width 51 height 25
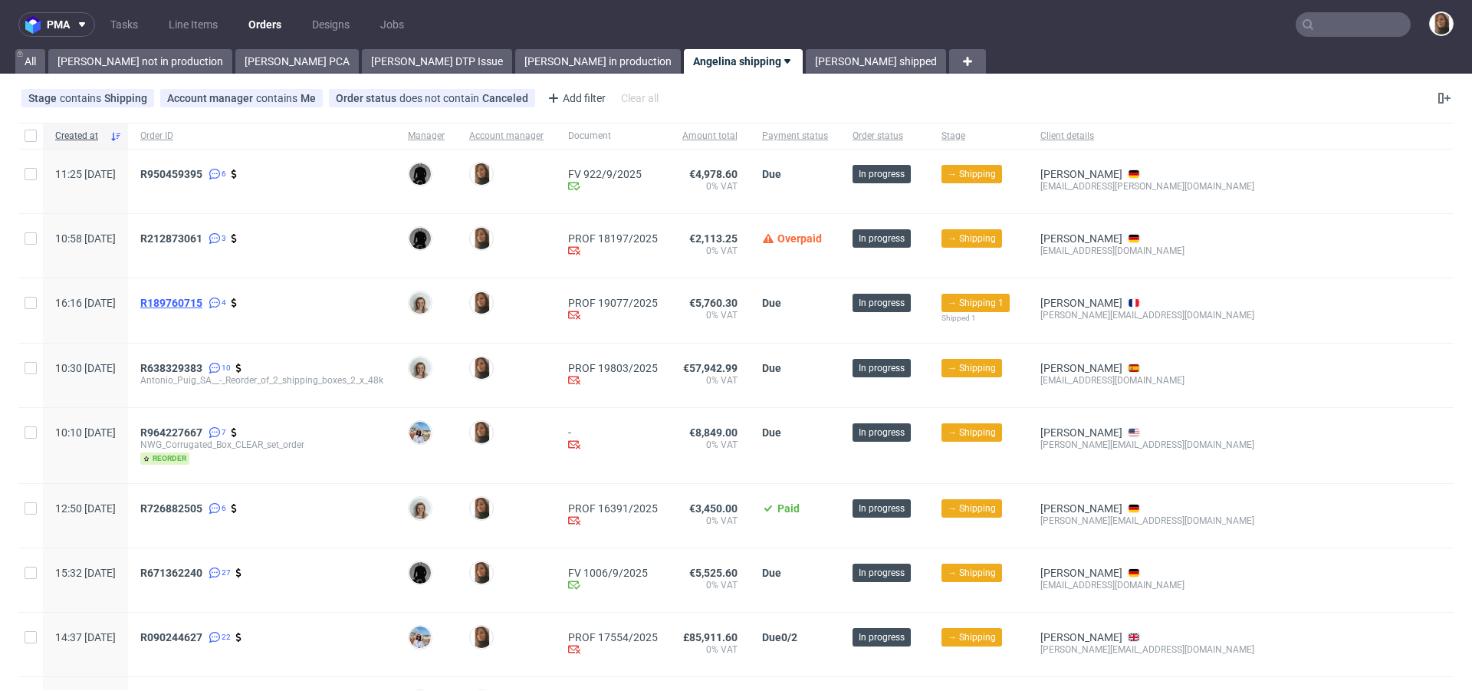
click at [202, 302] on span "R189760715" at bounding box center [171, 303] width 62 height 12
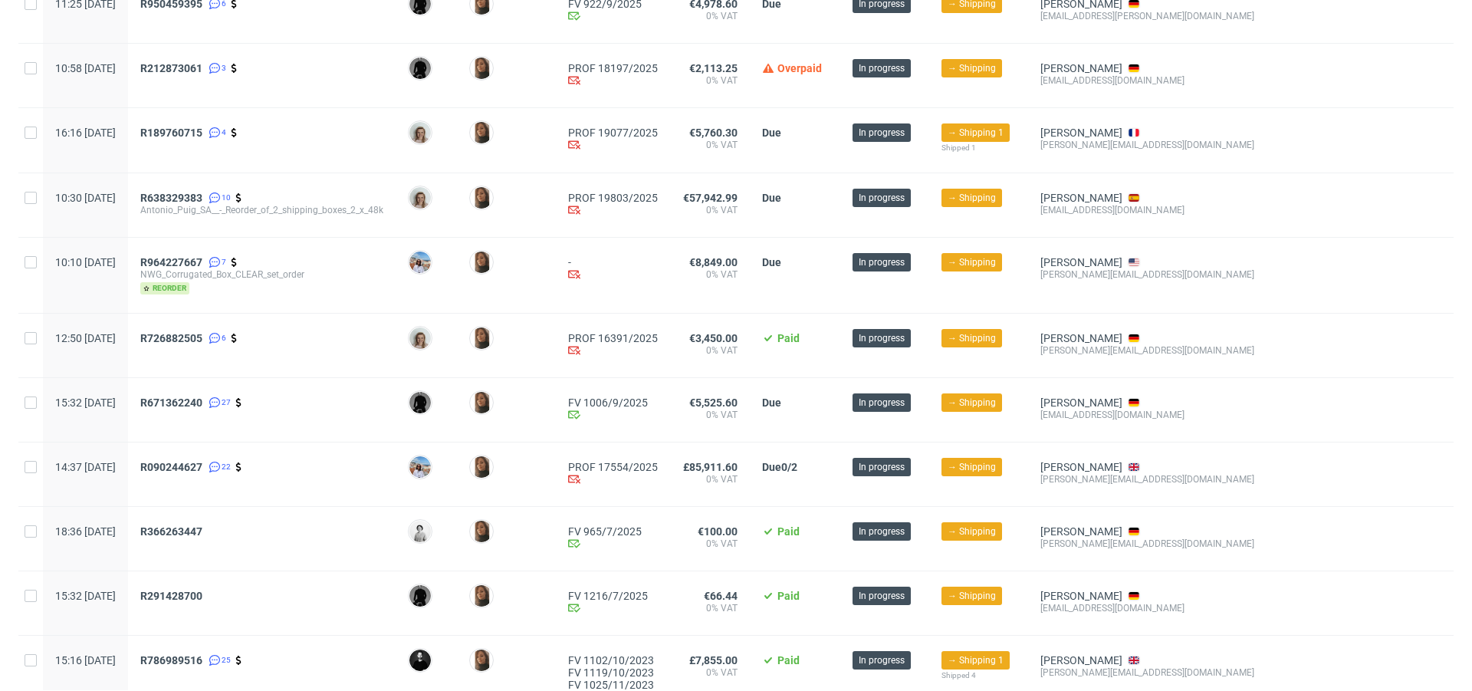
scroll to position [183, 0]
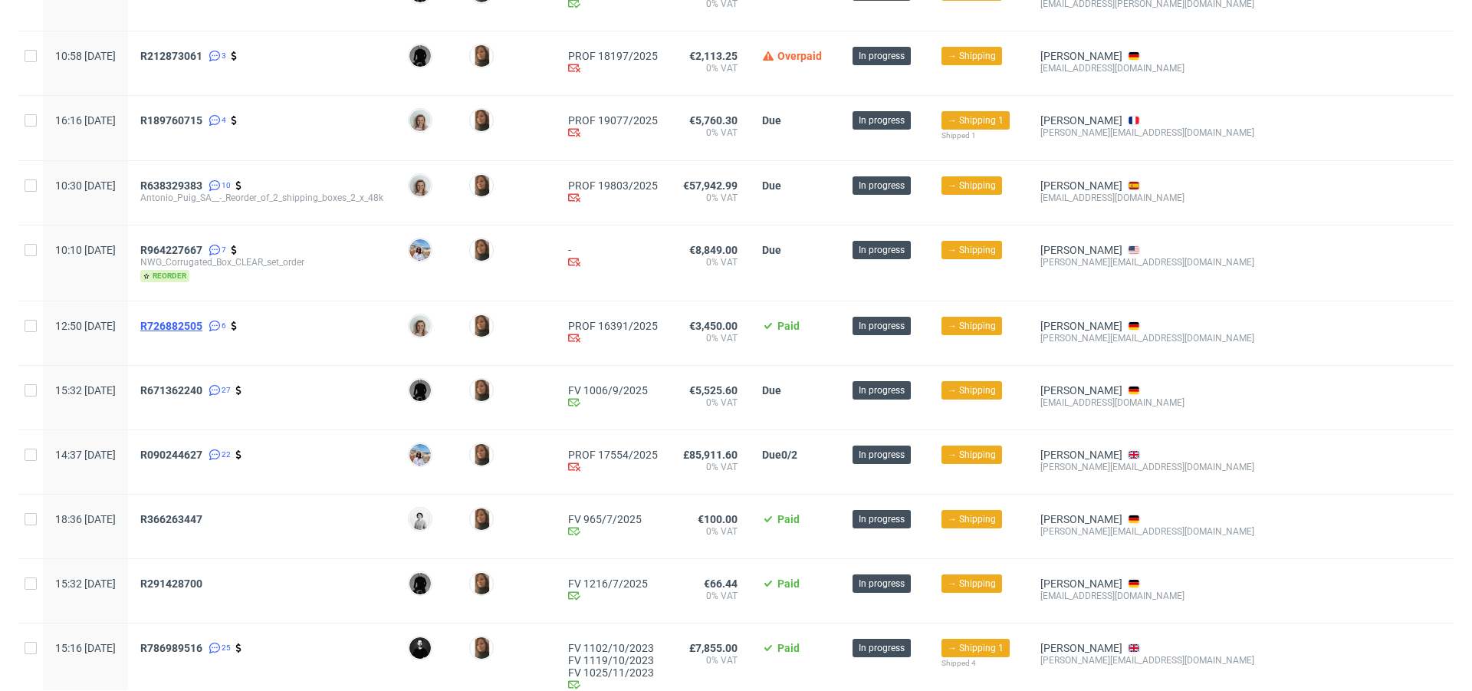
click at [202, 322] on span "R726882505" at bounding box center [171, 326] width 62 height 12
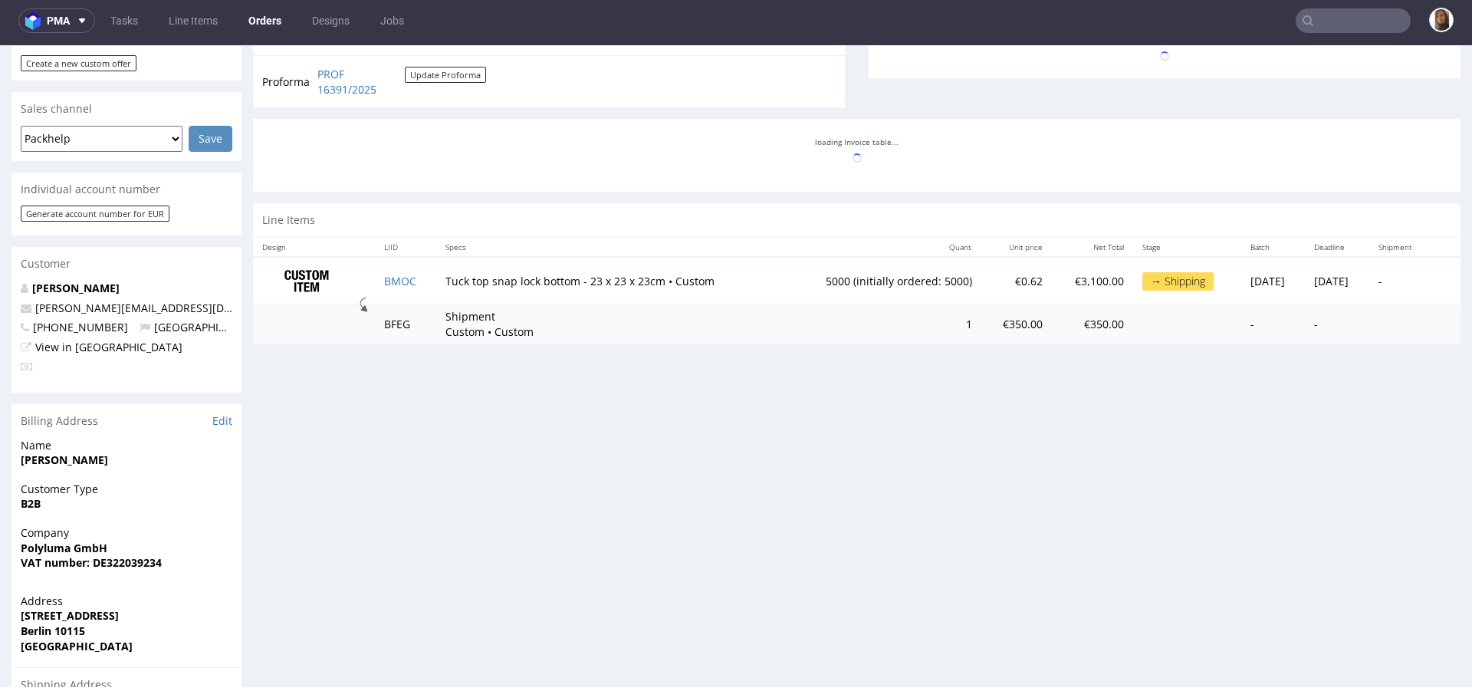
scroll to position [857, 0]
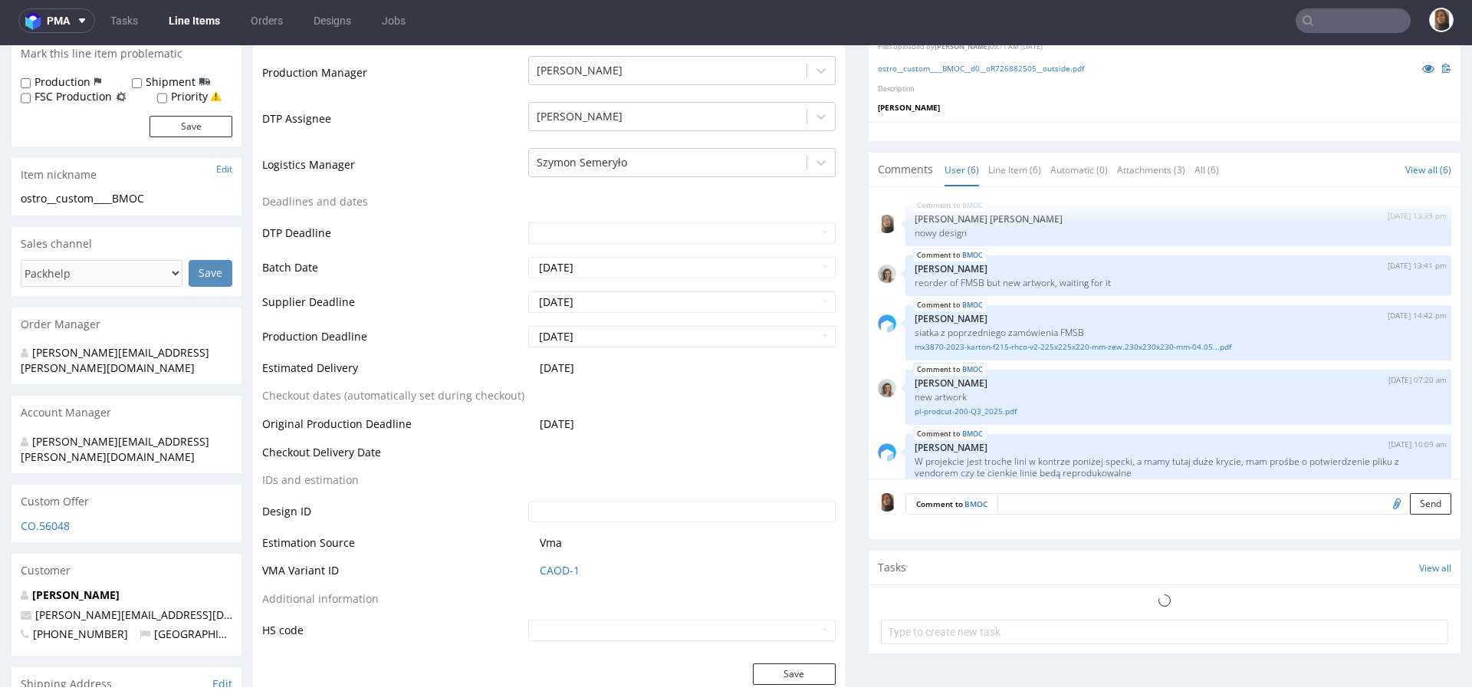
scroll to position [81, 0]
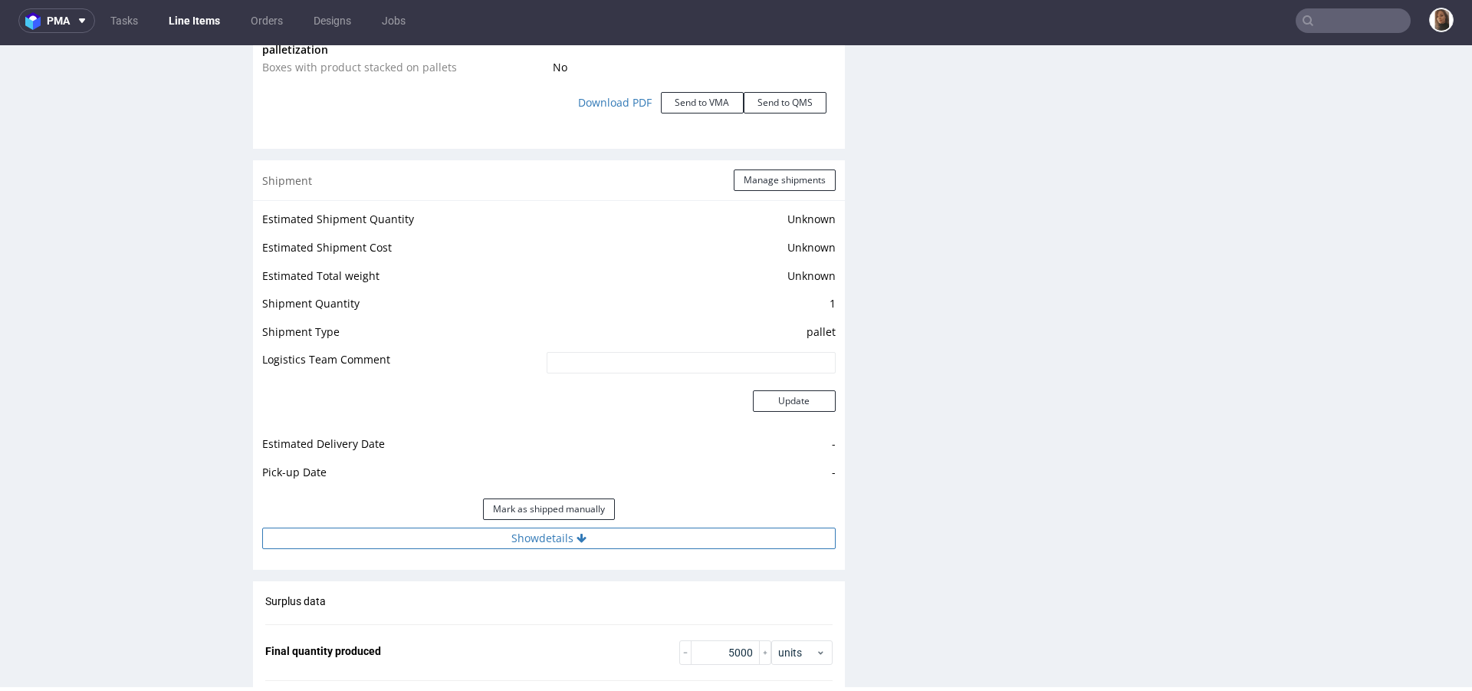
click at [567, 531] on button "Show details" at bounding box center [549, 538] width 574 height 21
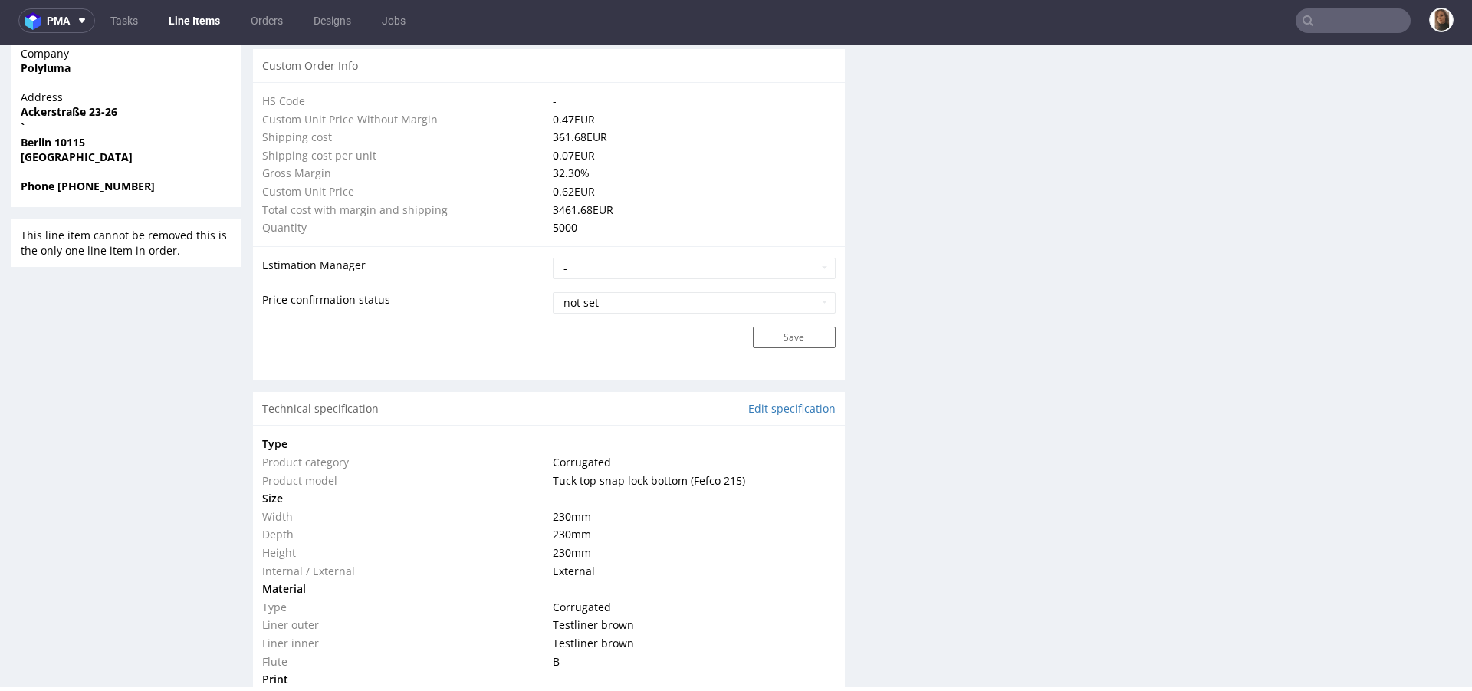
scroll to position [651, 0]
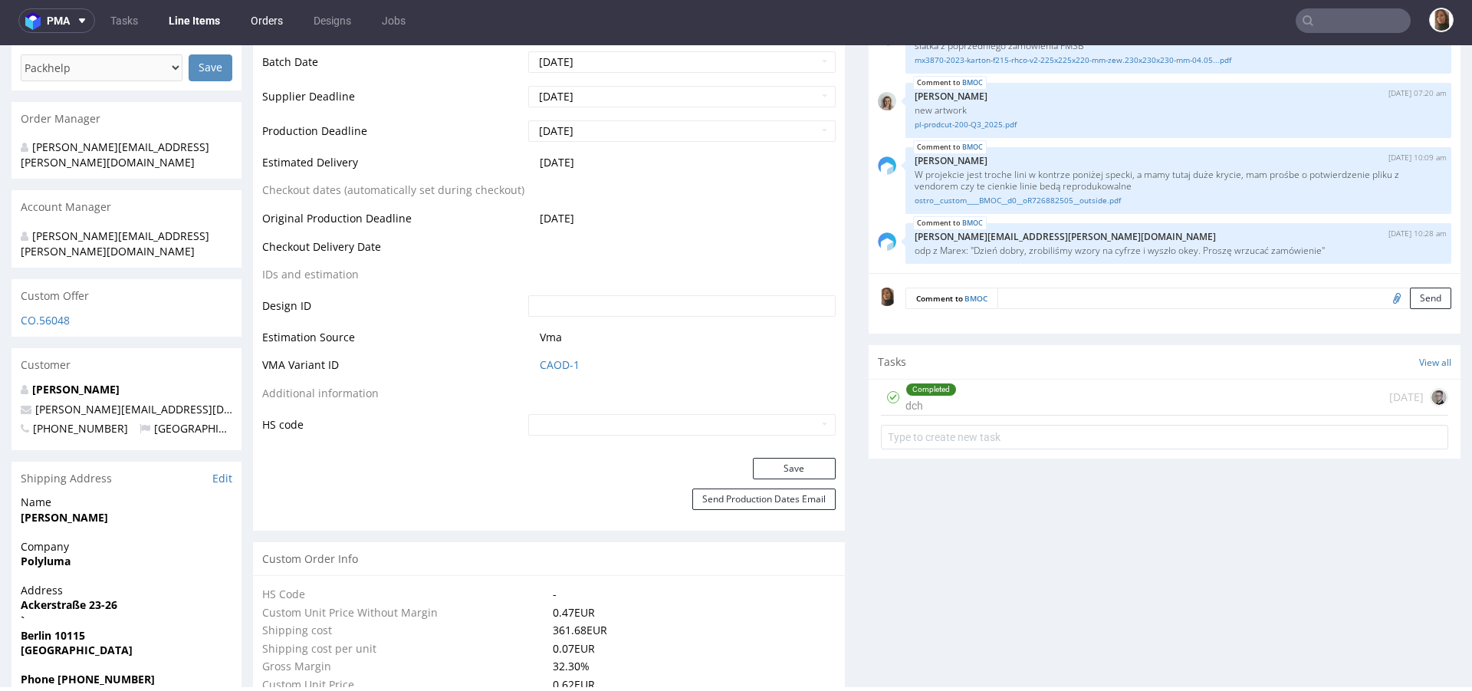
click at [261, 19] on link "Orders" at bounding box center [267, 20] width 51 height 25
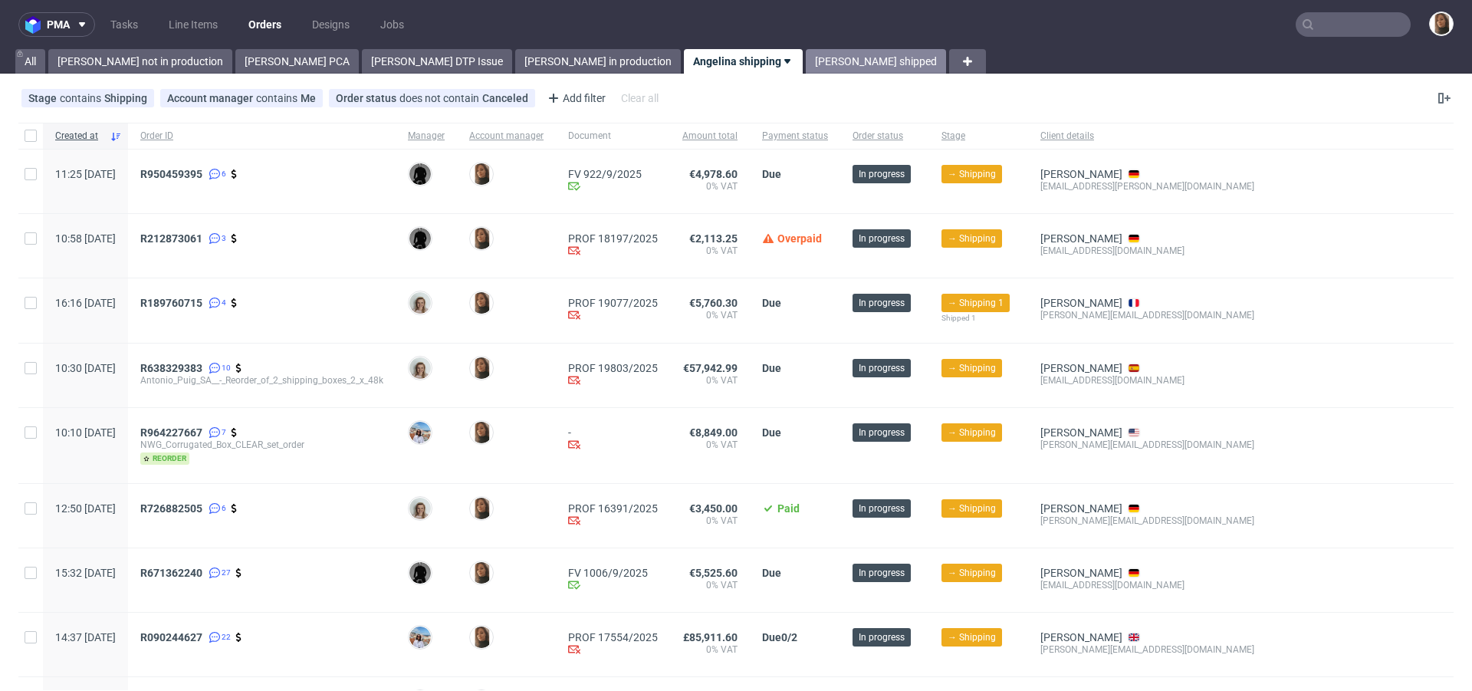
click at [806, 66] on link "Angelina shipped" at bounding box center [876, 61] width 140 height 25
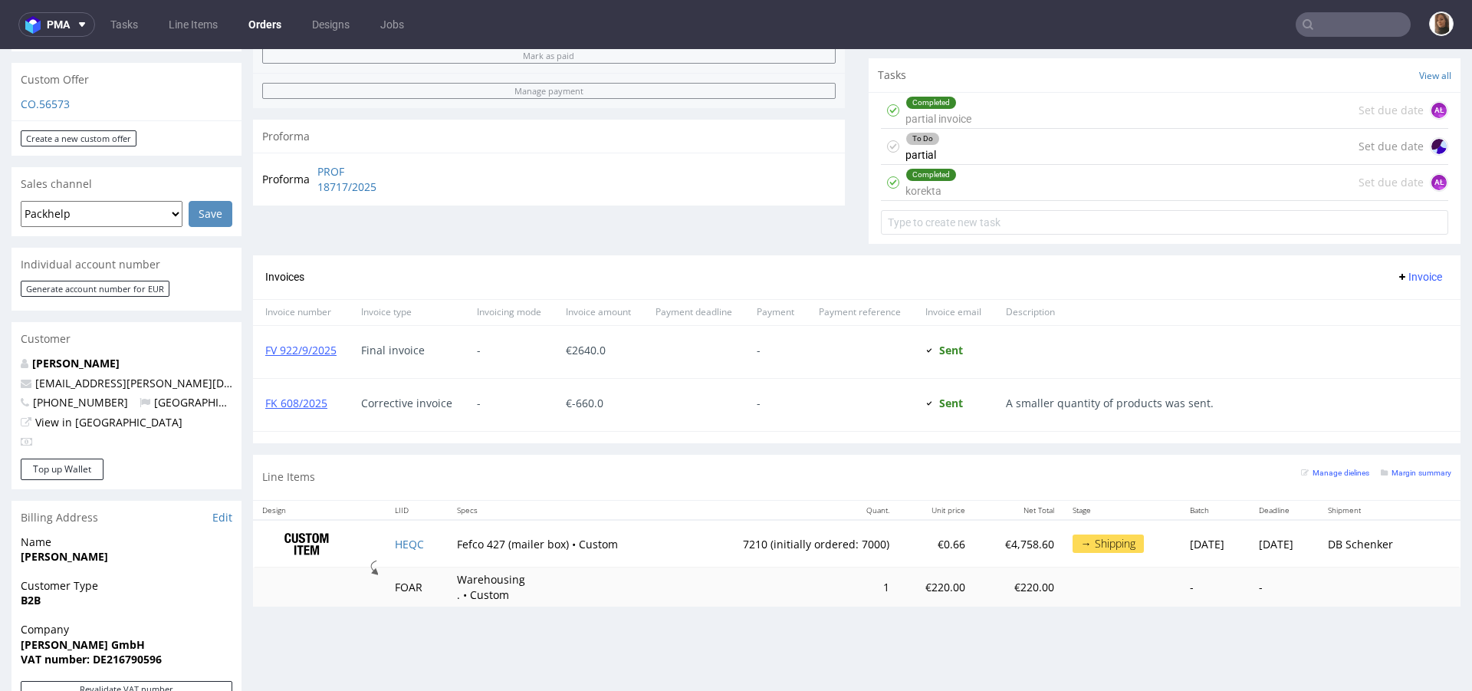
scroll to position [607, 0]
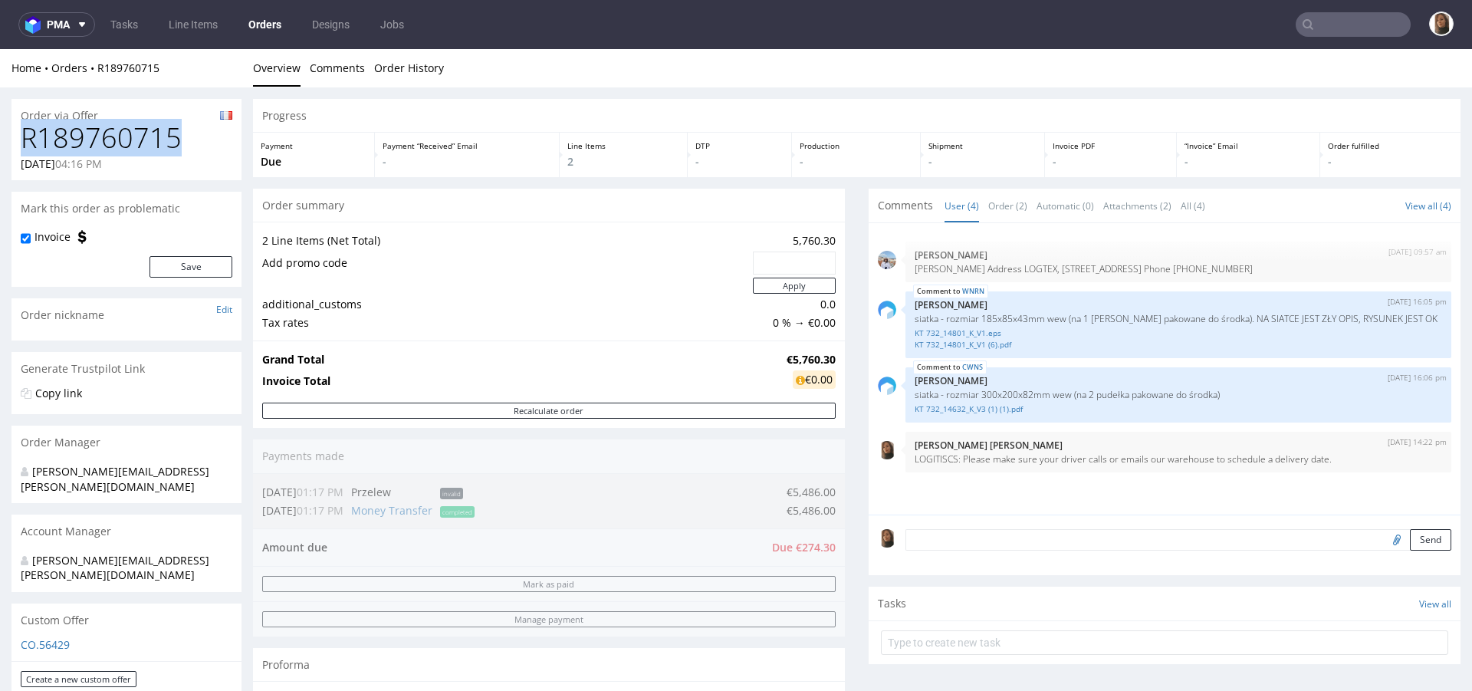
drag, startPoint x: 184, startPoint y: 137, endPoint x: 12, endPoint y: 135, distance: 172.6
click at [12, 136] on div "R189760715 [DATE] 04:16 PM" at bounding box center [127, 152] width 230 height 58
copy h1 "R189760715"
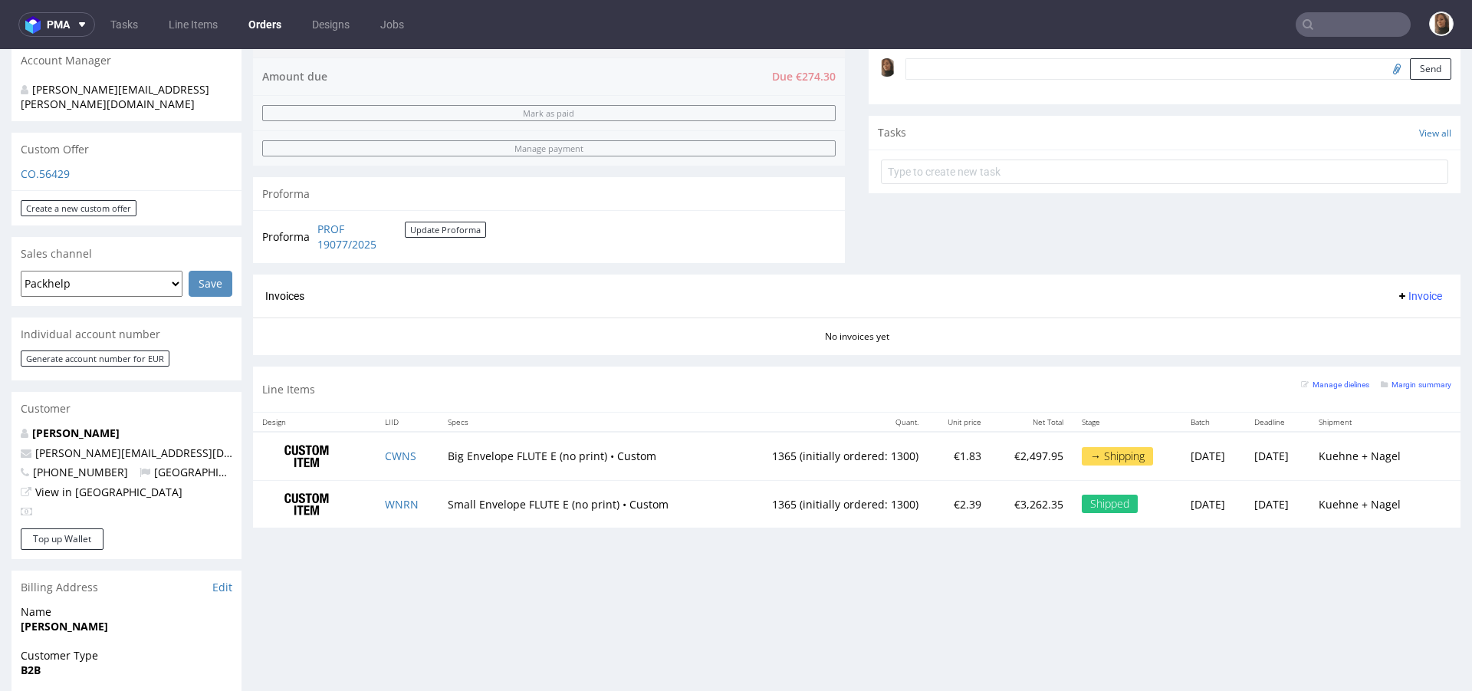
scroll to position [525, 0]
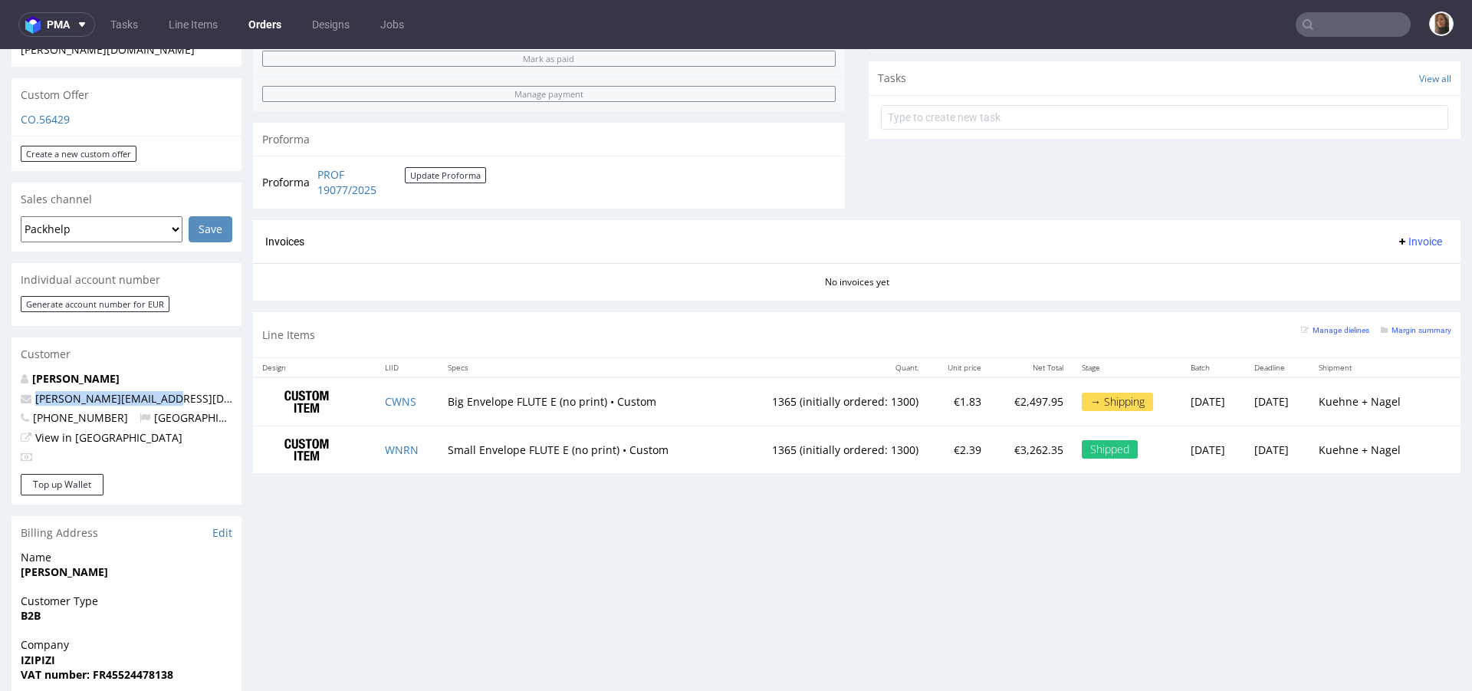
drag, startPoint x: 167, startPoint y: 370, endPoint x: 28, endPoint y: 368, distance: 139.6
click at [28, 391] on p "[PERSON_NAME][EMAIL_ADDRESS][DOMAIN_NAME]" at bounding box center [127, 398] width 212 height 15
copy span "[PERSON_NAME][EMAIL_ADDRESS][DOMAIN_NAME]"
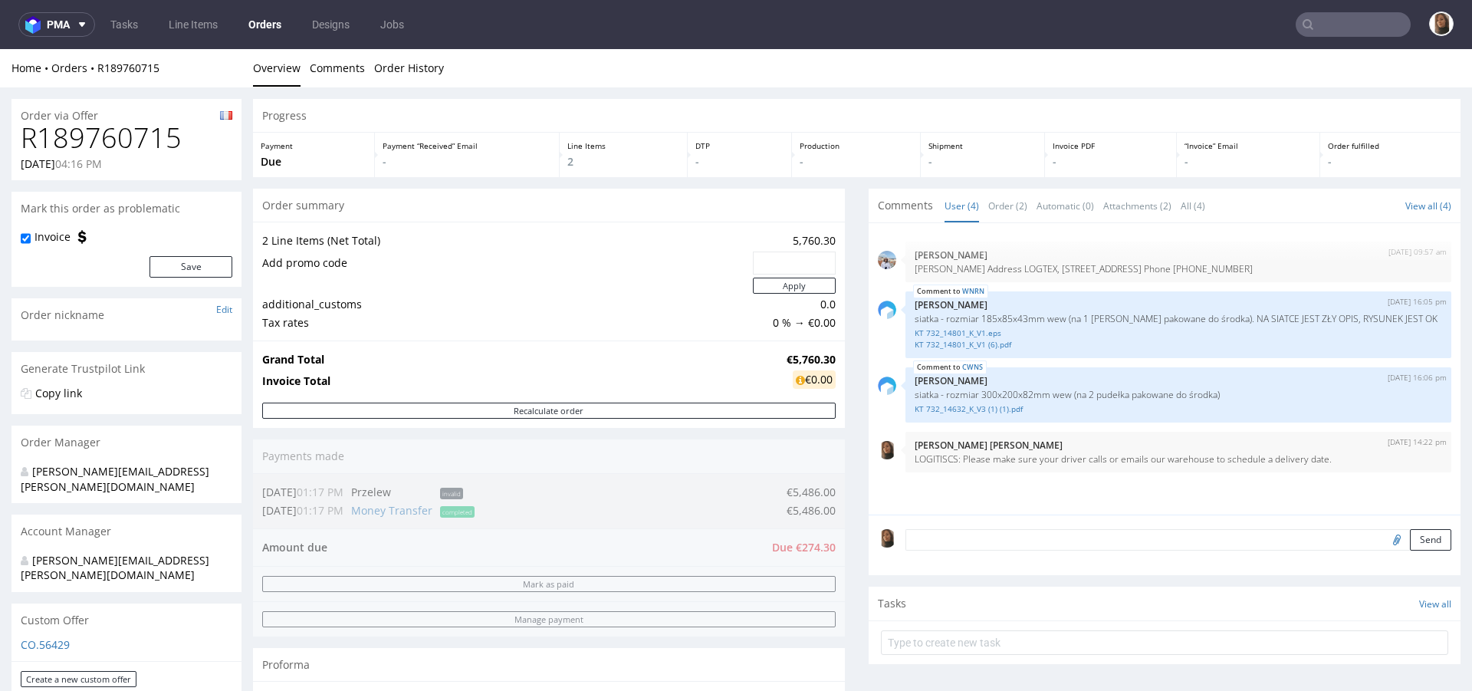
scroll to position [592, 0]
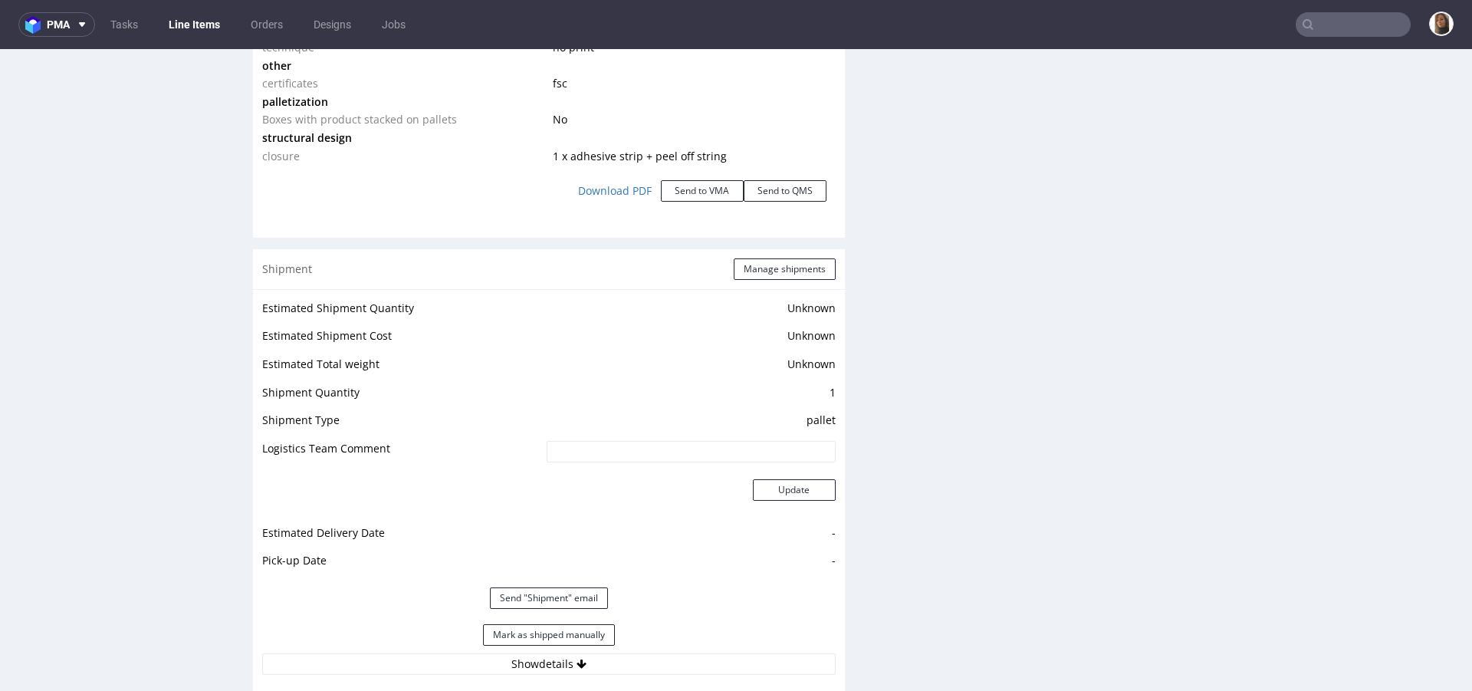
scroll to position [2093, 0]
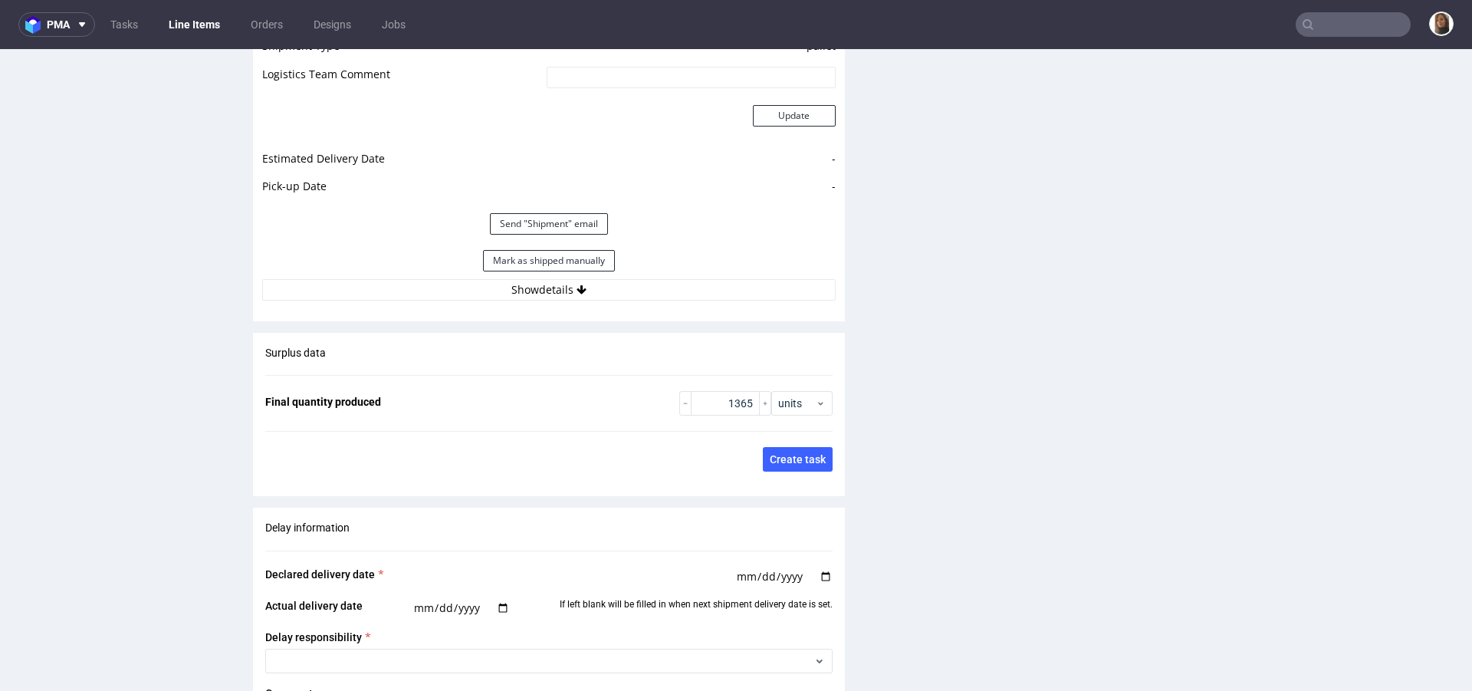
click at [536, 275] on div "Mark as shipped manually" at bounding box center [549, 260] width 574 height 37
click at [537, 290] on button "Show details" at bounding box center [549, 289] width 574 height 21
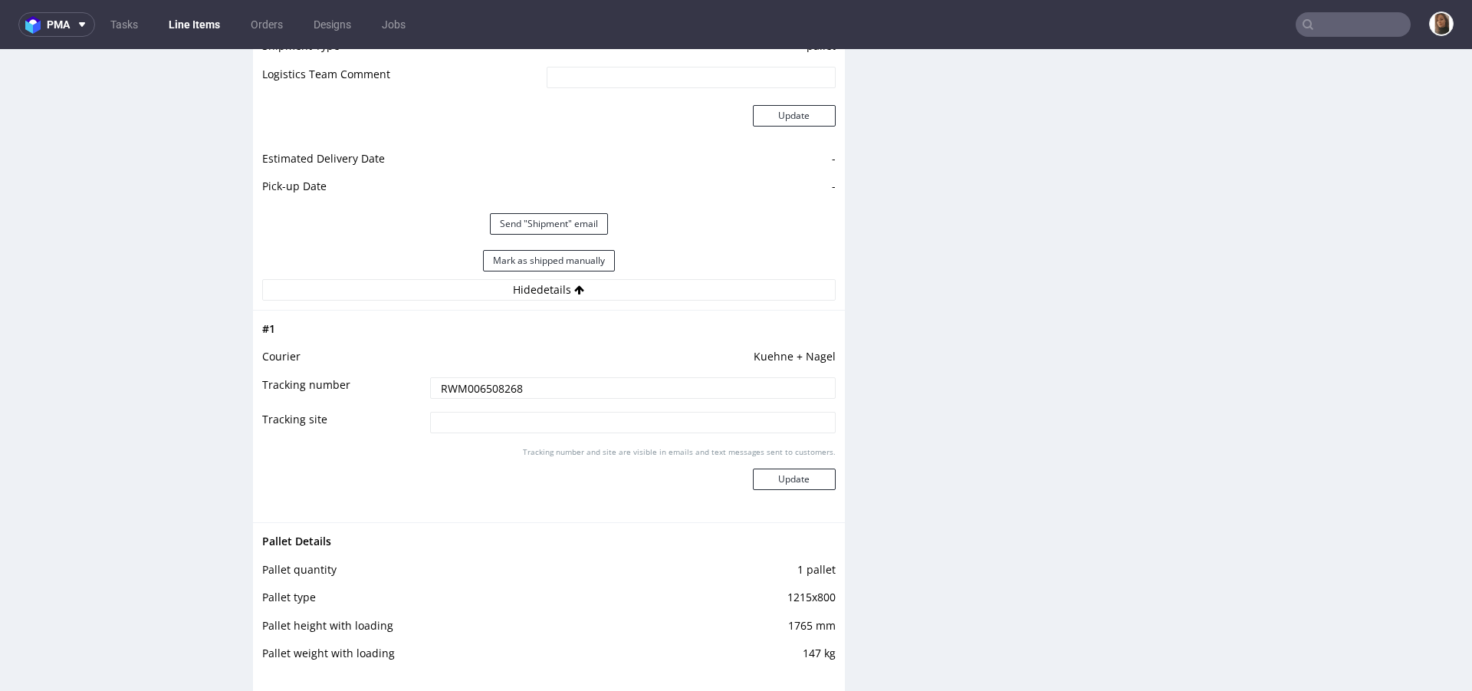
drag, startPoint x: 535, startPoint y: 380, endPoint x: 345, endPoint y: 379, distance: 189.4
click at [345, 380] on tr "Tracking number RWM006508268" at bounding box center [549, 393] width 574 height 35
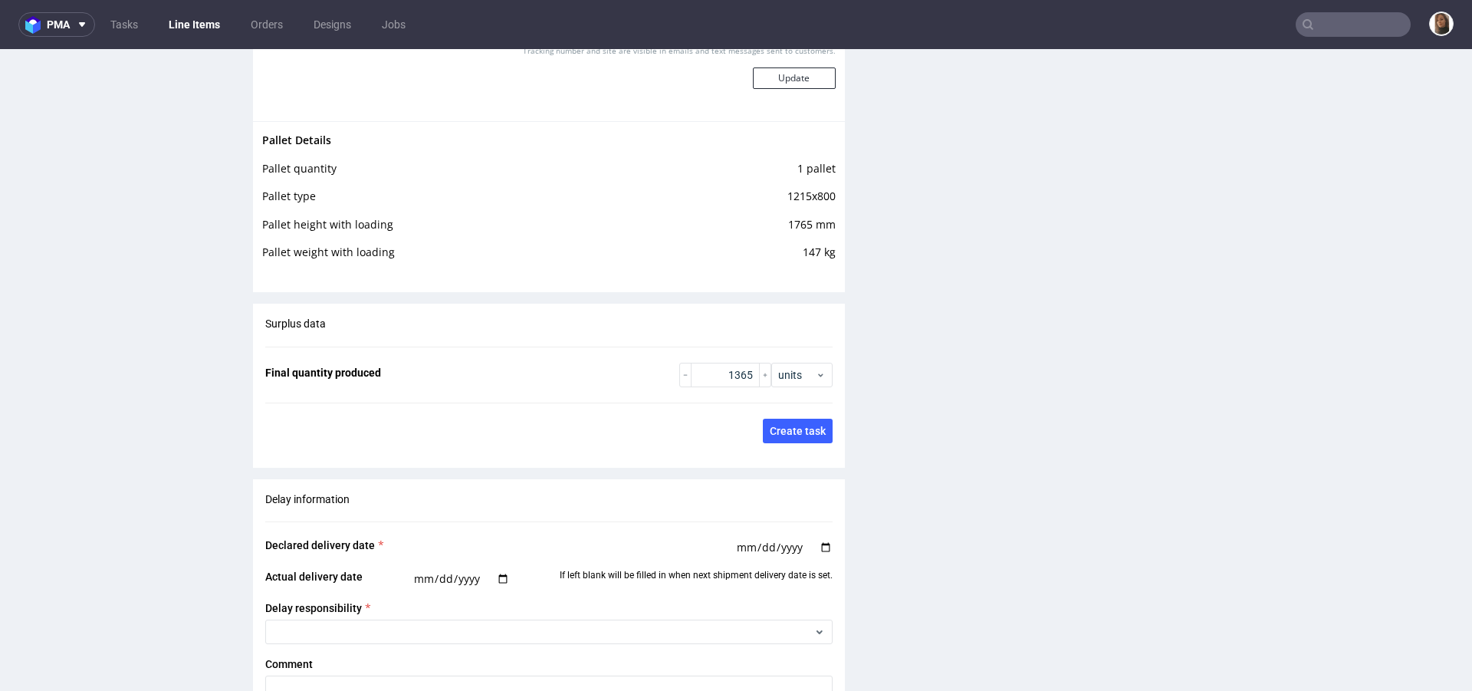
scroll to position [2986, 0]
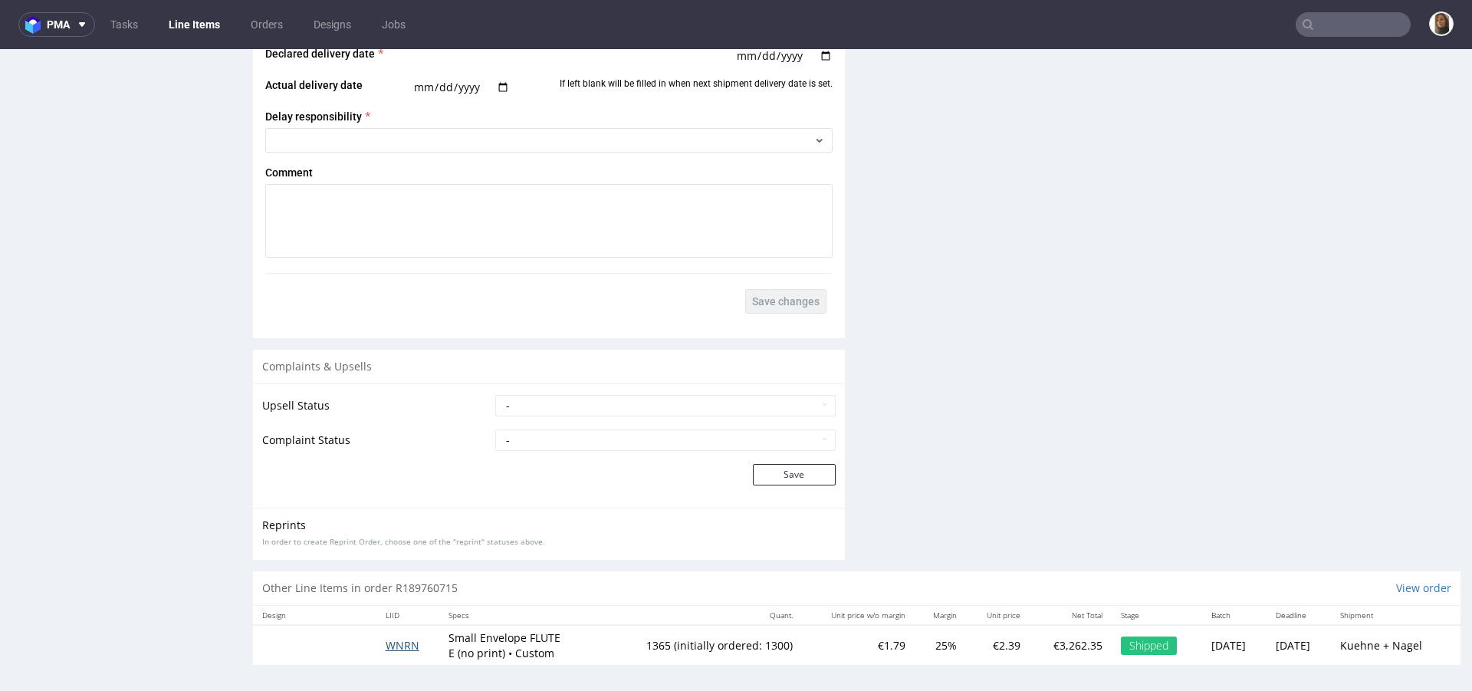
click at [387, 638] on span "WNRN" at bounding box center [403, 645] width 34 height 15
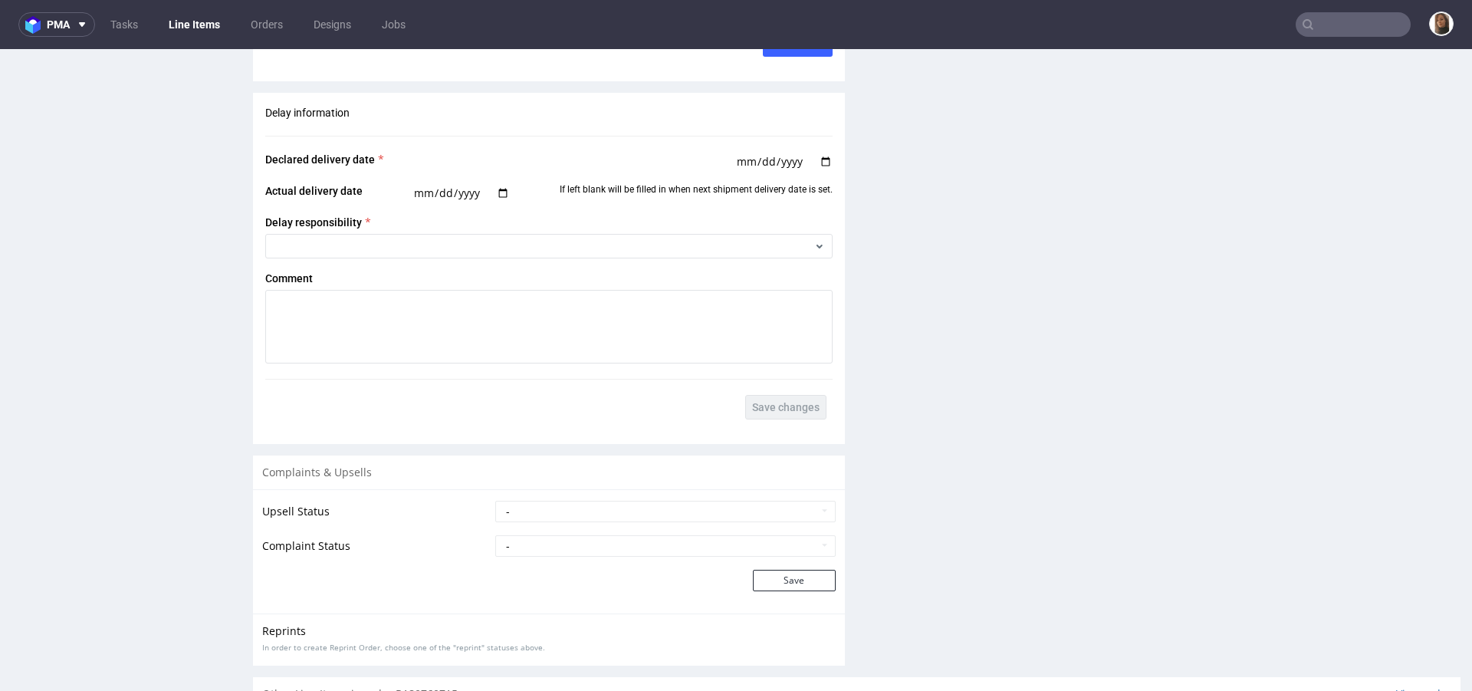
scroll to position [2006, 0]
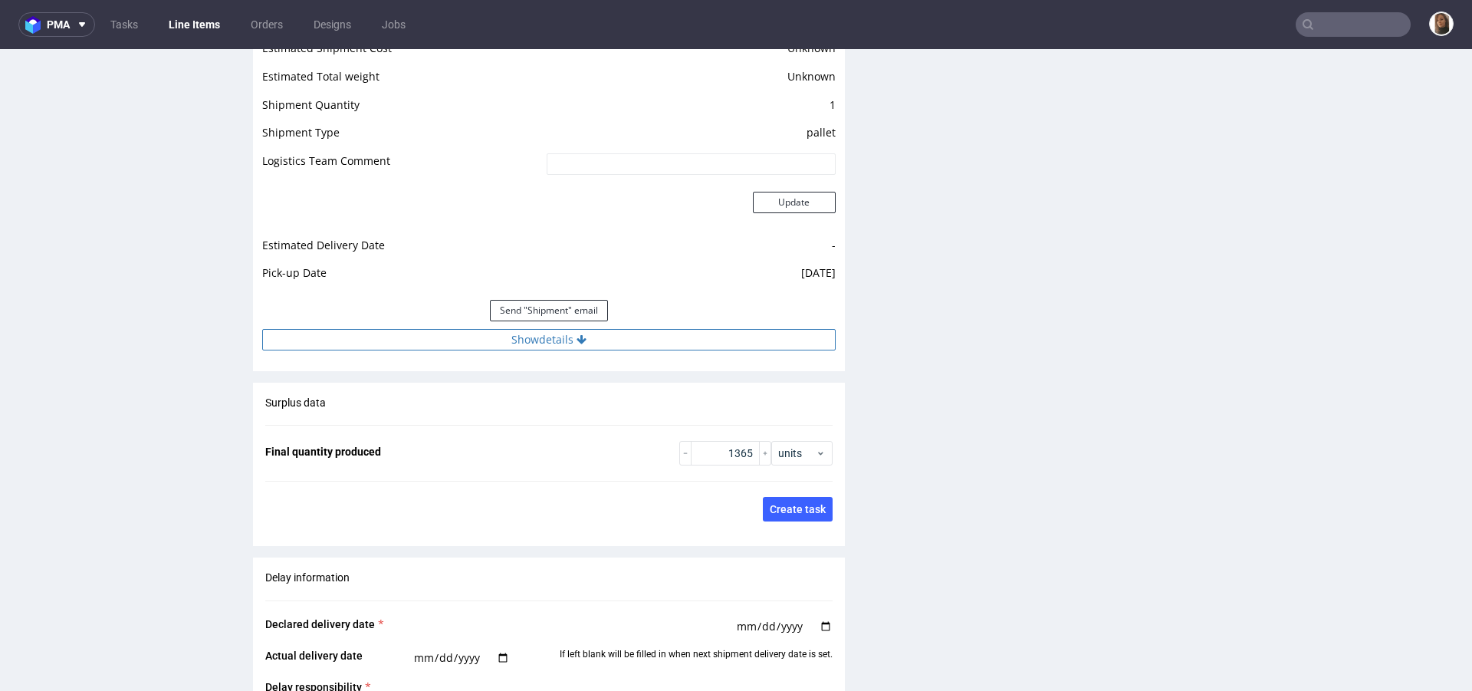
click at [529, 343] on button "Show details" at bounding box center [549, 339] width 574 height 21
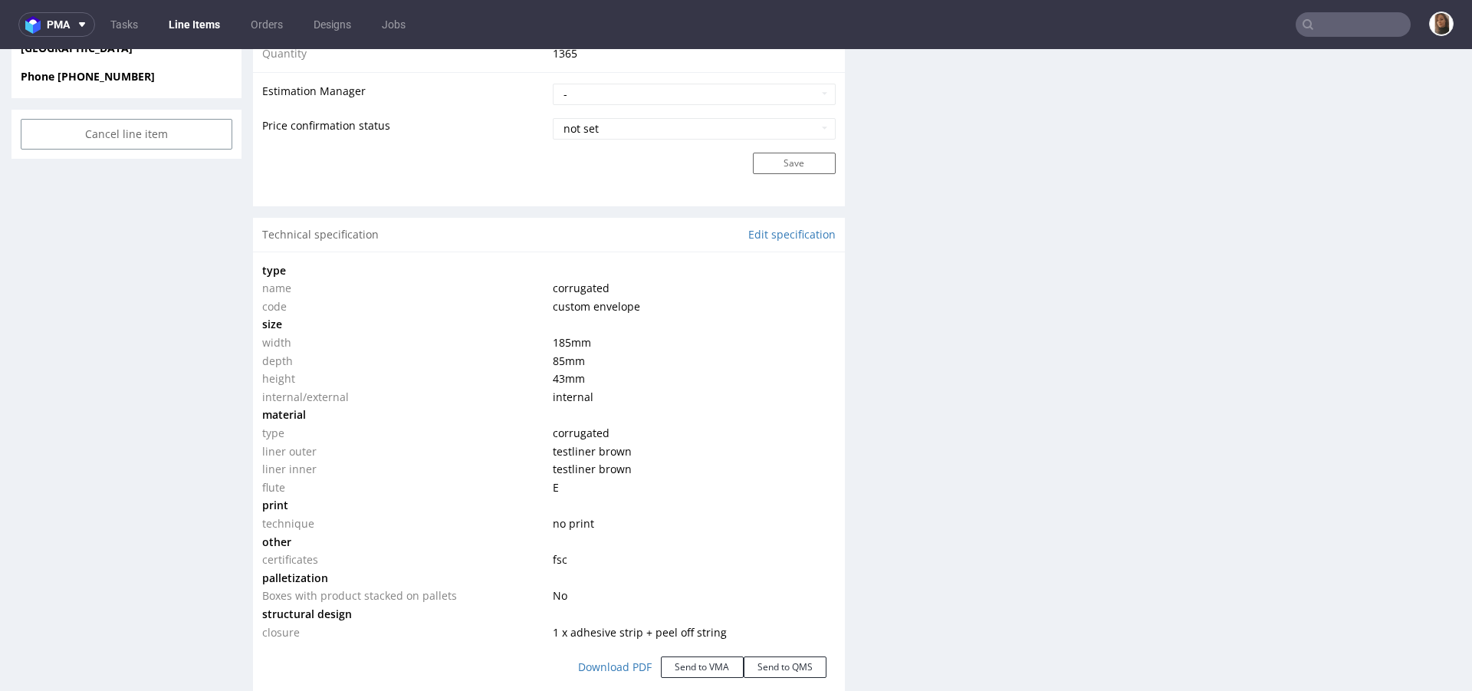
scroll to position [0, 0]
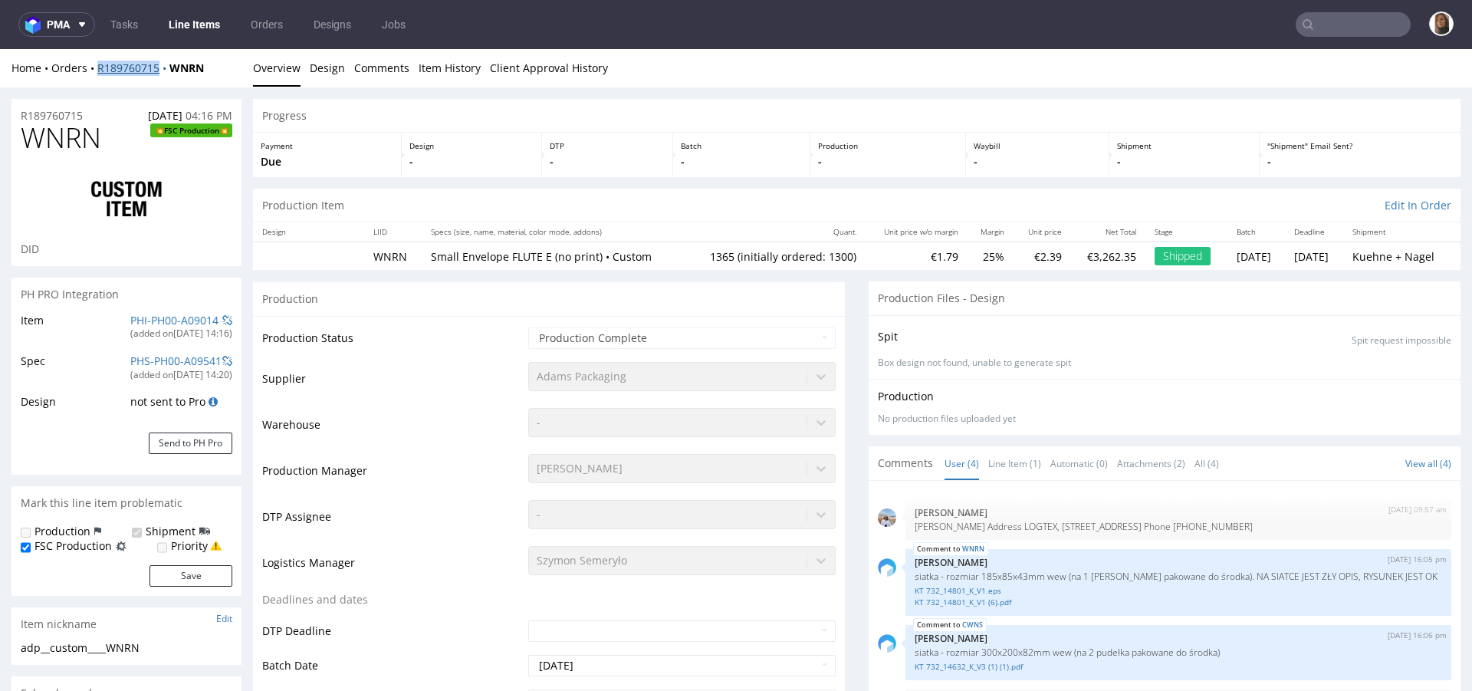
copy link "R189760715"
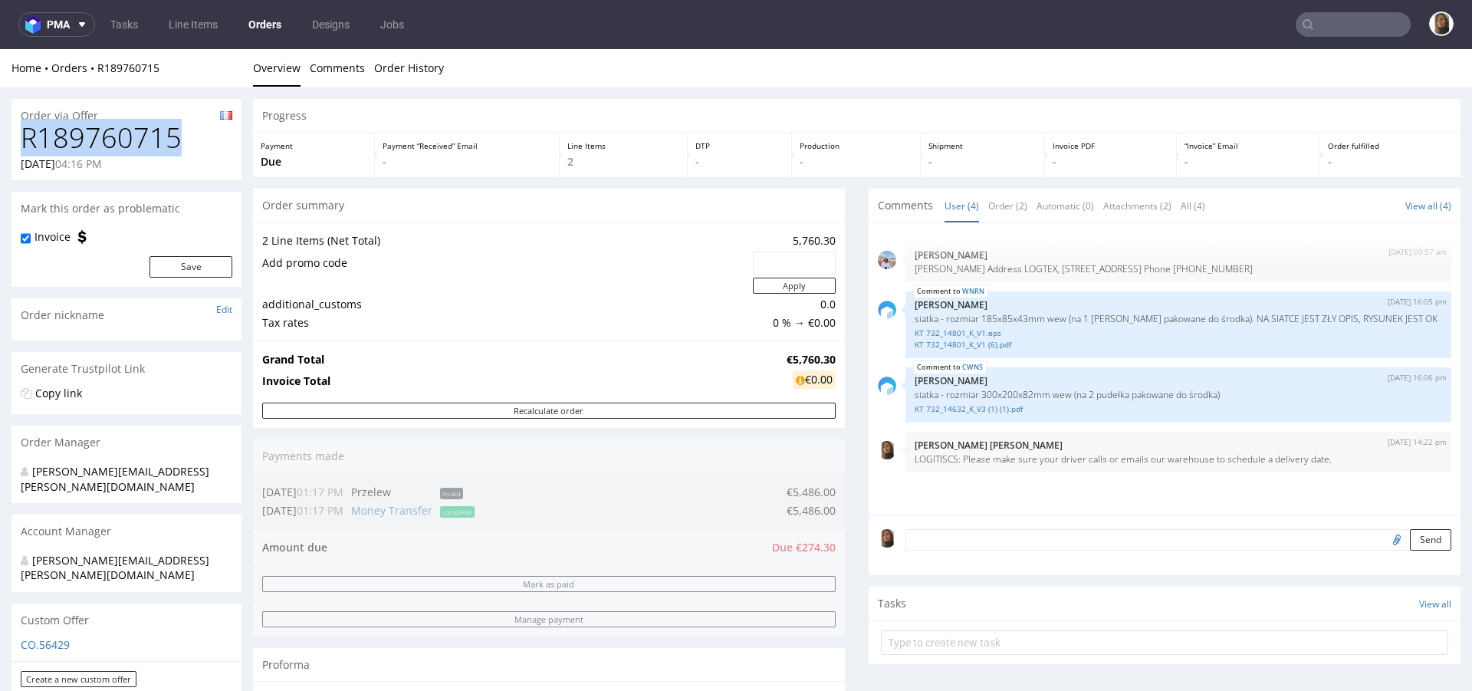
drag, startPoint x: 173, startPoint y: 137, endPoint x: 1, endPoint y: 137, distance: 172.6
copy h1 "R189760715"
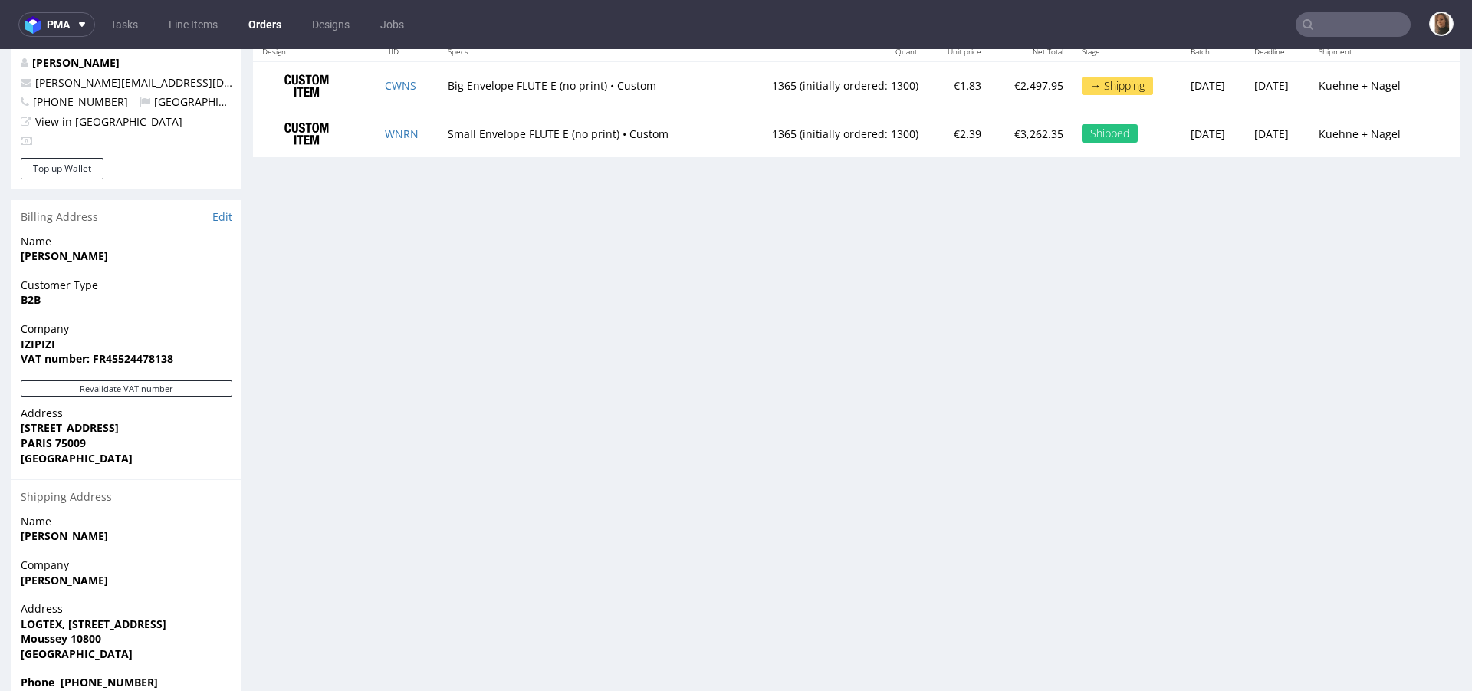
scroll to position [843, 0]
click at [400, 77] on link "CWNS" at bounding box center [400, 84] width 31 height 15
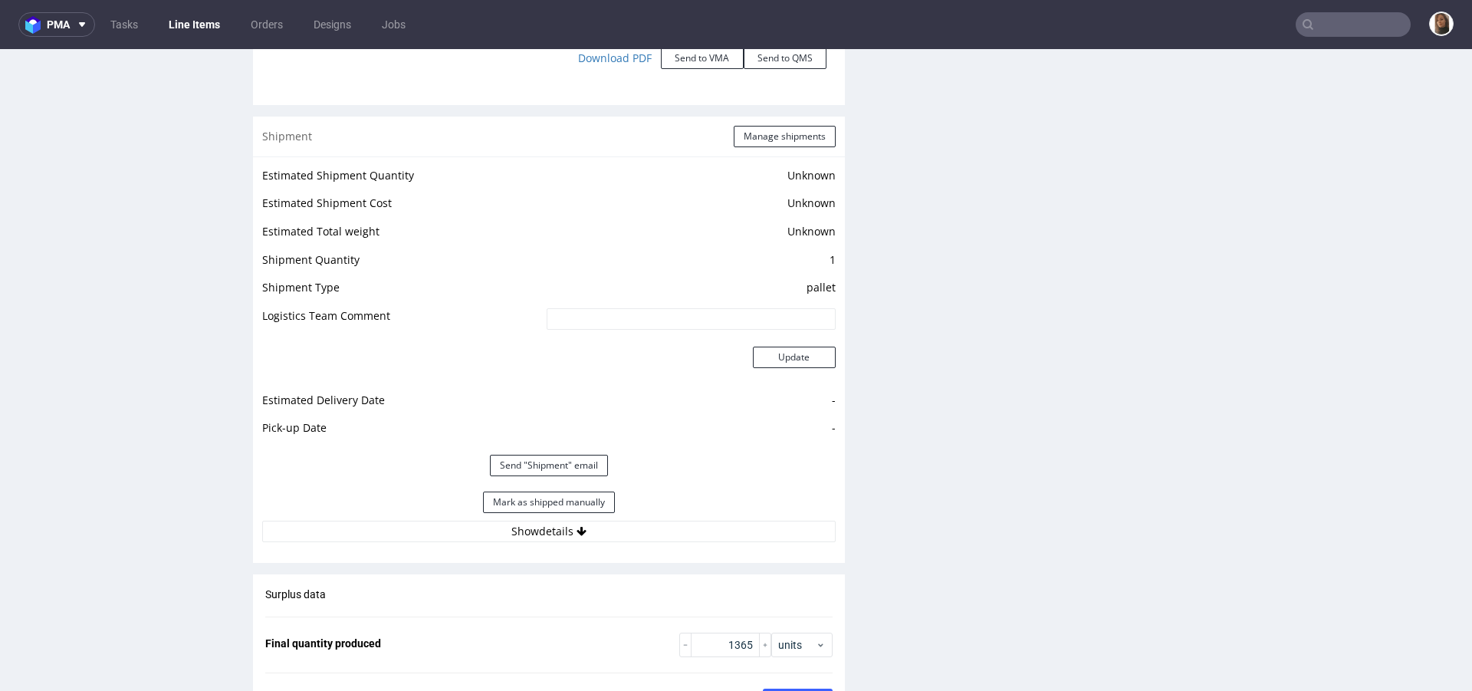
scroll to position [2046, 0]
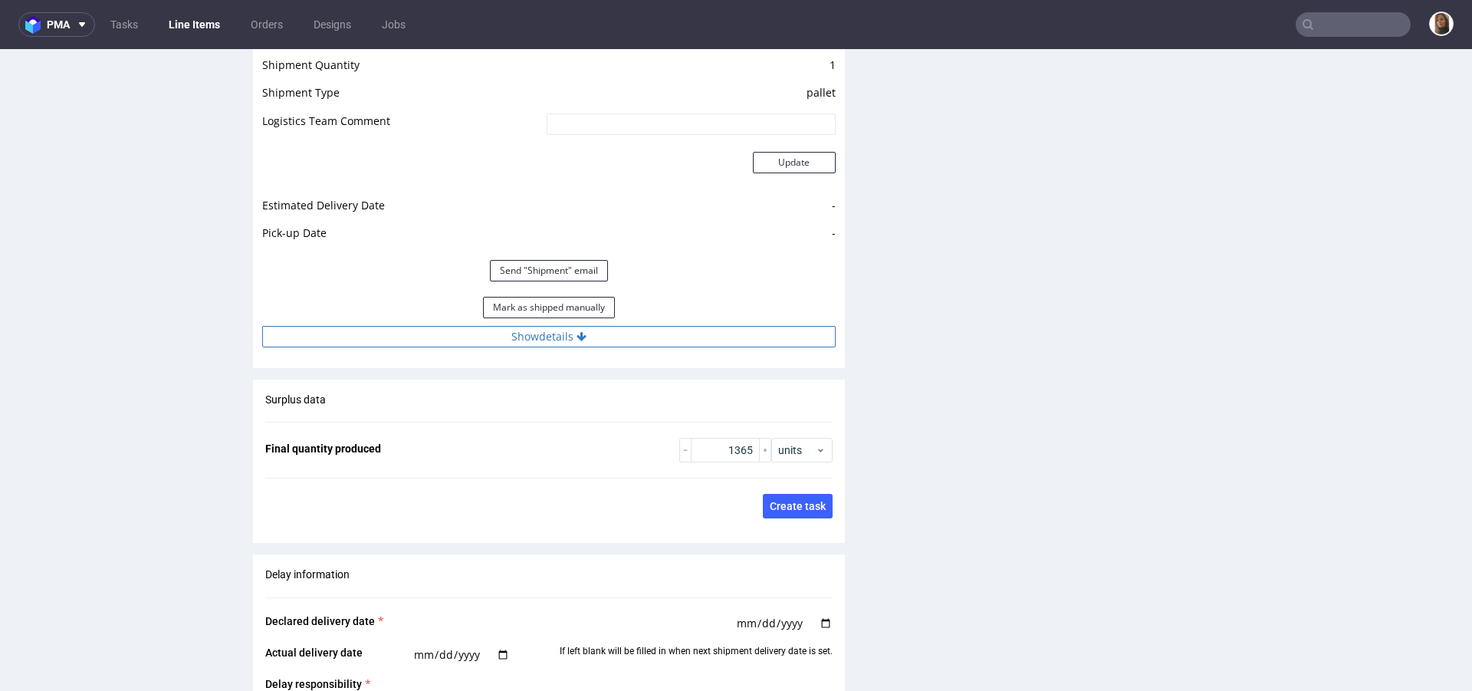
click at [615, 326] on button "Show details" at bounding box center [549, 336] width 574 height 21
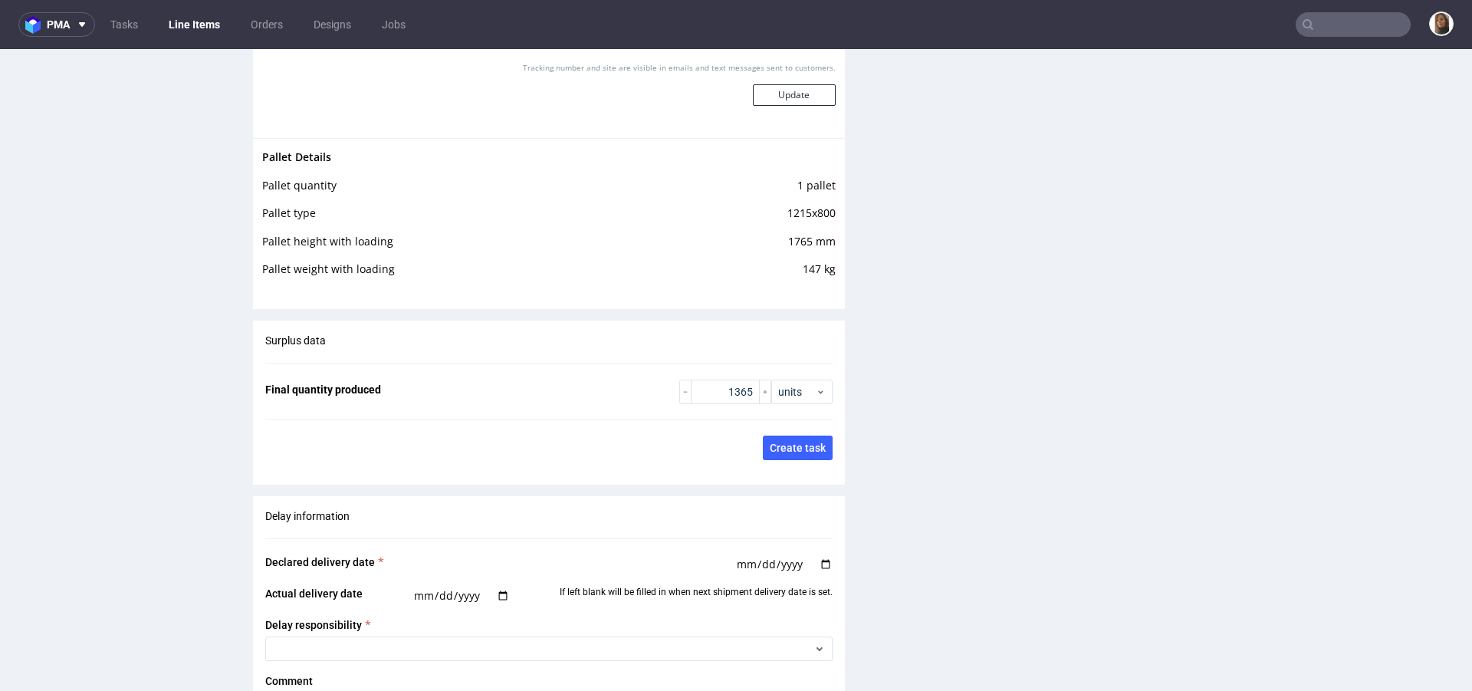
scroll to position [2986, 0]
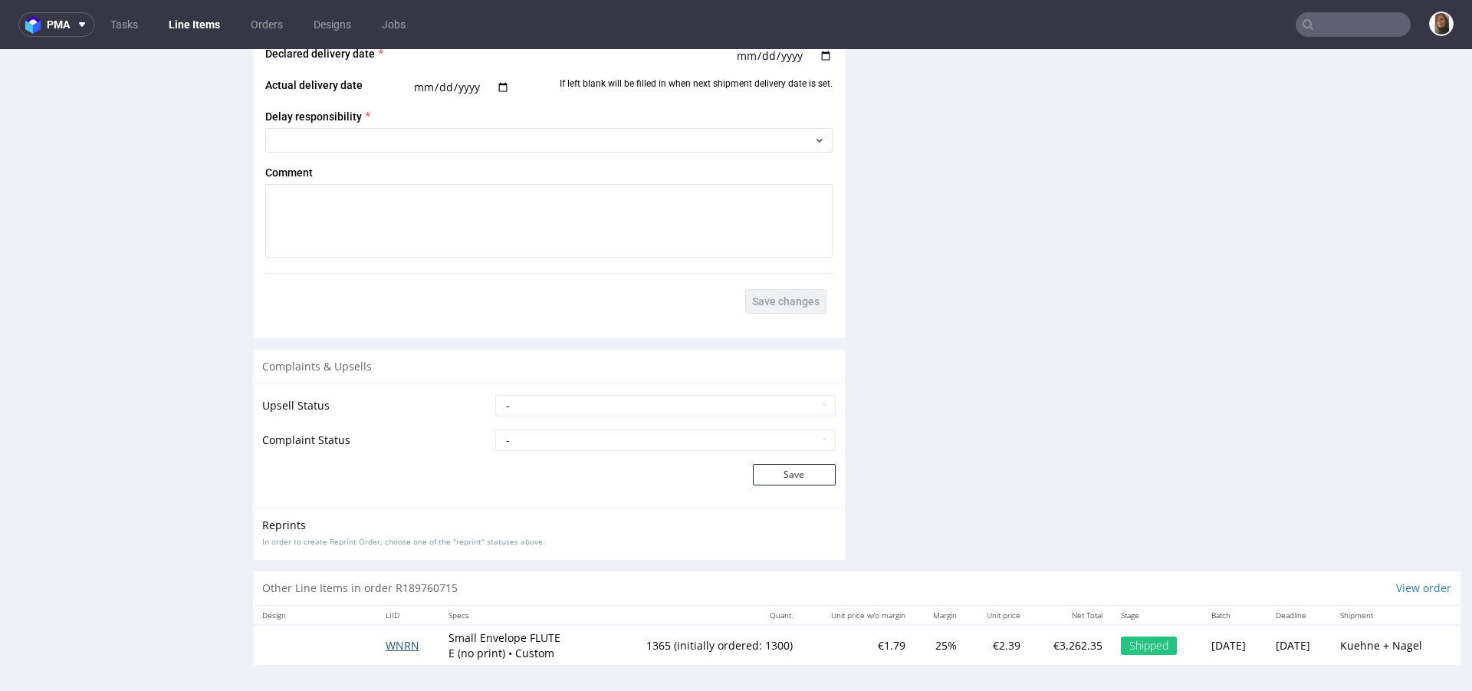
click at [400, 639] on span "WNRN" at bounding box center [403, 645] width 34 height 15
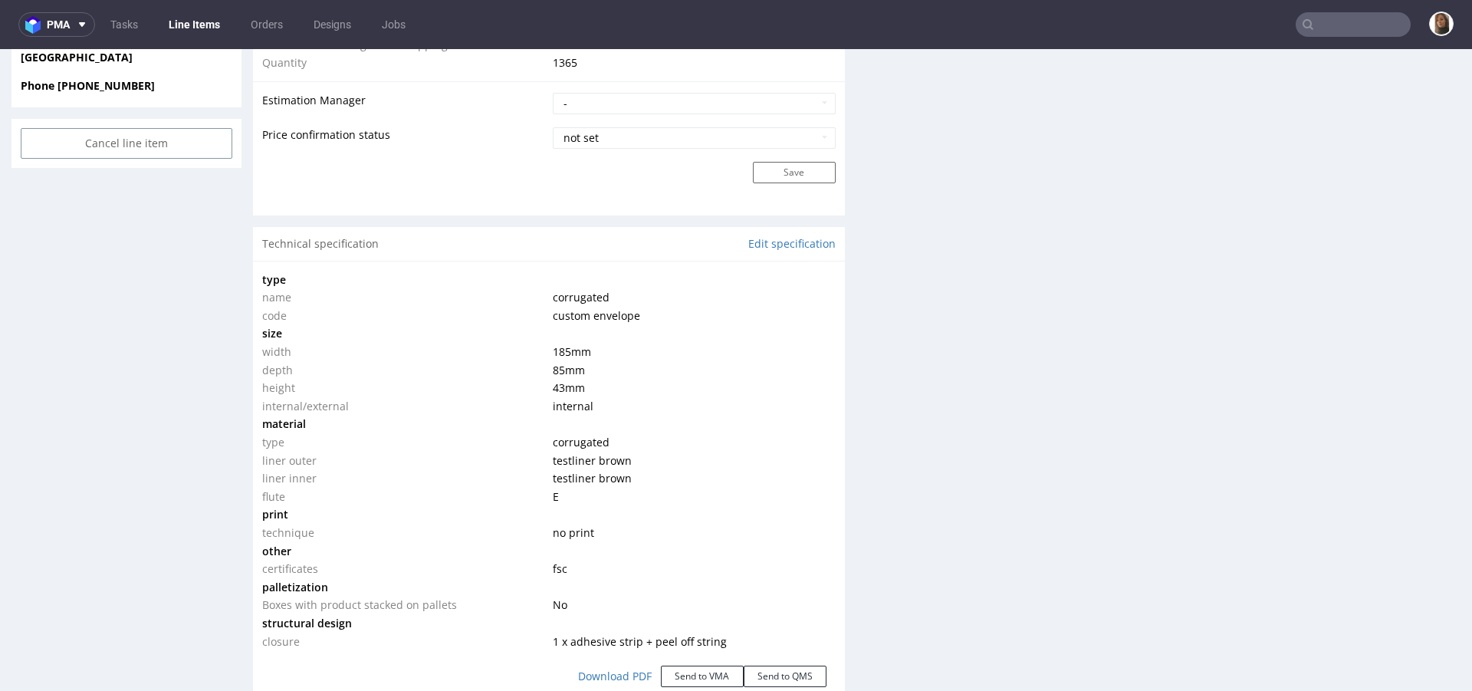
scroll to position [2182, 0]
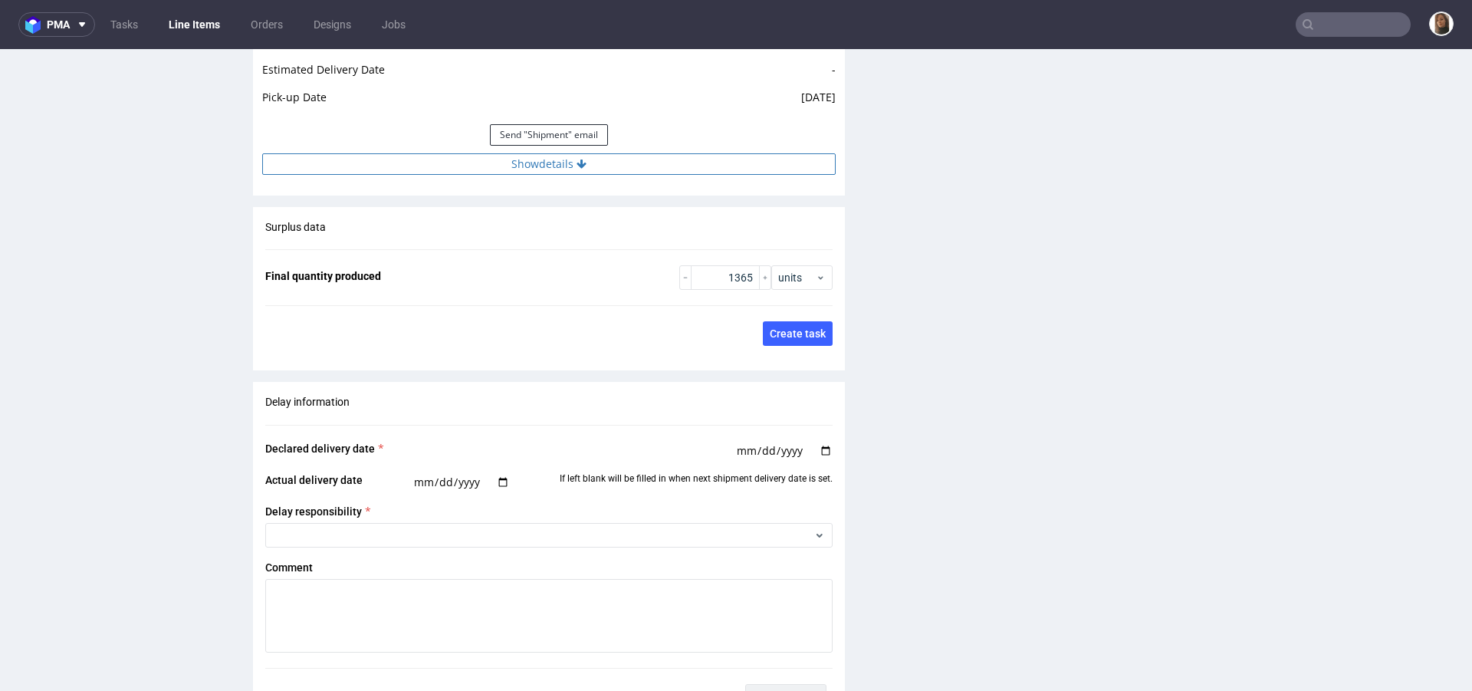
click at [577, 159] on icon at bounding box center [582, 164] width 10 height 11
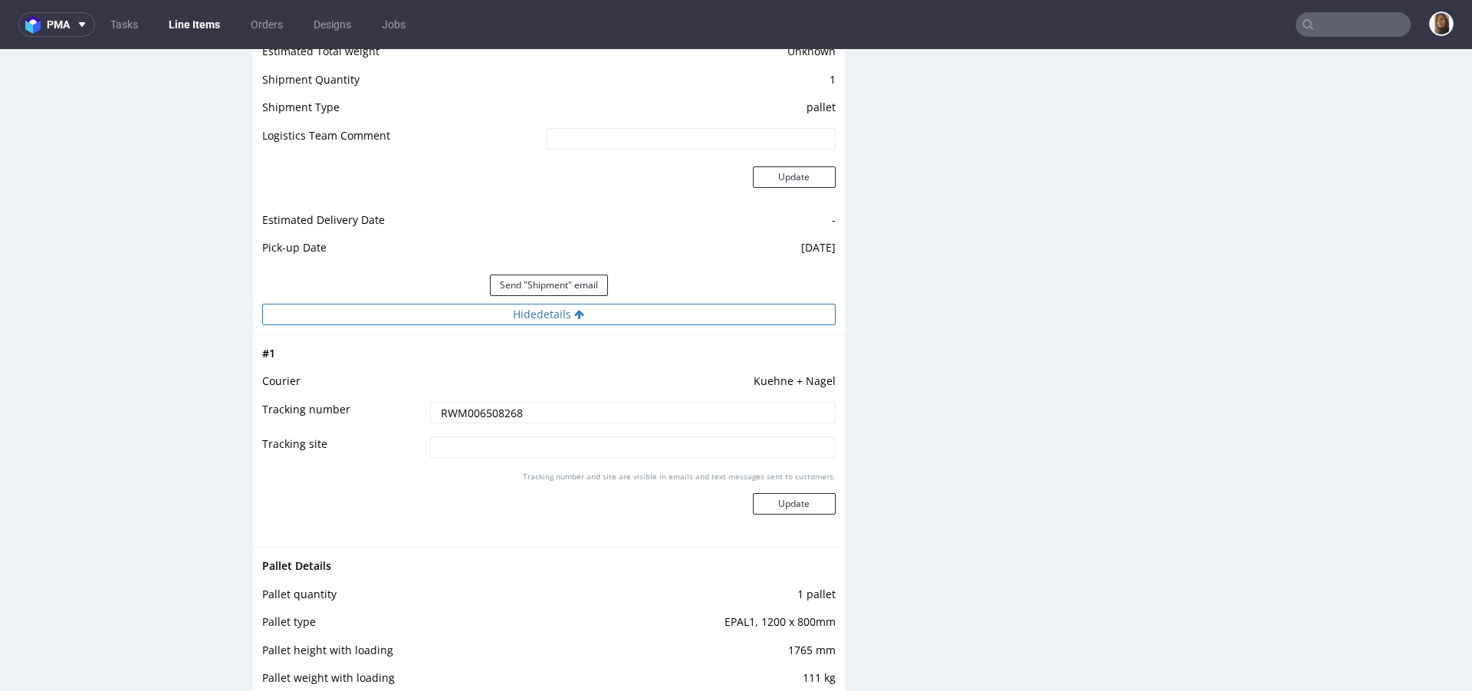
scroll to position [2038, 0]
